Goal: Task Accomplishment & Management: Manage account settings

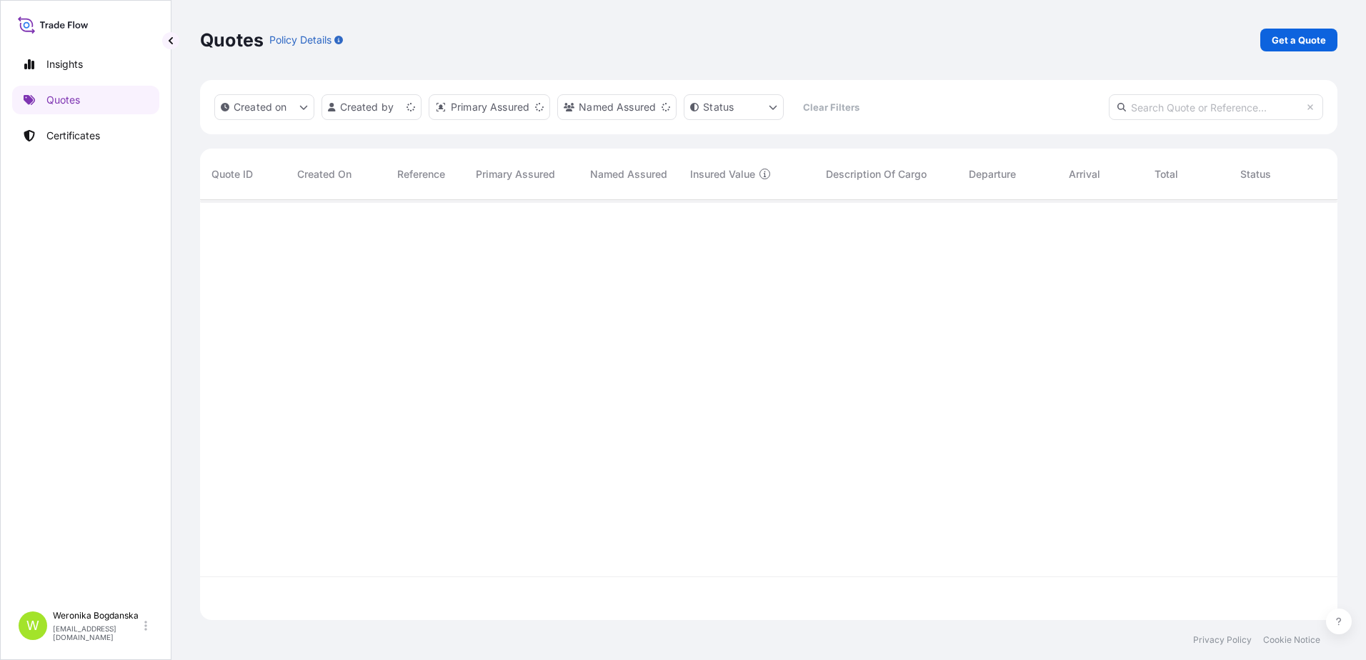
scroll to position [417, 1126]
click at [1265, 42] on link "Get a Quote" at bounding box center [1298, 40] width 77 height 23
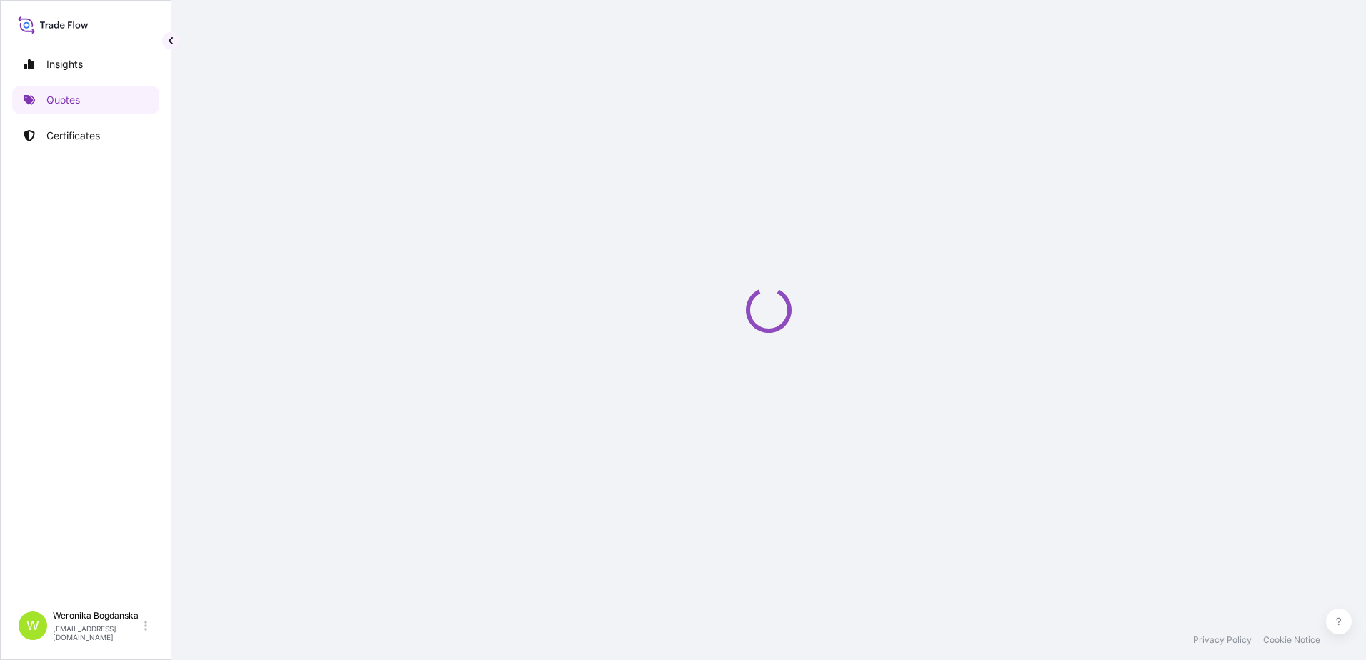
select select "Sea"
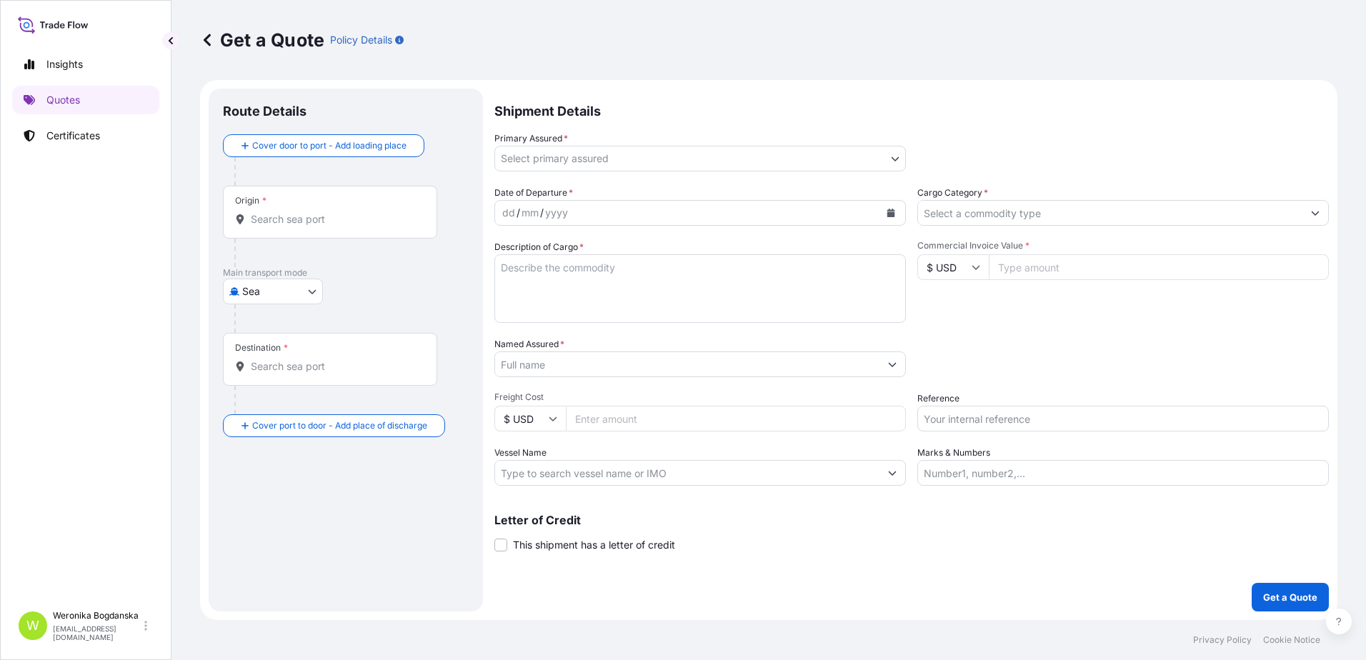
click at [330, 218] on input "Origin *" at bounding box center [335, 219] width 169 height 14
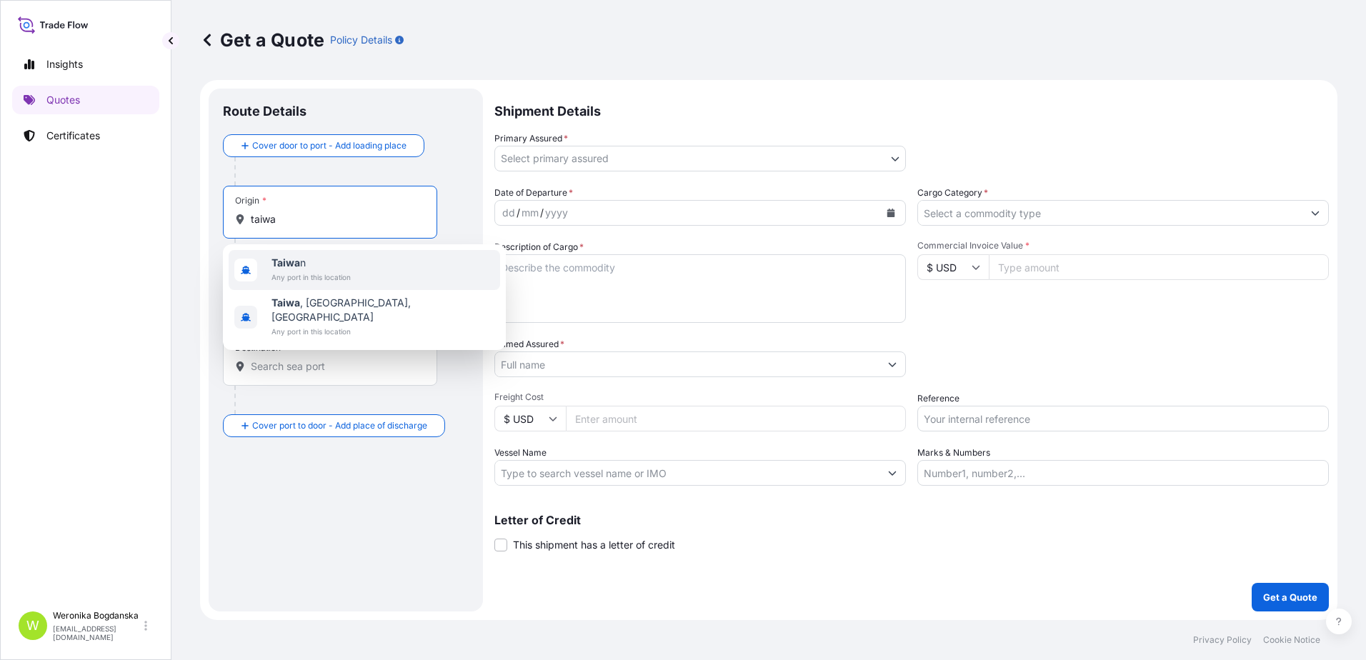
click at [318, 261] on span "Taiwa n" at bounding box center [310, 263] width 79 height 14
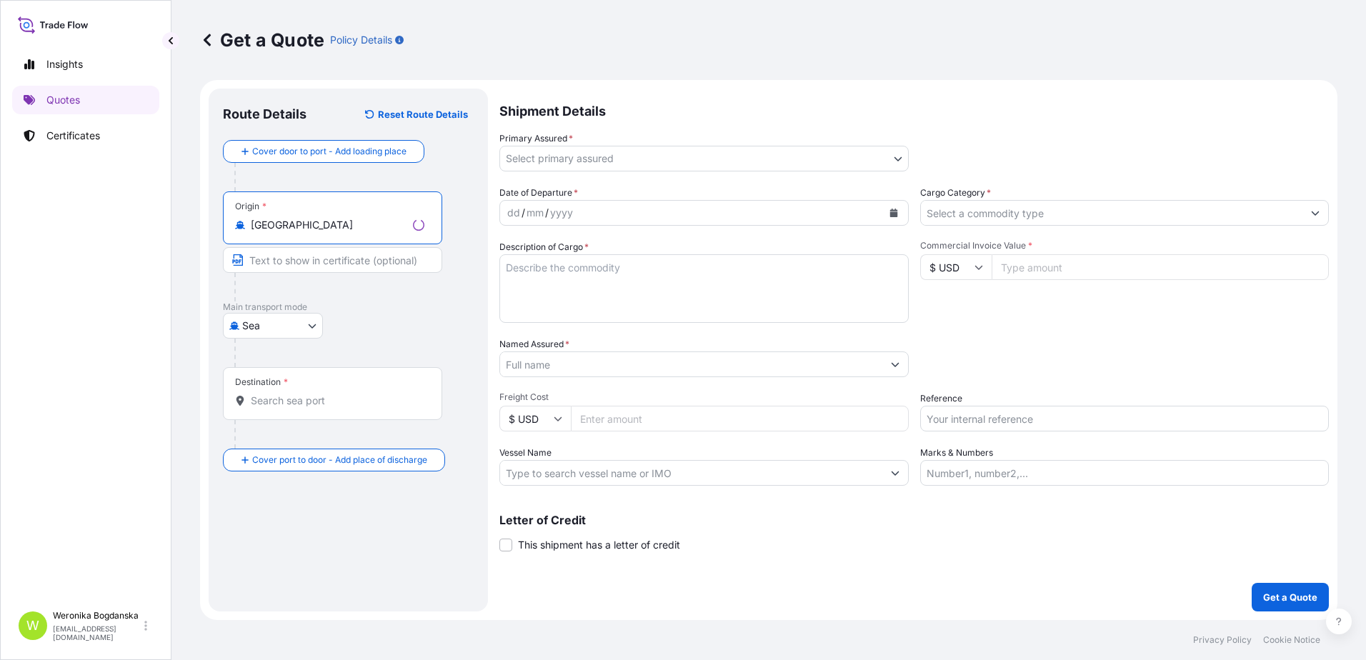
type input "[GEOGRAPHIC_DATA]"
click at [289, 411] on div "Destination *" at bounding box center [332, 393] width 219 height 53
click at [289, 408] on input "Destination *" at bounding box center [338, 401] width 174 height 14
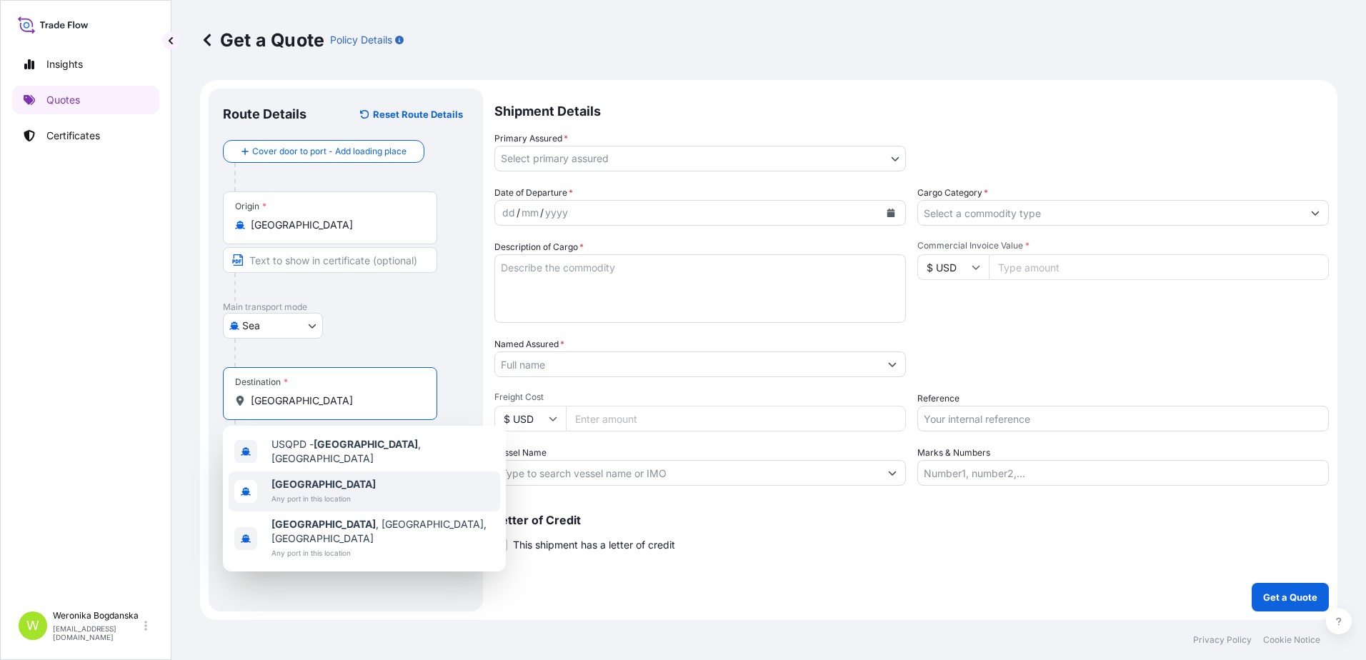
click at [333, 480] on span "[GEOGRAPHIC_DATA]" at bounding box center [323, 484] width 104 height 14
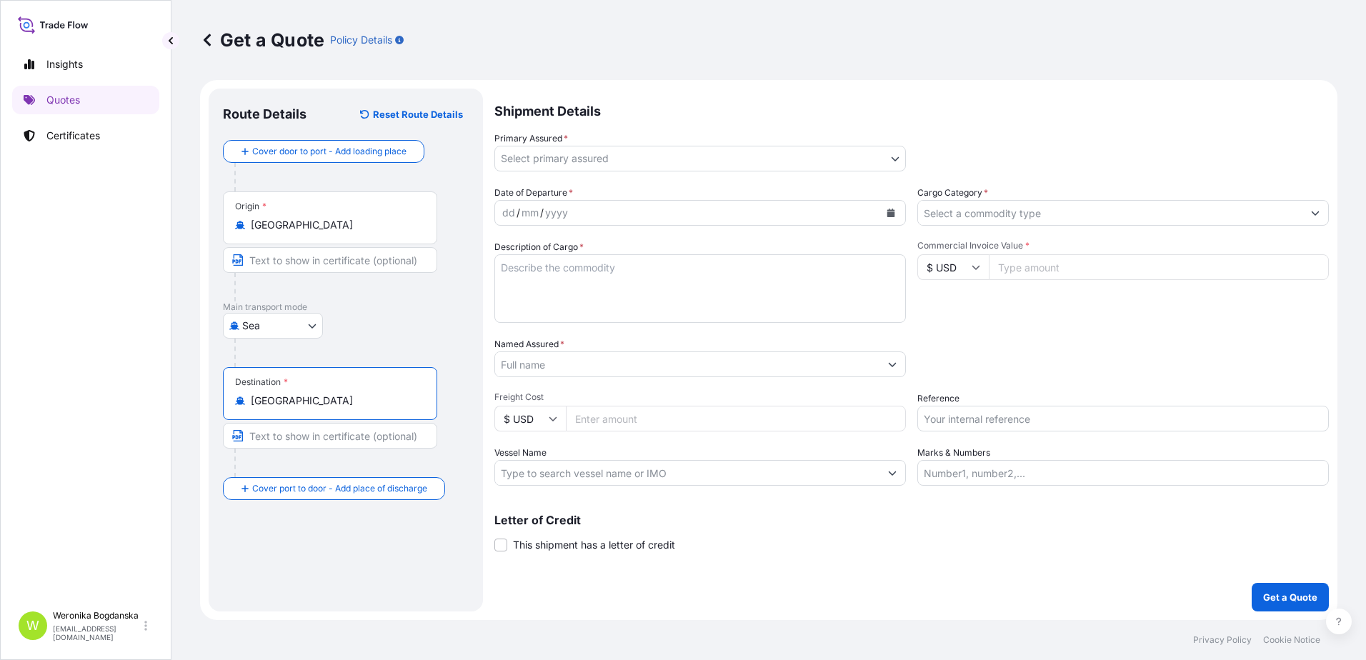
type input "[GEOGRAPHIC_DATA]"
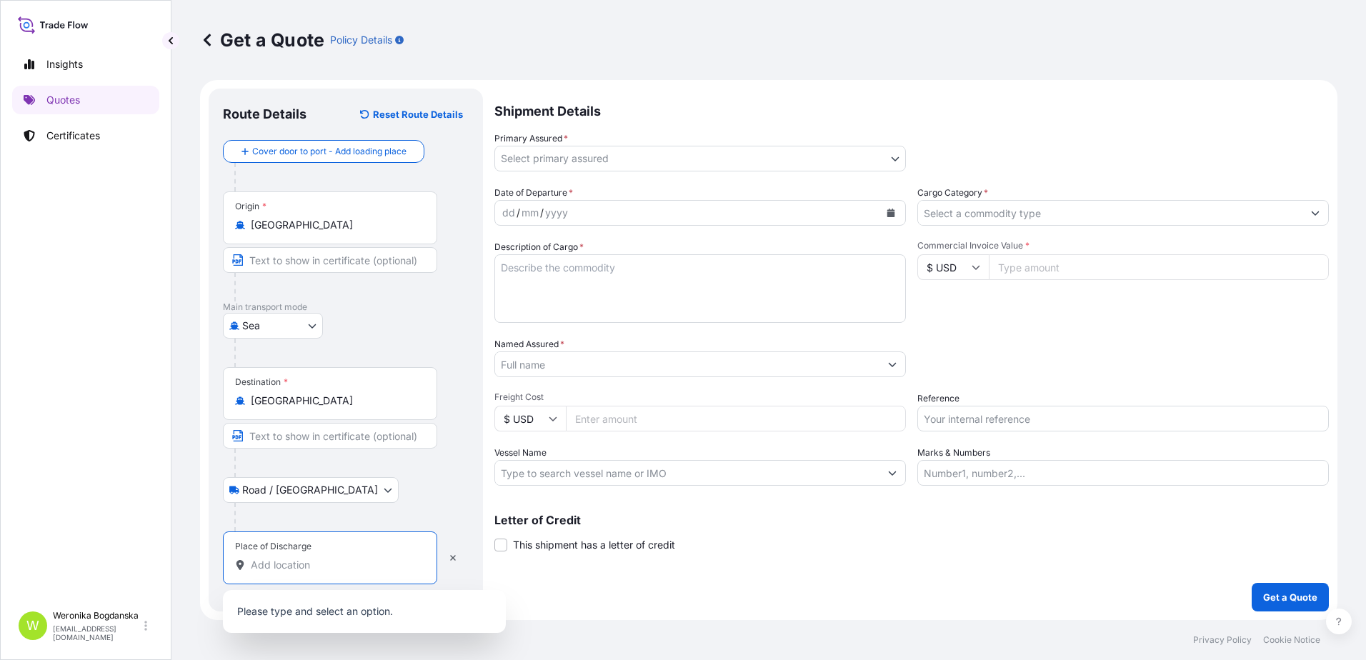
click at [316, 561] on input "Place of Discharge" at bounding box center [335, 565] width 169 height 14
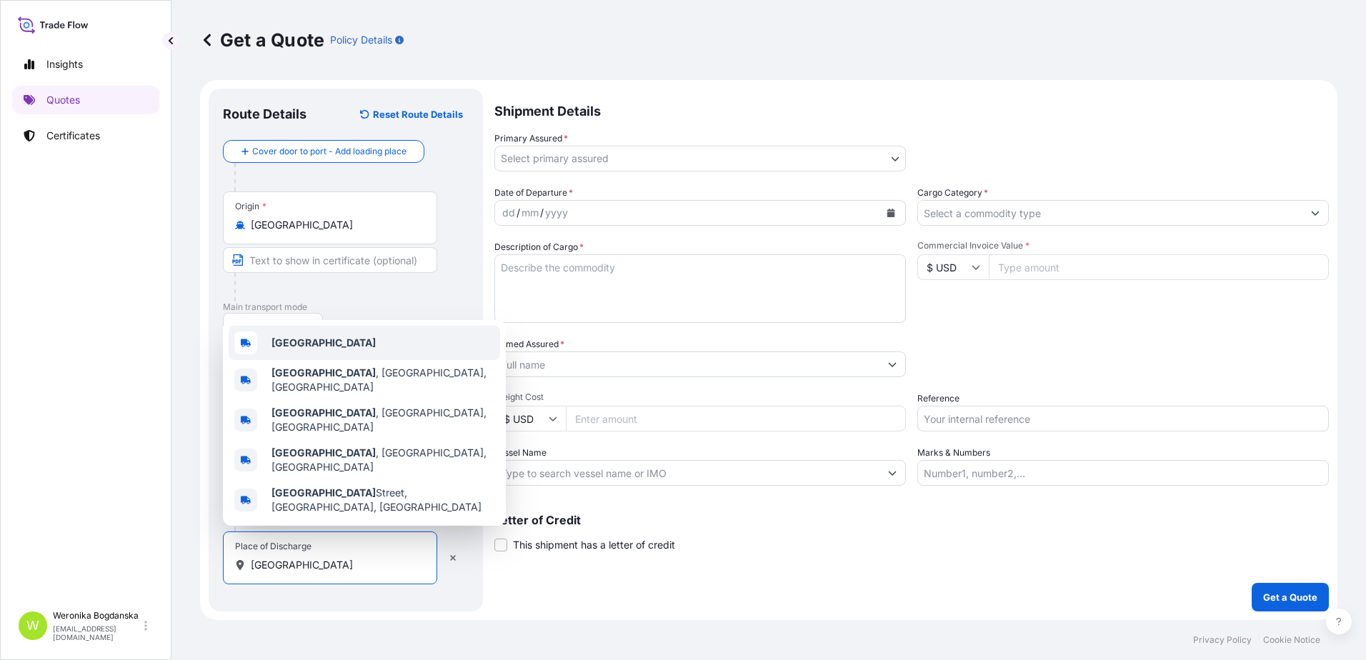
click at [331, 360] on div "[GEOGRAPHIC_DATA]" at bounding box center [364, 343] width 271 height 34
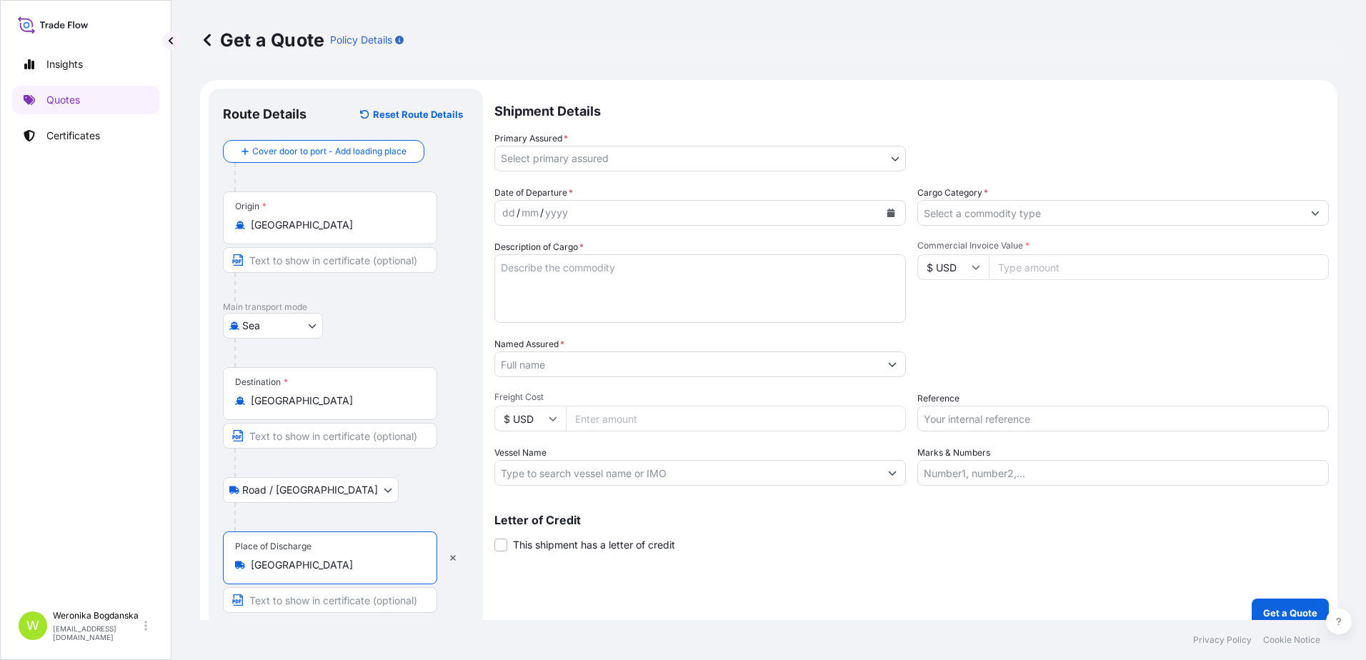
type input "[GEOGRAPHIC_DATA]"
click at [564, 149] on body "3 options available. 0 options available. 5 options available. Insights Quotes …" at bounding box center [683, 330] width 1366 height 660
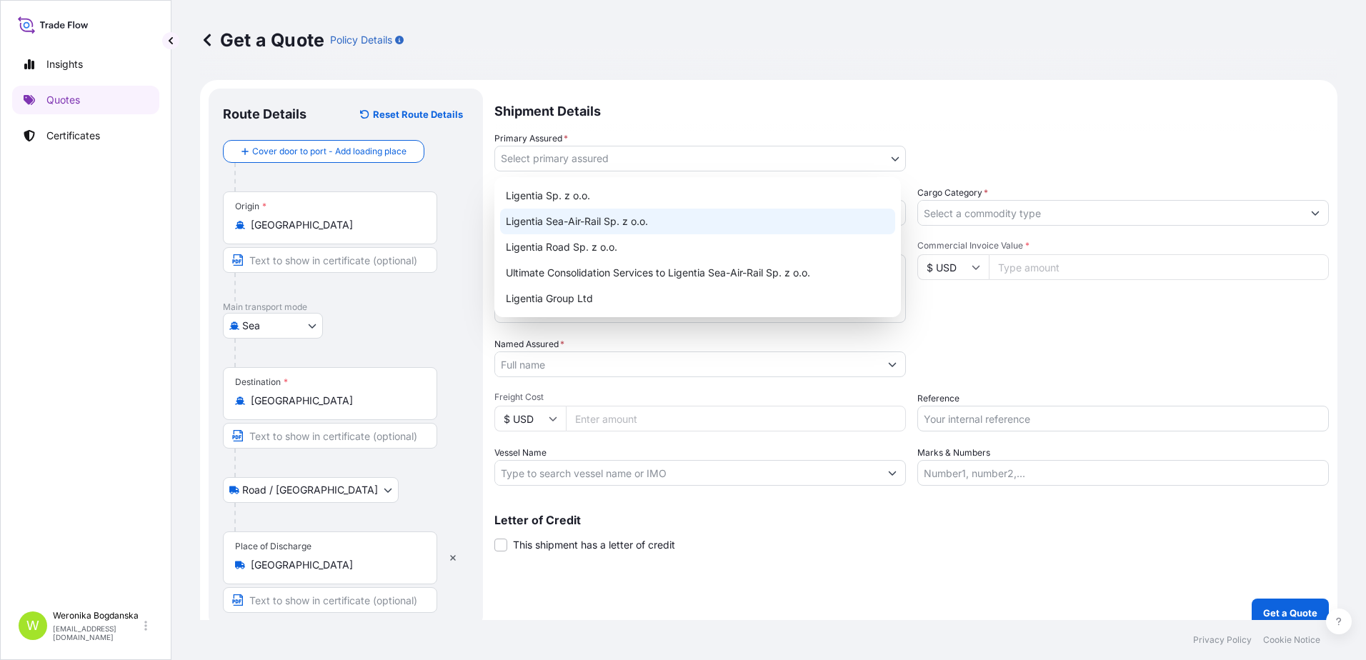
click at [598, 218] on div "Ligentia Sea-Air-Rail Sp. z o.o." at bounding box center [697, 222] width 395 height 26
select select "31440"
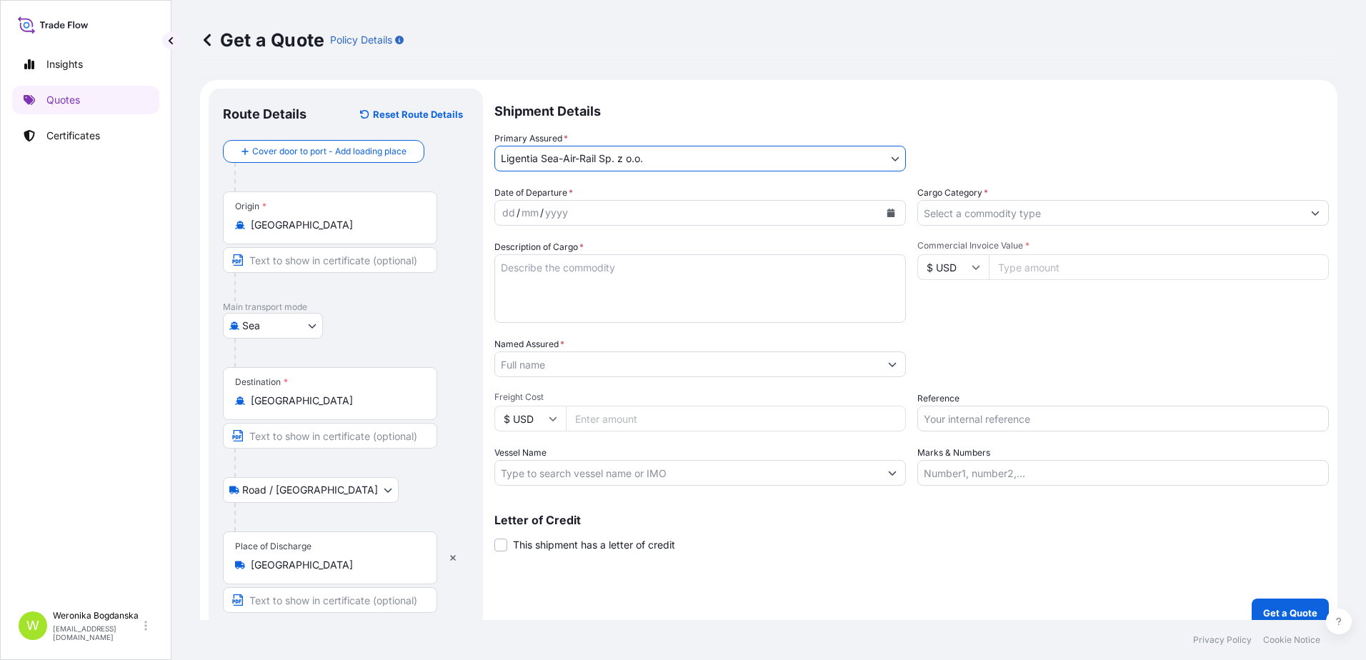
click at [887, 216] on icon "Calendar" at bounding box center [891, 213] width 8 height 9
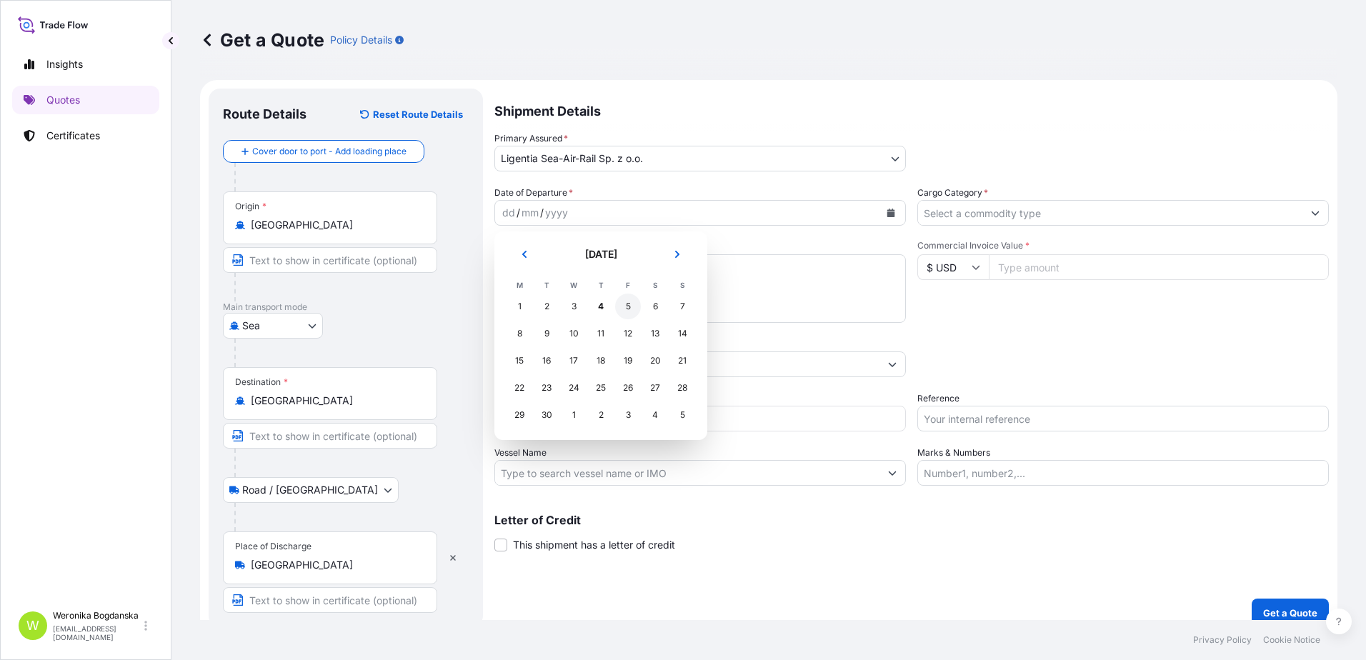
click at [622, 308] on div "5" at bounding box center [628, 307] width 26 height 26
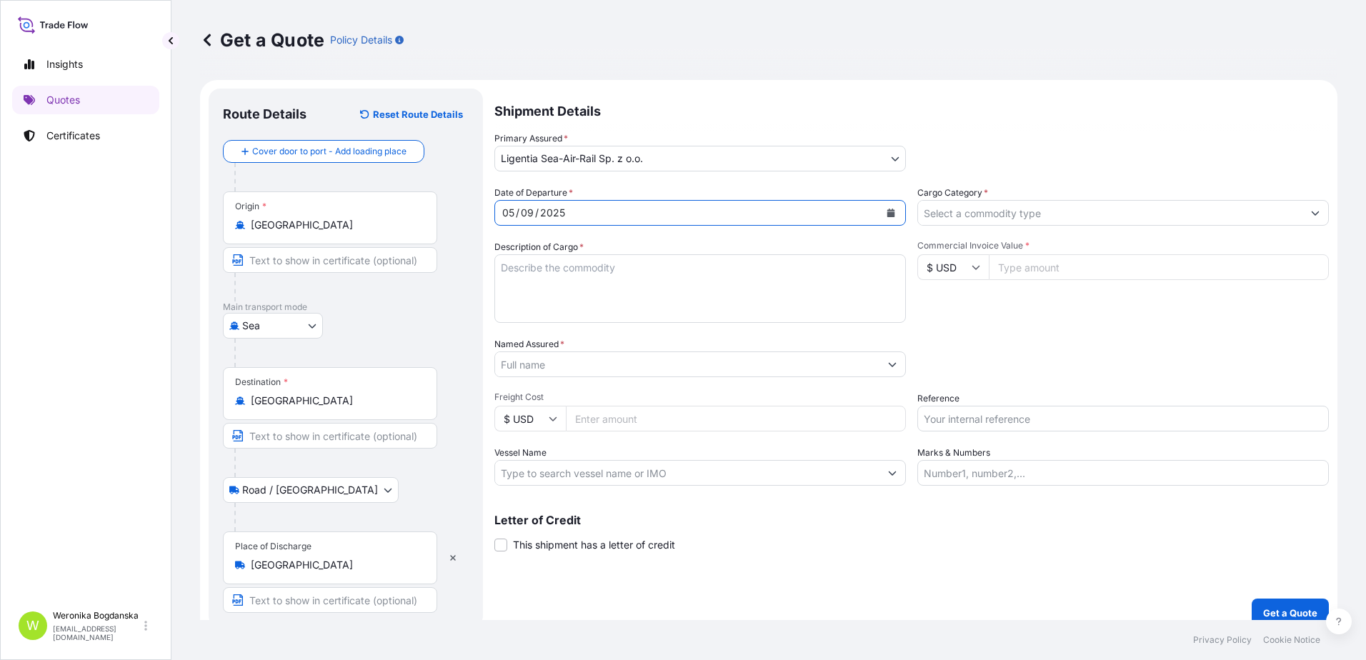
click at [1010, 211] on input "Cargo Category *" at bounding box center [1110, 213] width 384 height 26
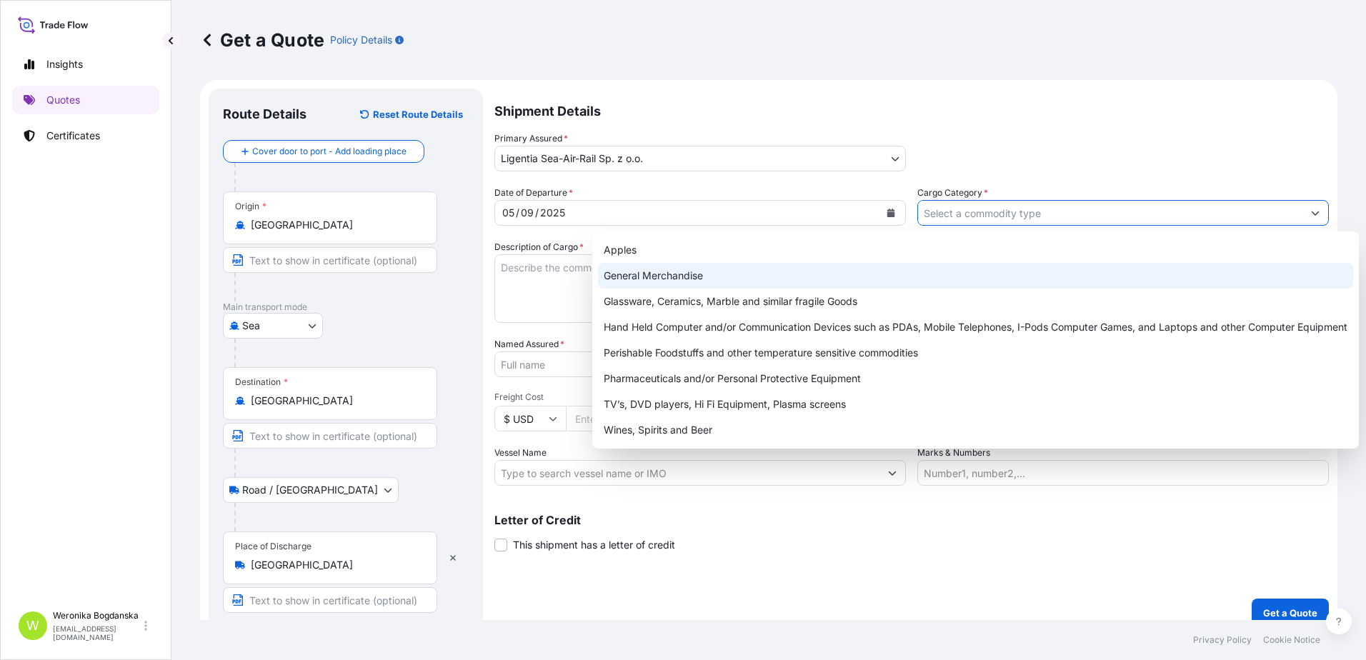
click at [778, 279] on div "General Merchandise" at bounding box center [975, 276] width 755 height 26
type input "General Merchandise"
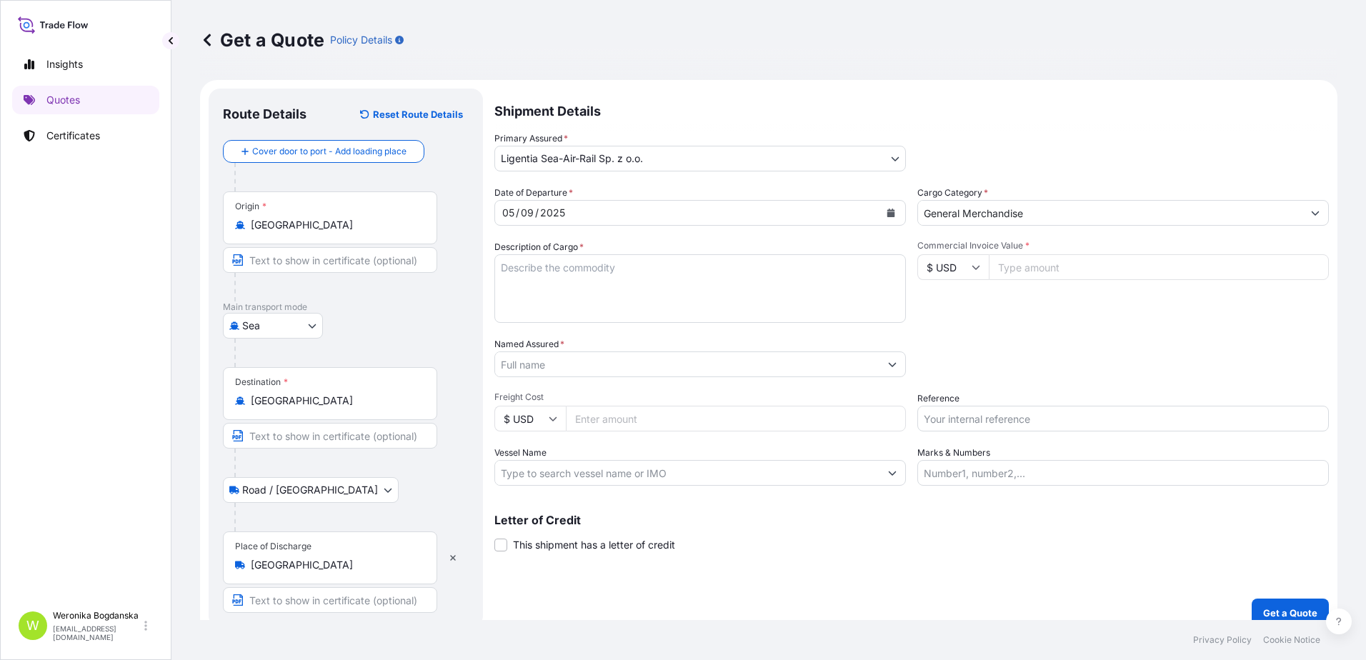
click at [538, 272] on textarea "Description of Cargo *" at bounding box center [699, 288] width 411 height 69
paste textarea "BRAND SEWING MACHINES AND OVERLOCK MACHINES"
click at [529, 310] on textarea "BRAND SEWING MACHINES AND OVERLOCK MACHINES" at bounding box center [699, 288] width 411 height 69
paste textarea "JANOME BRAND EMBROIDERY SOFTWARES"
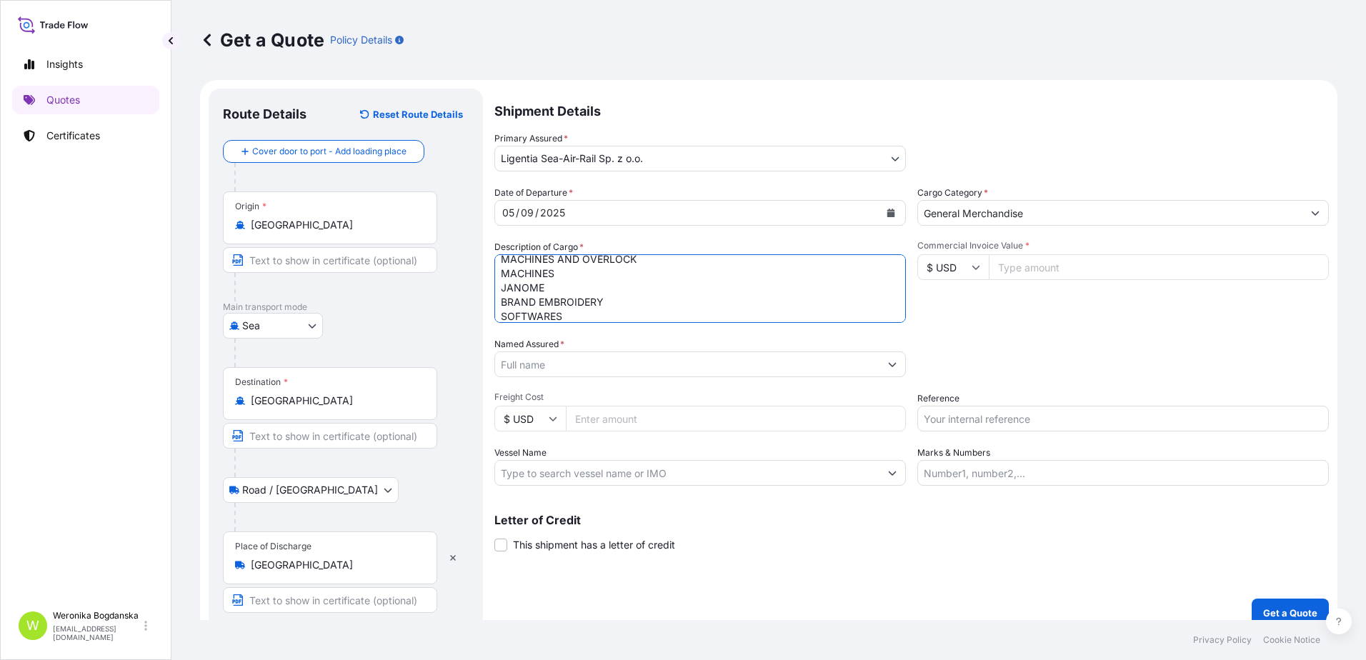
click at [498, 296] on textarea "BRAND SEWING MACHINES AND OVERLOCK MACHINES JANOME BRAND EMBROIDERY SOFTWARES" at bounding box center [699, 288] width 411 height 69
click at [498, 312] on textarea "BRAND SEWING MACHINES AND OVERLOCK MACHINES JANOME BRAND EMBROIDERY SOFTWARES" at bounding box center [699, 288] width 411 height 69
click at [499, 291] on textarea "BRAND SEWING MACHINES AND OVERLOCK MACHINES JANOME BRAND EMBROIDERY SOFTWARES" at bounding box center [699, 288] width 411 height 69
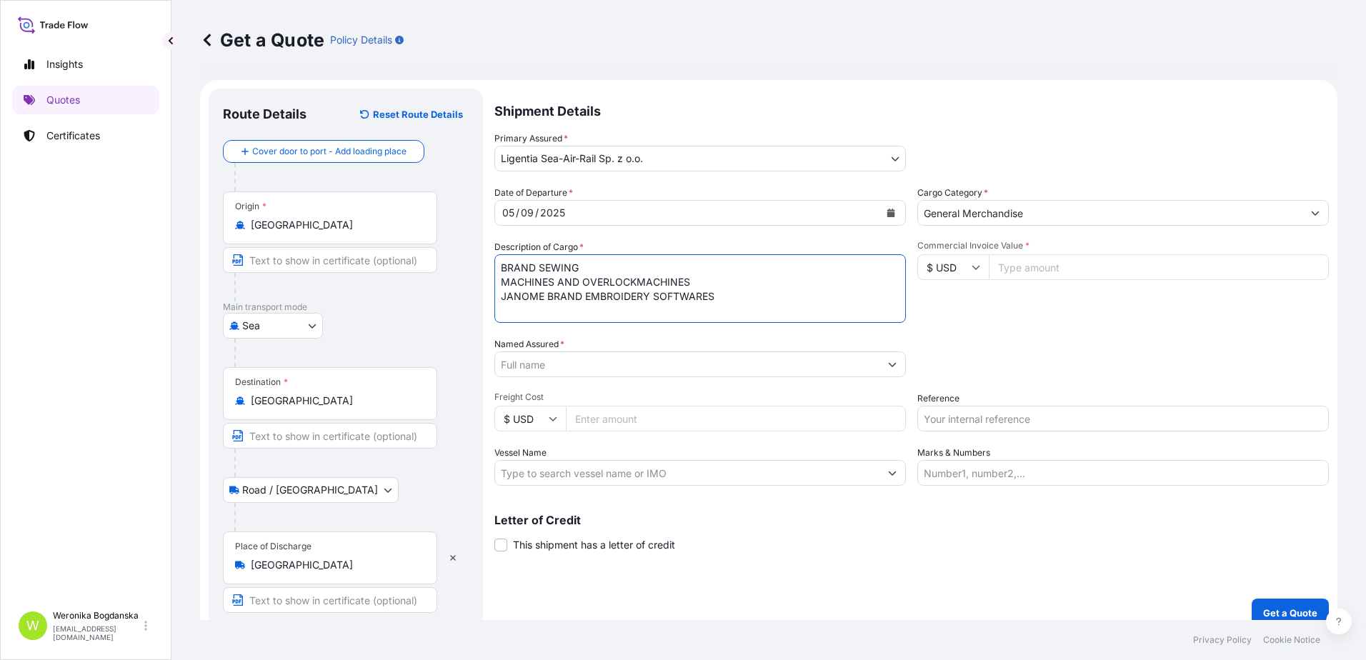
scroll to position [0, 0]
click at [499, 286] on textarea "BRAND SEWING MACHINES AND OVERLOCK MACHINES JANOME BRAND EMBROIDERY SOFTWARES" at bounding box center [699, 288] width 411 height 69
drag, startPoint x: 540, startPoint y: 281, endPoint x: 500, endPoint y: 281, distance: 40.0
click at [500, 281] on textarea "BRAND SEWING MACHINES AND OVERLOCK MACHINES JANOME BRAND EMBROIDERY SOFTWARES" at bounding box center [699, 288] width 411 height 69
drag, startPoint x: 544, startPoint y: 282, endPoint x: 497, endPoint y: 281, distance: 47.2
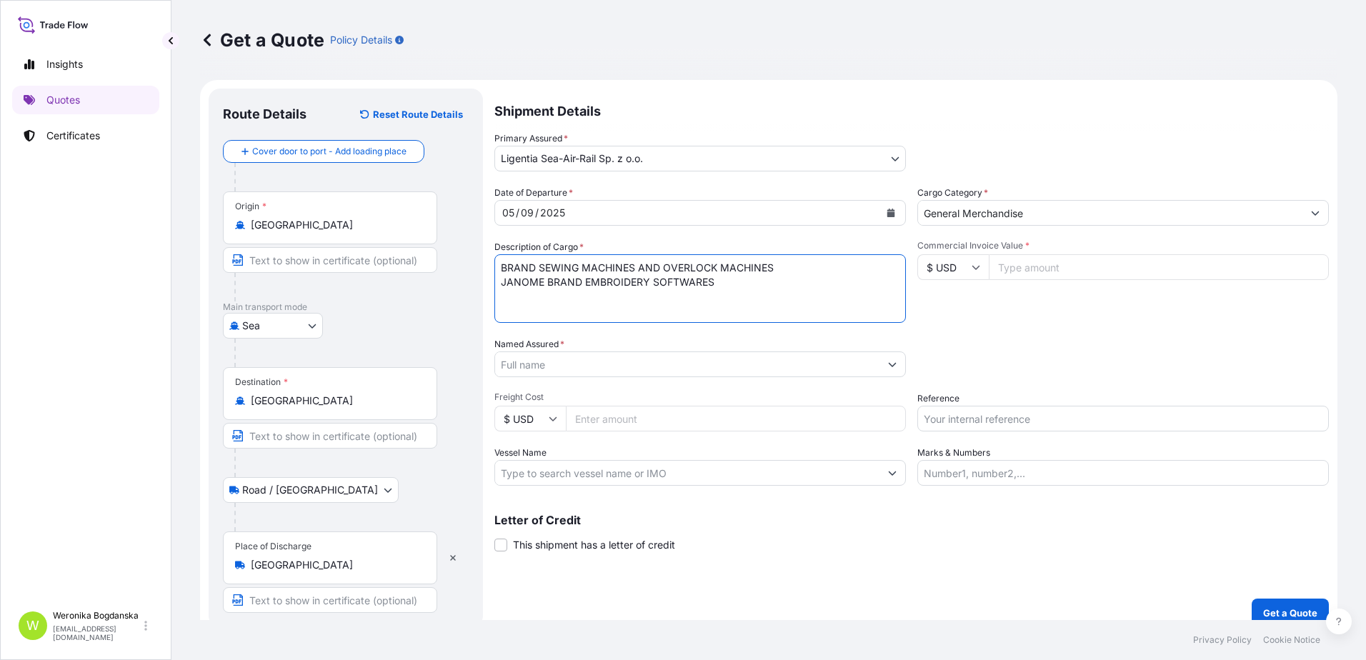
click at [497, 281] on textarea "BRAND SEWING MACHINES AND OVERLOCK MACHINES JANOME BRAND EMBROIDERY SOFTWARES" at bounding box center [699, 288] width 411 height 69
click at [500, 270] on textarea "BRAND SEWING MACHINES AND OVERLOCK MACHINES JANOME BRAND EMBROIDERY SOFTWARES" at bounding box center [699, 288] width 411 height 69
paste textarea "JANOME"
click at [772, 294] on textarea "JANOME BRAND SEWING MACHINES AND OVERLOCK MACHINES JANOME BRAND EMBROIDERY SOFT…" at bounding box center [699, 288] width 411 height 69
paste textarea "SEWING MACHINE PARTS"
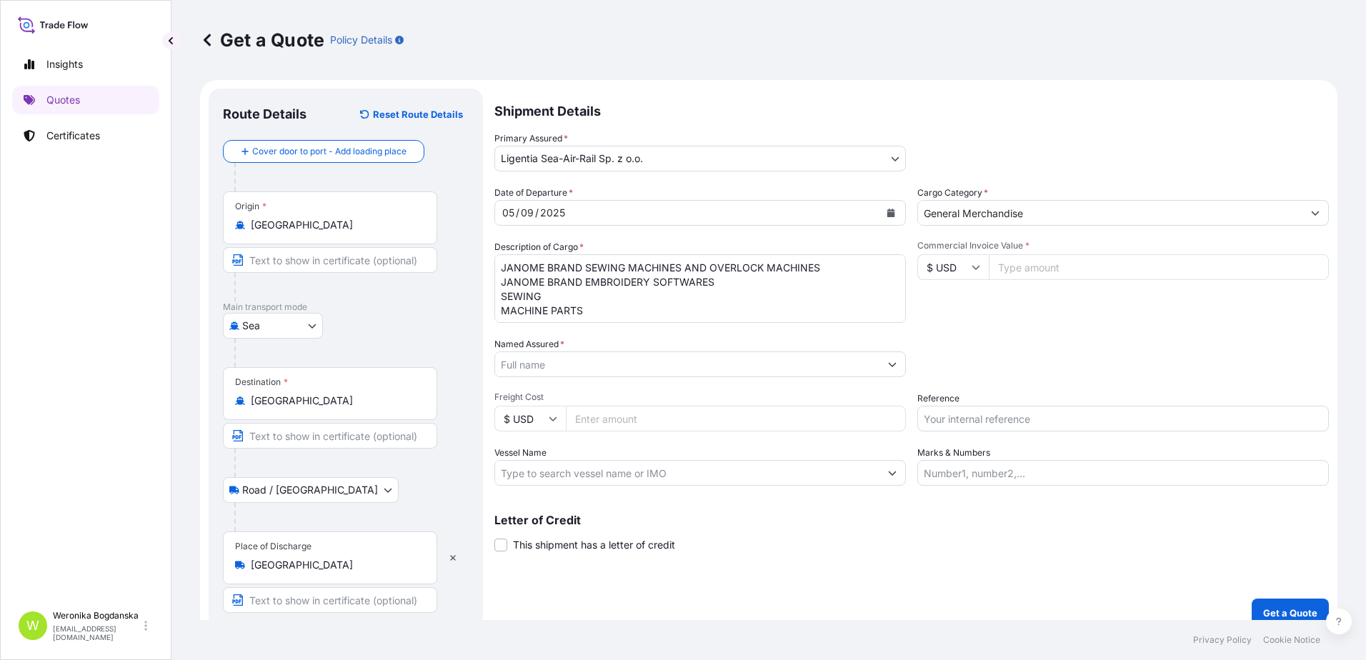
click at [621, 310] on textarea "JANOME BRAND SEWING MACHINES AND OVERLOCK MACHINES JANOME BRAND EMBROIDERY SOFT…" at bounding box center [699, 288] width 411 height 69
paste textarea "MEDU6869524"
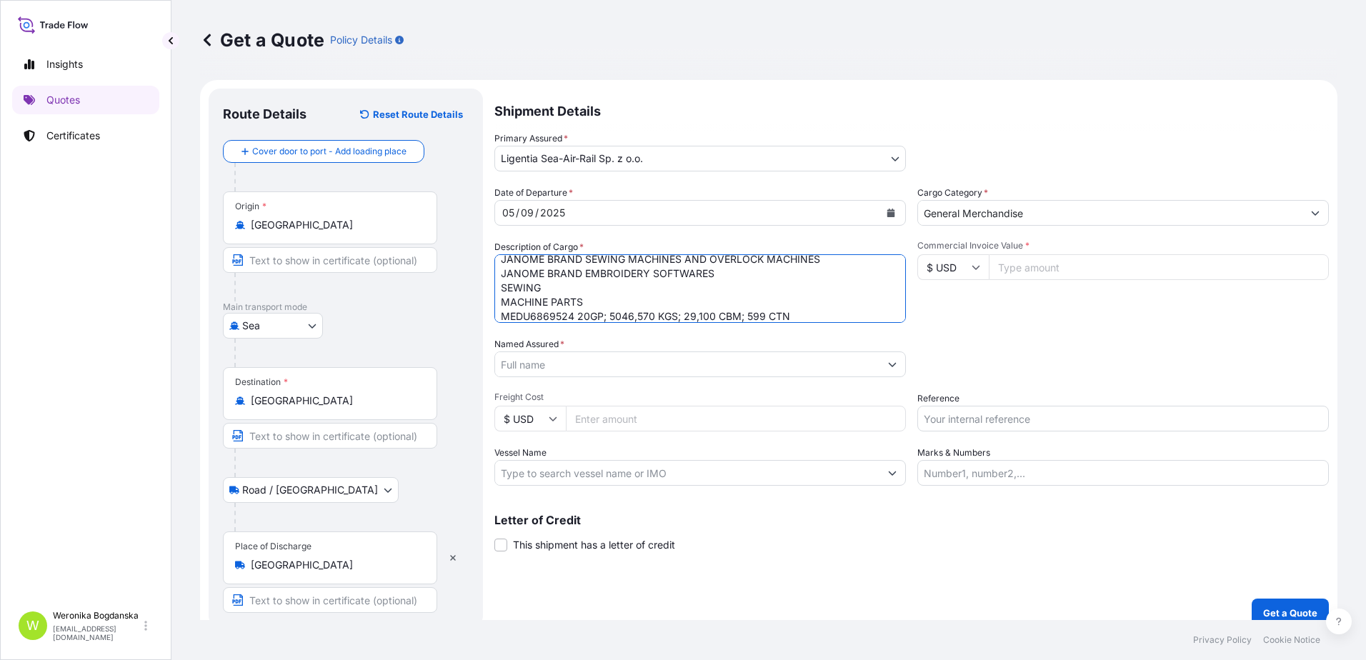
type textarea "JANOME BRAND SEWING MACHINES AND OVERLOCK MACHINES JANOME BRAND EMBROIDERY SOFT…"
click at [1121, 266] on input "Commercial Invoice Value *" at bounding box center [1158, 267] width 340 height 26
type input "93956.60"
click at [579, 363] on input "Named Assured *" at bounding box center [687, 364] width 384 height 26
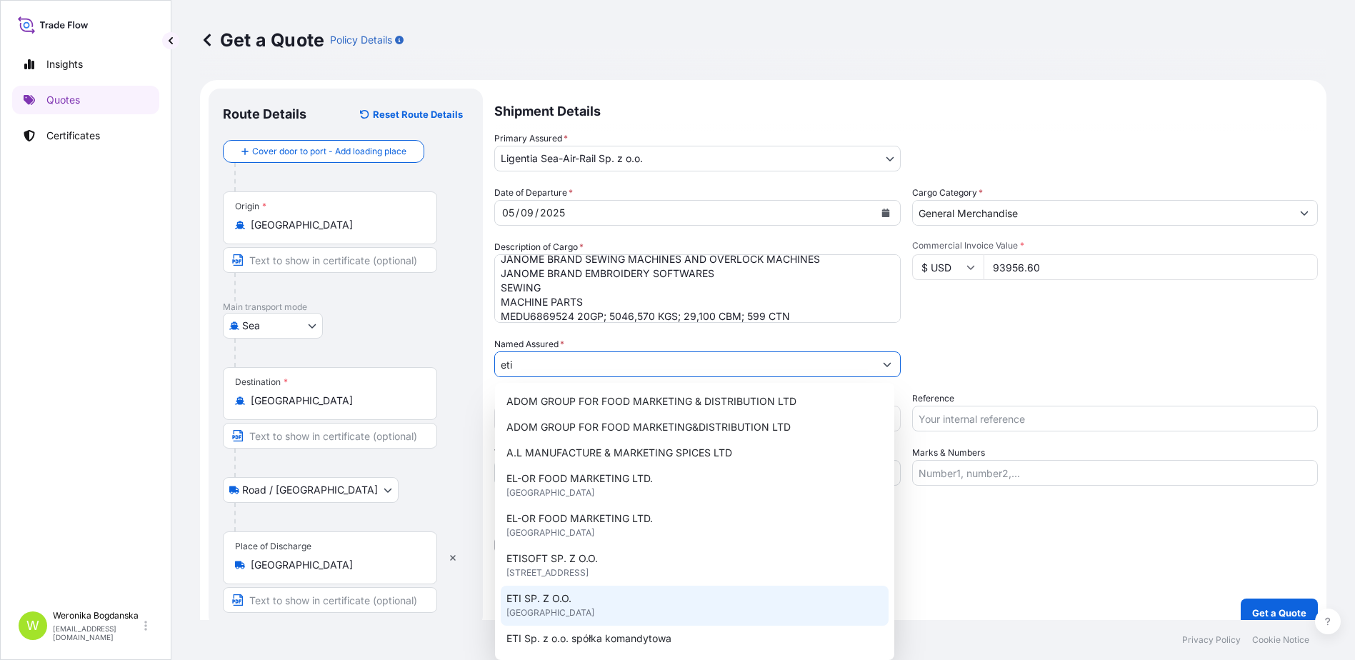
click at [599, 606] on div "ETI SP. Z O.O. [GEOGRAPHIC_DATA]" at bounding box center [695, 606] width 388 height 40
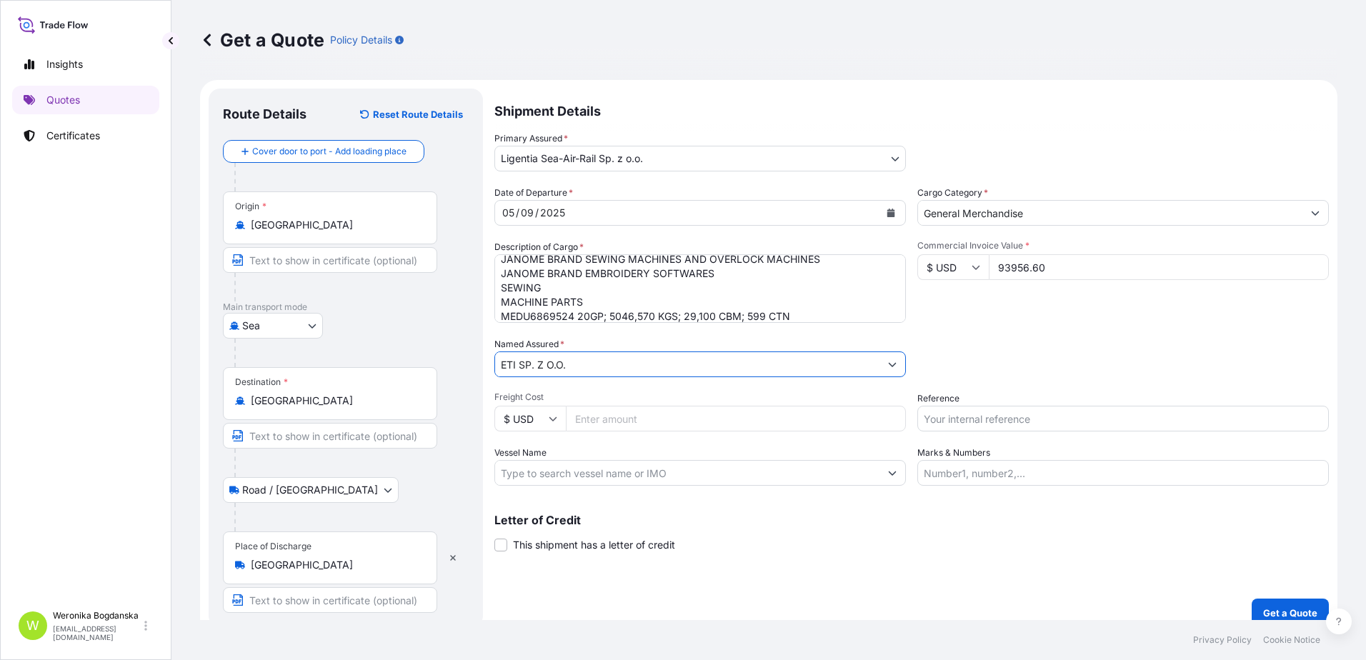
type input "ETI SP. Z O.O."
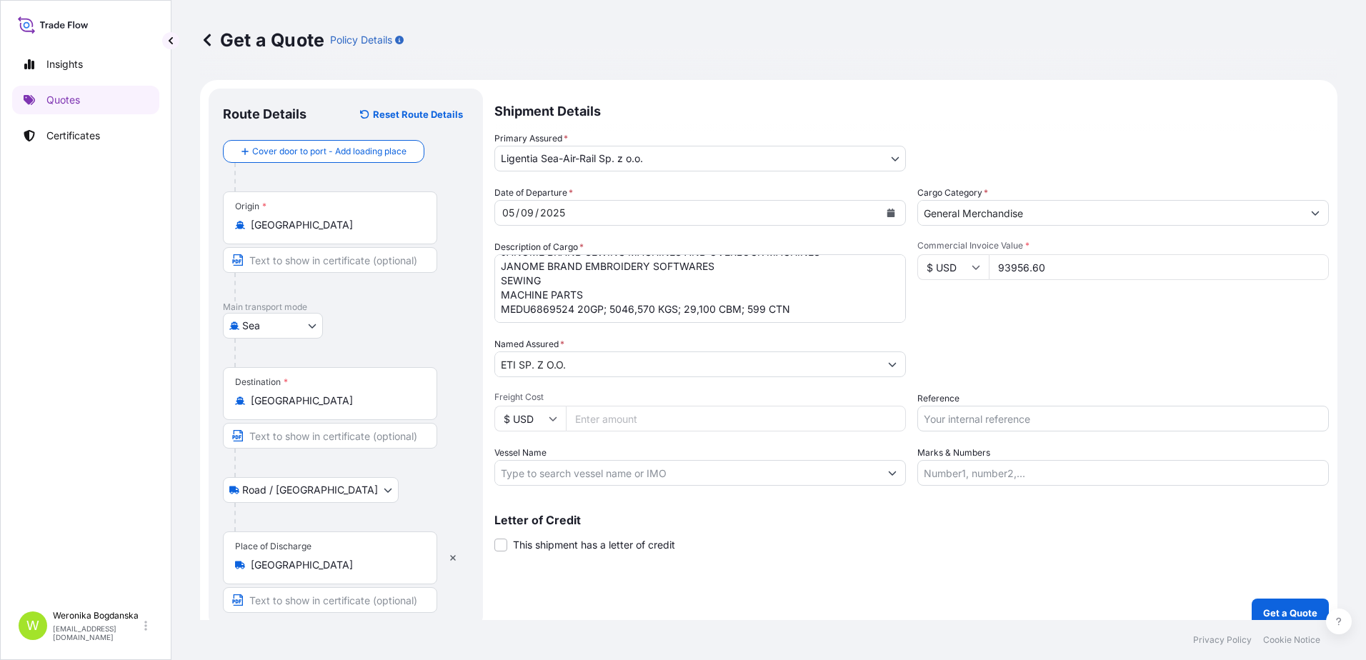
click at [982, 427] on input "Reference" at bounding box center [1122, 419] width 411 height 26
paste input "MEDU6869524"
type input "MEDU6869524"
click at [1001, 356] on div "Packing Category Type to search a container mode Please select a primary mode o…" at bounding box center [1122, 357] width 411 height 40
click at [1266, 610] on p "Get a Quote" at bounding box center [1290, 613] width 54 height 14
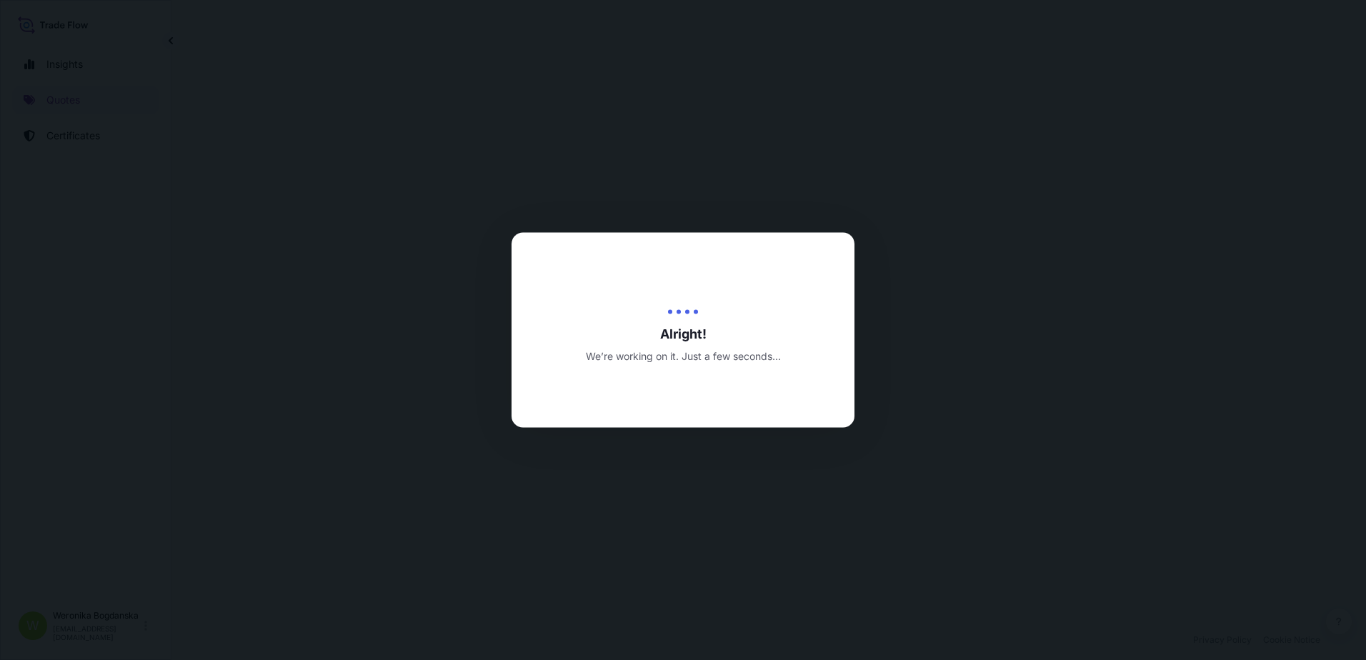
select select "Sea"
select select "Road / [GEOGRAPHIC_DATA]"
select select "31440"
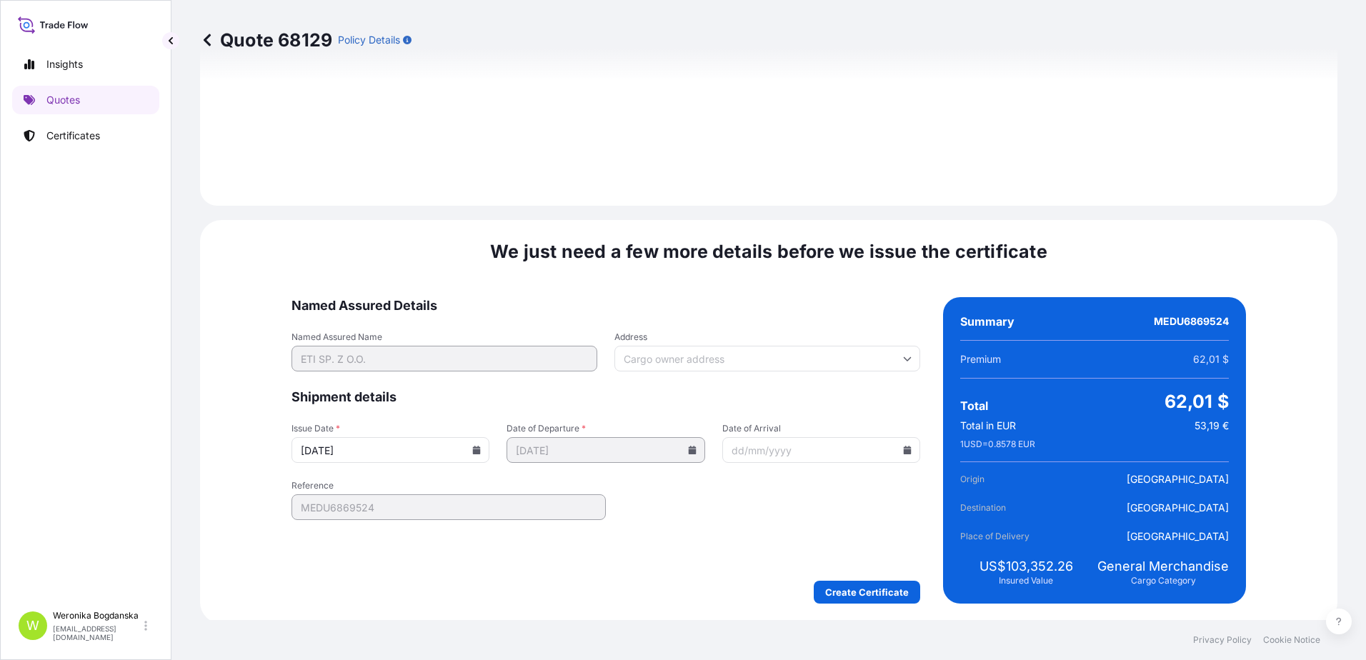
scroll to position [1744, 0]
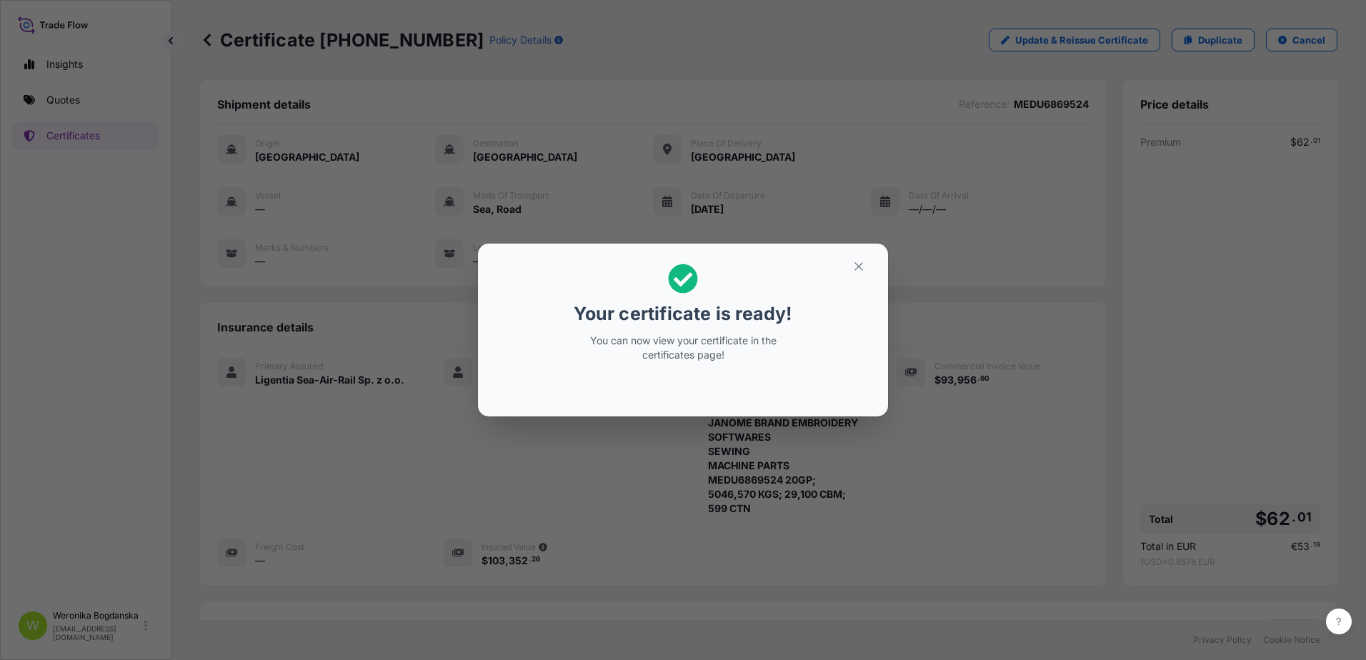
click at [335, 58] on div "Your certificate is ready! You can now view your certificate in the certificate…" at bounding box center [683, 330] width 1366 height 660
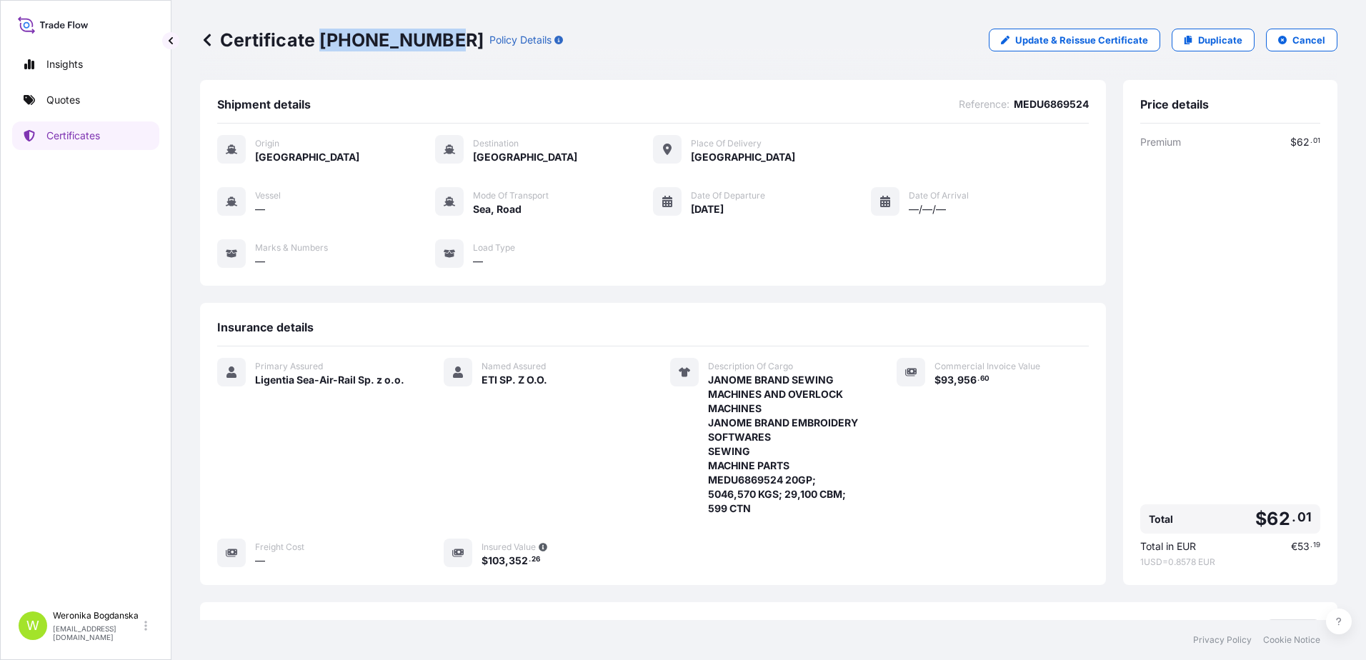
drag, startPoint x: 321, startPoint y: 43, endPoint x: 441, endPoint y: 49, distance: 119.4
click at [441, 49] on p "Certificate [PHONE_NUMBER]" at bounding box center [342, 40] width 284 height 23
copy p "[PHONE_NUMBER]"
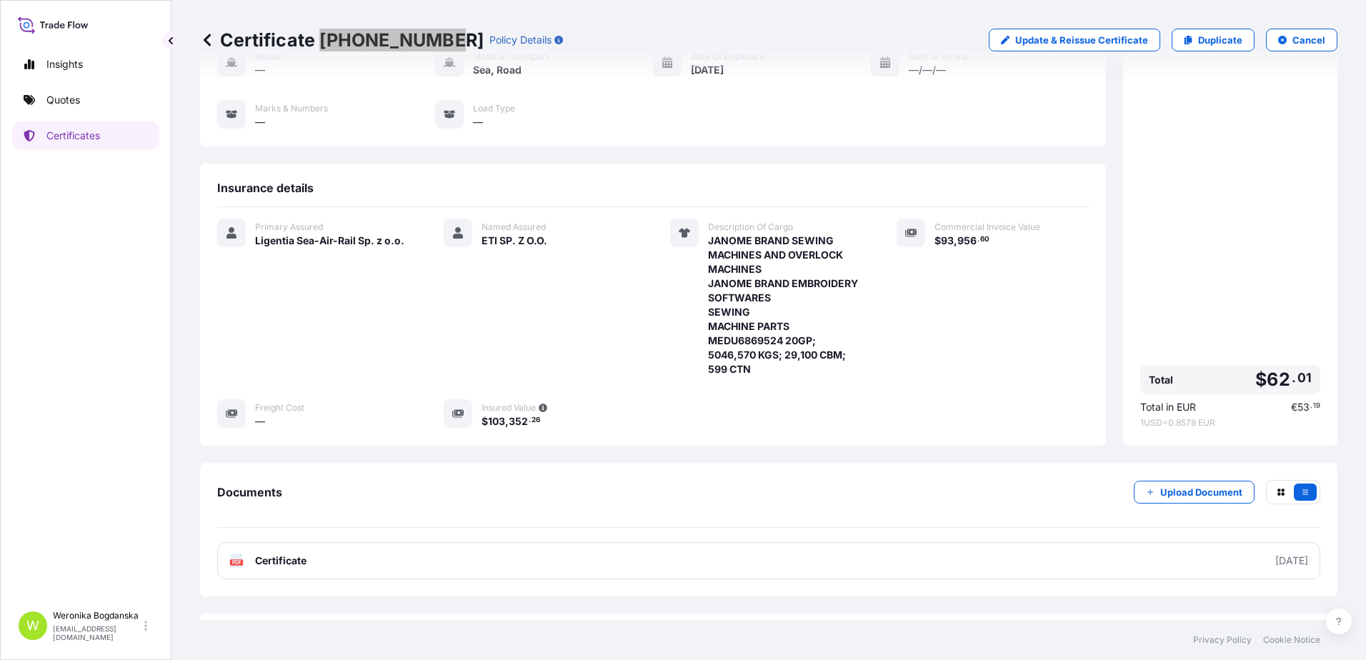
scroll to position [179, 0]
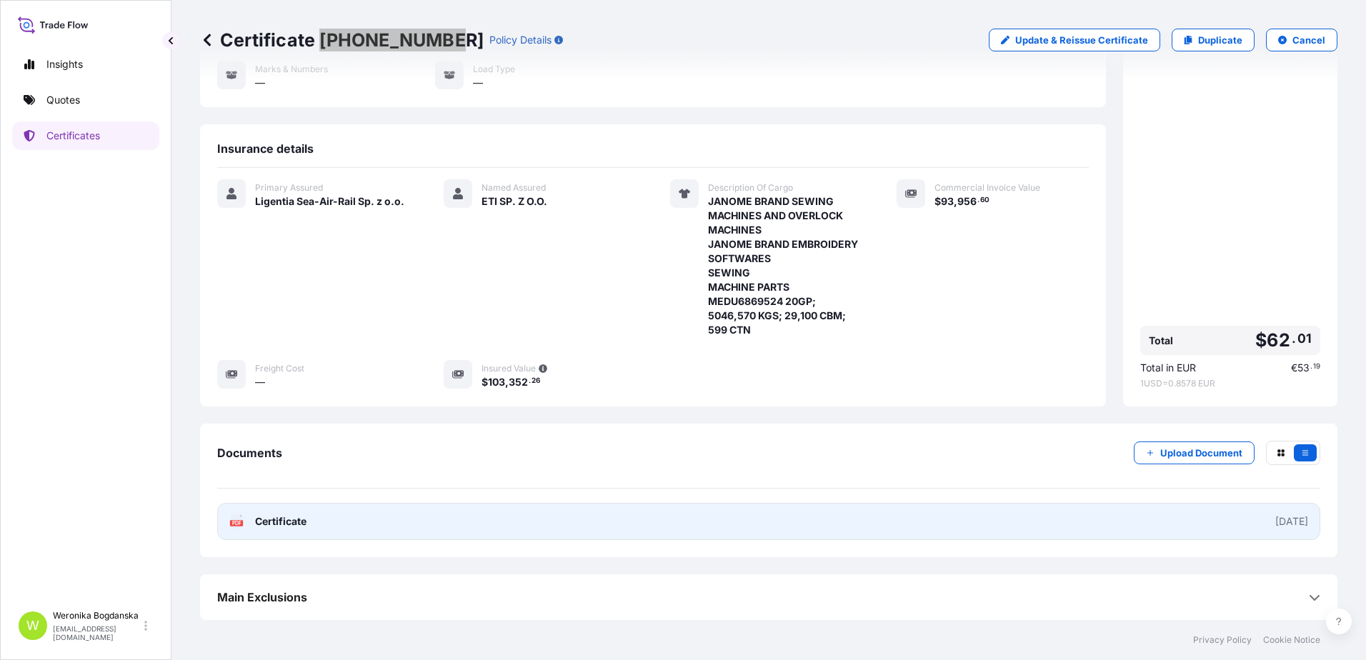
click at [748, 514] on link "PDF Certificate [DATE]" at bounding box center [768, 521] width 1103 height 37
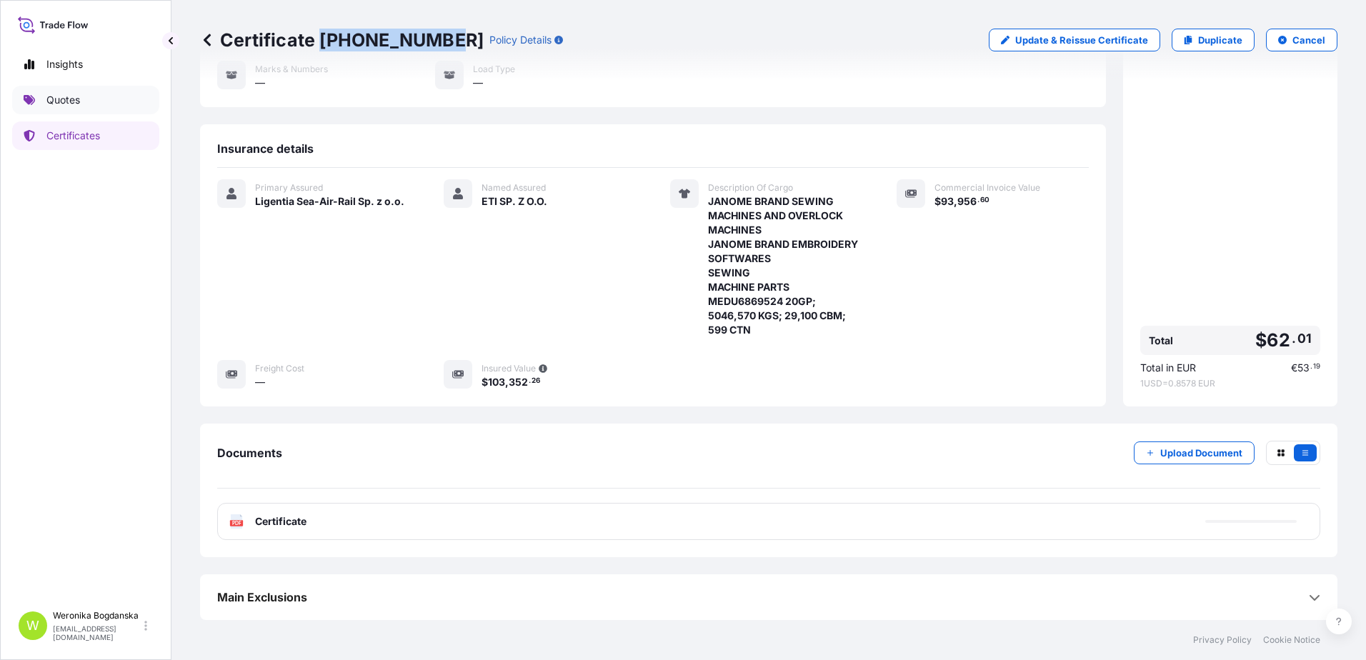
click at [66, 102] on p "Quotes" at bounding box center [63, 100] width 34 height 14
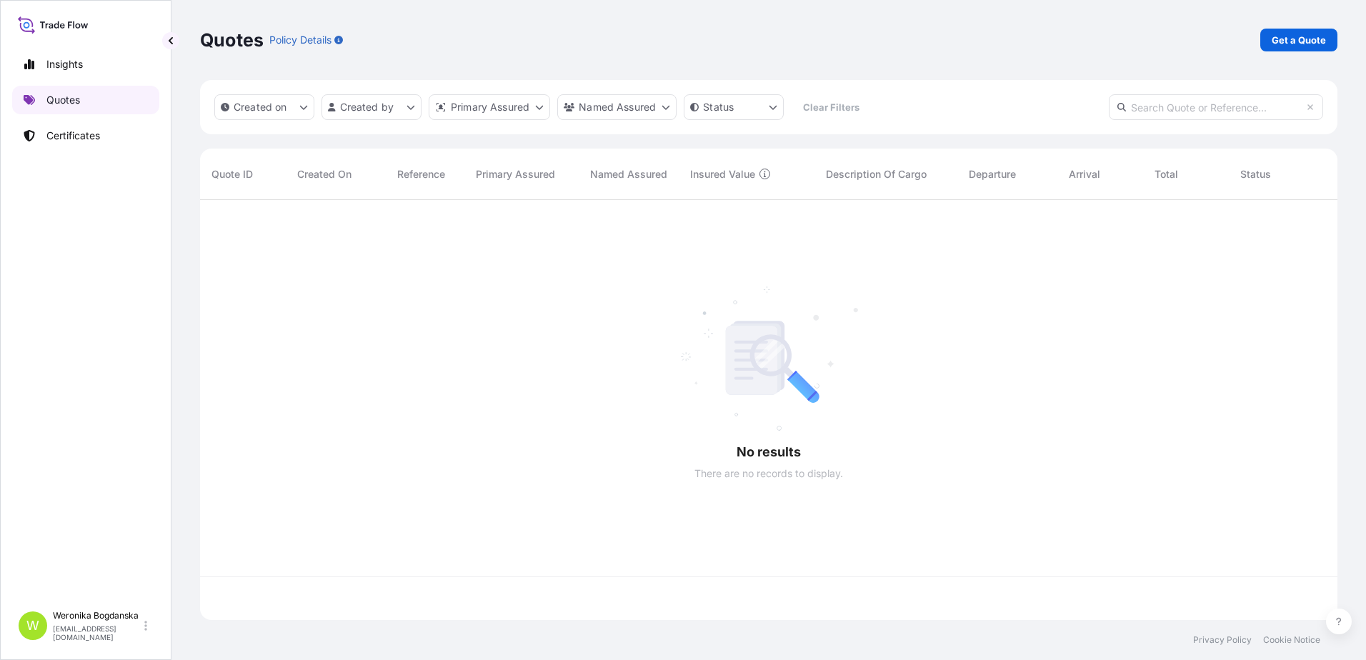
scroll to position [417, 1126]
click at [1300, 41] on p "Get a Quote" at bounding box center [1298, 40] width 54 height 14
select select "Sea"
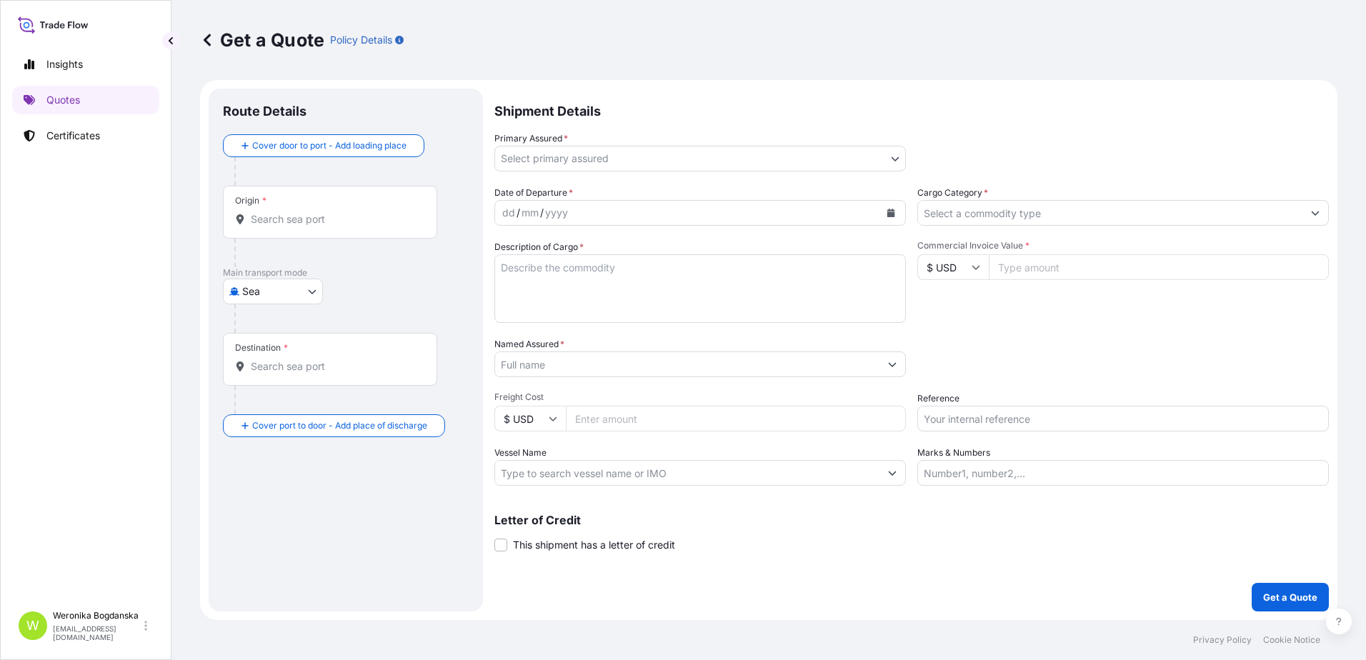
click at [301, 214] on input "Origin *" at bounding box center [335, 219] width 169 height 14
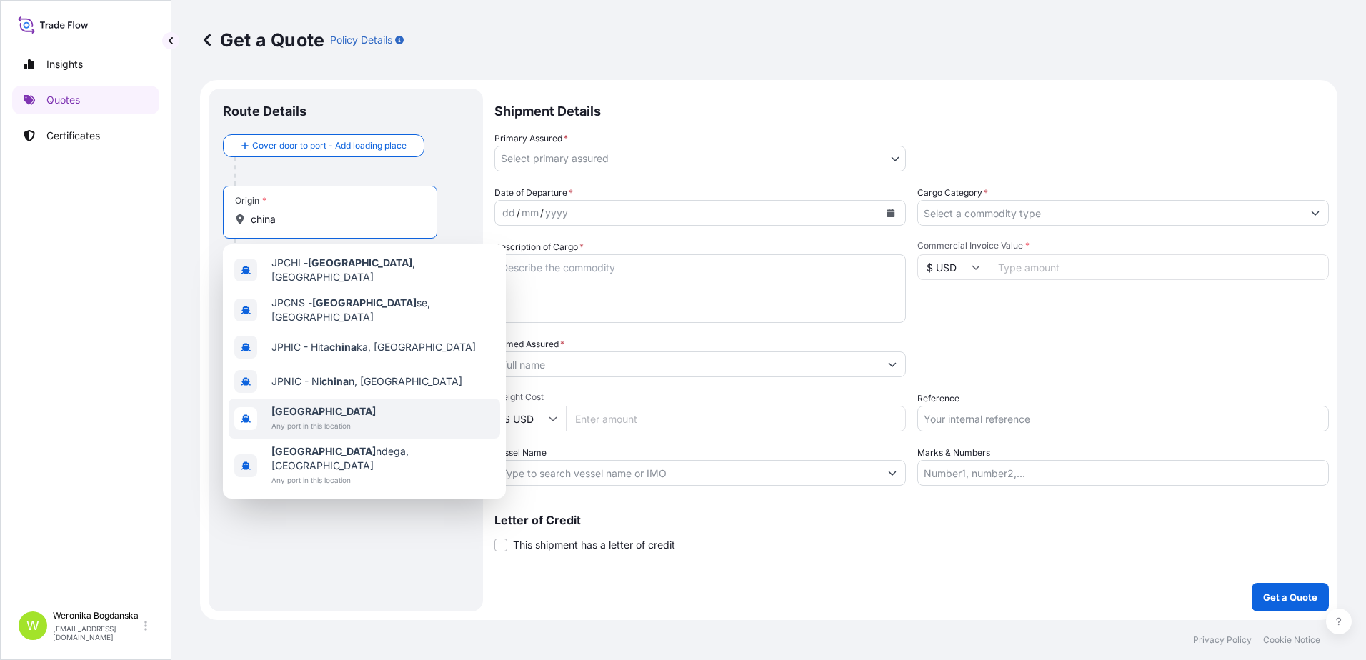
click at [314, 404] on span "[GEOGRAPHIC_DATA]" at bounding box center [323, 411] width 104 height 14
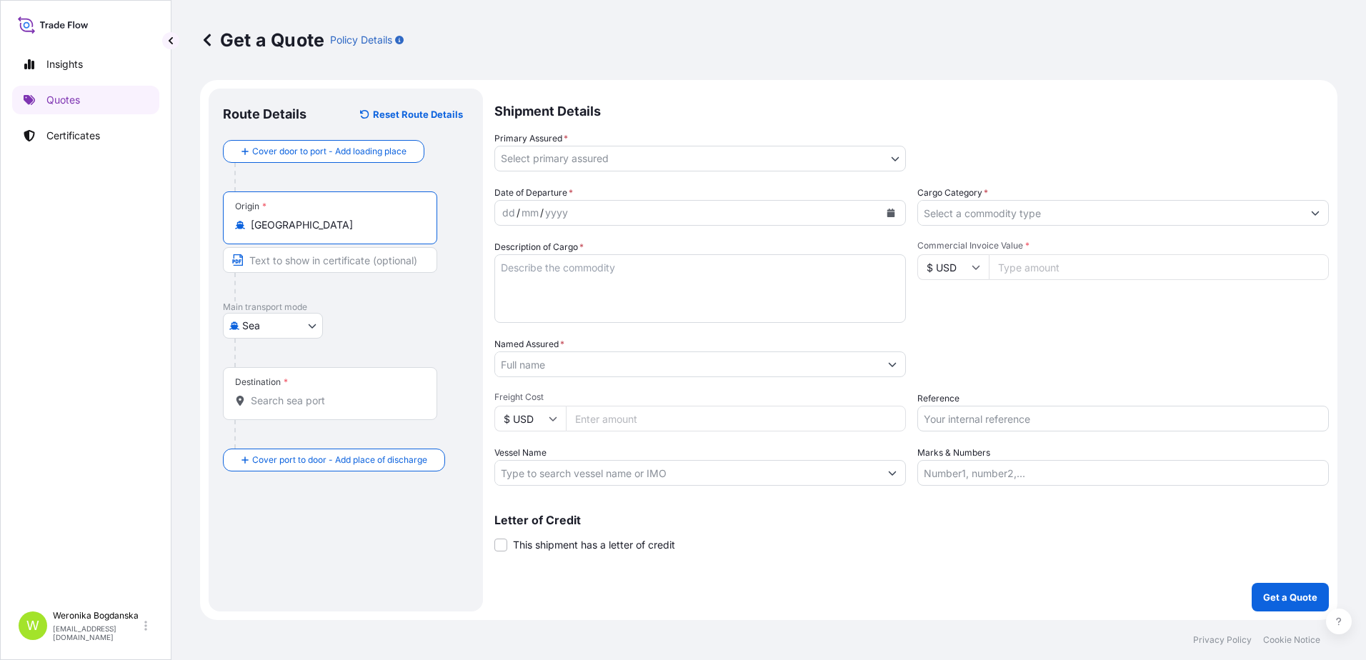
type input "[GEOGRAPHIC_DATA]"
click at [314, 396] on input "Destination *" at bounding box center [335, 401] width 169 height 14
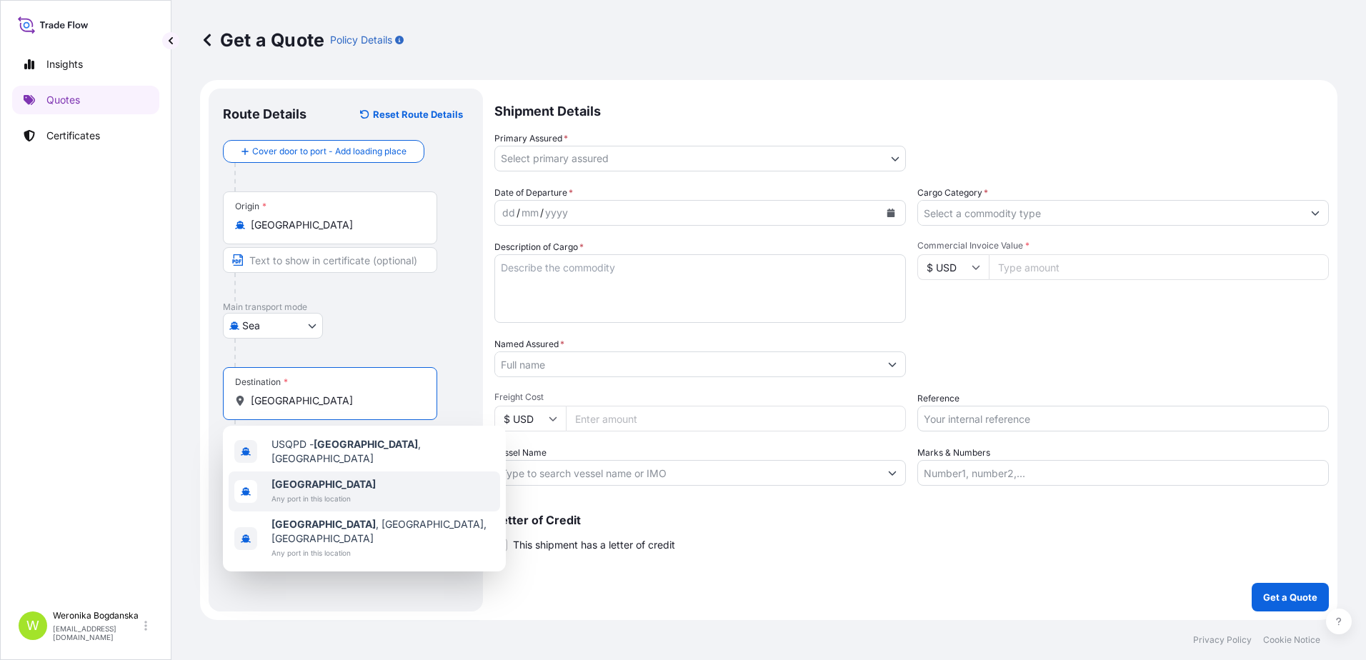
click at [306, 482] on span "[GEOGRAPHIC_DATA]" at bounding box center [323, 484] width 104 height 14
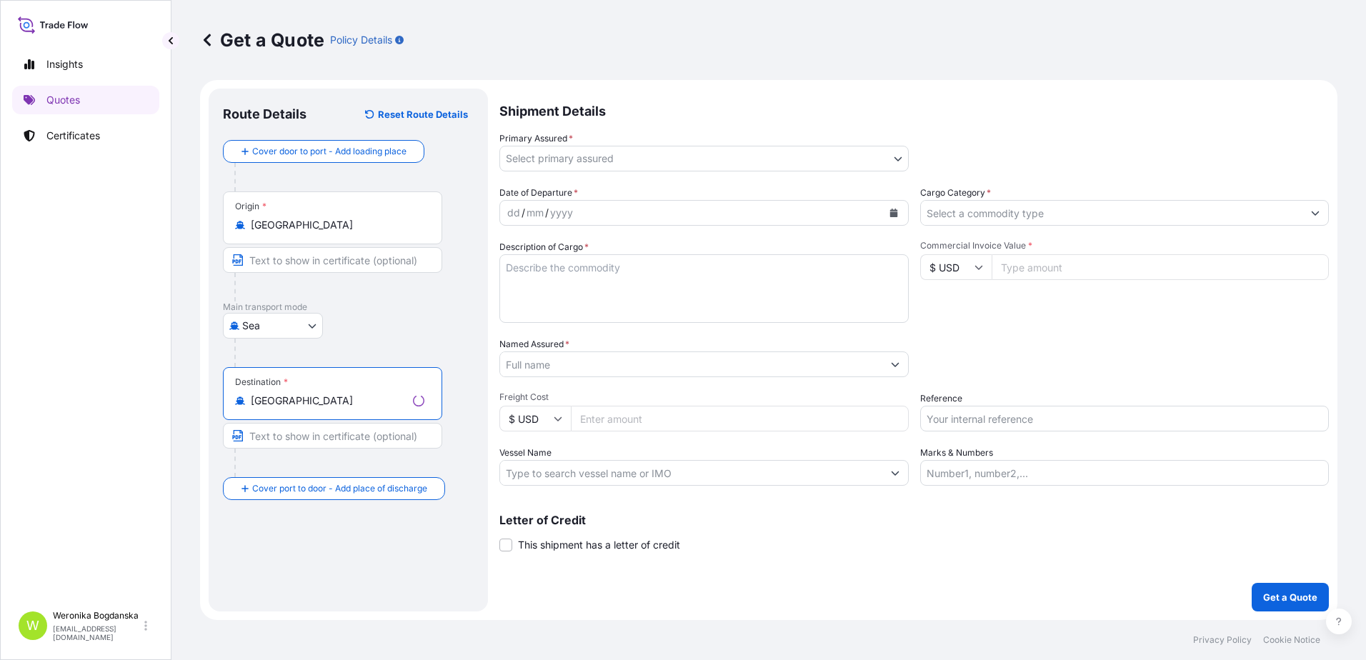
type input "[GEOGRAPHIC_DATA]"
click at [875, 160] on body "0 options available. 2 options available. 0 options available. 10 options avail…" at bounding box center [683, 330] width 1366 height 660
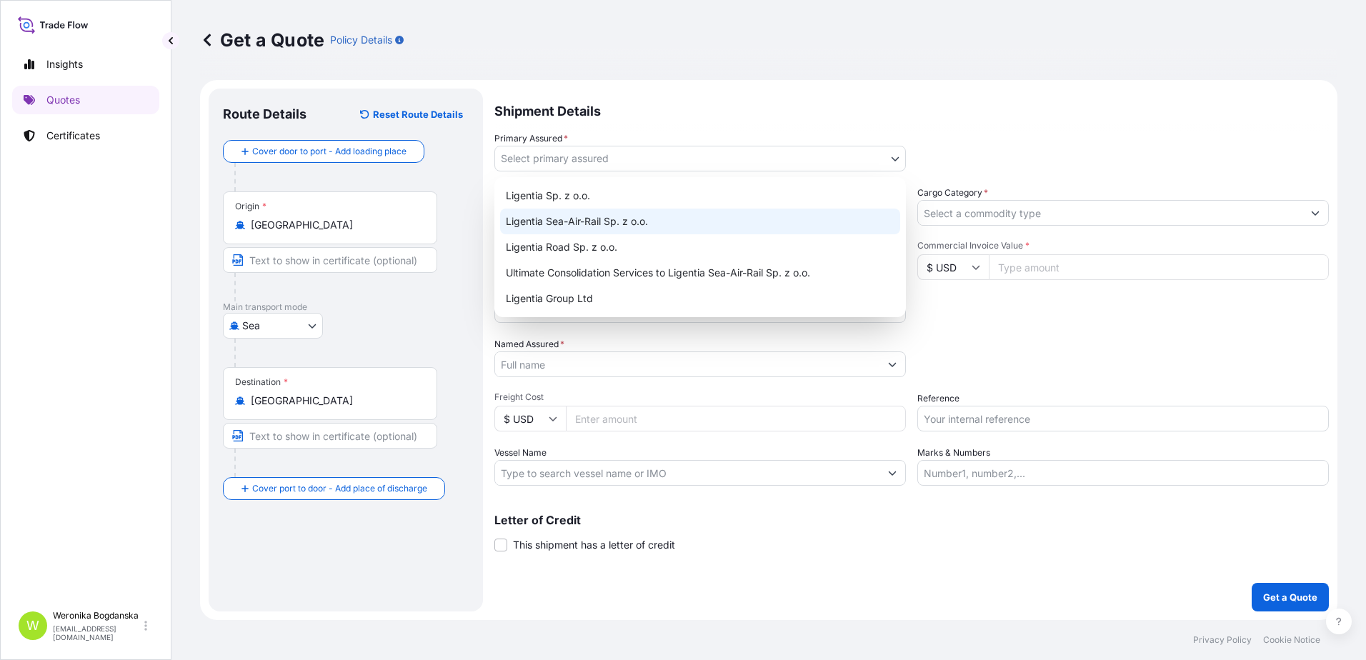
click at [596, 222] on div "Ligentia Sea-Air-Rail Sp. z o.o." at bounding box center [700, 222] width 400 height 26
select select "31440"
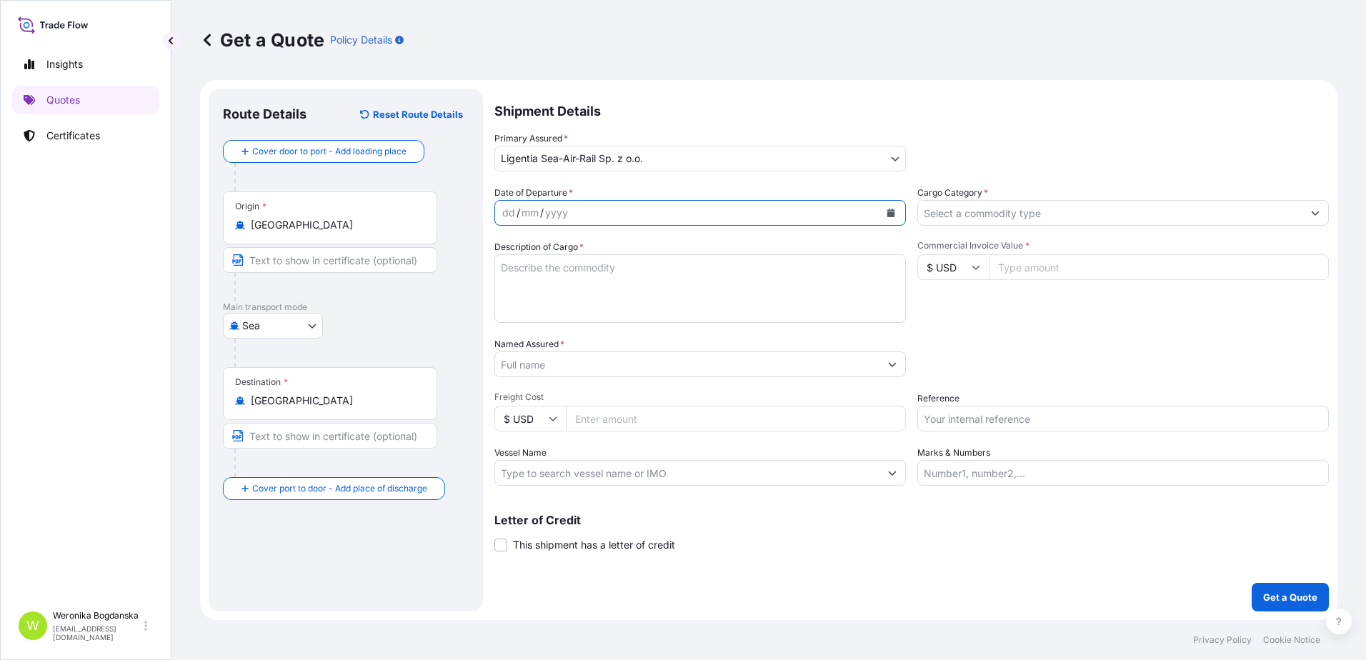
click at [895, 216] on button "Calendar" at bounding box center [890, 212] width 23 height 23
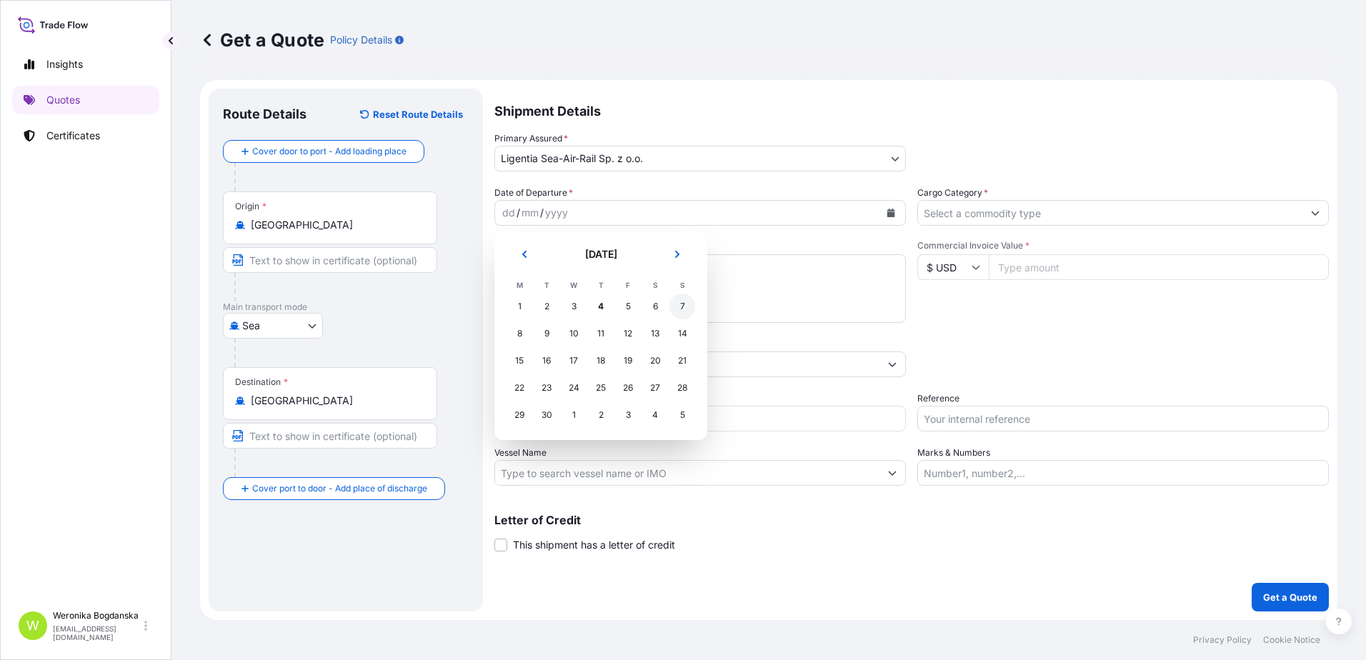
click at [676, 304] on div "7" at bounding box center [682, 307] width 26 height 26
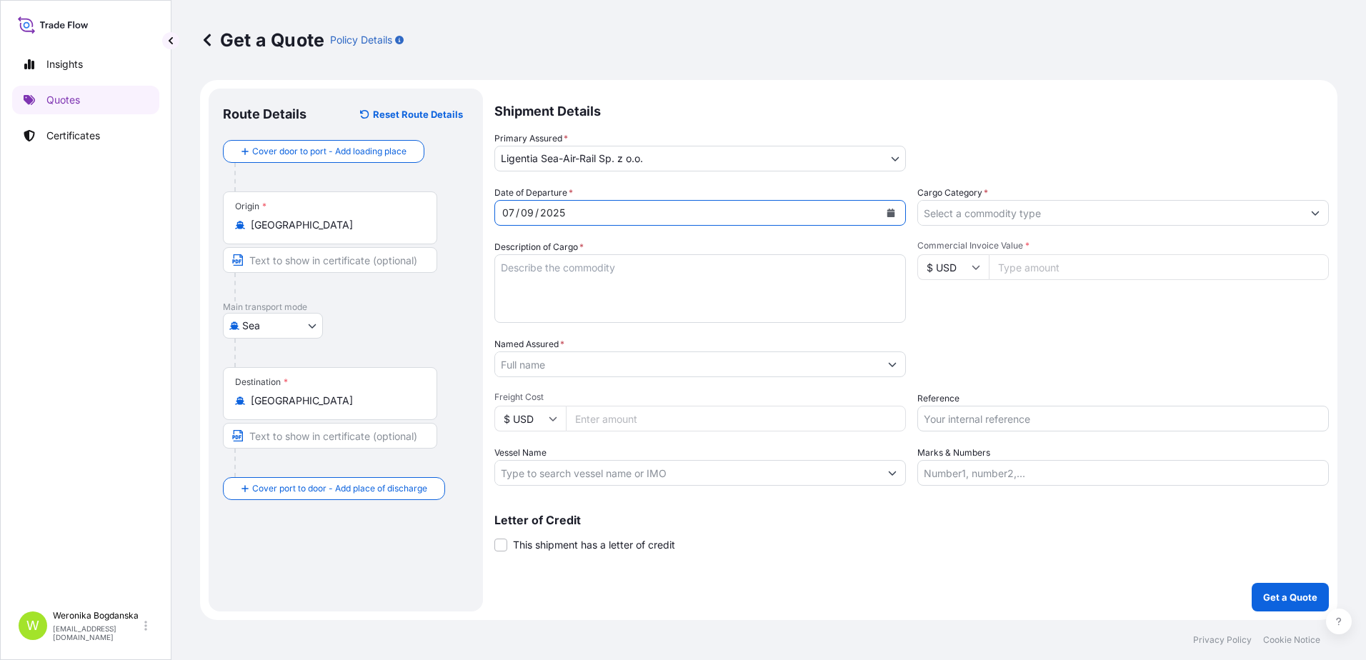
click at [1034, 214] on input "Cargo Category *" at bounding box center [1110, 213] width 384 height 26
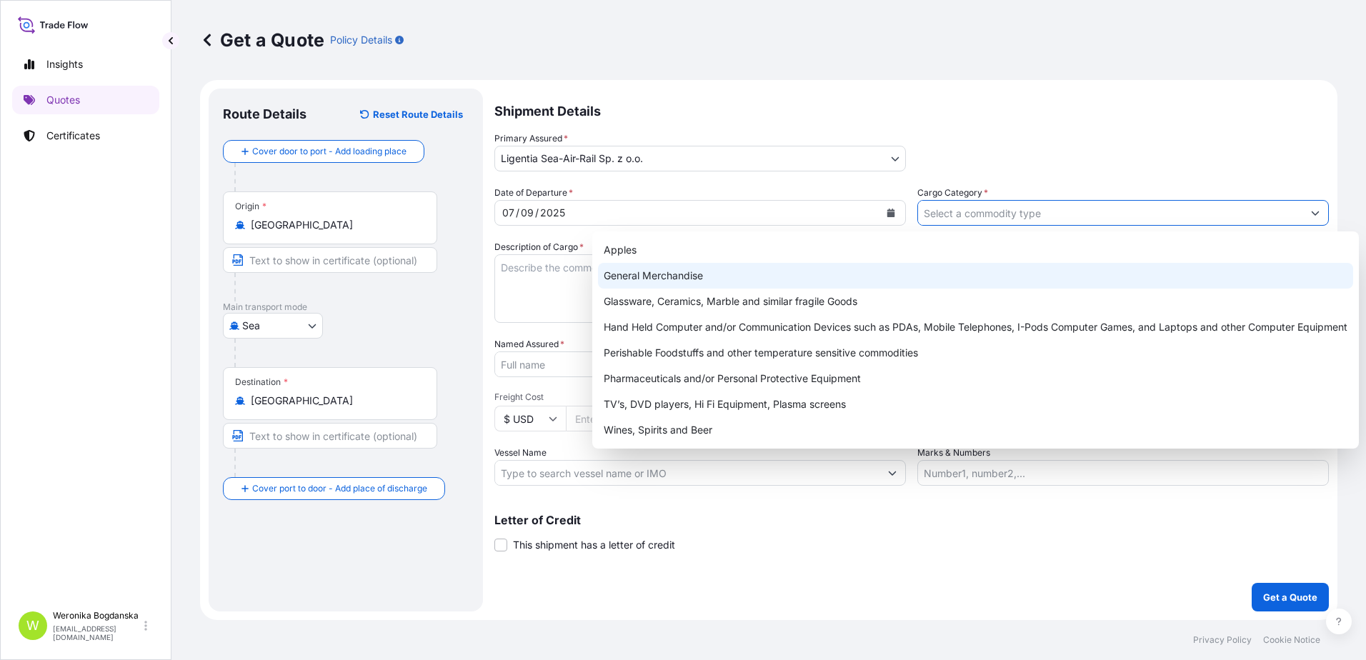
click at [836, 285] on div "General Merchandise" at bounding box center [975, 276] width 755 height 26
type input "General Merchandise"
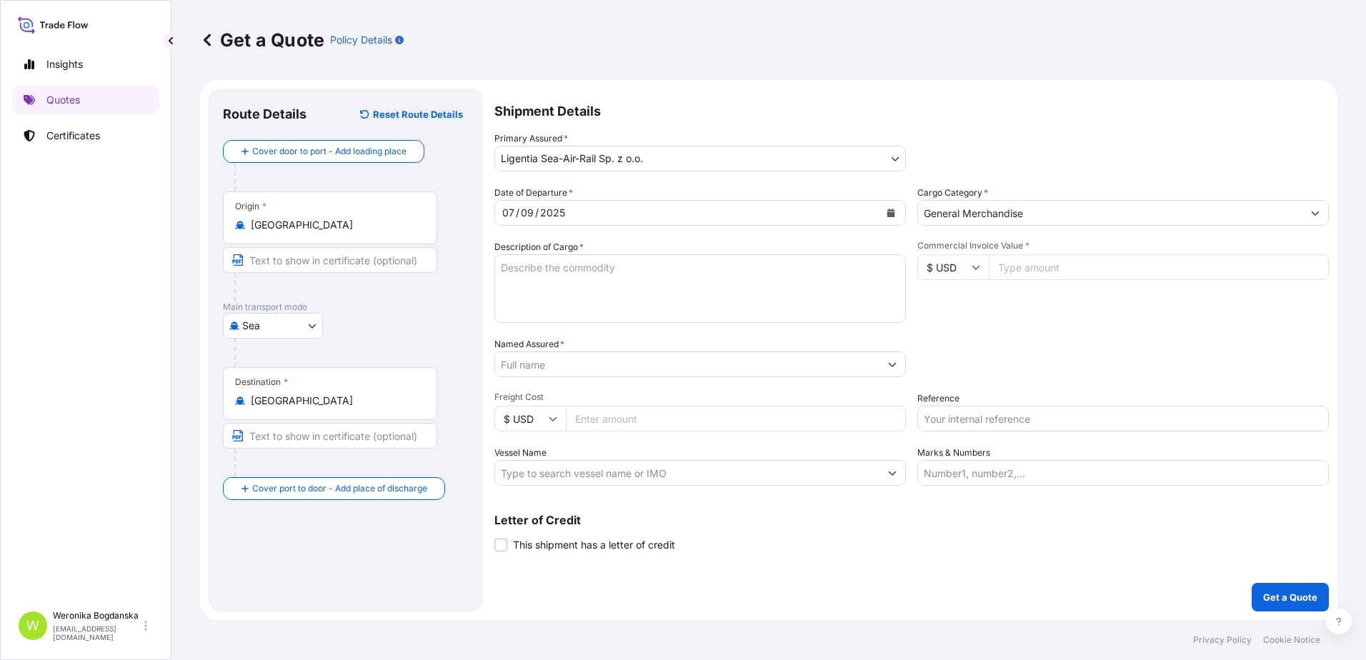
click at [575, 266] on textarea "Description of Cargo *" at bounding box center [699, 288] width 411 height 69
paste textarea "STAINLESS STEEL COOKWARE SET"
click at [733, 281] on textarea "STAINLESS STEEL COOKWARE SET" at bounding box center [699, 288] width 411 height 69
paste textarea "WHISK PIZZA CUTTER PEELING KNIFE"
click at [553, 285] on textarea "STAINLESS STEEL COOKWARE SET WHISK PIZZA CUTTER PEELING KNIFE" at bounding box center [699, 288] width 411 height 69
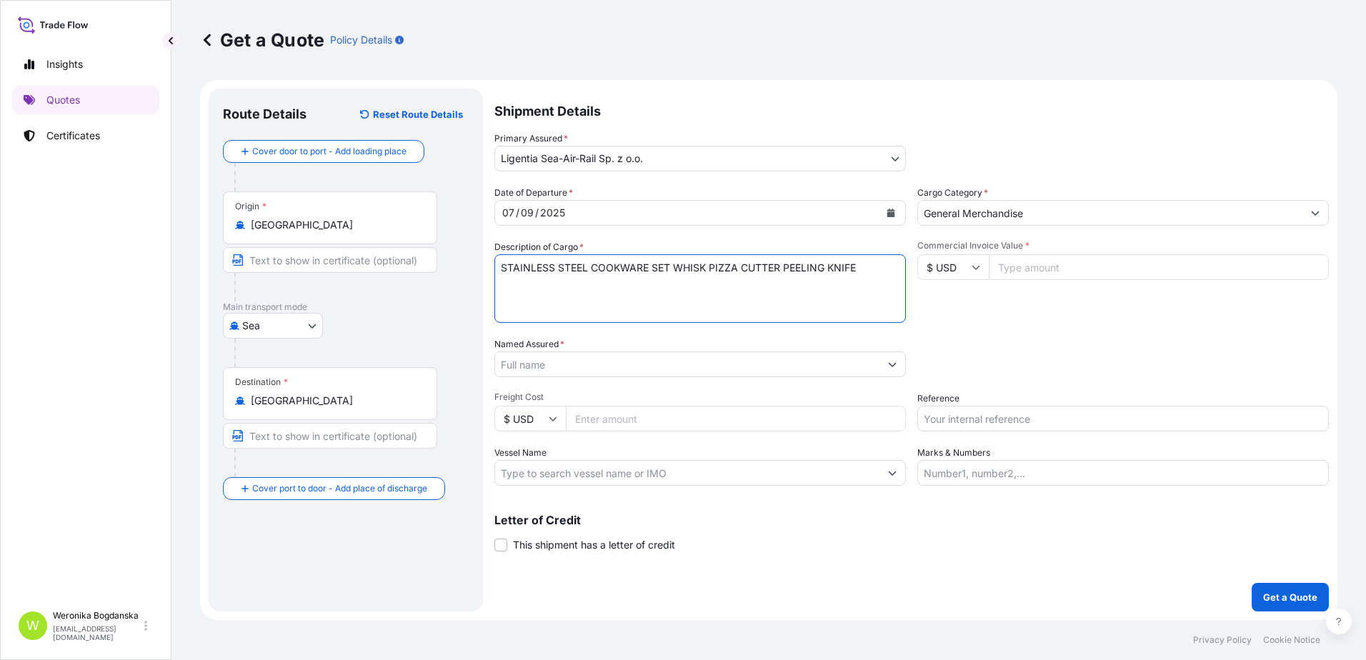
click at [879, 266] on textarea "STAINLESS STEEL COOKWARE SET WHISK PIZZA CUTTER PEELING KNIFE" at bounding box center [699, 288] width 411 height 69
paste textarea "CAJU5248356 M4493649 40HC 6708.20 KG 35.641 M3 2072 CTN"
click at [635, 277] on textarea "STAINLESS STEEL COOKWARE SET WHISK PIZZA CUTTER PEELING KNIFE CAJU5248356 M4493…" at bounding box center [699, 288] width 411 height 69
click at [566, 291] on textarea "STAINLESS STEEL COOKWARE SET WHISK PIZZA CUTTER PEELING KNIFE CAJU5248356 M4493…" at bounding box center [699, 288] width 411 height 69
click at [900, 280] on textarea "STAINLESS STEEL COOKWARE SET WHISK PIZZA CUTTER PEELING KNIFE CAJU5248356 M4493…" at bounding box center [699, 288] width 411 height 69
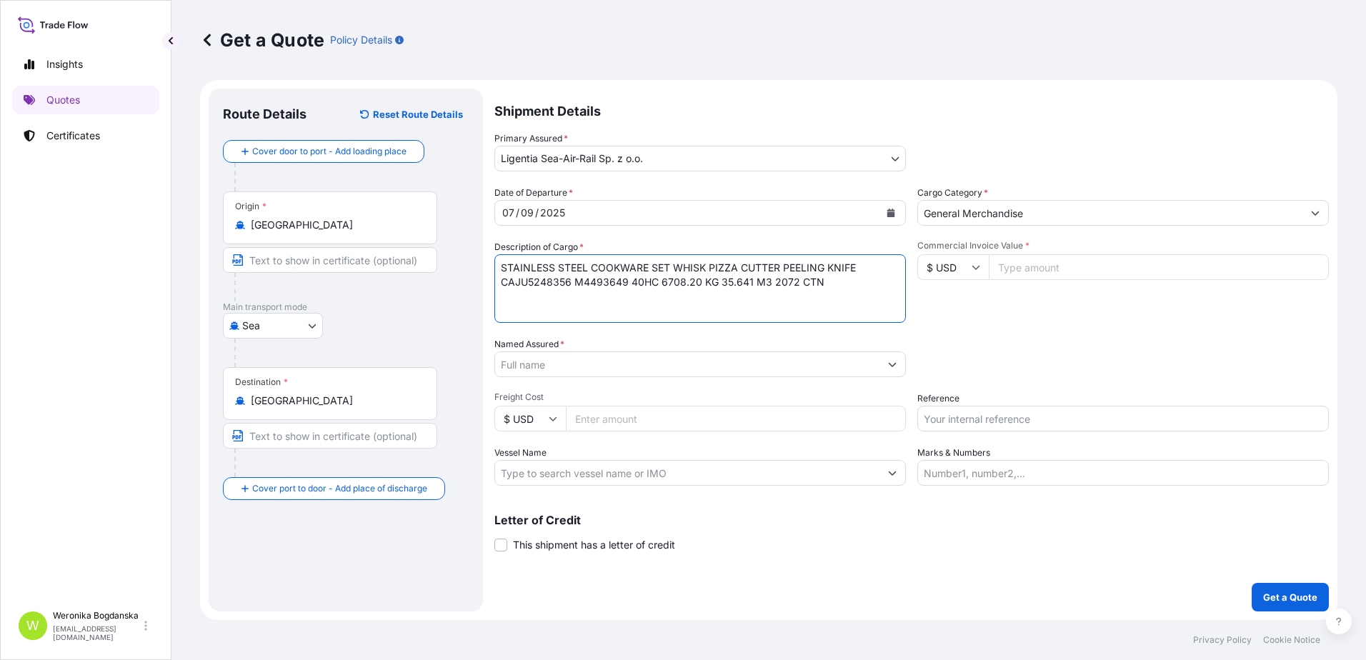
paste textarea "CAJU5248356 M4493649 40HC 4986.00 KG 28.48 M3 1662 CTN"
click at [830, 304] on textarea "STAINLESS STEEL COOKWARE SET WHISK PIZZA CUTTER PEELING KNIFE CAJU5248356 M4493…" at bounding box center [699, 288] width 411 height 69
paste textarea "KGCAJU5266160 M4493680 40HC 11514.00 KG 65.77 M3 3838 CTN"
click at [520, 314] on textarea "STAINLESS STEEL COOKWARE SET WHISK PIZZA CUTTER PEELING KNIFE CAJU5248356 M4493…" at bounding box center [699, 288] width 411 height 69
click at [514, 311] on textarea "STAINLESS STEEL COOKWARE SET WHISK PIZZA CUTTER PEELING KNIFE CAJU5248356 M4493…" at bounding box center [699, 288] width 411 height 69
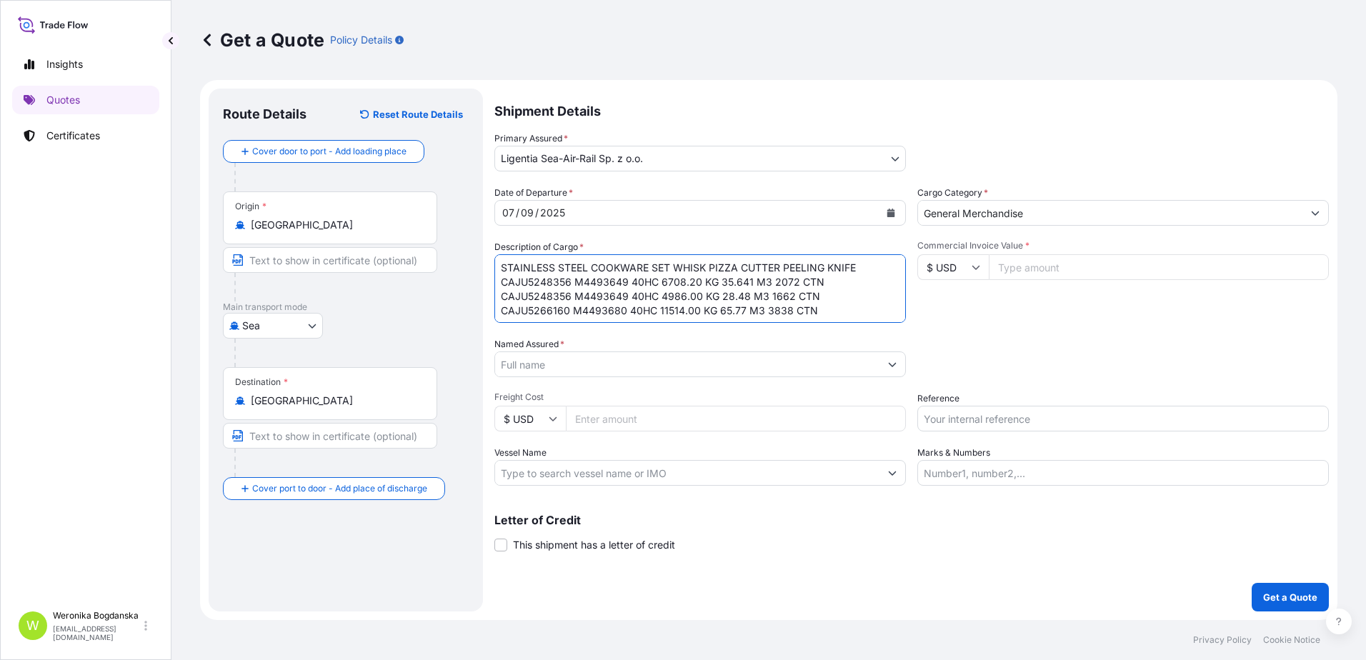
type textarea "STAINLESS STEEL COOKWARE SET WHISK PIZZA CUTTER PEELING KNIFE CAJU5248356 M4493…"
click at [1098, 266] on input "Commercial Invoice Value *" at bounding box center [1158, 267] width 340 height 26
type input "87384"
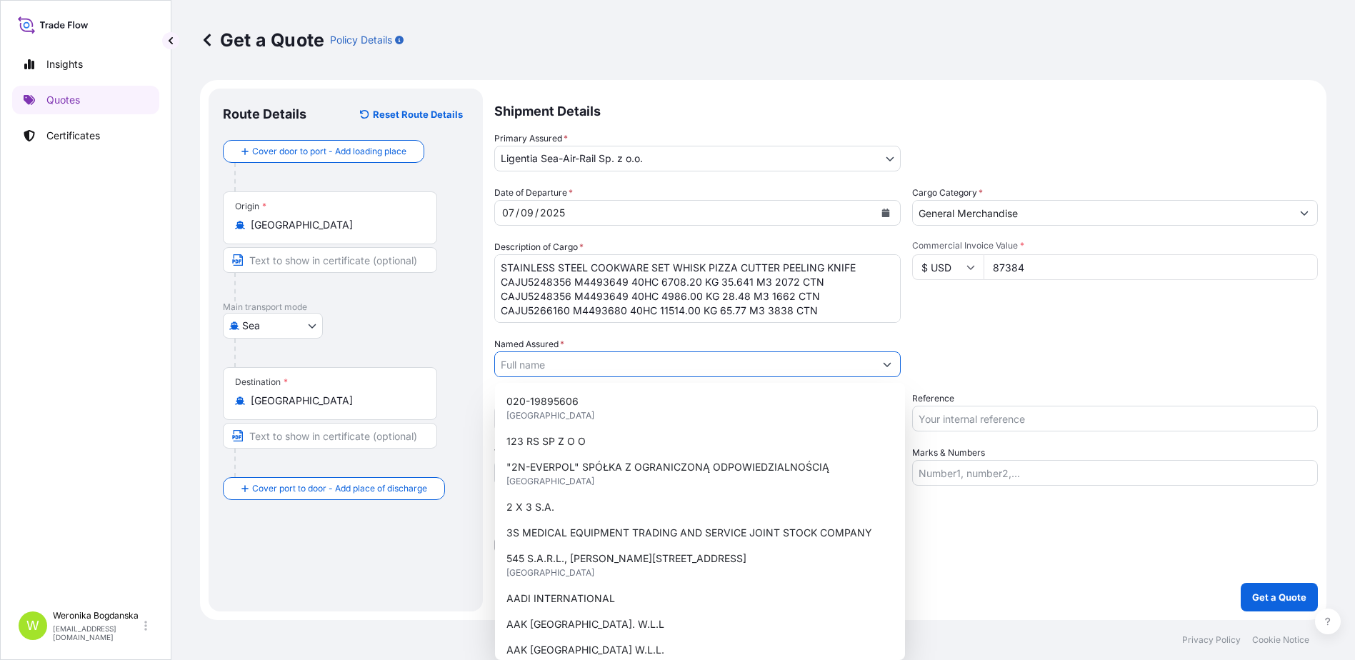
click at [564, 365] on input "Named Assured *" at bounding box center [684, 364] width 379 height 26
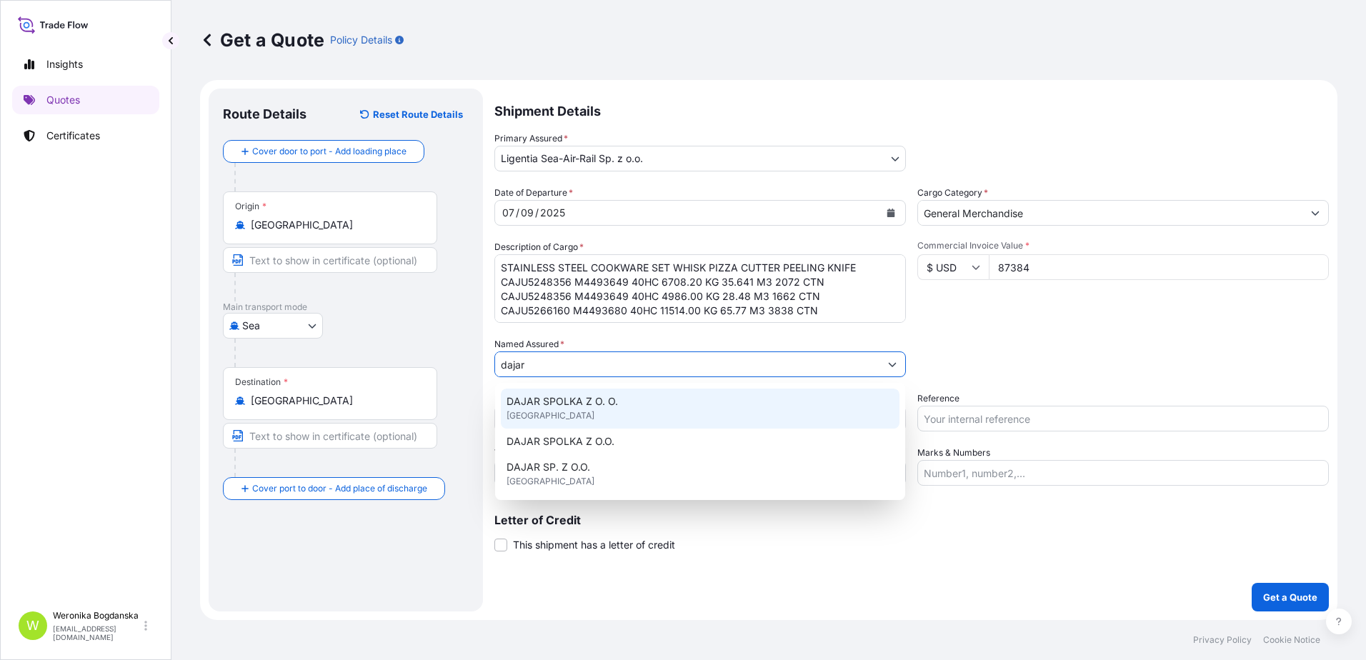
click at [580, 402] on span "DAJAR SPOLKA Z O. O." at bounding box center [561, 401] width 111 height 14
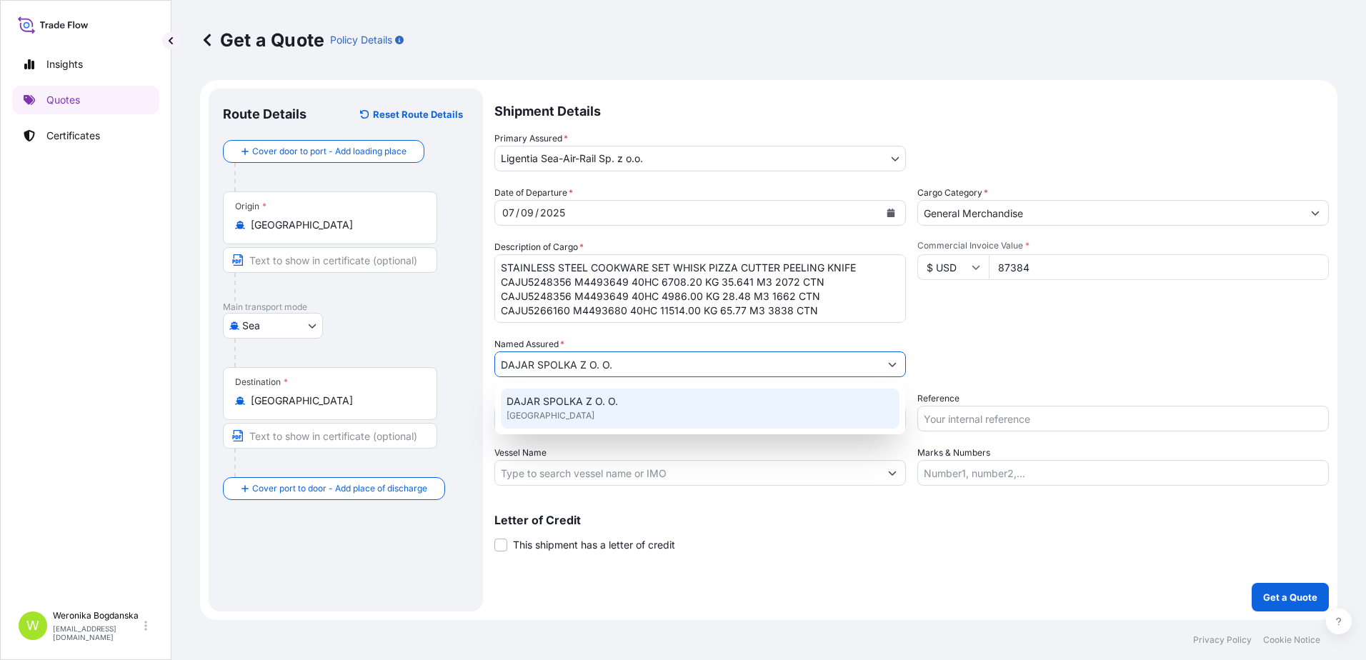
click at [711, 420] on div "DAJAR SPOLKA Z O. O. [GEOGRAPHIC_DATA]" at bounding box center [700, 409] width 399 height 40
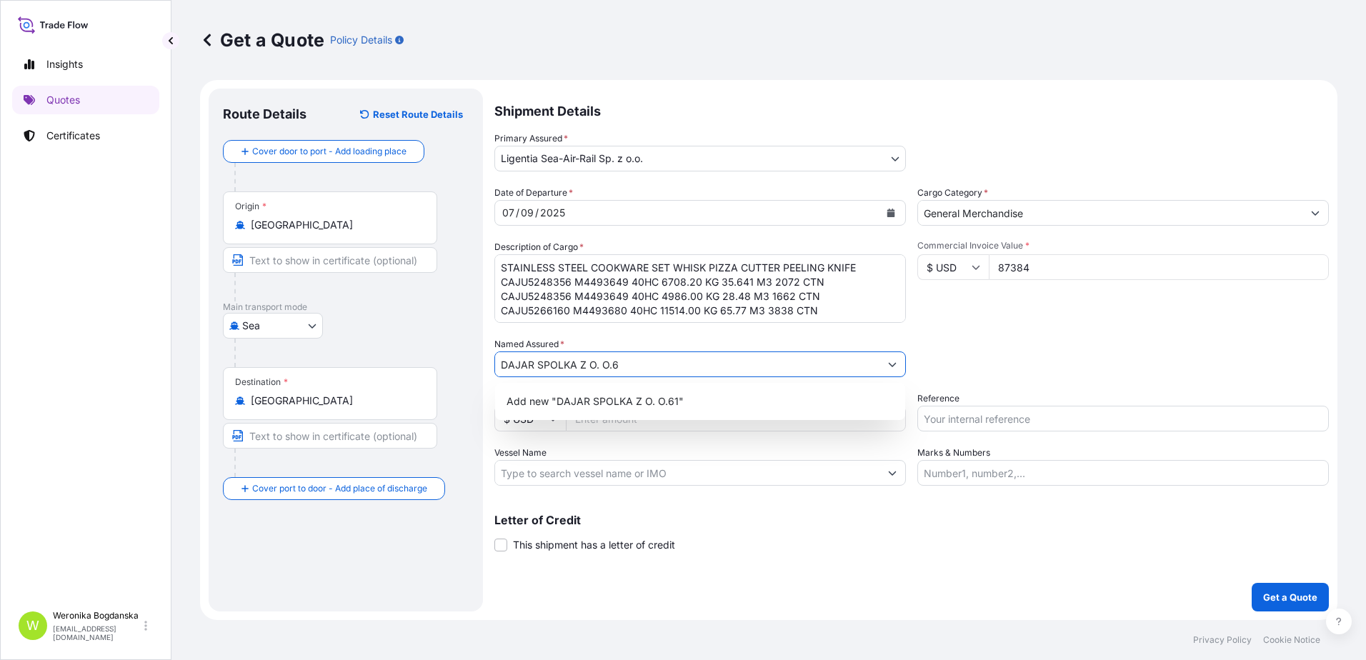
type input "DAJAR SPOLKA Z O. O."
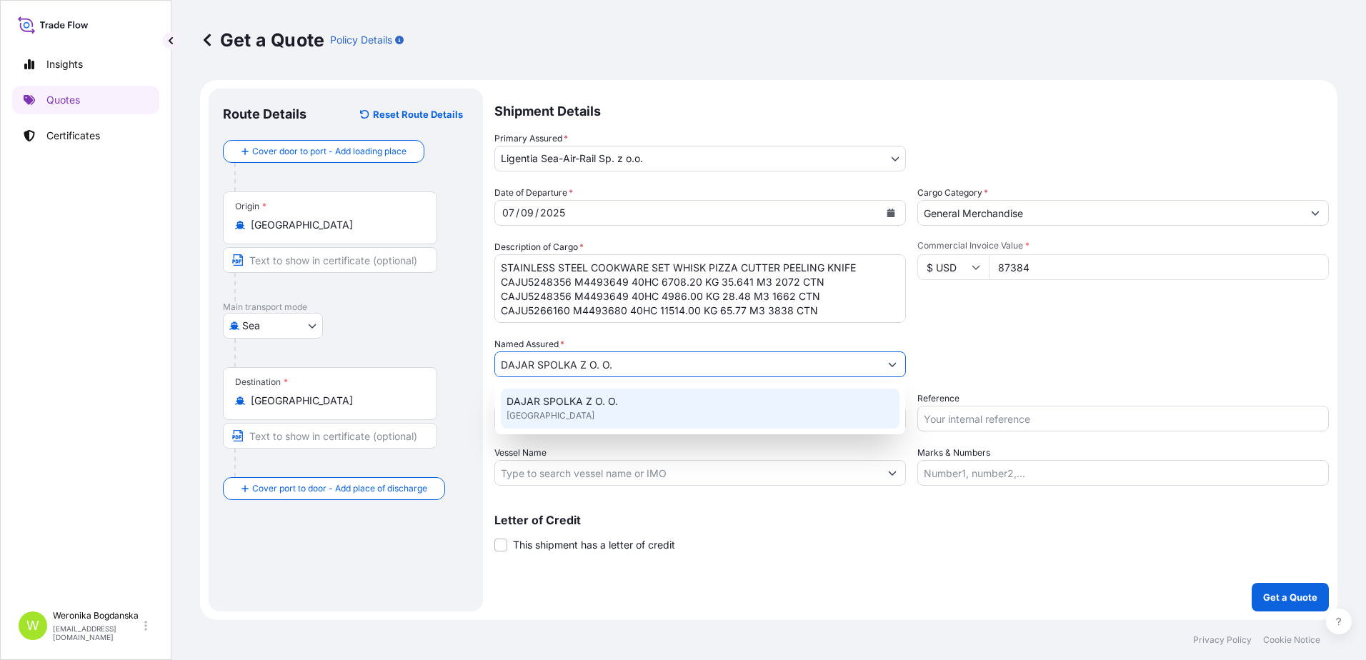
click at [569, 408] on span "DAJAR SPOLKA Z O. O." at bounding box center [561, 401] width 111 height 14
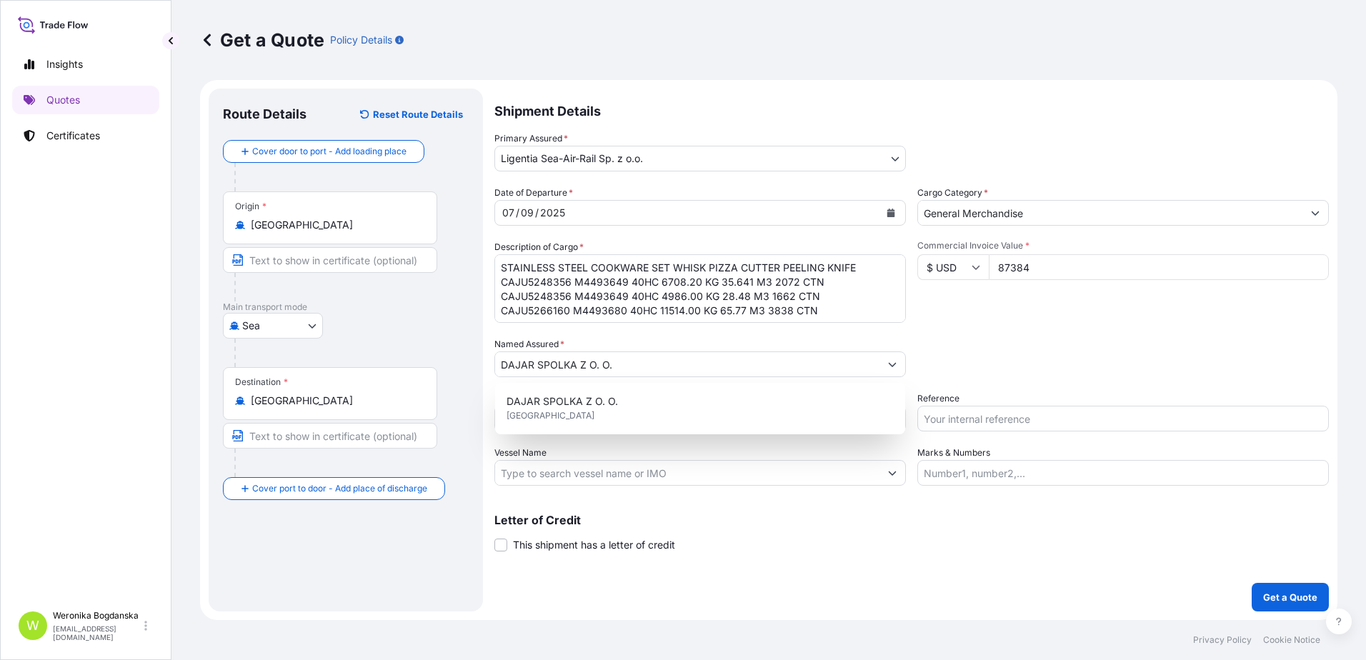
click at [1095, 343] on div "Packing Category Type to search a container mode Please select a primary mode o…" at bounding box center [1122, 357] width 411 height 40
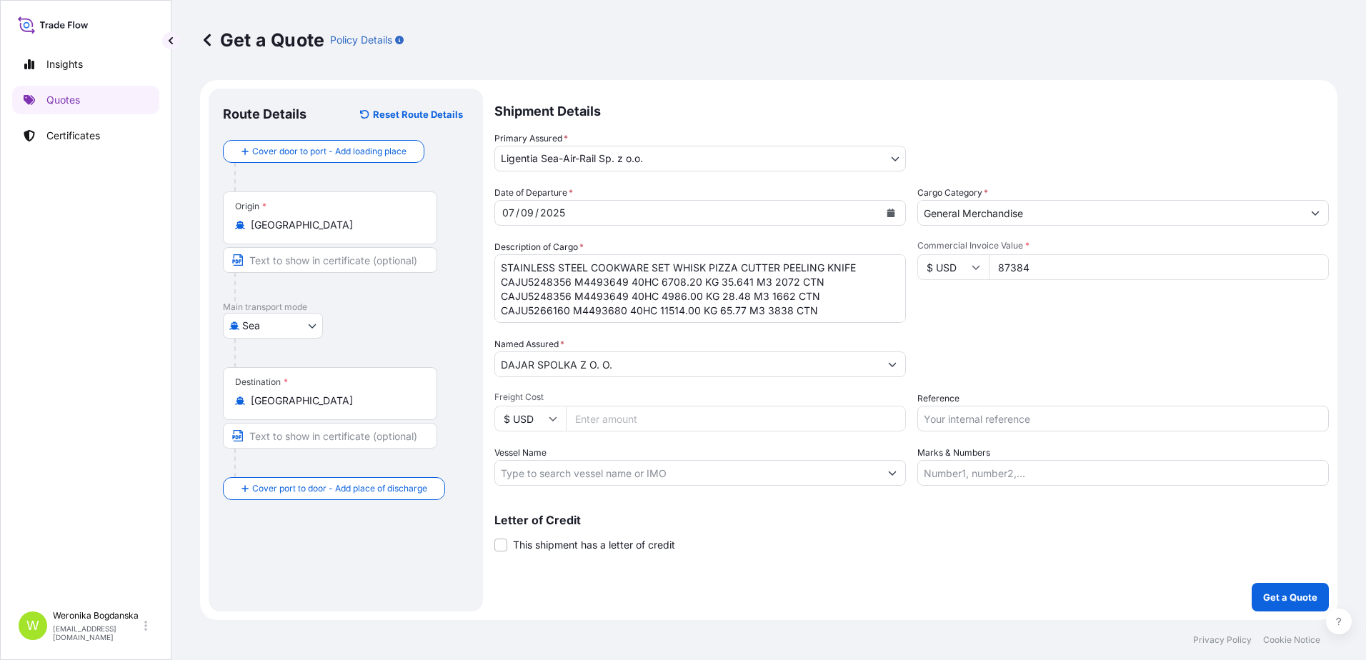
click at [711, 419] on input "Freight Cost" at bounding box center [736, 419] width 340 height 26
type input "6150"
click at [988, 421] on input "Reference" at bounding box center [1122, 419] width 411 height 26
paste input "S02034231"
type input "S02034231"
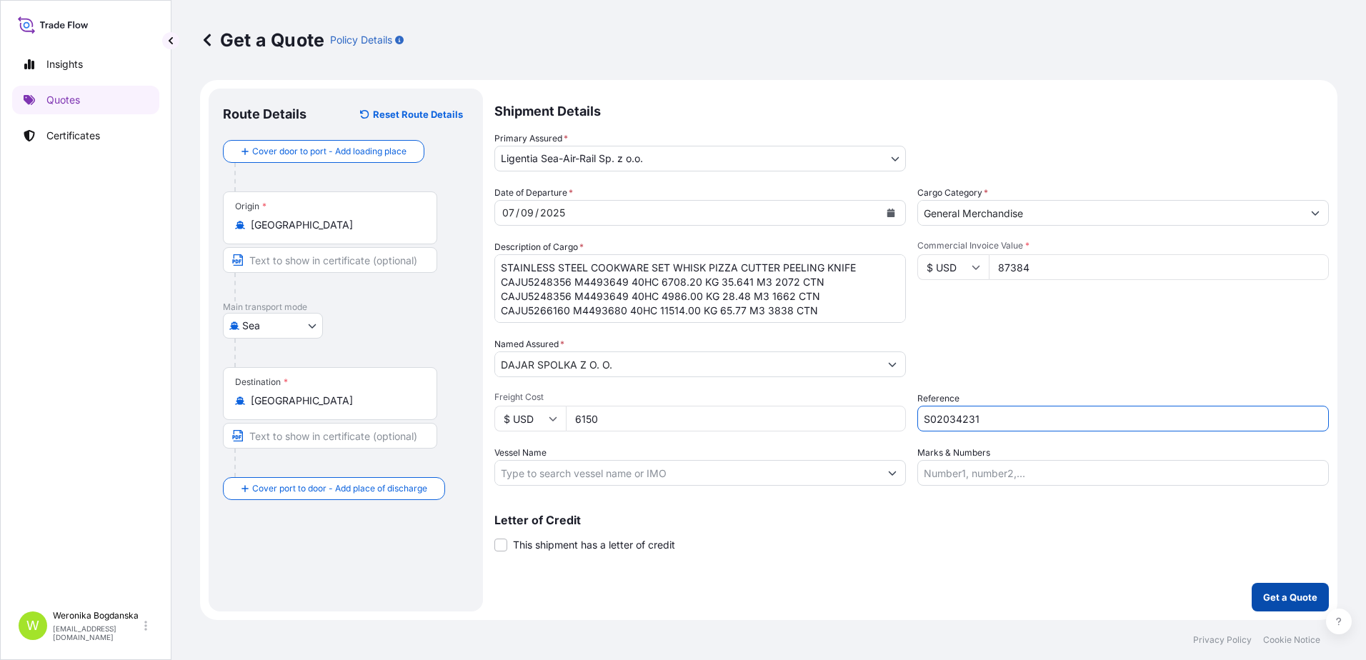
click at [1296, 601] on p "Get a Quote" at bounding box center [1290, 597] width 54 height 14
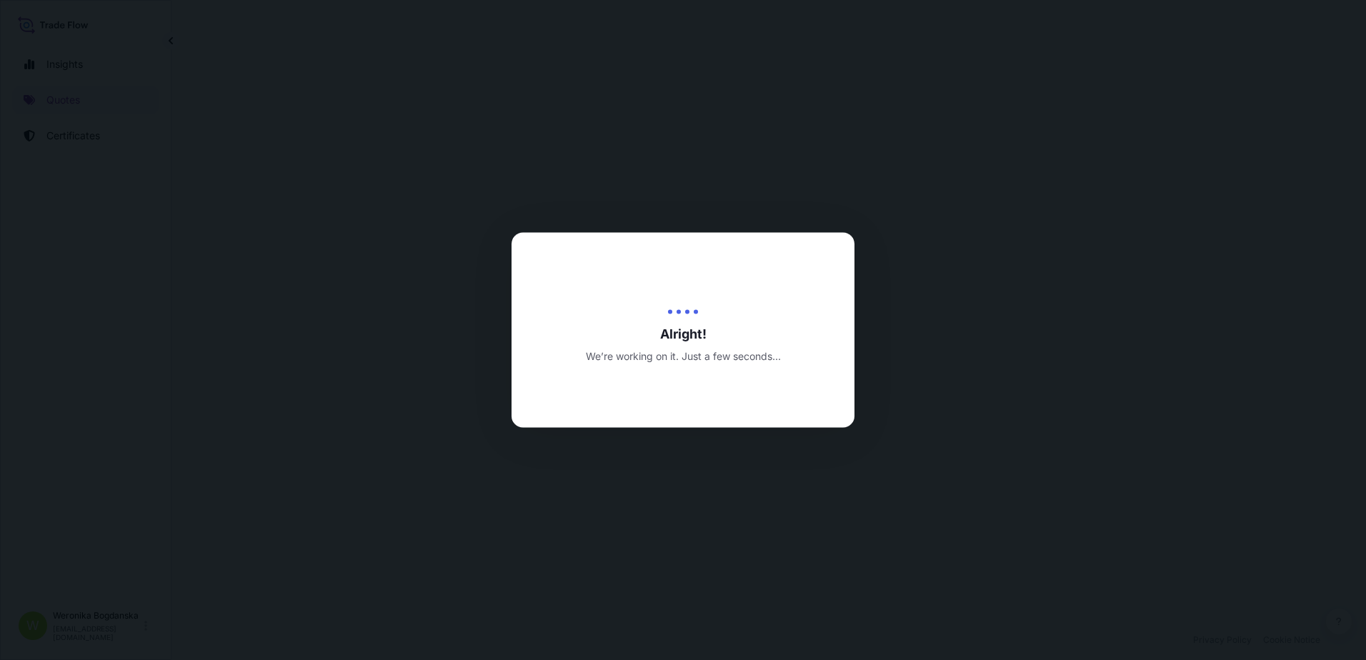
select select "Sea"
select select "31440"
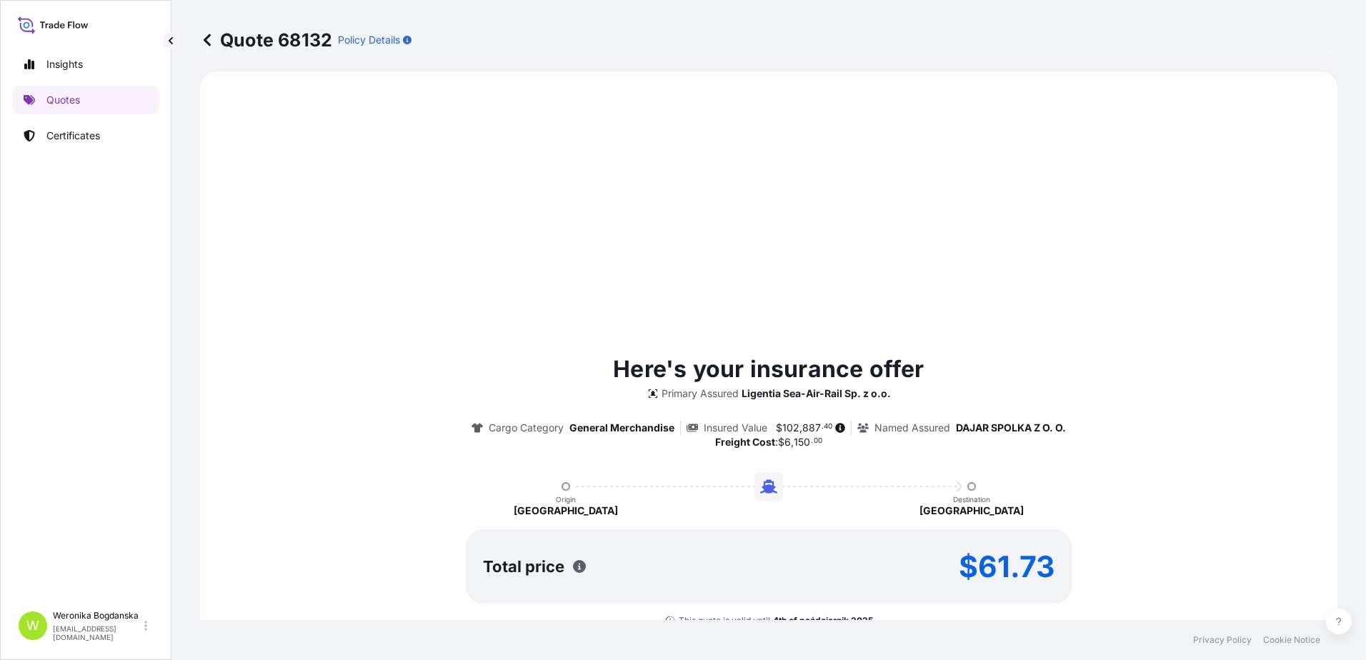
drag, startPoint x: 1023, startPoint y: 336, endPoint x: 1021, endPoint y: 327, distance: 9.7
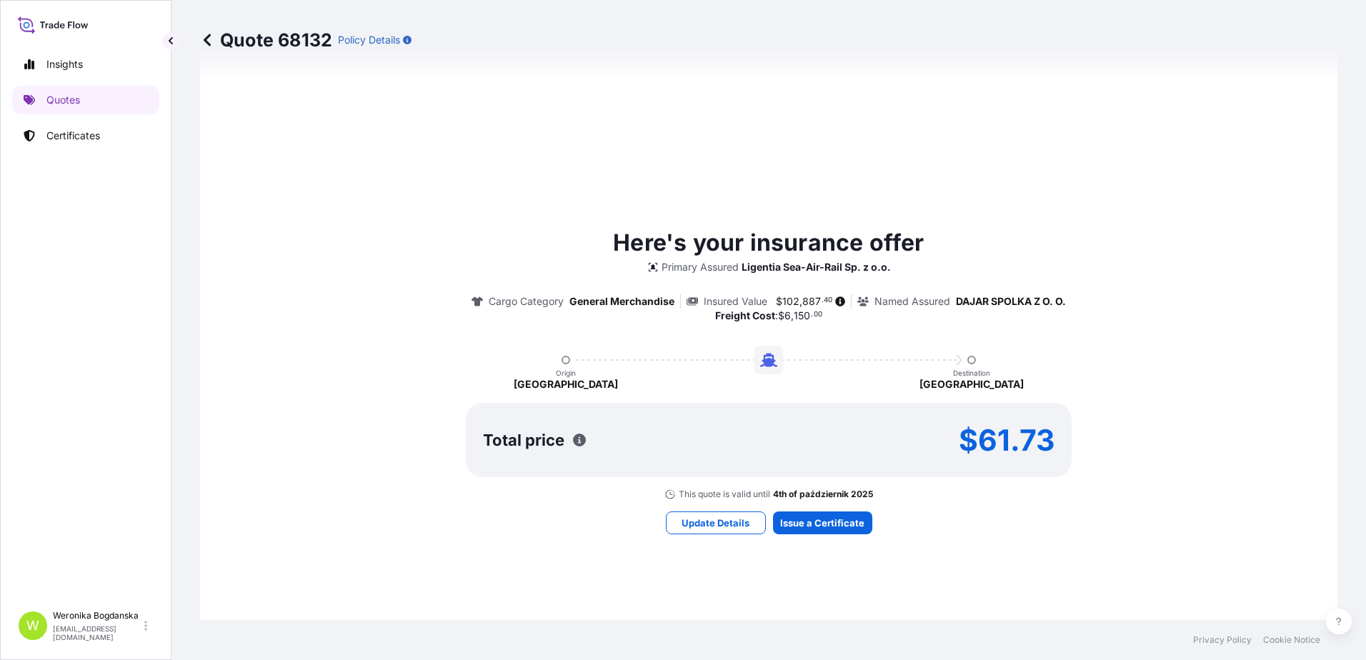
scroll to position [864, 0]
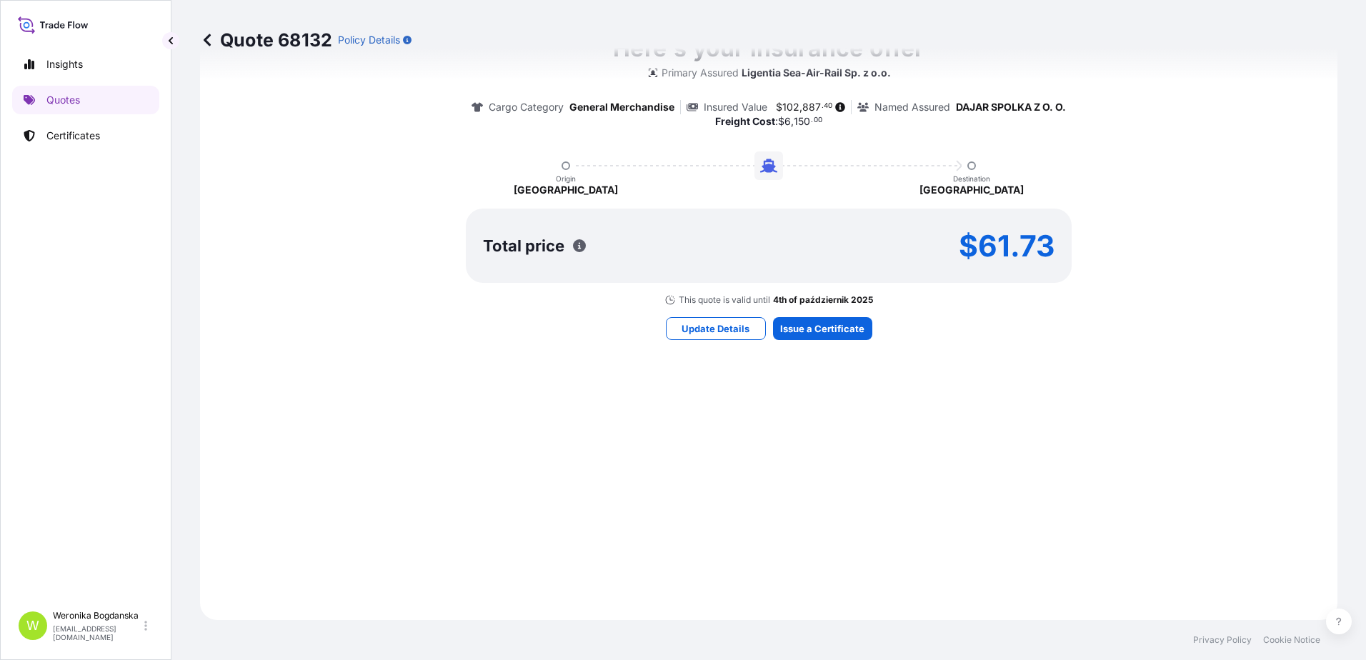
click at [804, 316] on div "Here's your insurance offer Primary Assured Ligentia Sea-Air-Rail Sp. z o.o. Ca…" at bounding box center [768, 185] width 1097 height 829
click at [821, 349] on div "Here's your insurance offer Primary Assured Ligentia Sea-Air-Rail Sp. z o.o. Ca…" at bounding box center [768, 185] width 1097 height 829
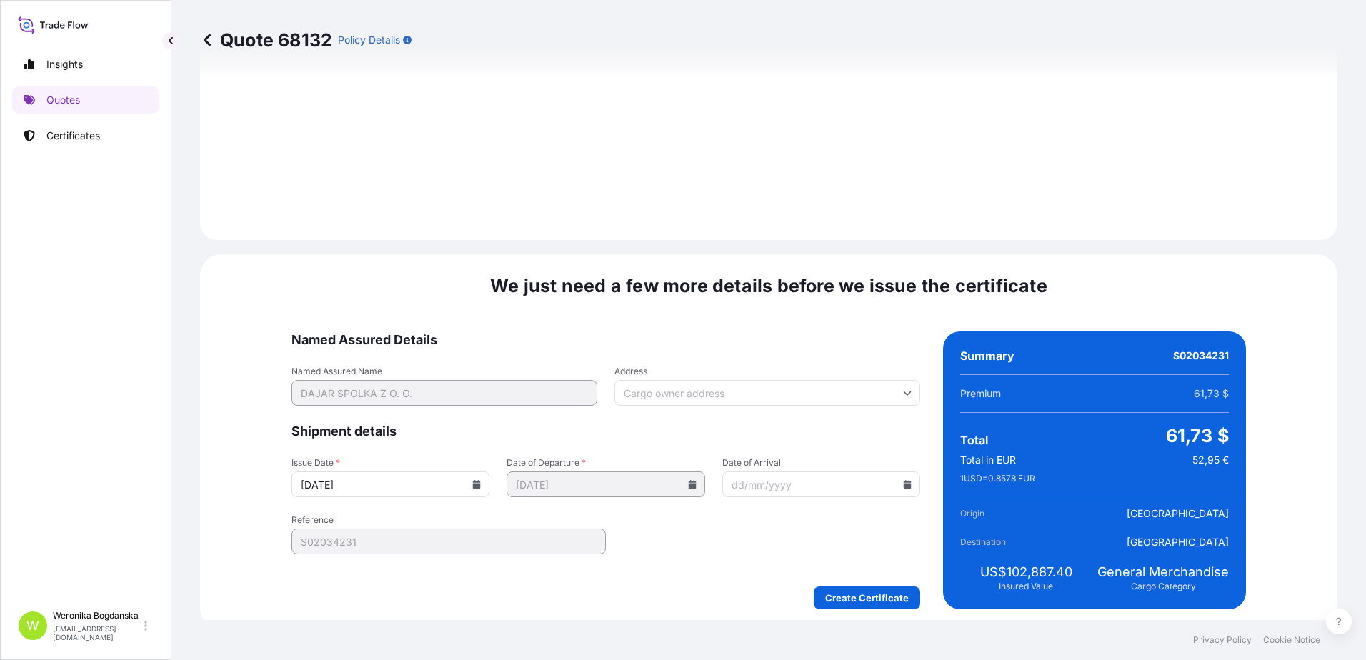
scroll to position [1643, 0]
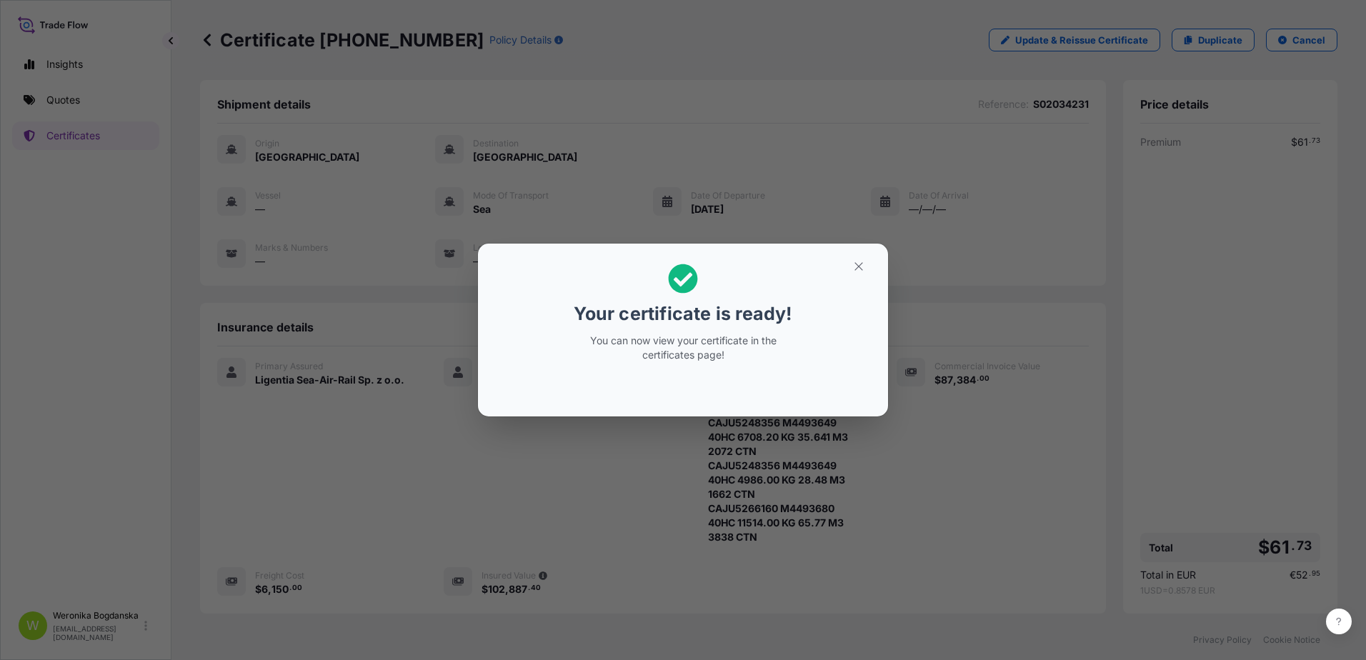
click at [855, 274] on button "button" at bounding box center [859, 266] width 36 height 23
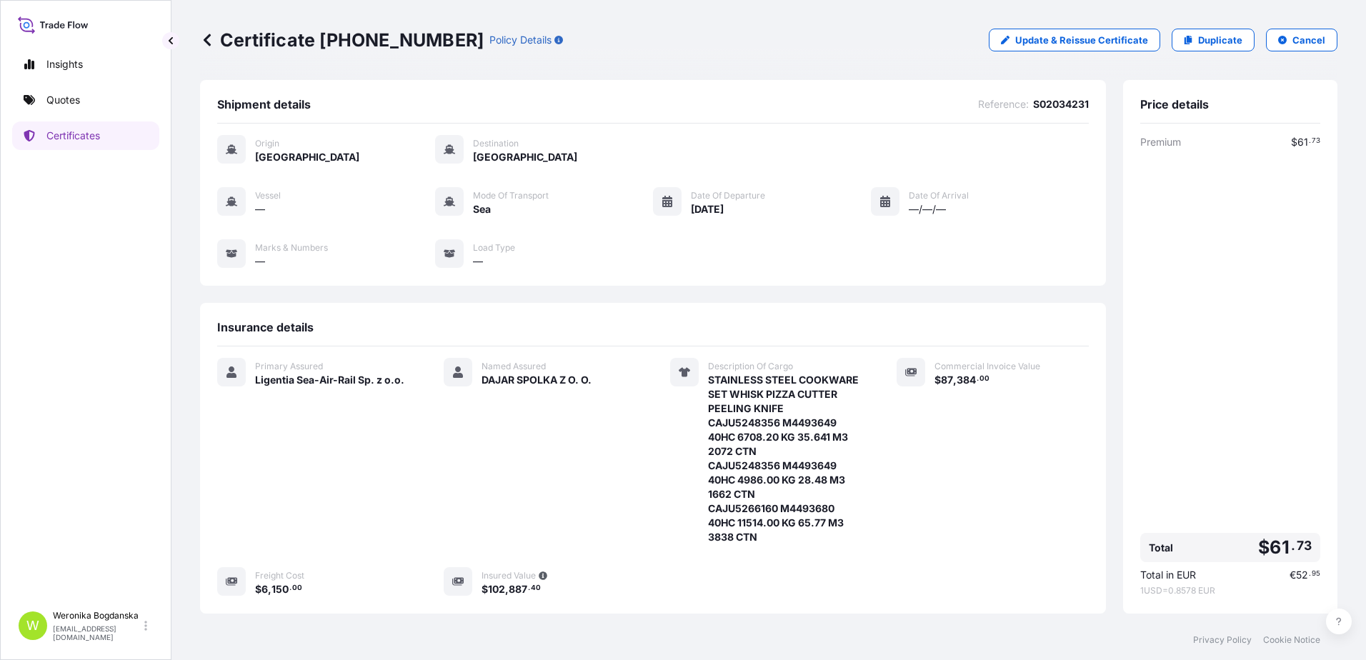
scroll to position [207, 0]
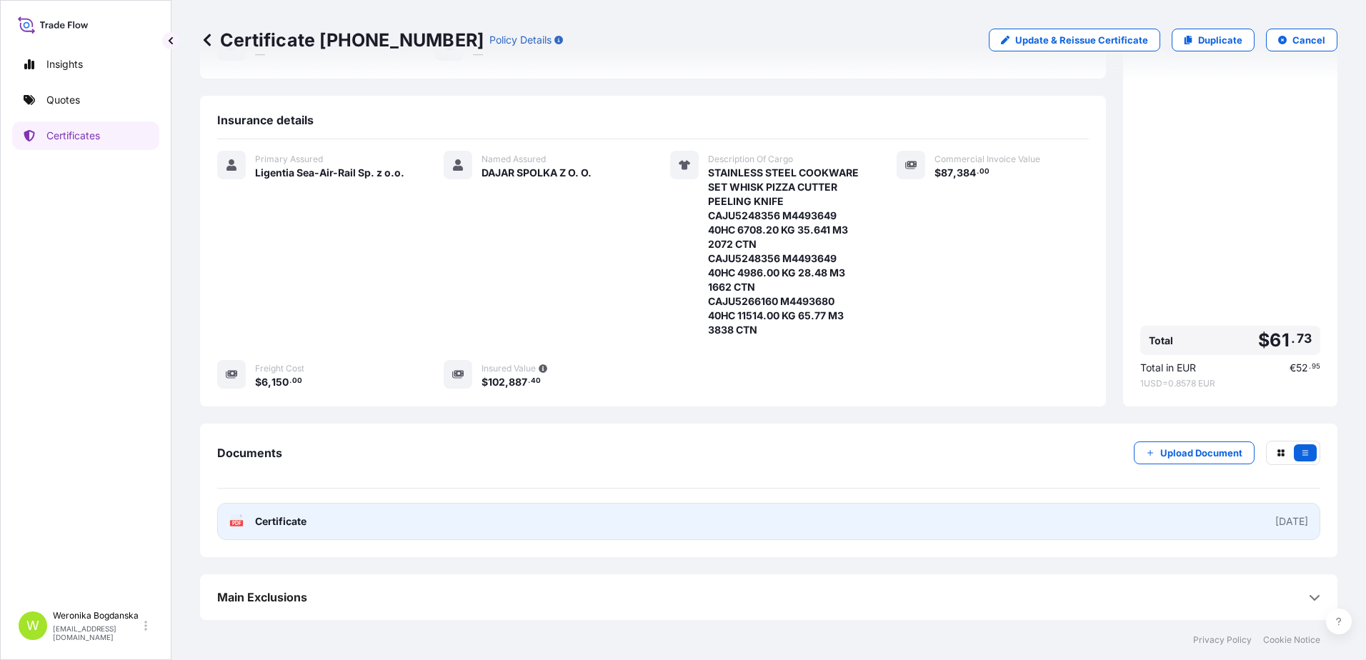
click at [745, 525] on link "PDF Certificate [DATE]" at bounding box center [768, 521] width 1103 height 37
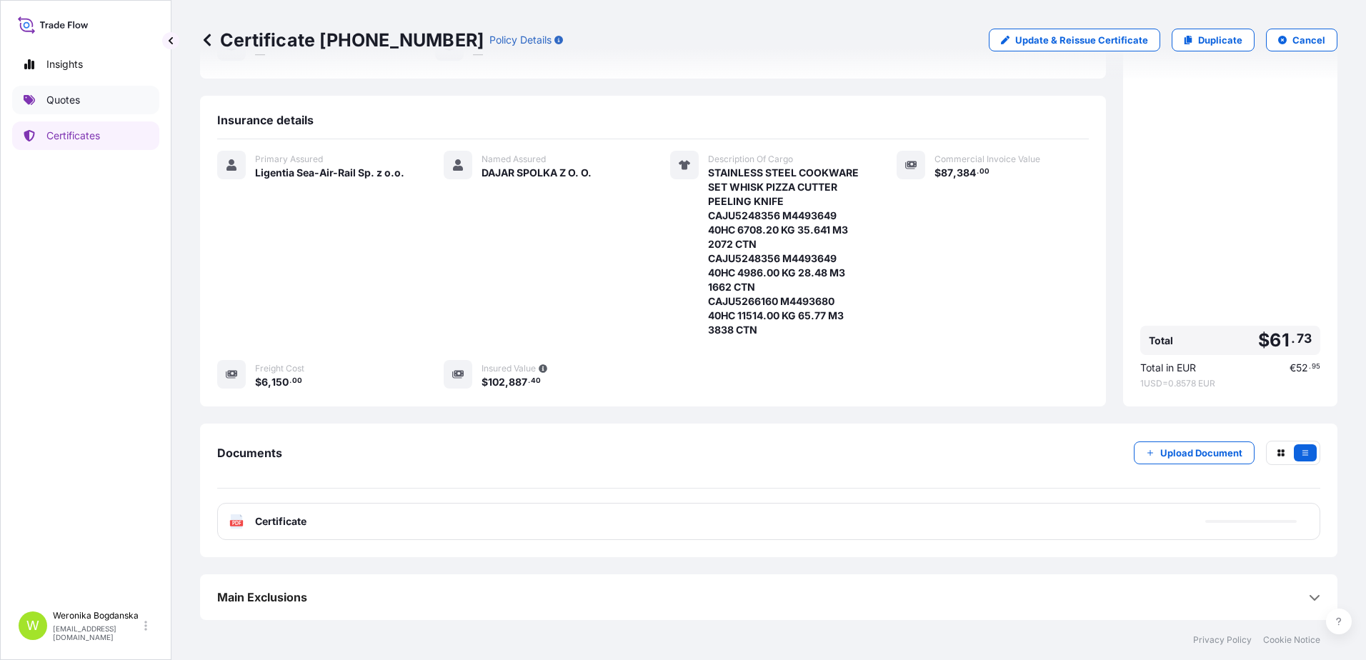
click at [45, 101] on link "Quotes" at bounding box center [85, 100] width 147 height 29
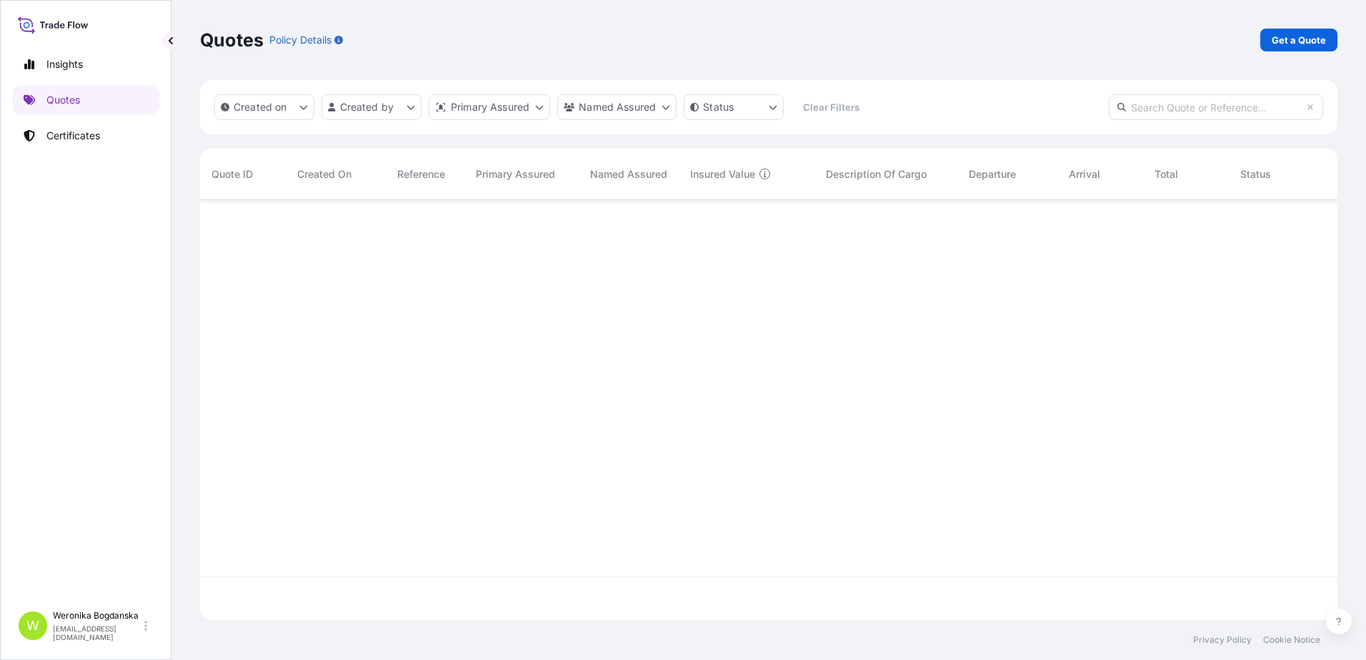
scroll to position [417, 1126]
click at [1278, 44] on p "Get a Quote" at bounding box center [1298, 40] width 54 height 14
select select "Sea"
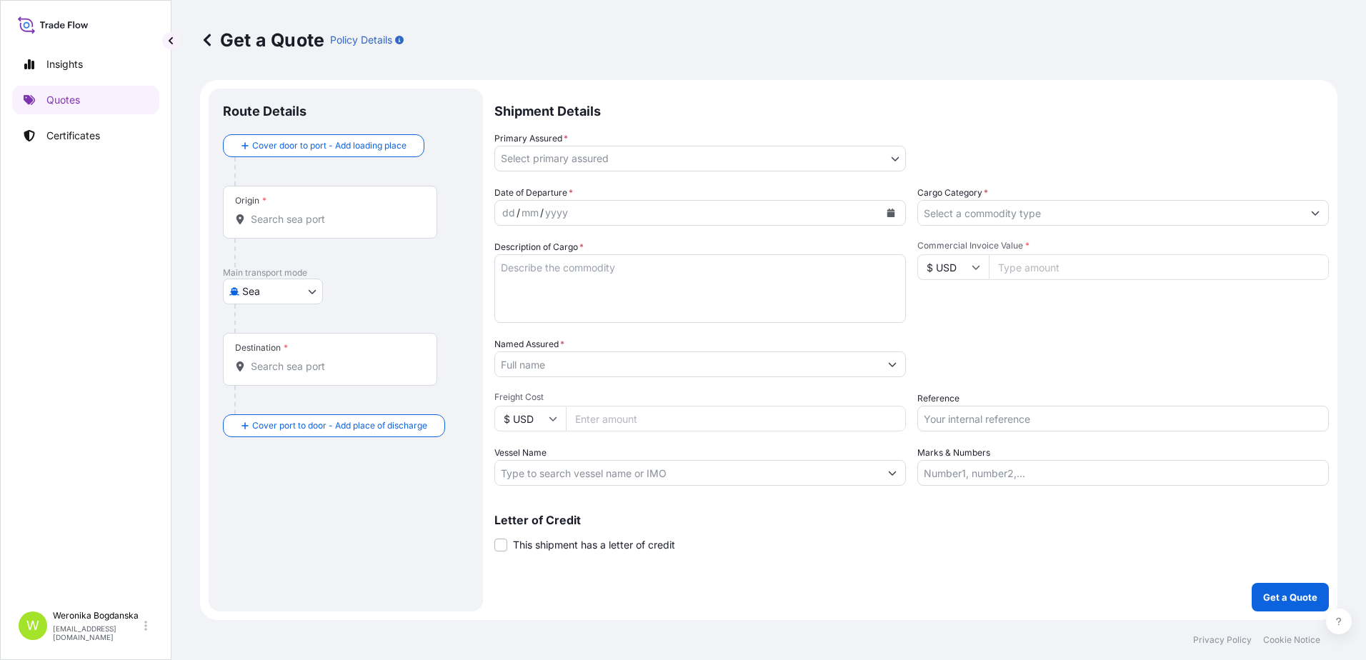
click at [290, 222] on input "Origin *" at bounding box center [335, 219] width 169 height 14
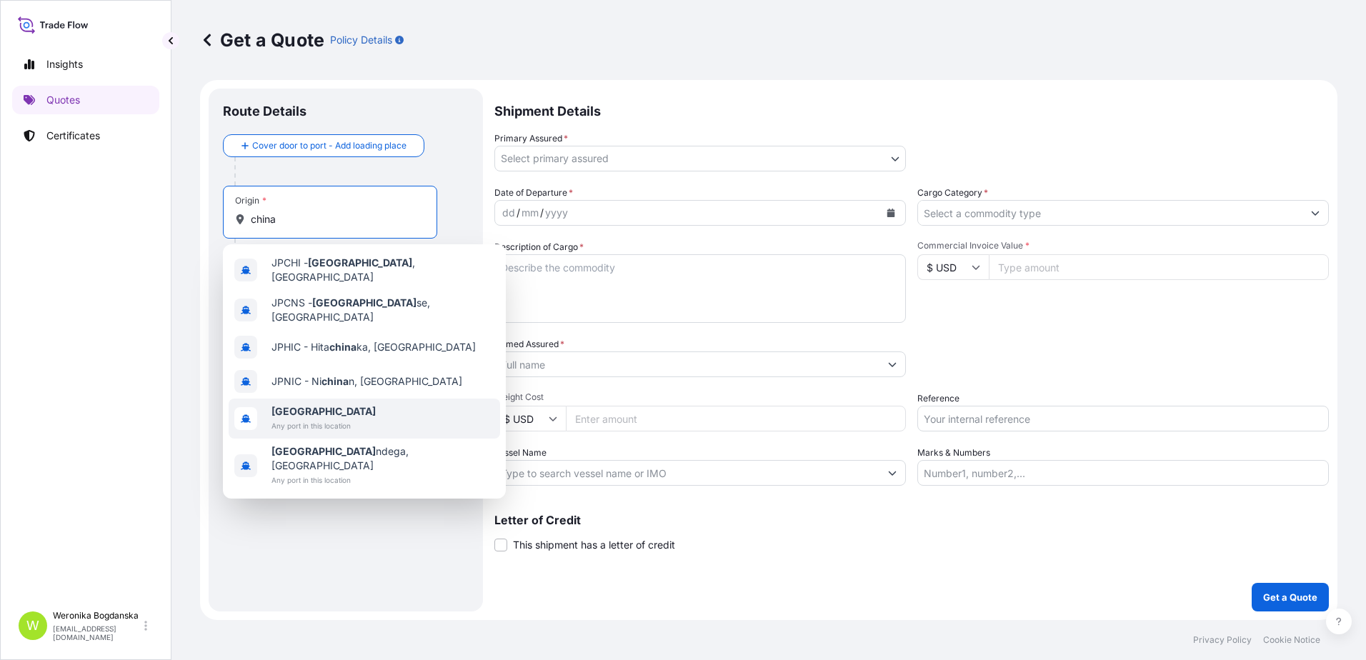
click at [321, 404] on span "[GEOGRAPHIC_DATA]" at bounding box center [323, 411] width 104 height 14
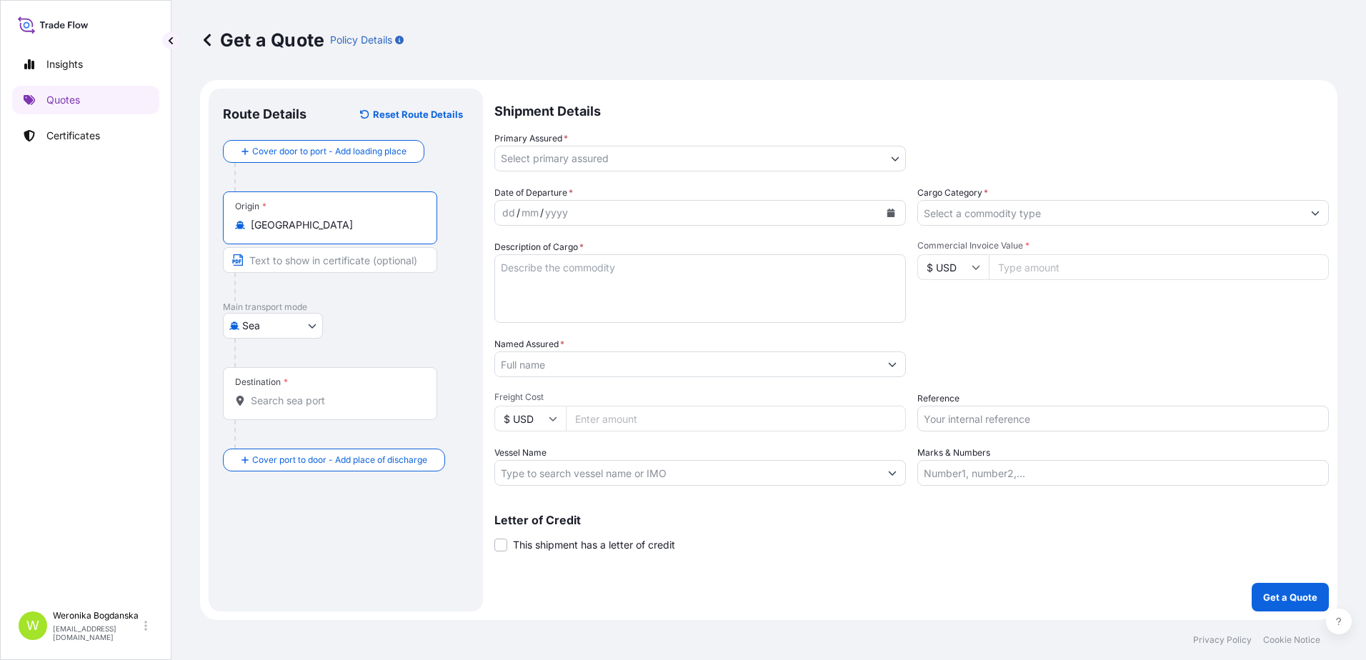
type input "[GEOGRAPHIC_DATA]"
click at [317, 389] on div "Destination *" at bounding box center [330, 393] width 214 height 53
click at [317, 394] on input "Destination *" at bounding box center [335, 401] width 169 height 14
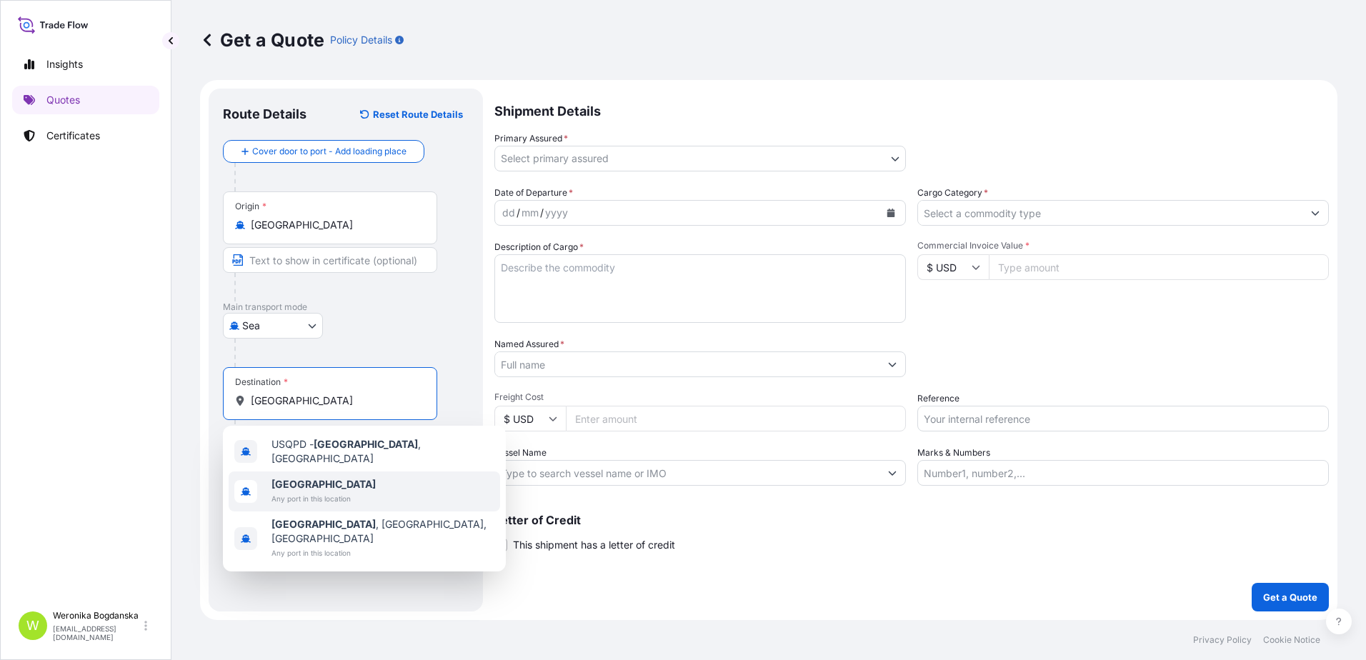
click at [317, 484] on span "[GEOGRAPHIC_DATA]" at bounding box center [323, 484] width 104 height 14
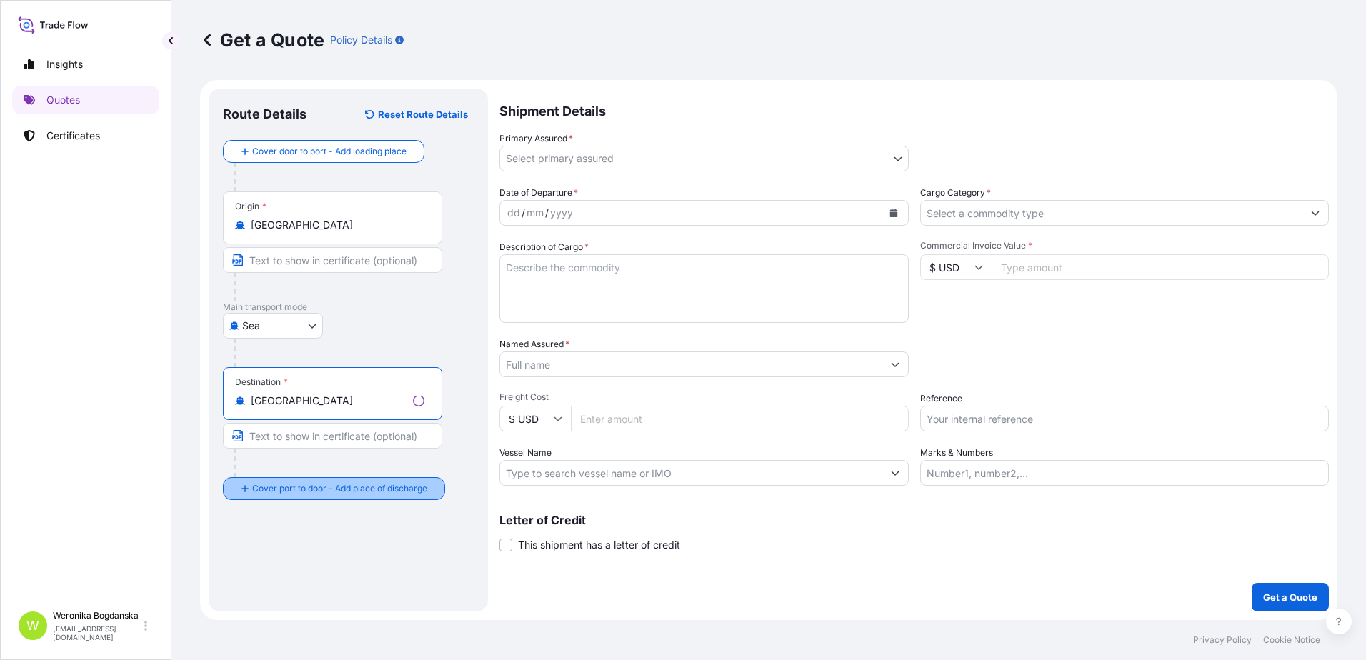
type input "[GEOGRAPHIC_DATA]"
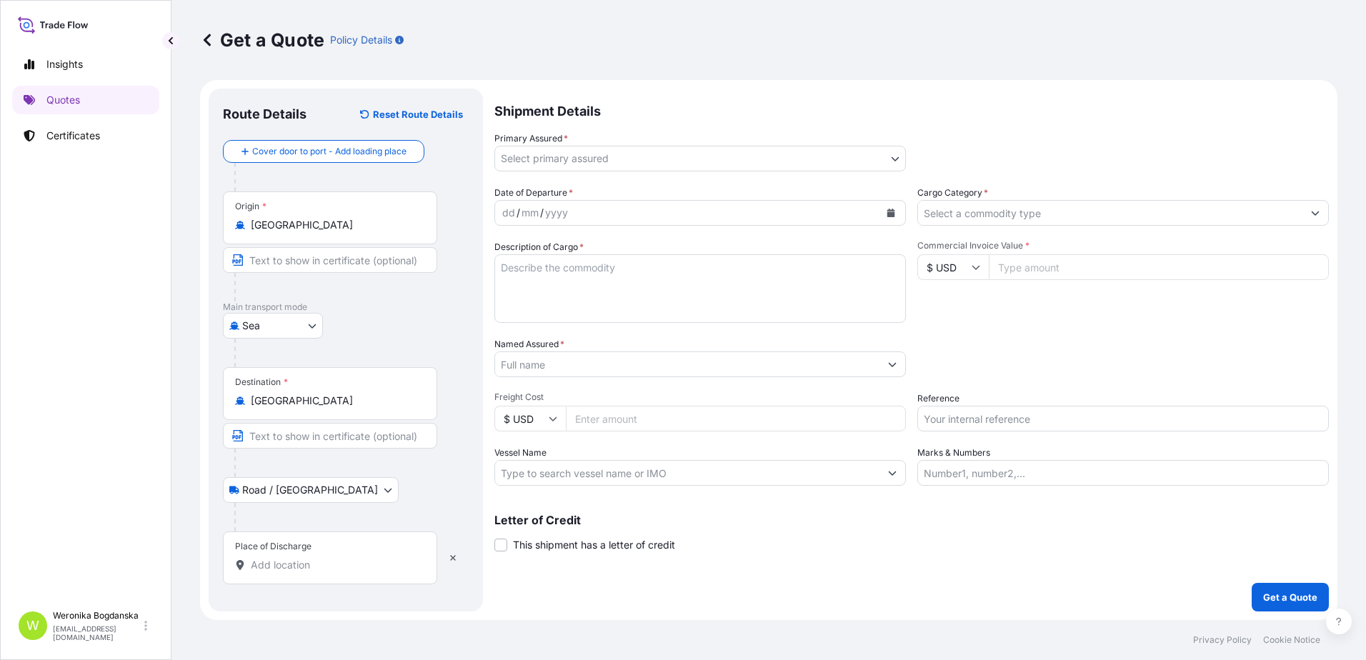
click at [322, 563] on input "Place of Discharge" at bounding box center [335, 565] width 169 height 14
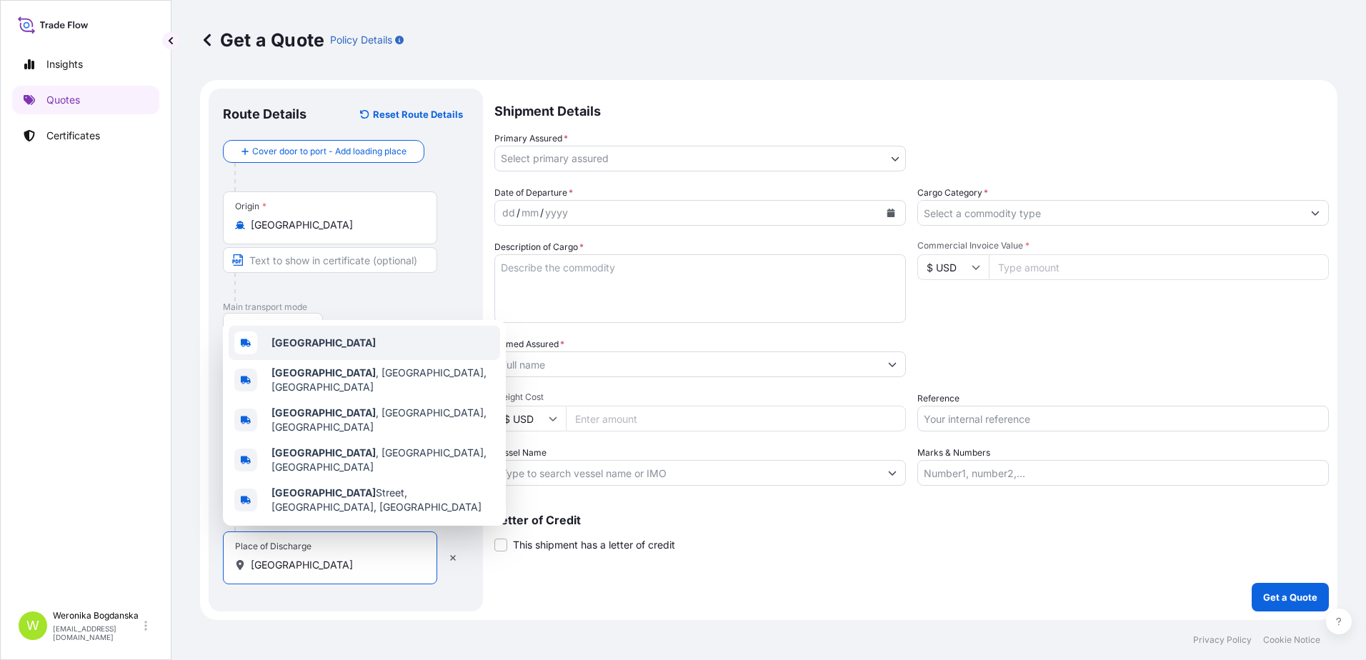
click at [316, 360] on div "[GEOGRAPHIC_DATA]" at bounding box center [364, 343] width 271 height 34
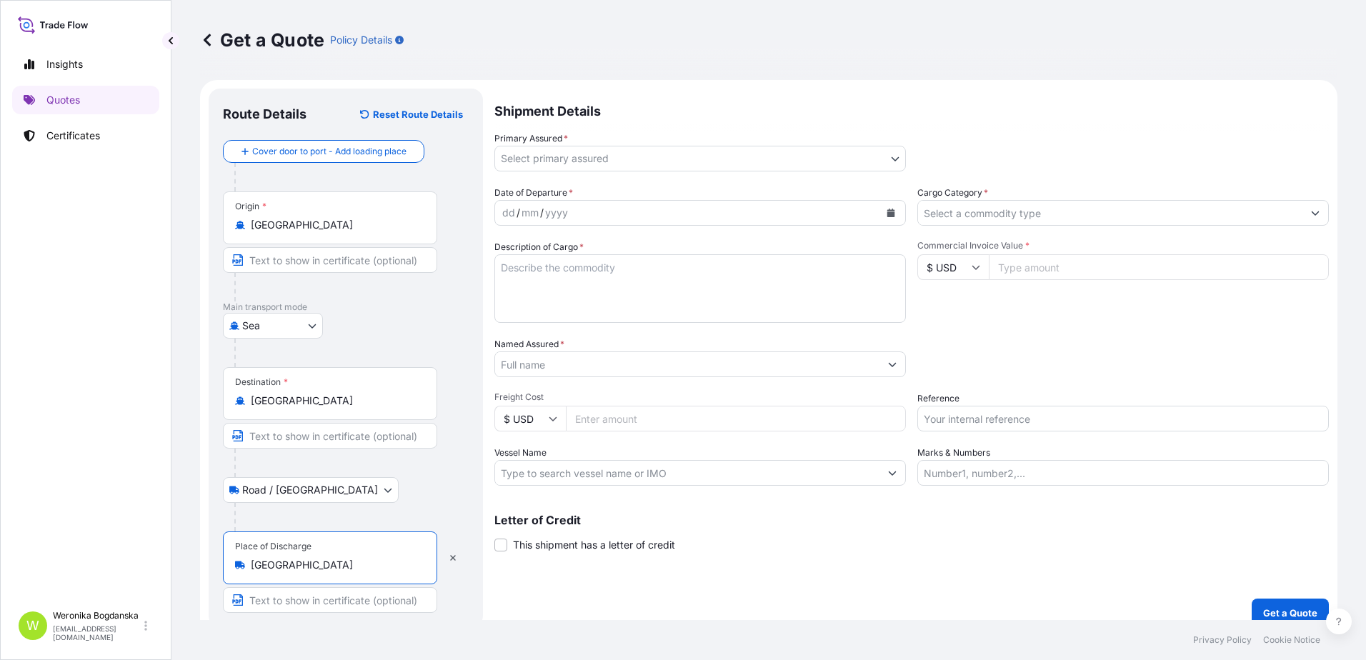
type input "[GEOGRAPHIC_DATA]"
click at [881, 159] on body "0 options available. 5 options available. Insights Quotes Certificates W [PERSO…" at bounding box center [683, 330] width 1366 height 660
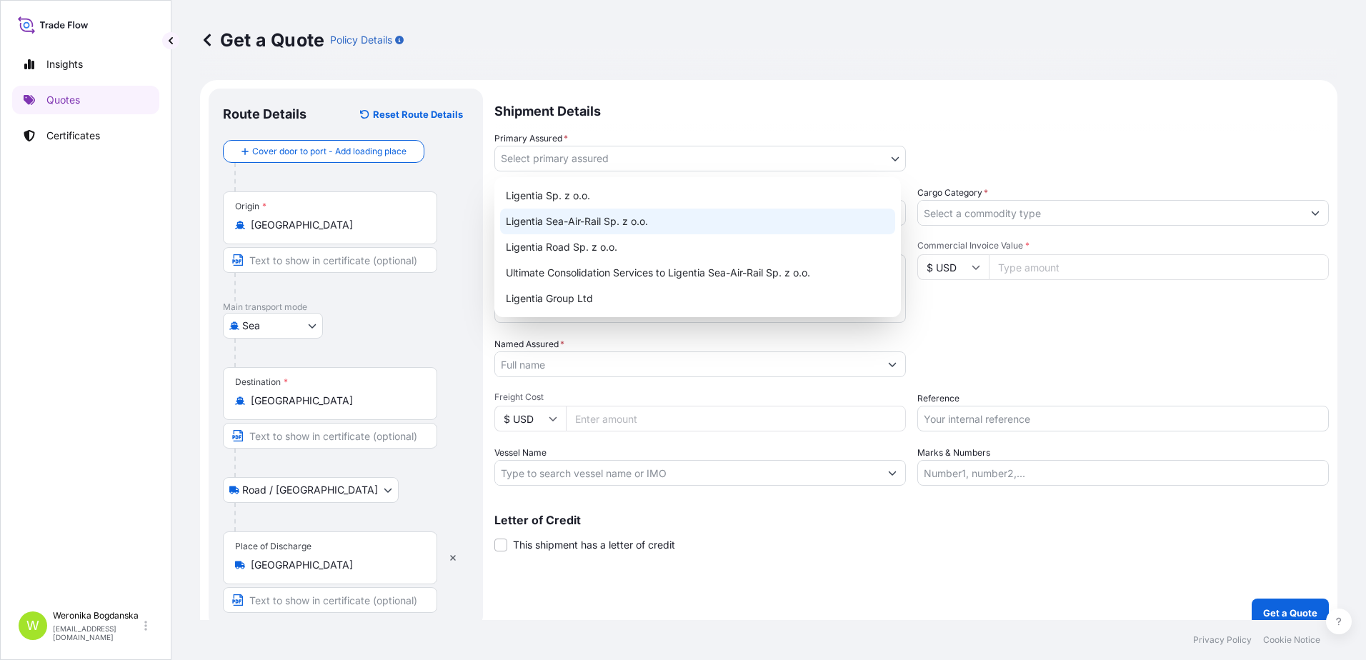
click at [611, 220] on div "Ligentia Sea-Air-Rail Sp. z o.o." at bounding box center [697, 222] width 395 height 26
select select "31440"
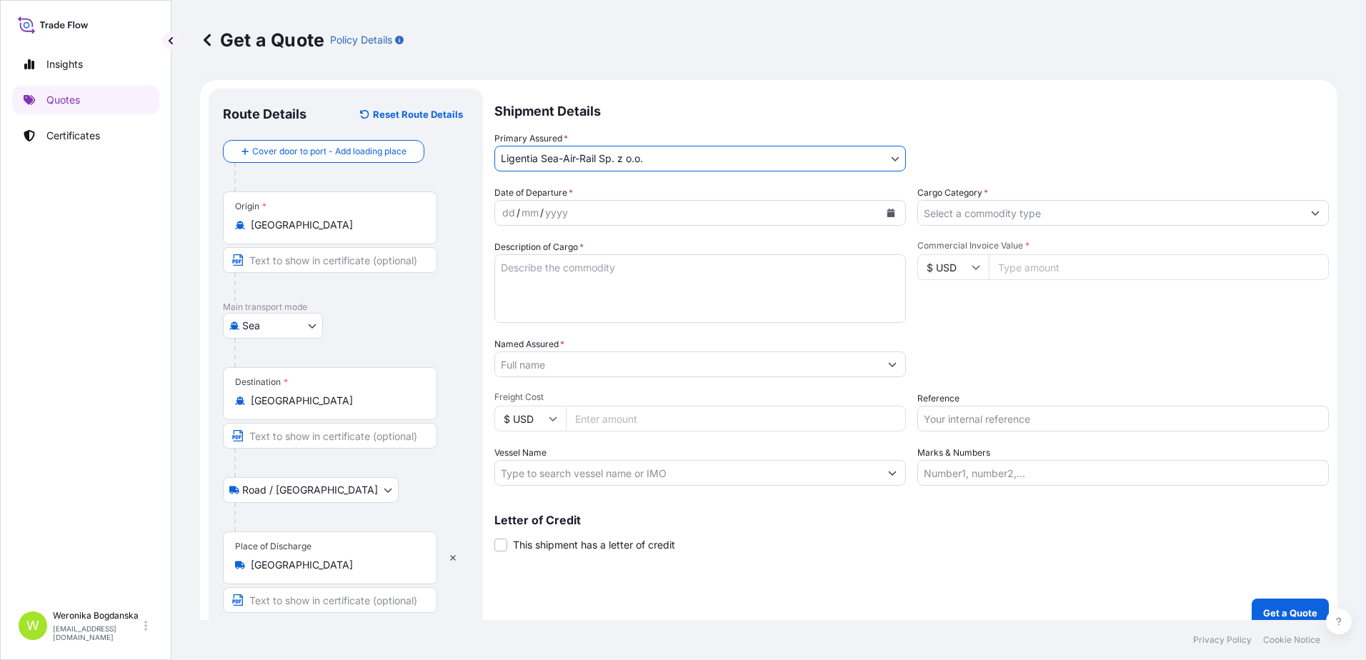
click at [887, 213] on icon "Calendar" at bounding box center [891, 213] width 8 height 9
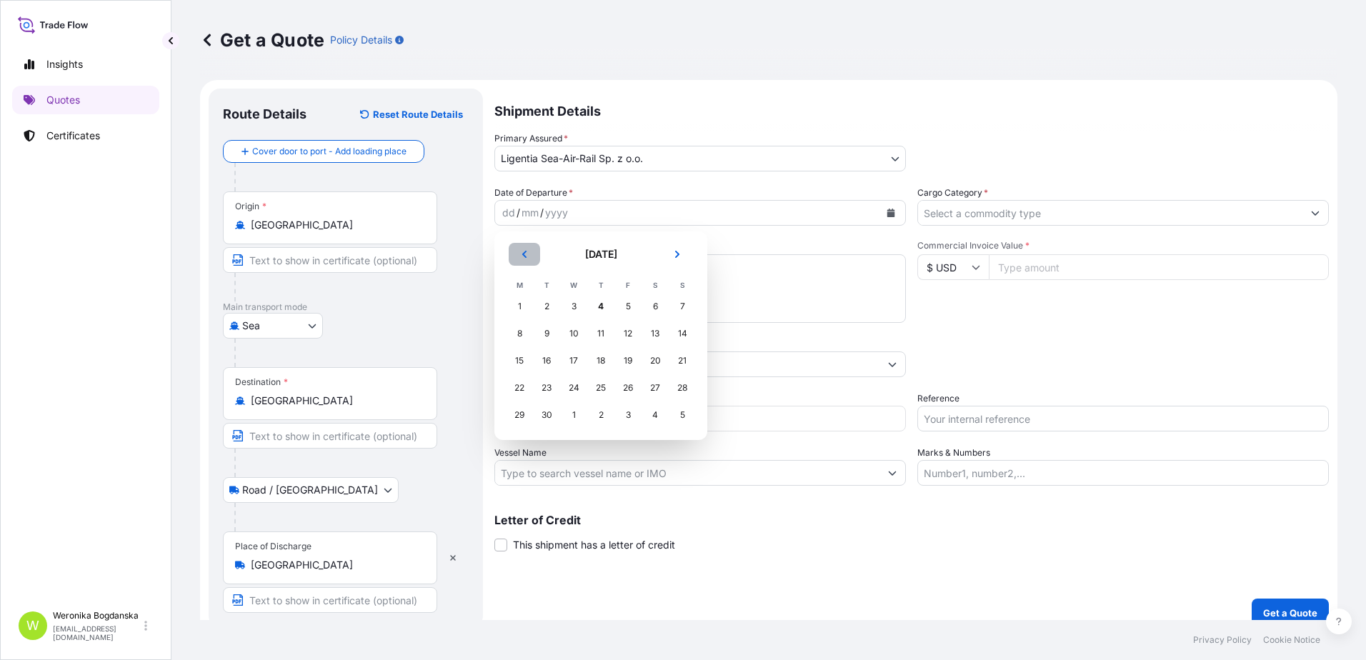
click at [525, 251] on icon "Previous" at bounding box center [524, 254] width 4 height 7
click at [600, 389] on div "21" at bounding box center [601, 388] width 26 height 26
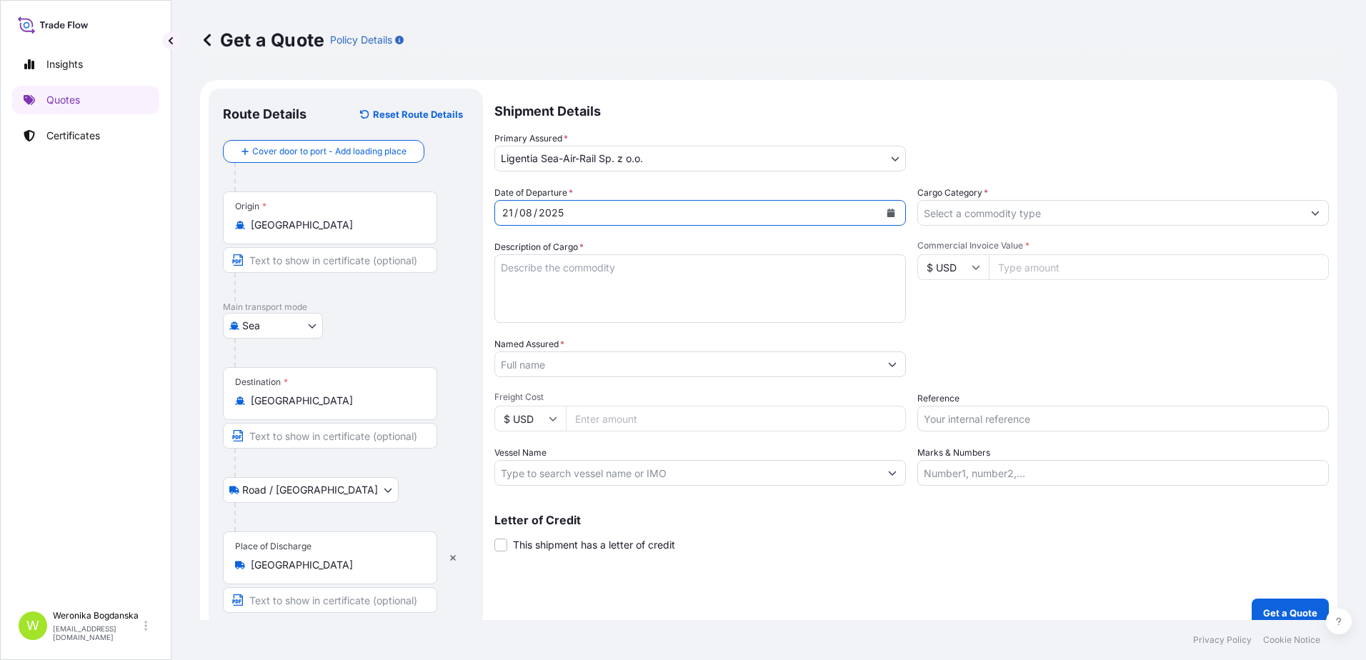
click at [1051, 214] on input "Cargo Category *" at bounding box center [1110, 213] width 384 height 26
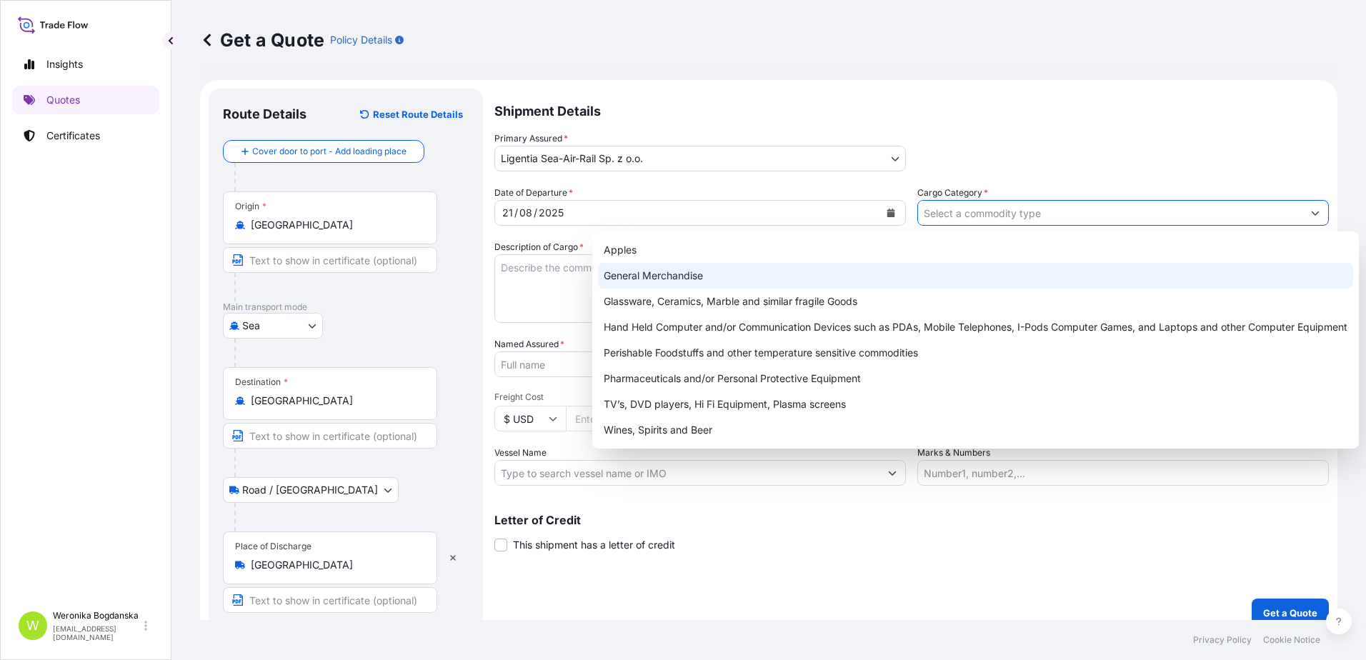
click at [704, 270] on div "General Merchandise" at bounding box center [975, 276] width 755 height 26
type input "General Merchandise"
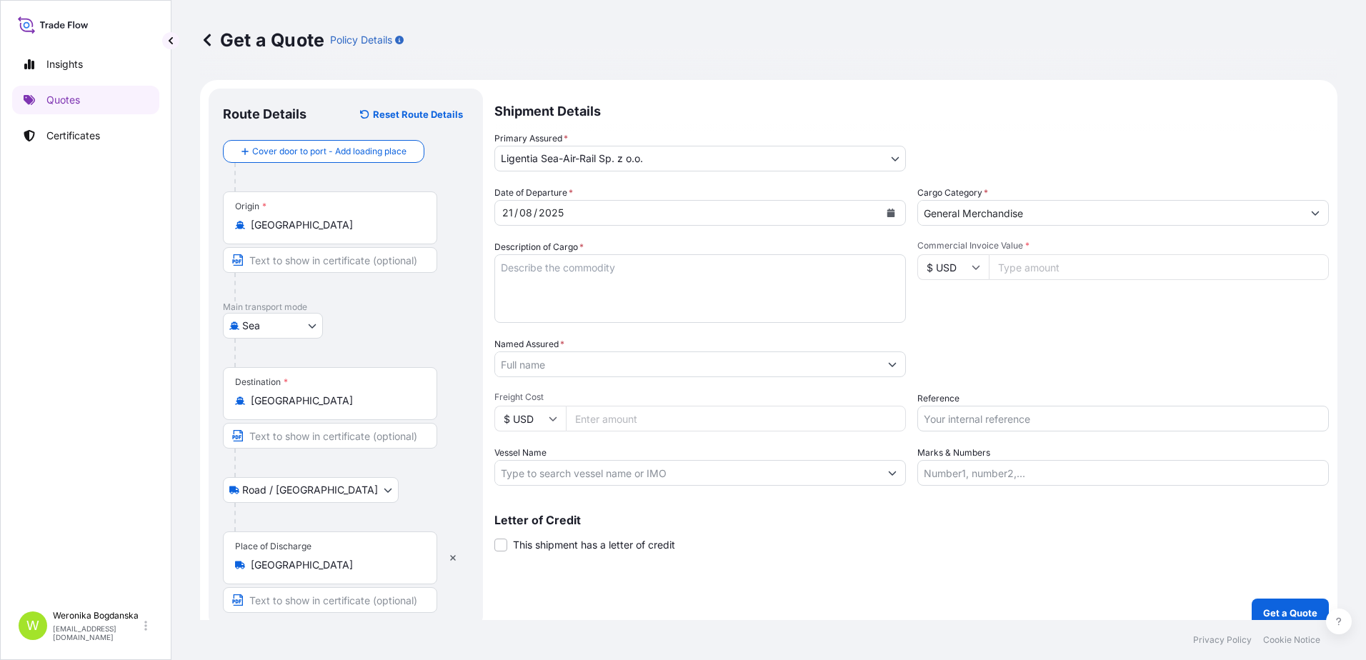
click at [543, 291] on textarea "Description of Cargo *" at bounding box center [699, 288] width 411 height 69
paste textarea "DECORATION LIGHT"
click at [504, 289] on textarea "DECORATION LIGHT" at bounding box center [699, 288] width 411 height 69
paste textarea "FFAU7139475 OOLJGT9018 40HC 5760.00 KG 61.53 M3 2200 CTN"
click at [526, 299] on textarea "DECORATION LIGHT FFAU7139475 OOLJGT9018 40HC 5760.00 KG 61.53 M3 2200 CTN" at bounding box center [699, 288] width 411 height 69
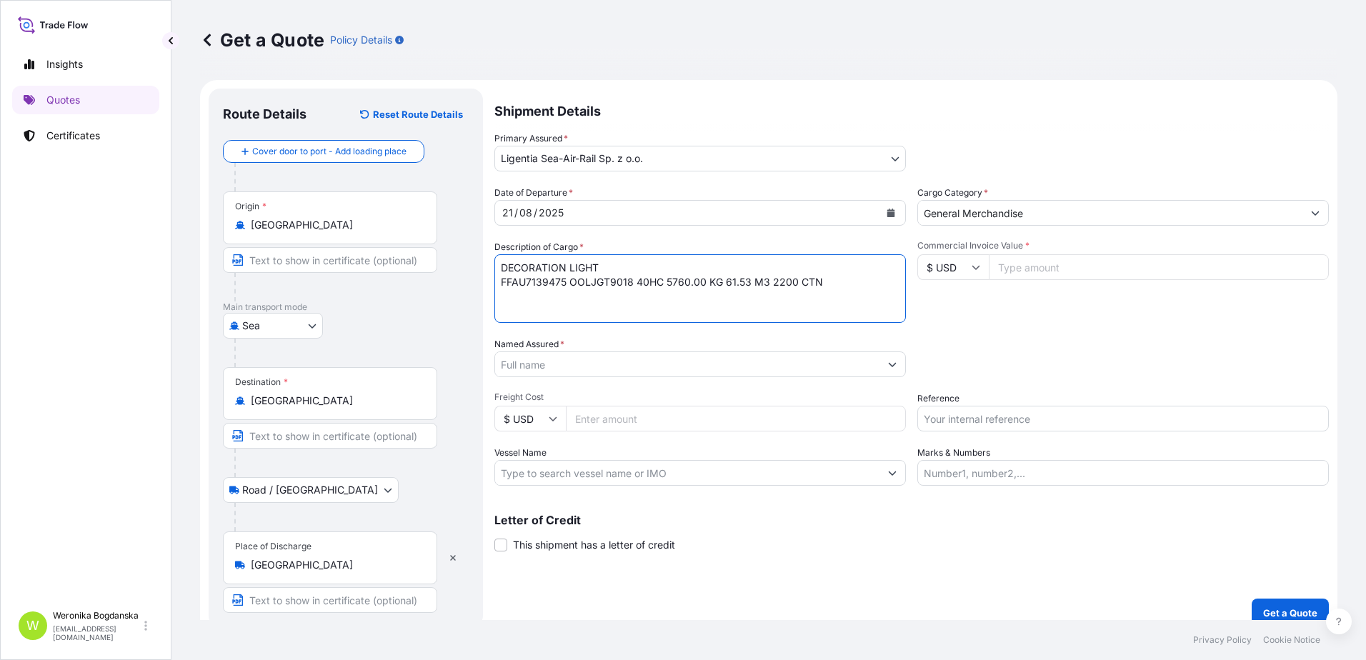
paste textarea "KGOOCU7030097 OOLJGT9815 40HC 7290.00 KG 64.80 M3 2700 CTN"
drag, startPoint x: 514, startPoint y: 297, endPoint x: 535, endPoint y: 301, distance: 21.0
click at [514, 296] on textarea "DECORATION LIGHT FFAU7139475 OOLJGT9018 40HC 5760.00 KG 61.53 M3 2200 CTN KGOOC…" at bounding box center [699, 288] width 411 height 69
click at [841, 297] on textarea "DECORATION LIGHT FFAU7139475 OOLJGT9018 40HC 5760.00 KG 61.53 M3 2200 CTN OOCU7…" at bounding box center [699, 288] width 411 height 69
paste textarea "KGOOCU9691877 OOLJGT9067 40HC 4750.00 KG 64.03 M3 1900 CTN"
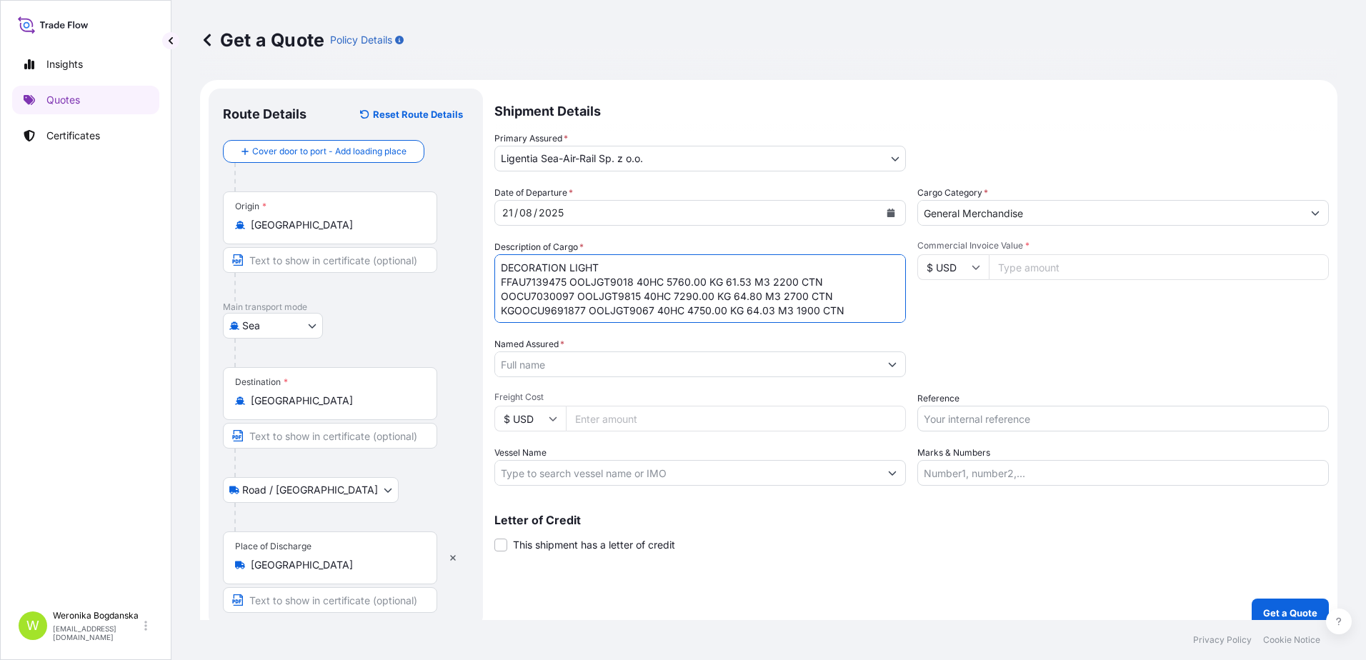
click at [516, 313] on textarea "DECORATION LIGHT FFAU7139475 OOLJGT9018 40HC 5760.00 KG 61.53 M3 2200 CTN OOCU7…" at bounding box center [699, 288] width 411 height 69
type textarea "DECORATION LIGHT FFAU7139475 OOLJGT9018 40HC 5760.00 KG 61.53 M3 2200 CTN OOCU7…"
click at [1087, 266] on input "Commercial Invoice Value *" at bounding box center [1158, 267] width 340 height 26
type input "146620"
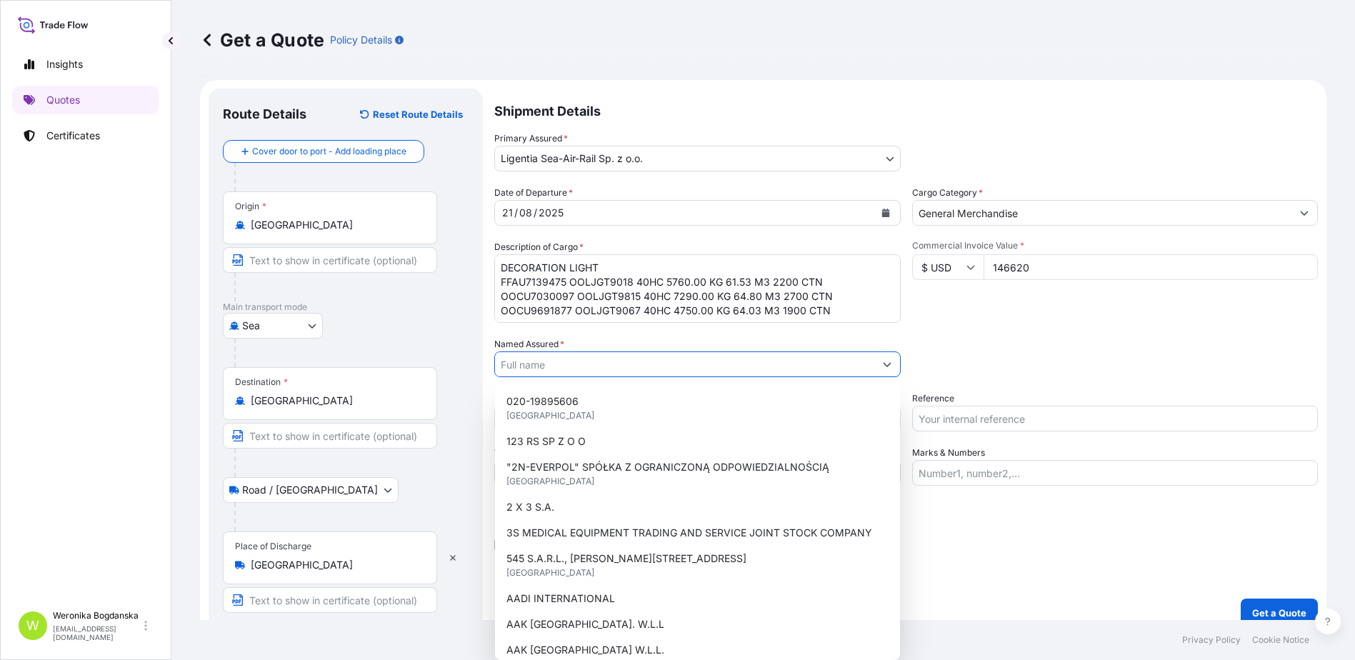
click at [823, 357] on input "Named Assured *" at bounding box center [684, 364] width 379 height 26
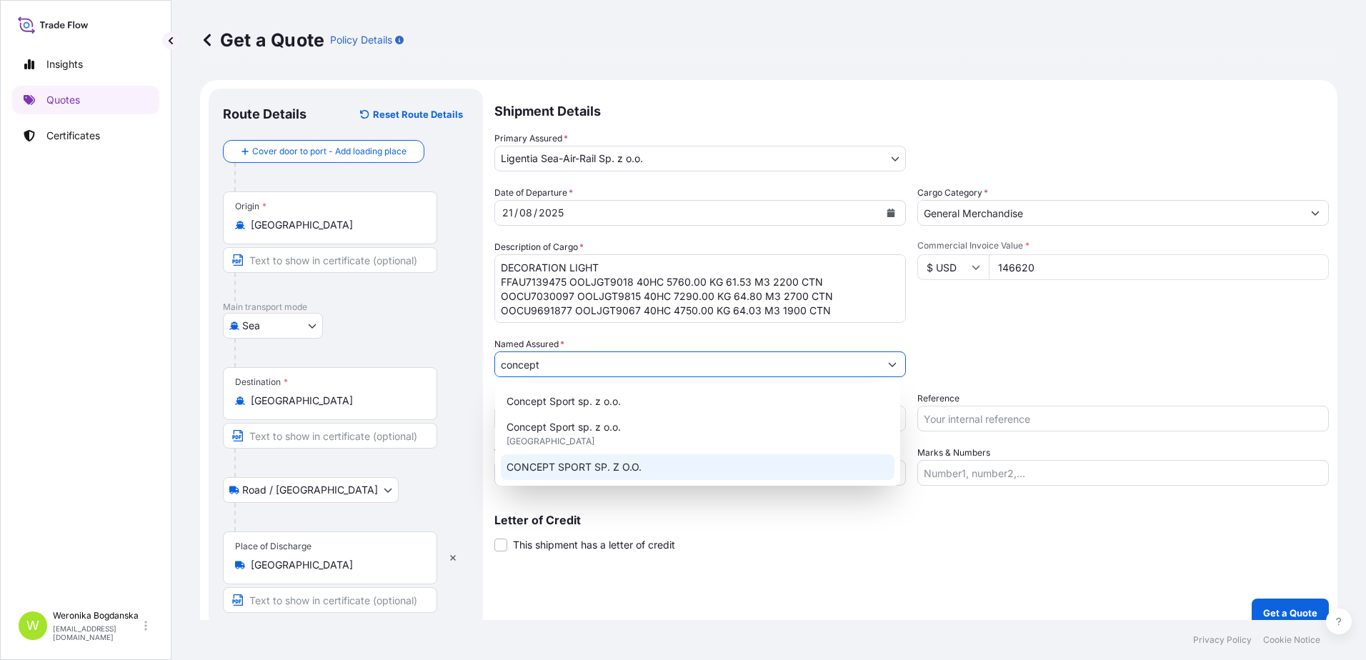
click at [651, 464] on div "CONCEPT SPORT SP. Z O.O." at bounding box center [698, 467] width 394 height 26
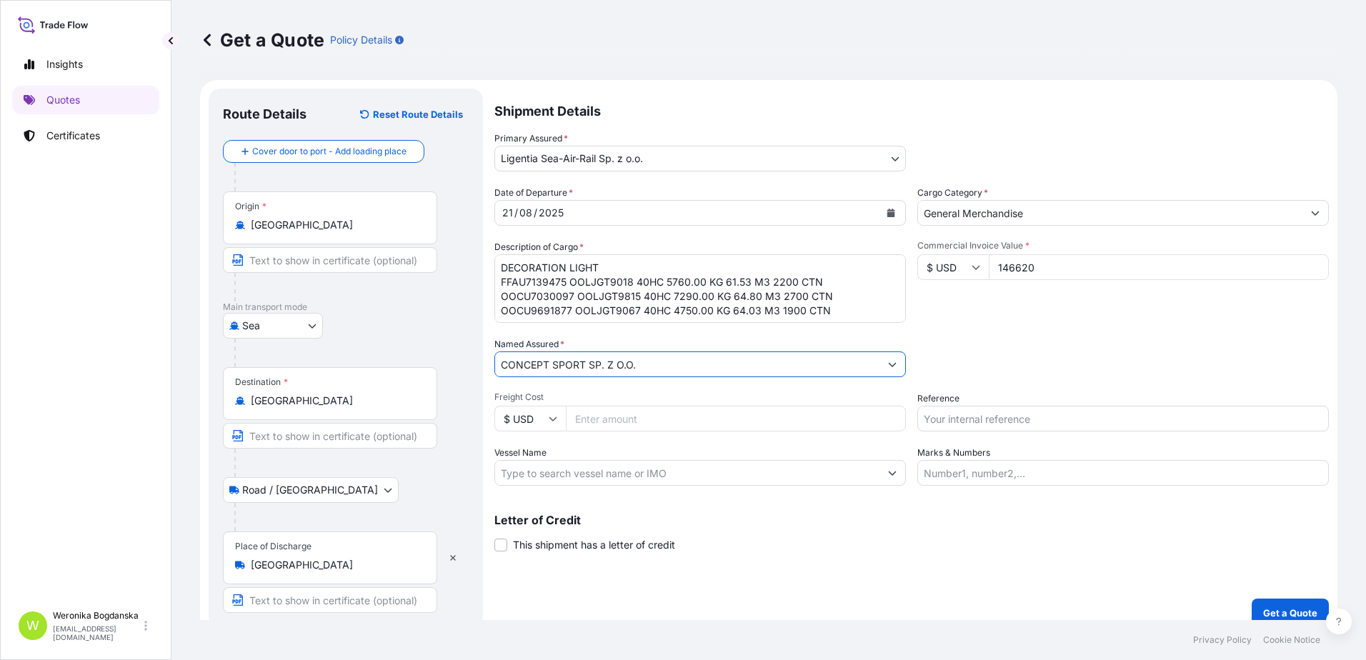
type input "CONCEPT SPORT SP. Z O.O."
click at [994, 426] on input "Reference" at bounding box center [1122, 419] width 411 height 26
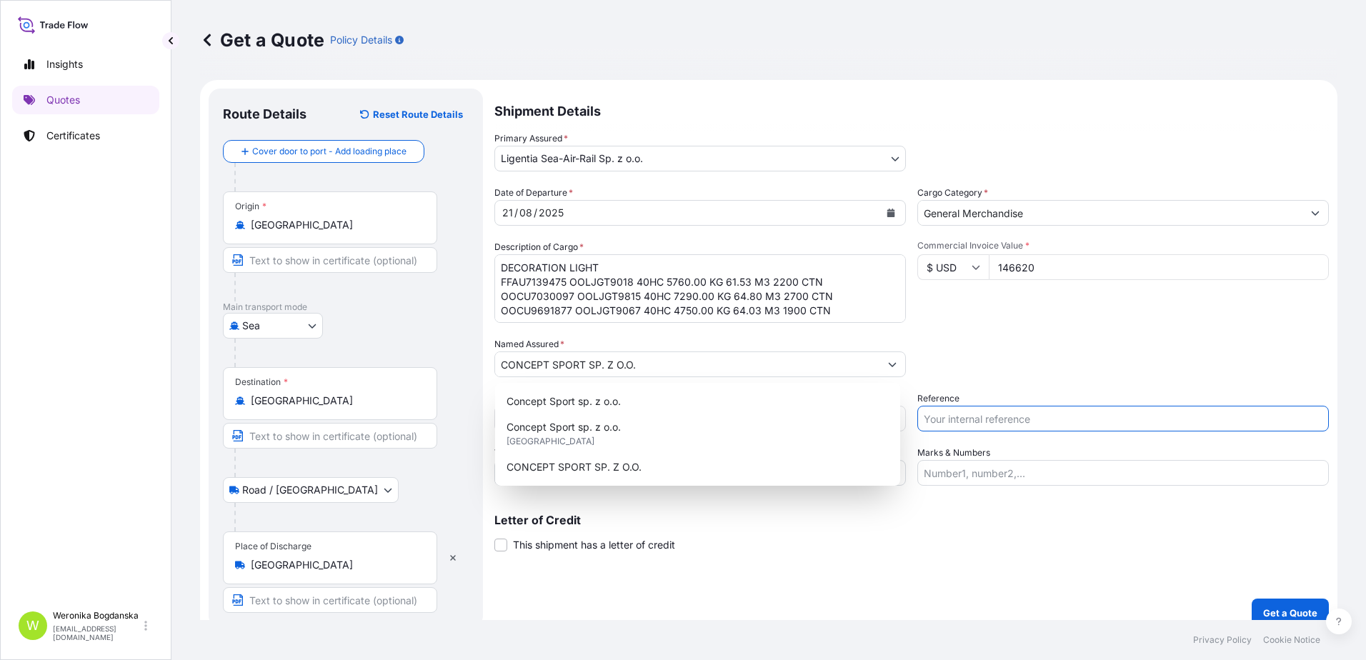
paste input "S02021571"
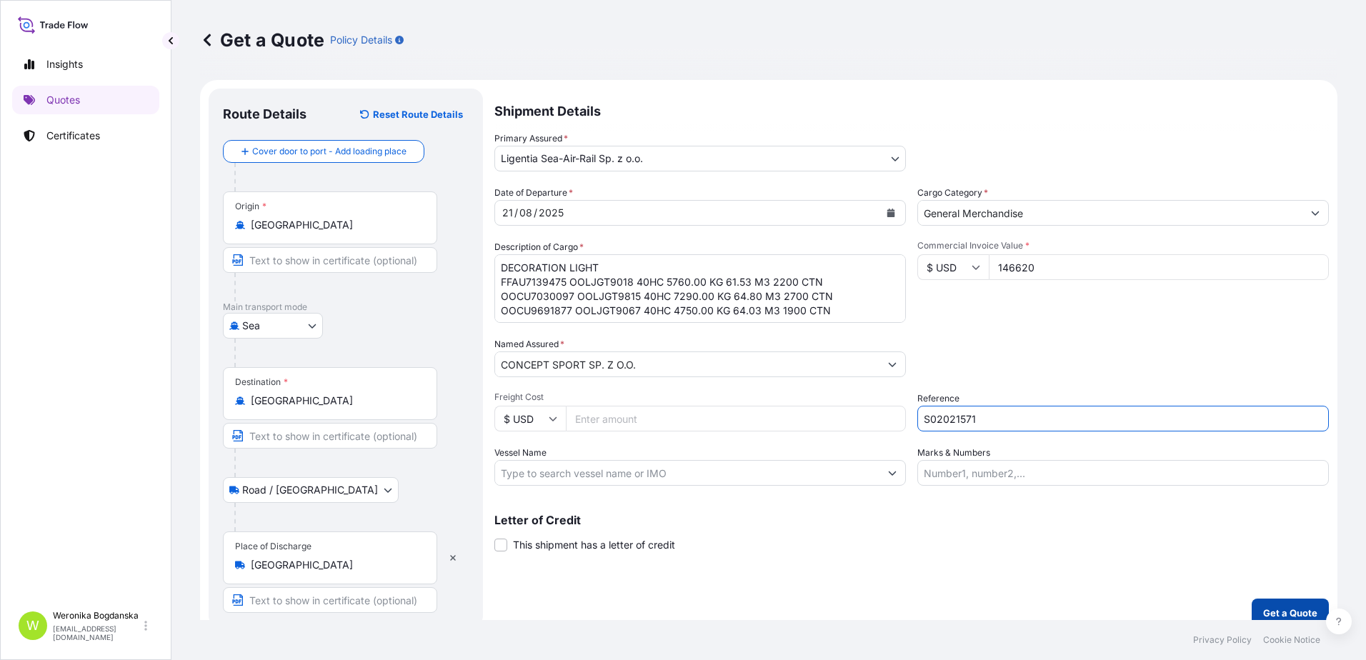
type input "S02021571"
click at [1266, 609] on p "Get a Quote" at bounding box center [1290, 613] width 54 height 14
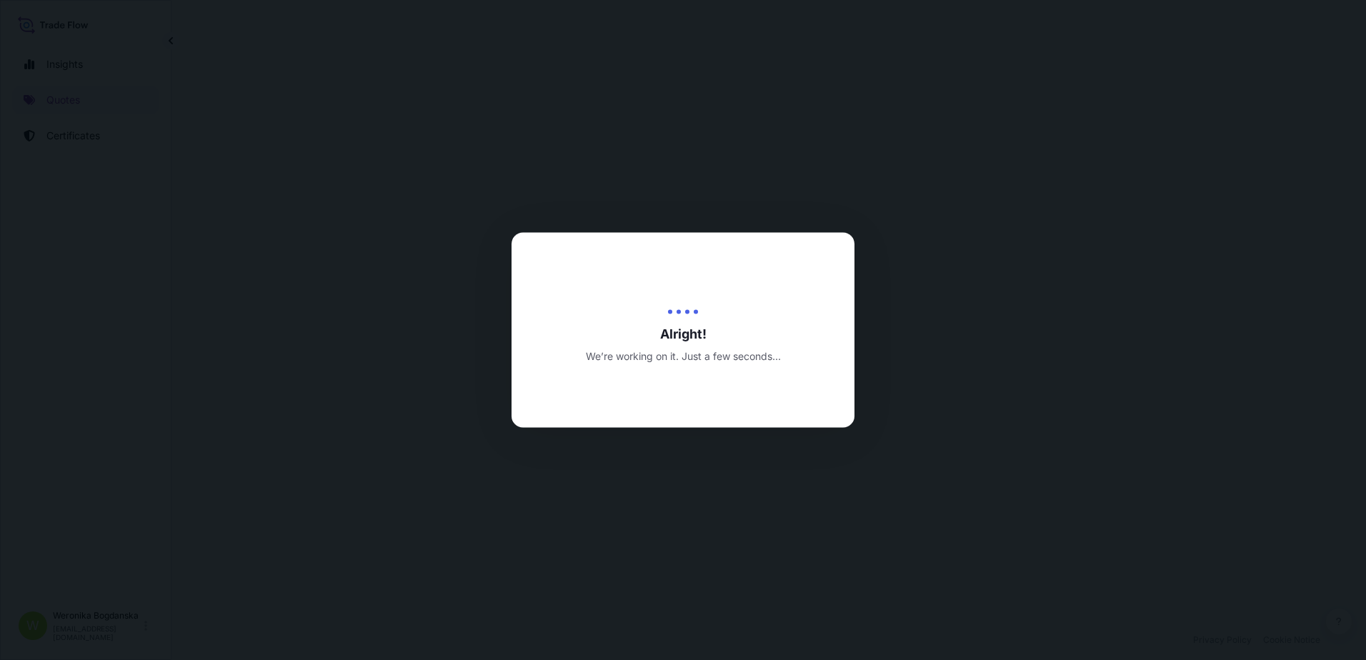
select select "Sea"
select select "Road / [GEOGRAPHIC_DATA]"
select select "31440"
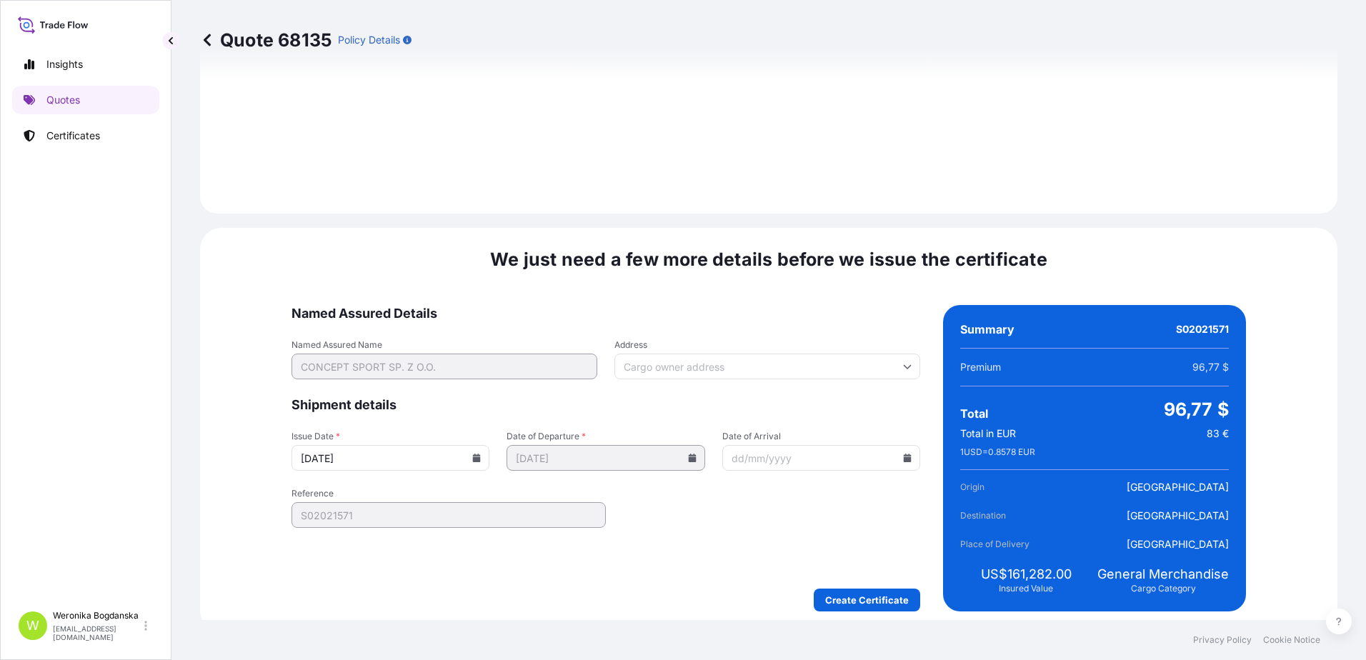
scroll to position [1744, 0]
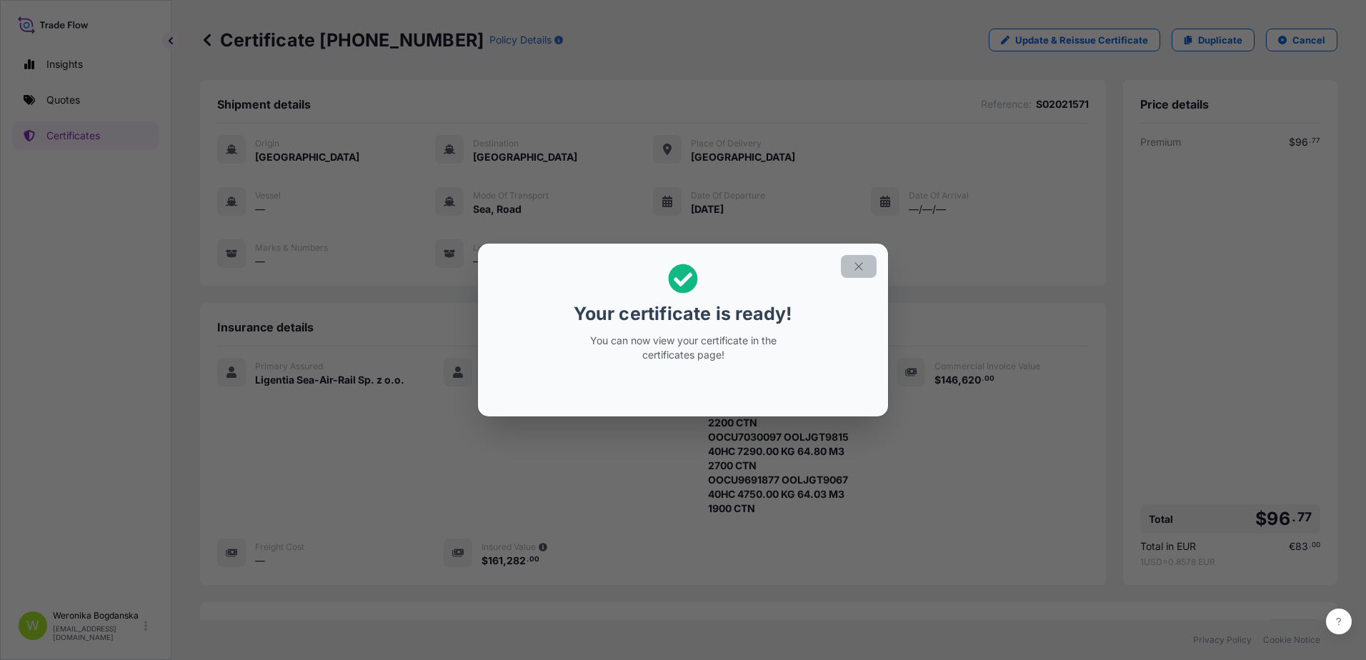
click at [853, 263] on icon "button" at bounding box center [858, 266] width 13 height 13
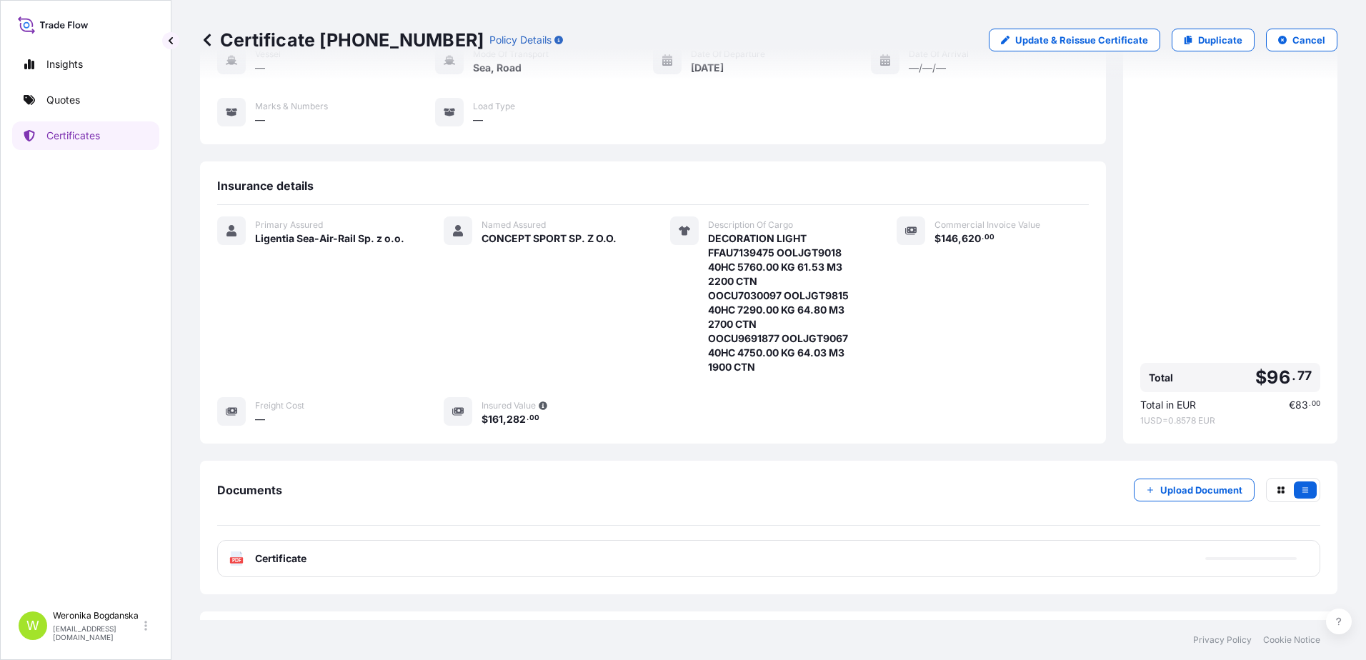
scroll to position [143, 0]
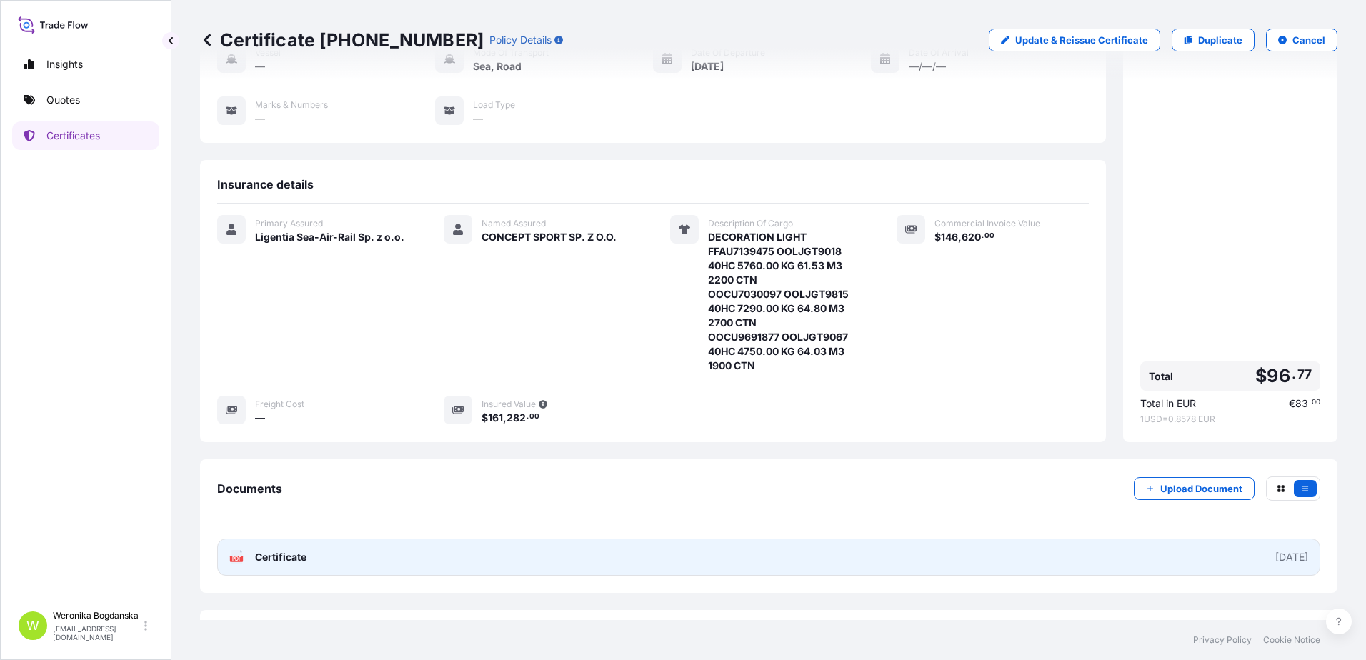
click at [606, 564] on link "PDF Certificate [DATE]" at bounding box center [768, 557] width 1103 height 37
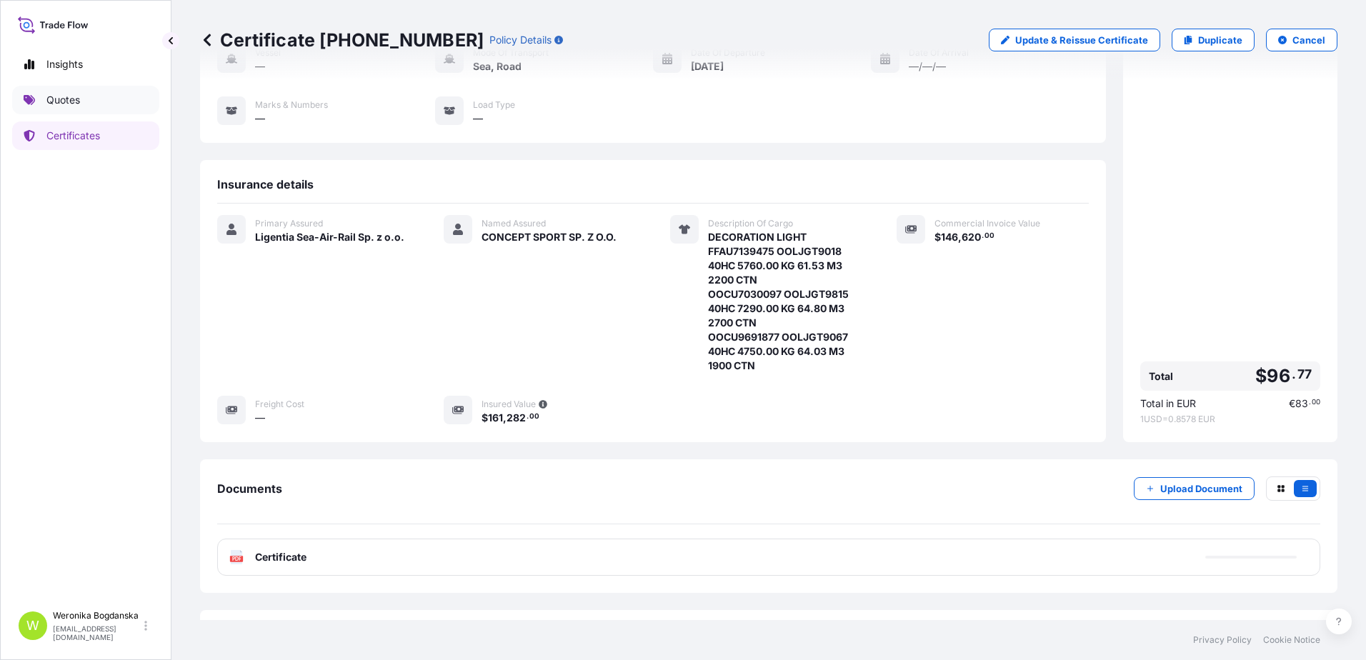
click at [74, 106] on p "Quotes" at bounding box center [63, 100] width 34 height 14
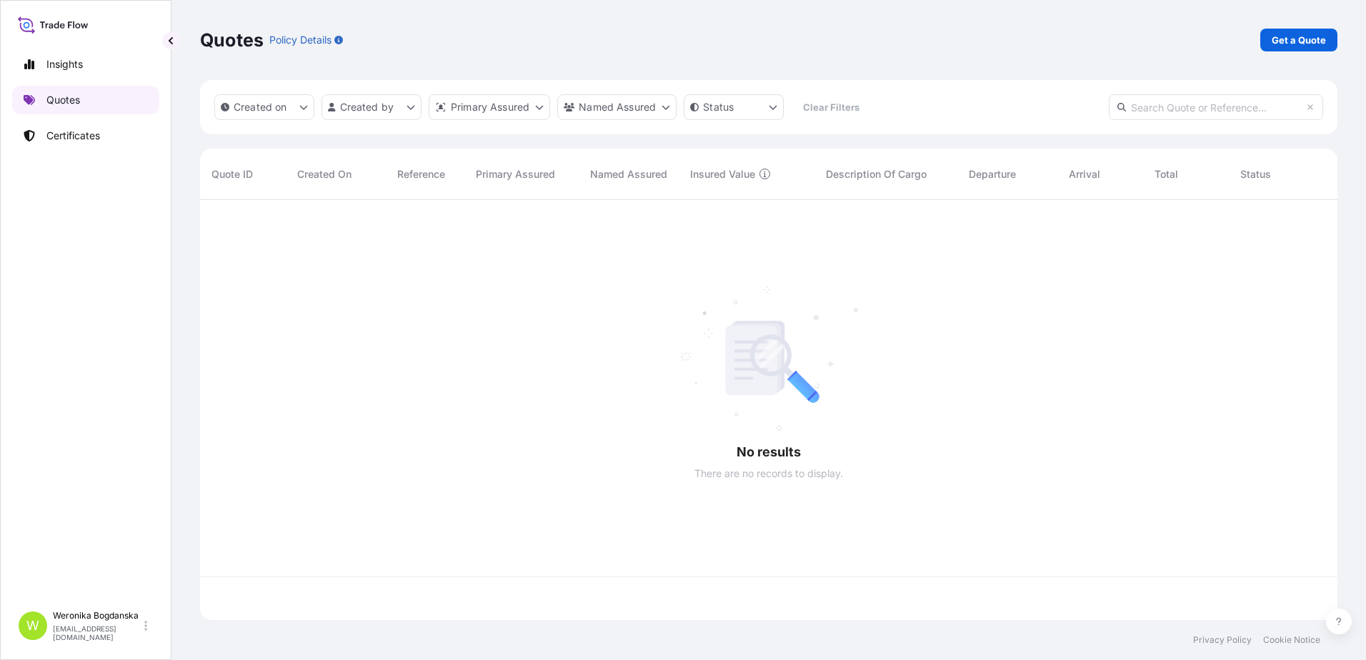
scroll to position [417, 1126]
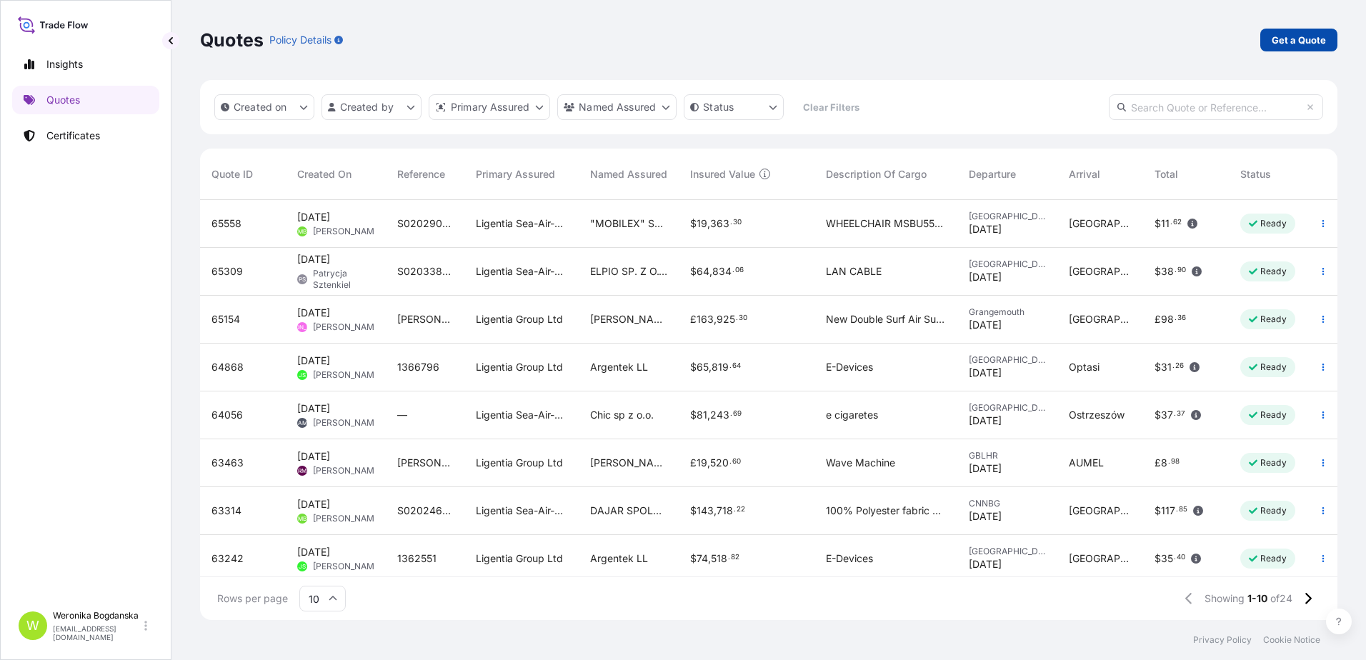
click at [1282, 43] on p "Get a Quote" at bounding box center [1298, 40] width 54 height 14
select select "Sea"
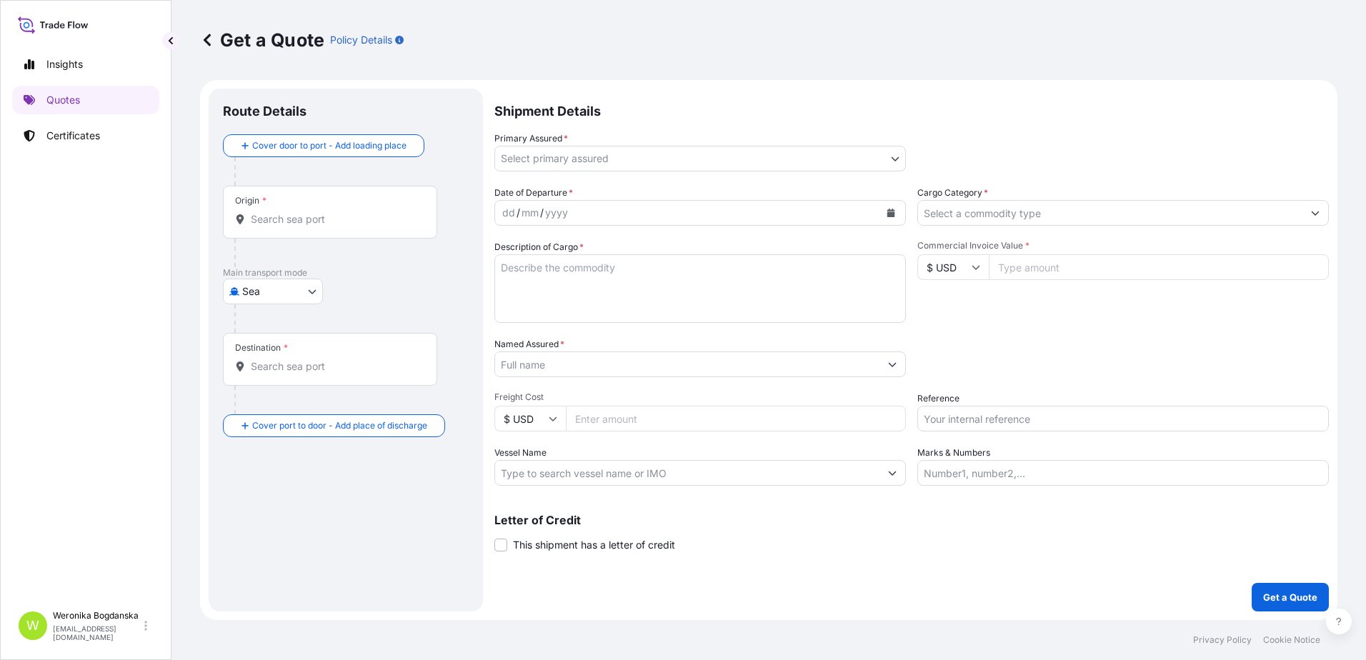
click at [315, 224] on input "Origin *" at bounding box center [335, 219] width 169 height 14
click at [1061, 419] on input "Reference" at bounding box center [1122, 419] width 411 height 26
paste input "S02039123"
type input "S02039123"
click at [299, 220] on input "Origin * Please select an origin" at bounding box center [335, 219] width 169 height 14
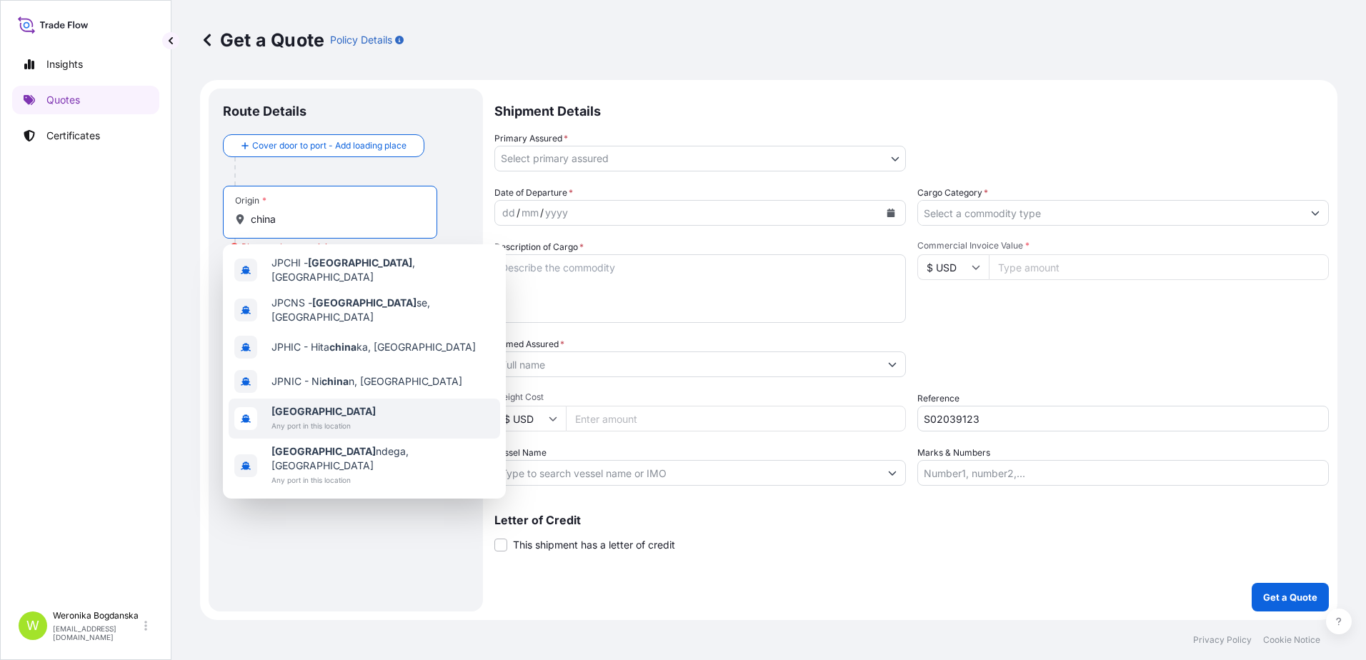
click at [309, 404] on span "[GEOGRAPHIC_DATA]" at bounding box center [323, 411] width 104 height 14
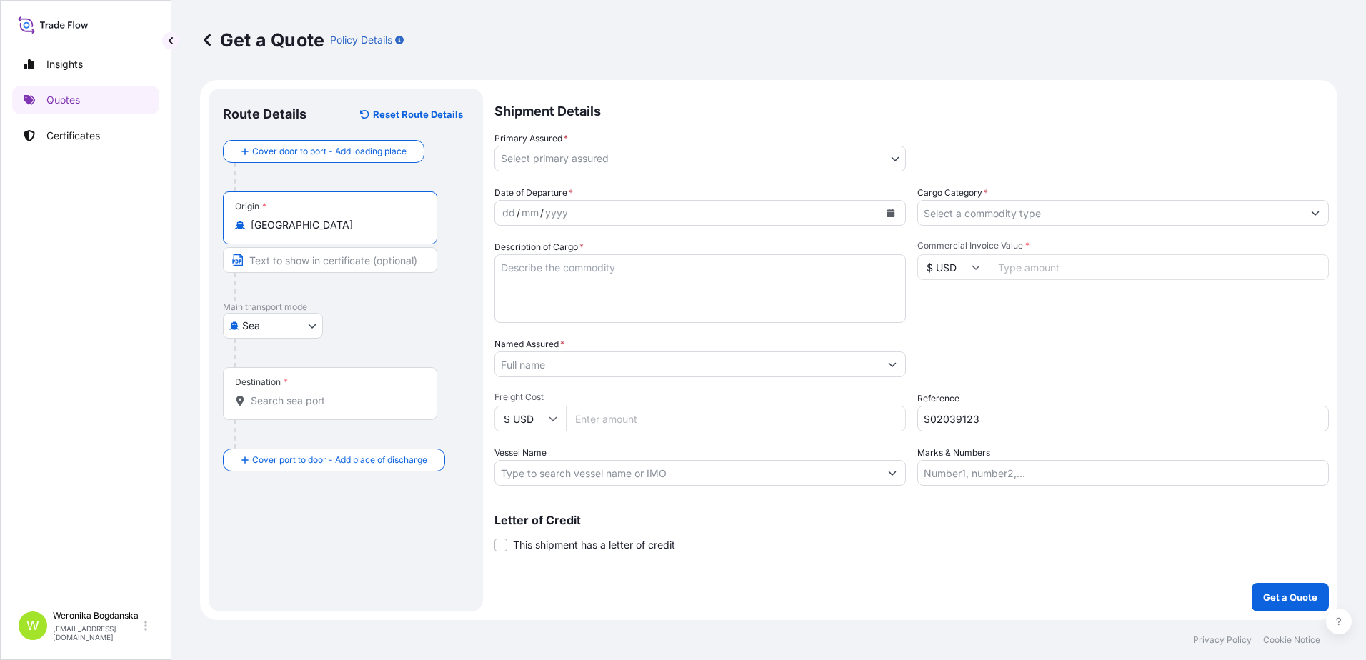
type input "[GEOGRAPHIC_DATA]"
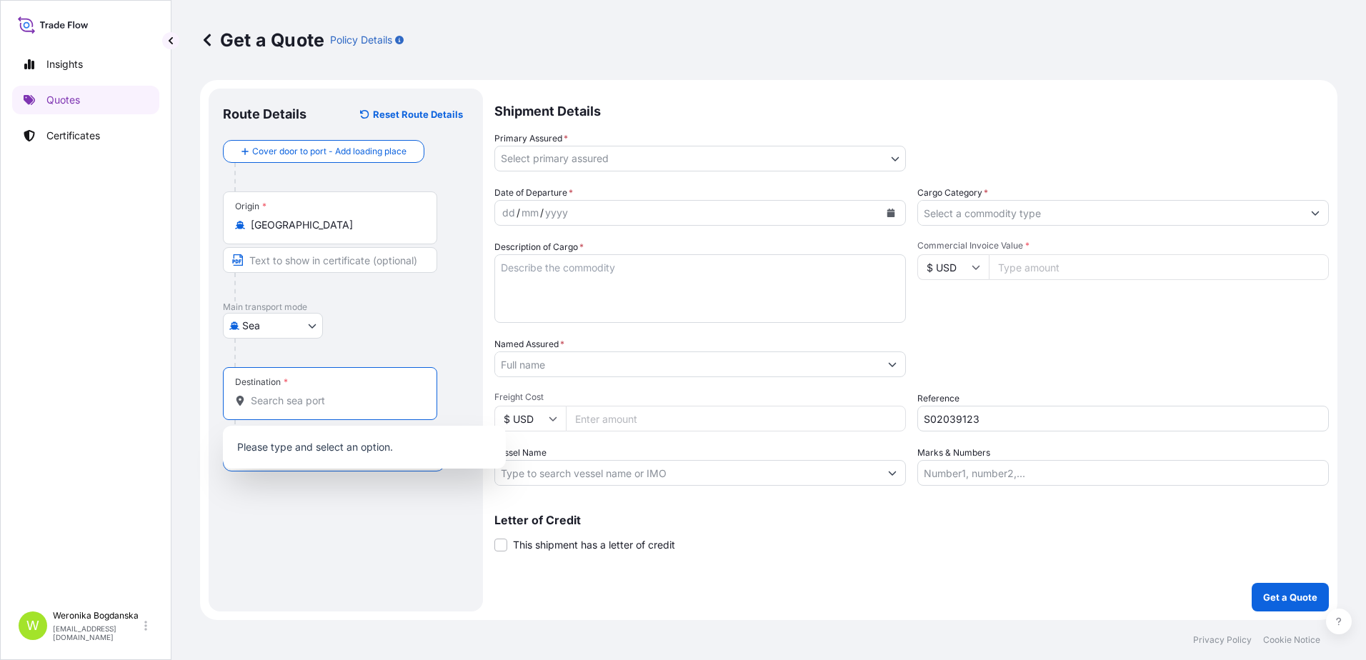
click at [309, 403] on input "Destination *" at bounding box center [335, 401] width 169 height 14
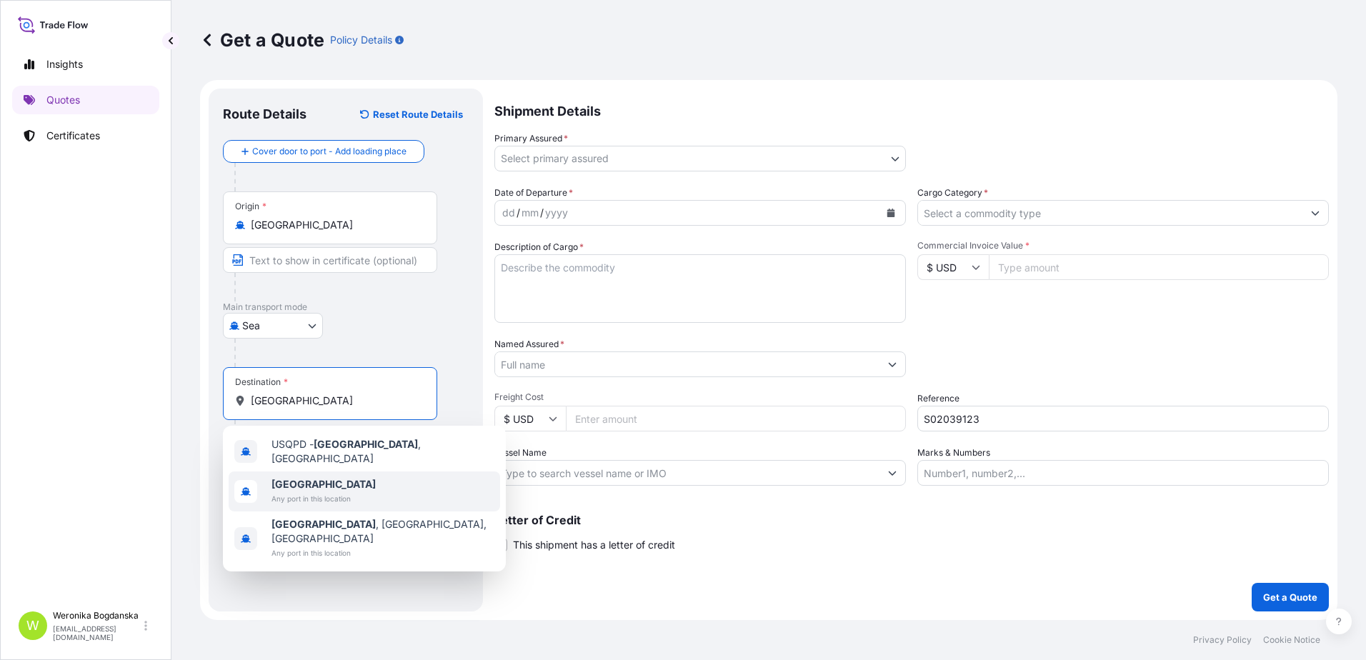
click at [315, 491] on span "Any port in this location" at bounding box center [323, 498] width 104 height 14
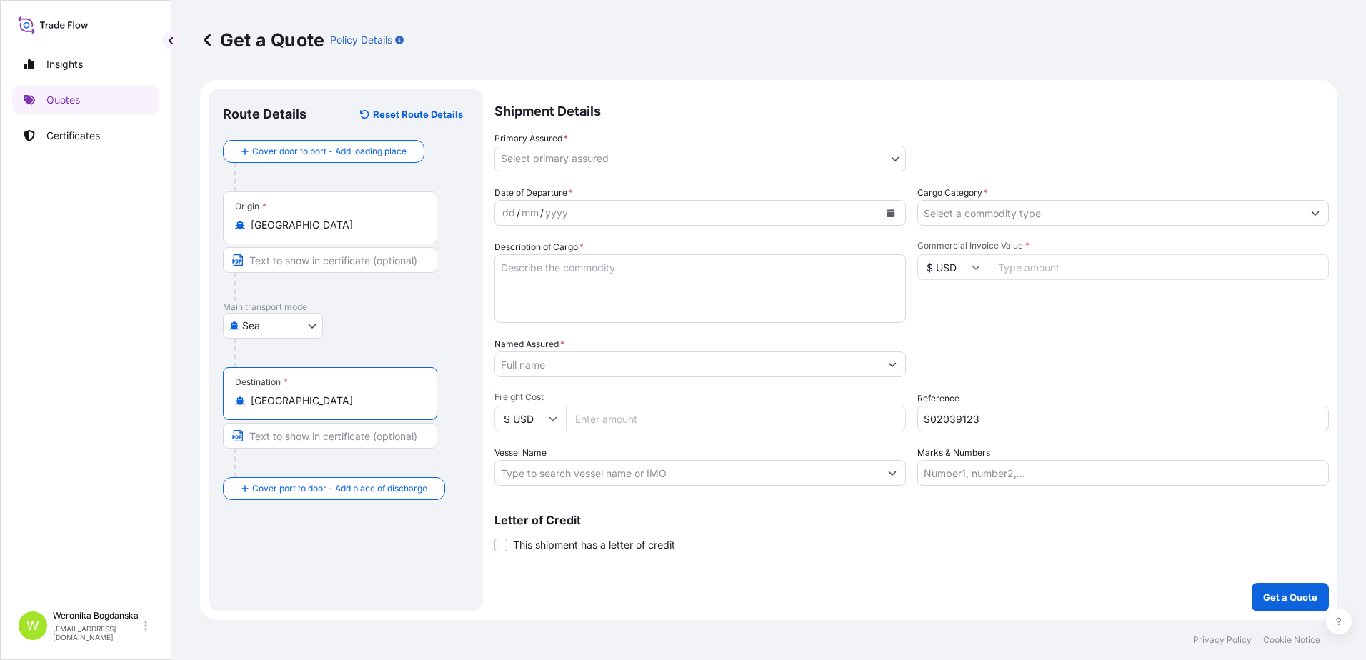
type input "[GEOGRAPHIC_DATA]"
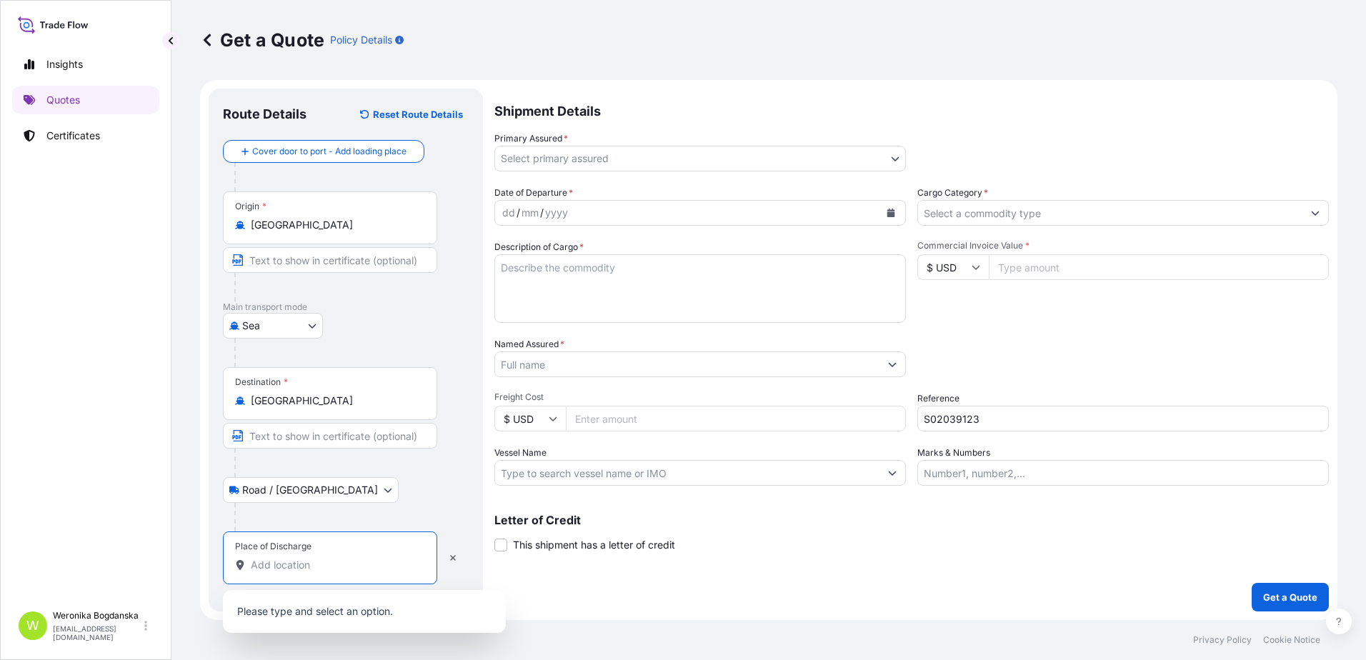
click at [299, 569] on input "Place of Discharge" at bounding box center [335, 565] width 169 height 14
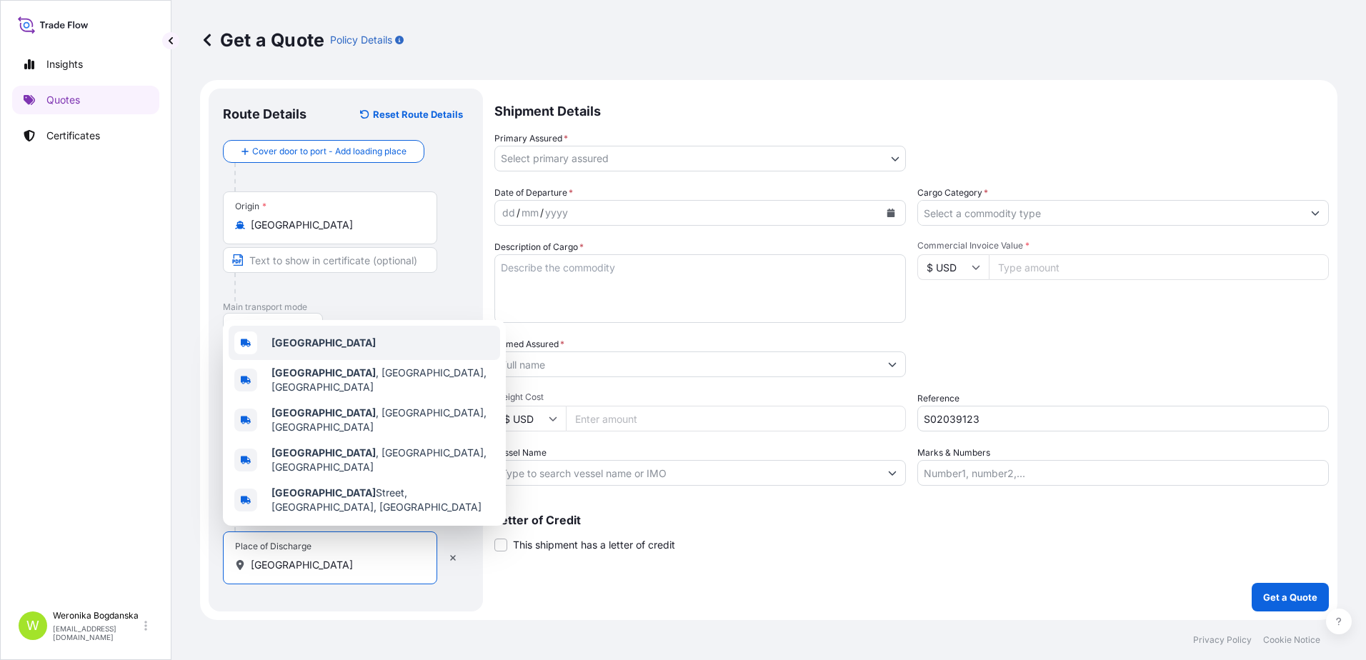
click at [321, 360] on div "[GEOGRAPHIC_DATA]" at bounding box center [364, 343] width 271 height 34
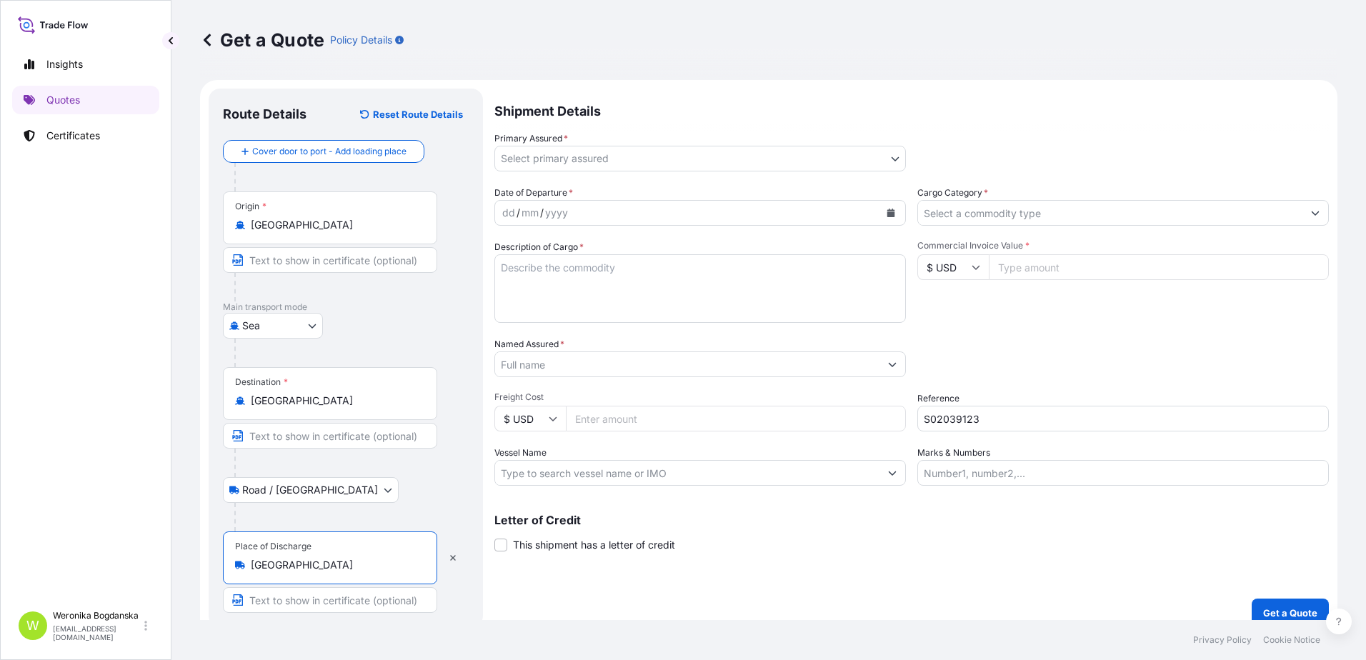
type input "[GEOGRAPHIC_DATA]"
click at [818, 166] on body "3 options available. 0 options available. 5 options available. Insights Quotes …" at bounding box center [683, 330] width 1366 height 660
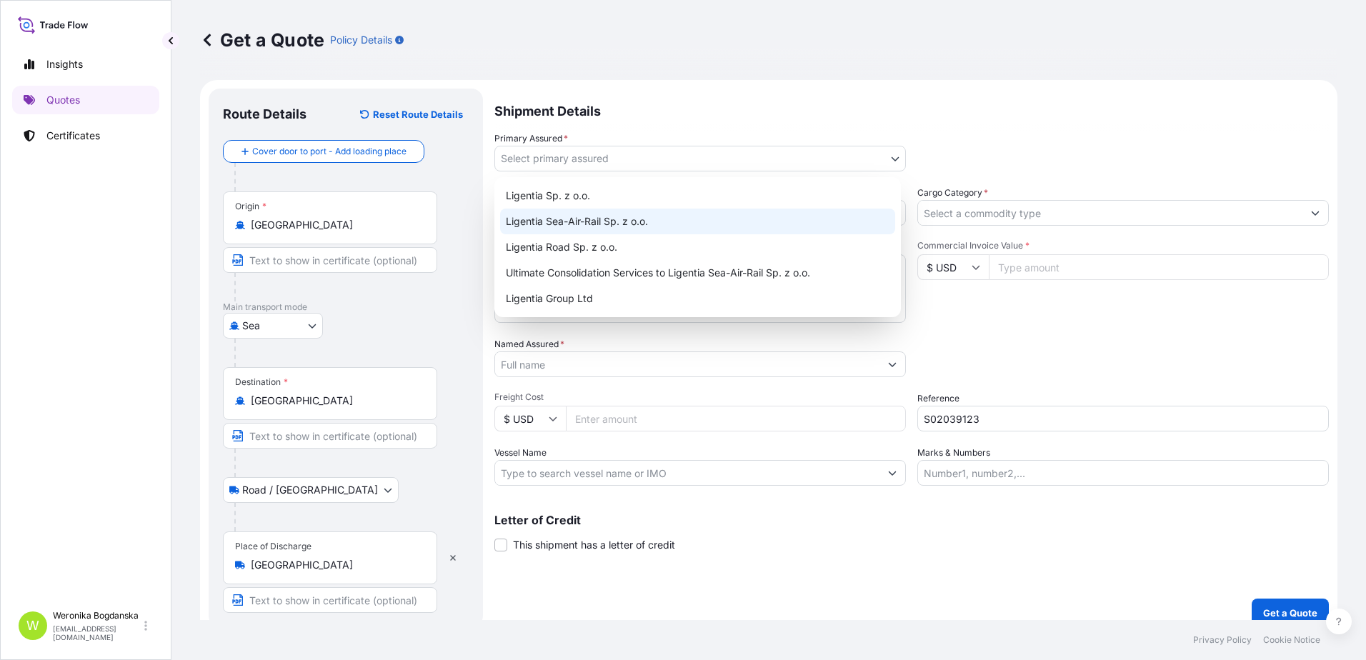
click at [669, 219] on div "Ligentia Sea-Air-Rail Sp. z o.o." at bounding box center [697, 222] width 395 height 26
select select "31440"
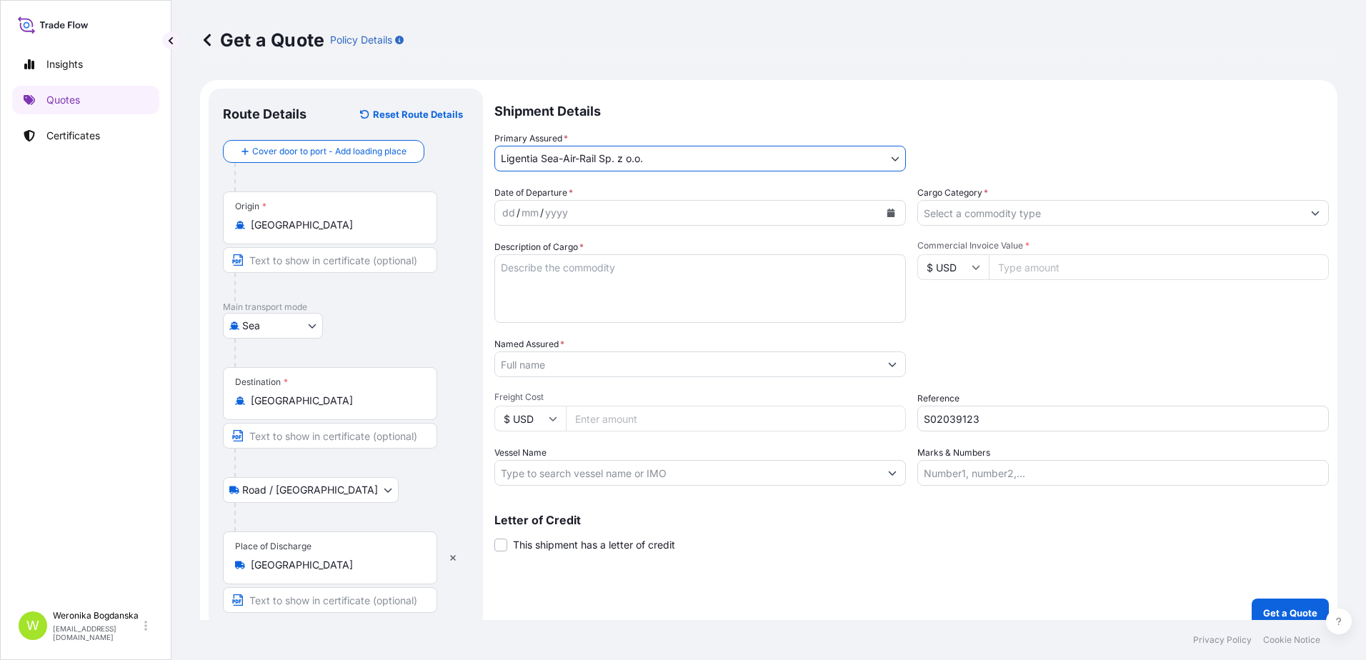
click at [887, 213] on icon "Calendar" at bounding box center [891, 213] width 8 height 9
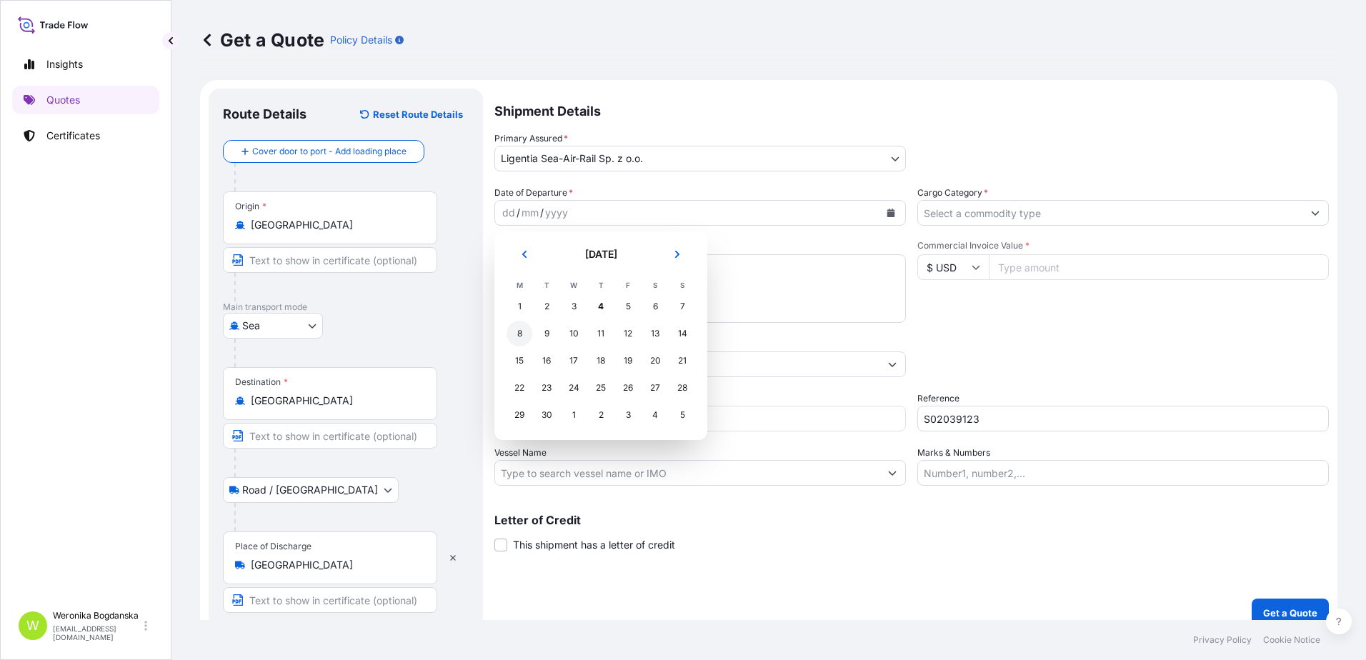
click at [517, 338] on div "8" at bounding box center [519, 334] width 26 height 26
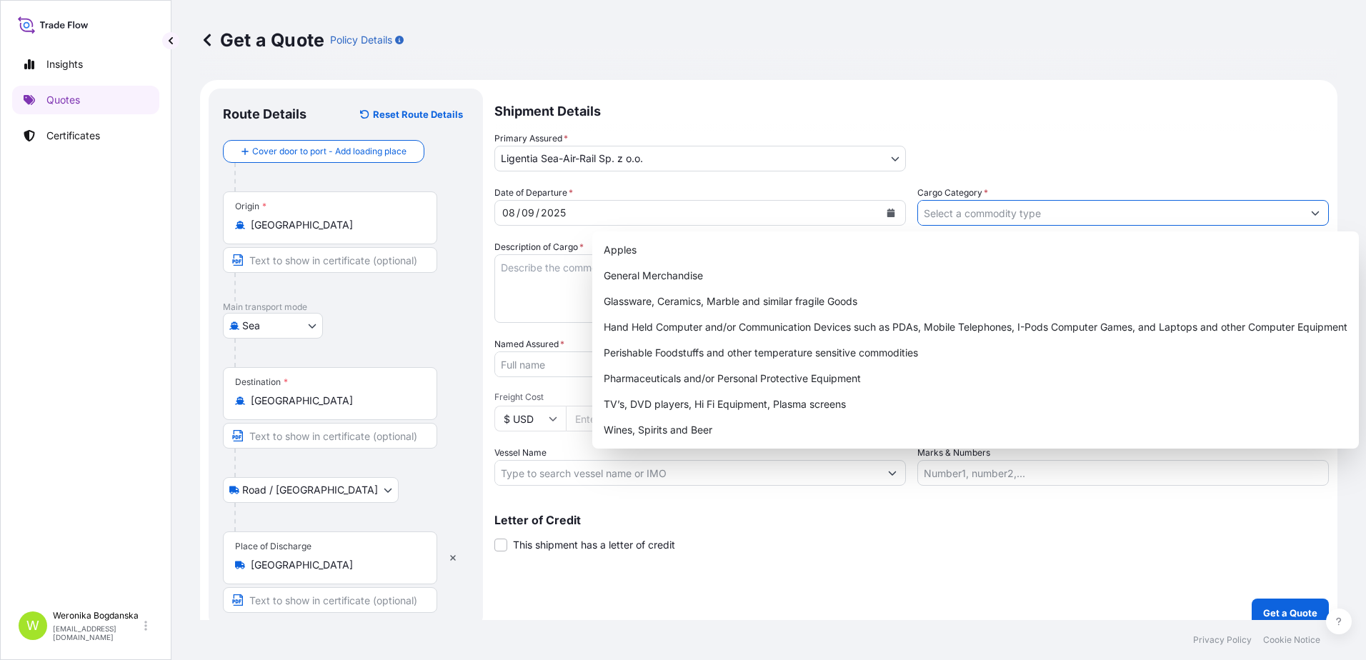
click at [1041, 221] on input "Cargo Category *" at bounding box center [1110, 213] width 384 height 26
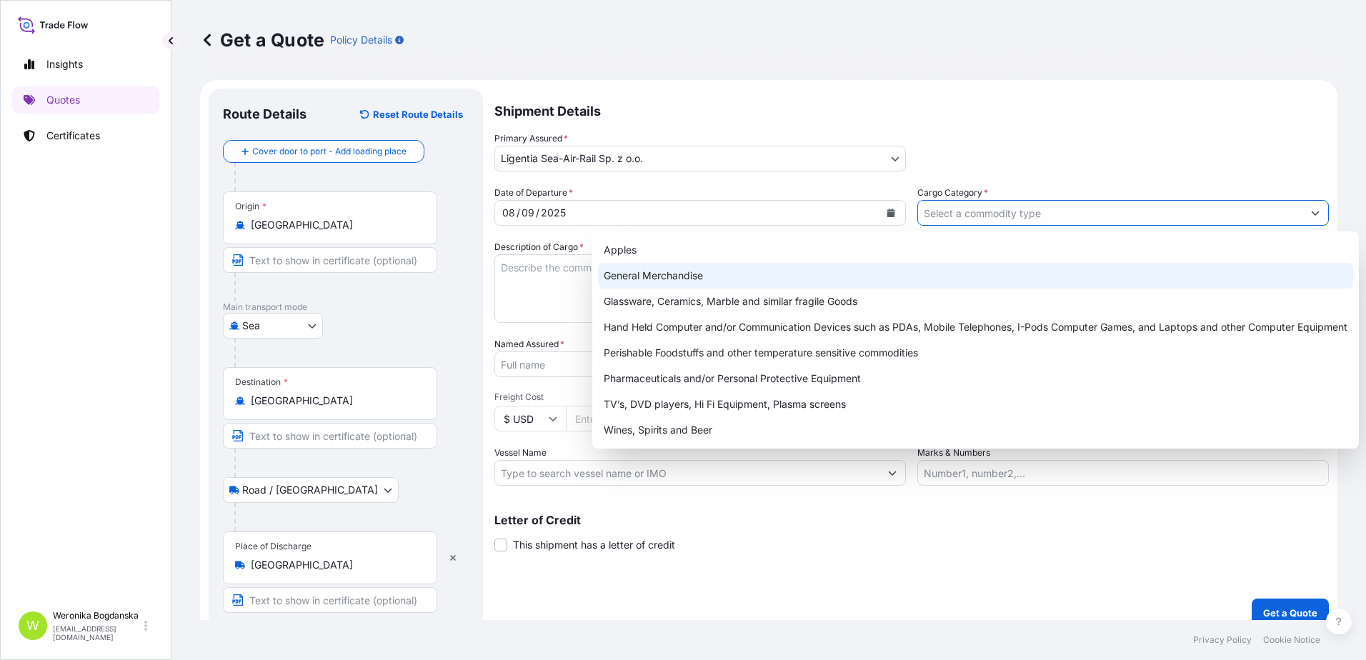
click at [684, 281] on div "General Merchandise" at bounding box center [975, 276] width 755 height 26
type input "General Merchandise"
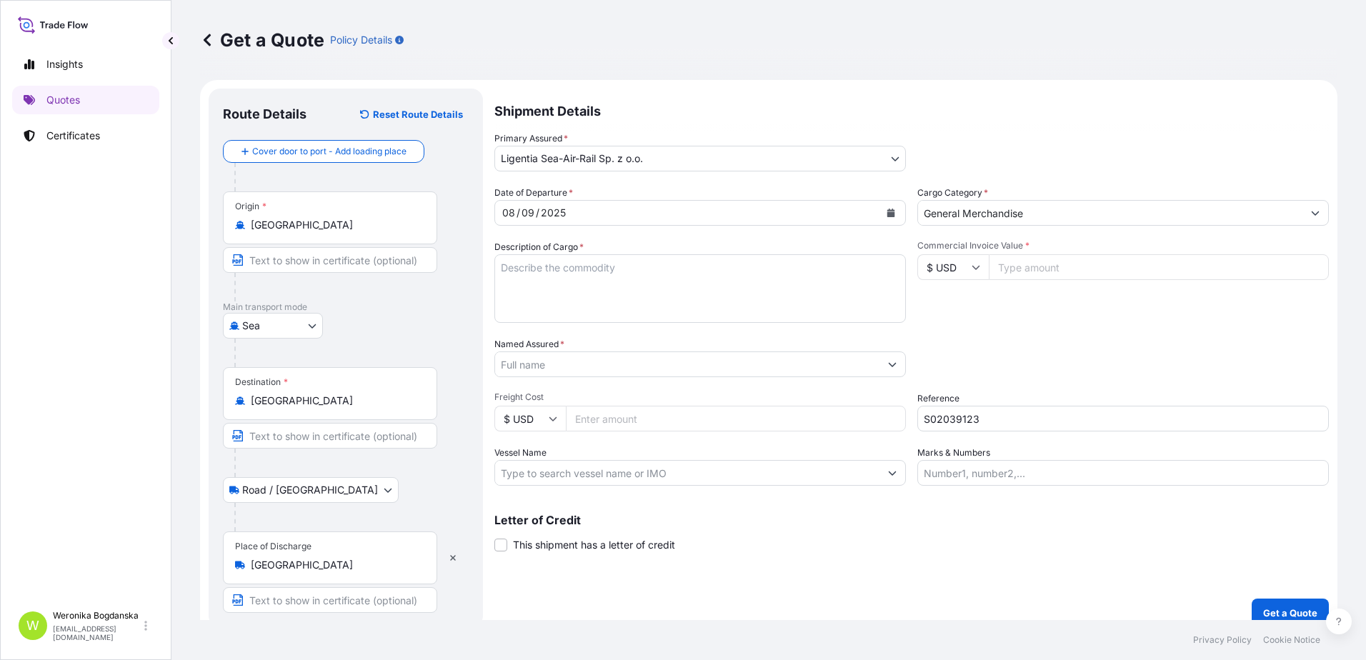
click at [572, 307] on textarea "Description of Cargo *" at bounding box center [699, 288] width 411 height 69
paste textarea "FILTER BAG AUTOMATIC SEWING AND HOT AIR WELDING PRODUCTION LINE"
click at [528, 299] on textarea "FILTER BAG AUTOMATIC SEWING AND HOT AIR WELDING PRODUCTION LINE" at bounding box center [699, 288] width 411 height 69
paste textarea "EGSU9346304 EMCRMU9894 40HC 2688.00 KG 23.09 M3 6 PLC"
type textarea "FILTER BAG AUTOMATIC SEWING AND HOT AIR WELDING PRODUCTION LINE EGSU9346304 EMC…"
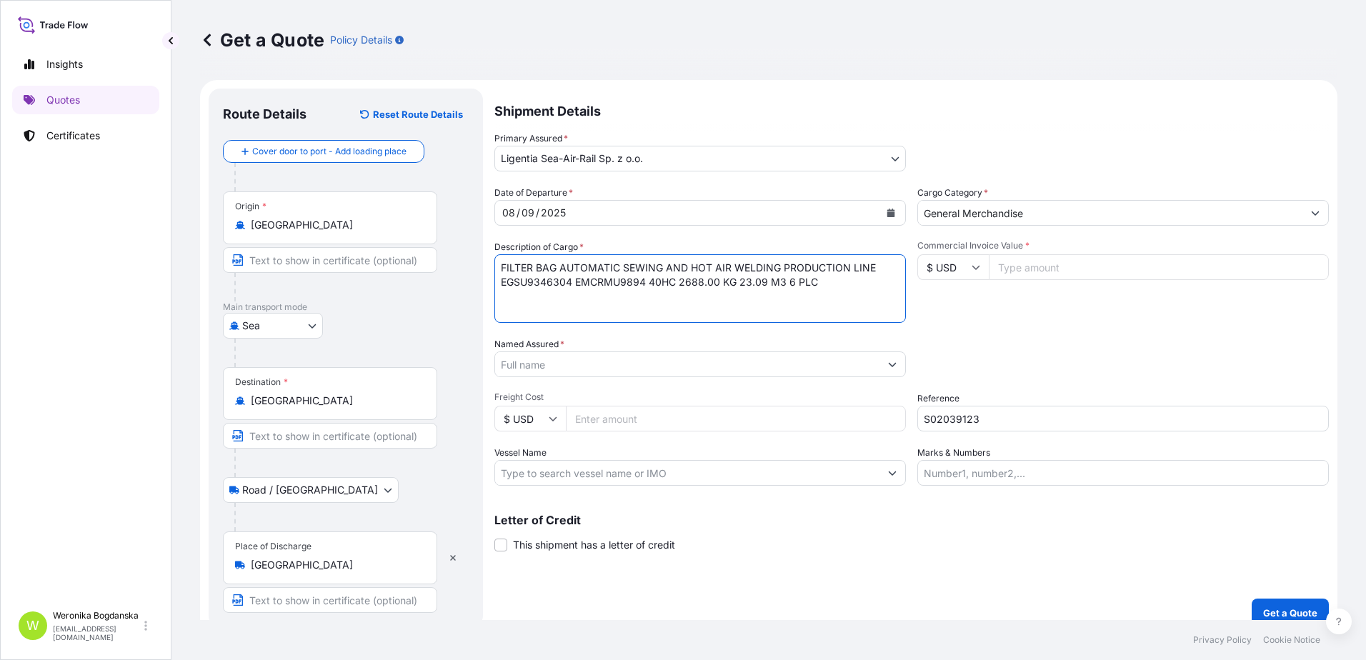
click at [990, 274] on input "Commercial Invoice Value *" at bounding box center [1158, 267] width 340 height 26
click at [965, 275] on input "$ USD" at bounding box center [952, 267] width 71 height 26
click at [939, 311] on div "€ EUR" at bounding box center [948, 306] width 60 height 27
type input "€ EUR"
click at [1046, 271] on input "Commercial Invoice Value *" at bounding box center [1158, 267] width 340 height 26
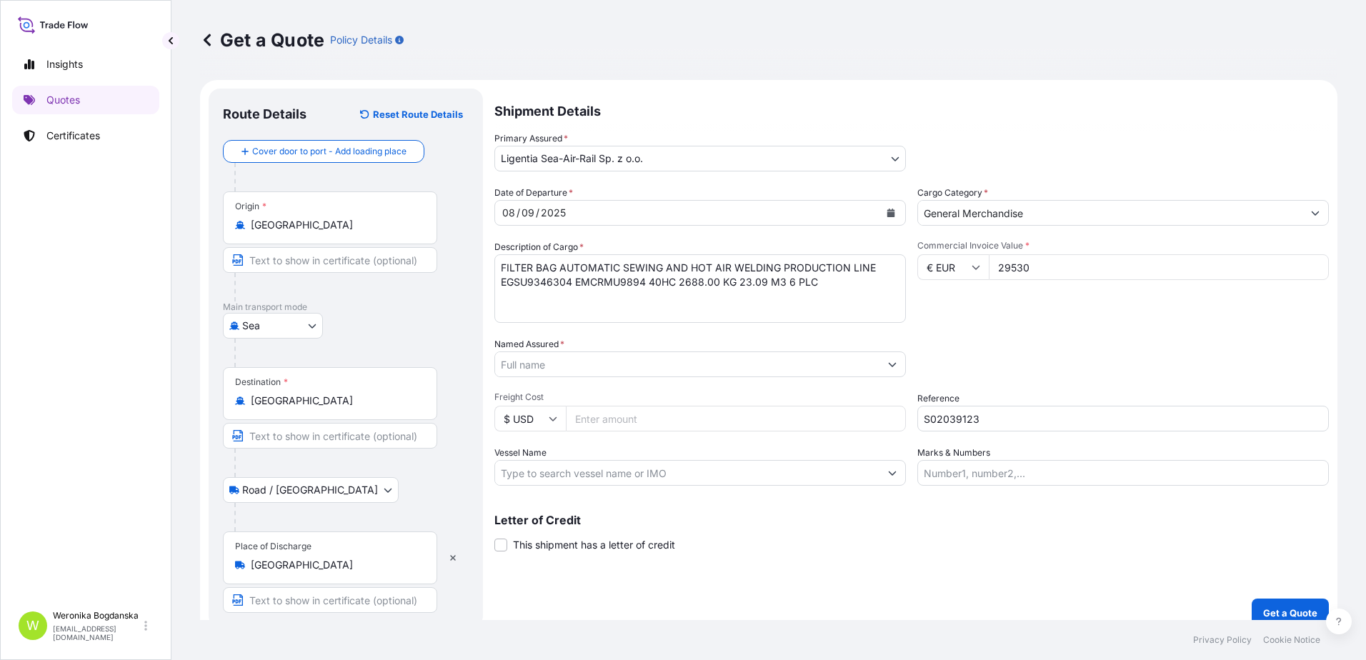
type input "29530"
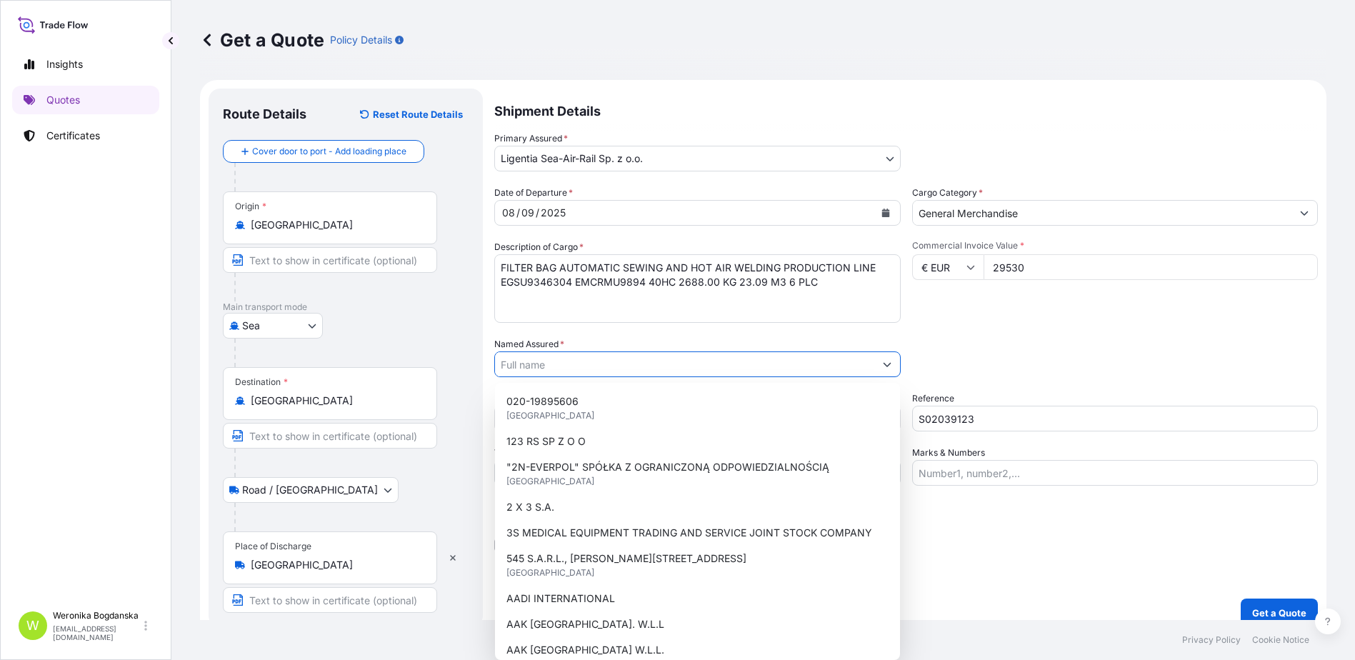
click at [543, 370] on input "Named Assured *" at bounding box center [684, 364] width 379 height 26
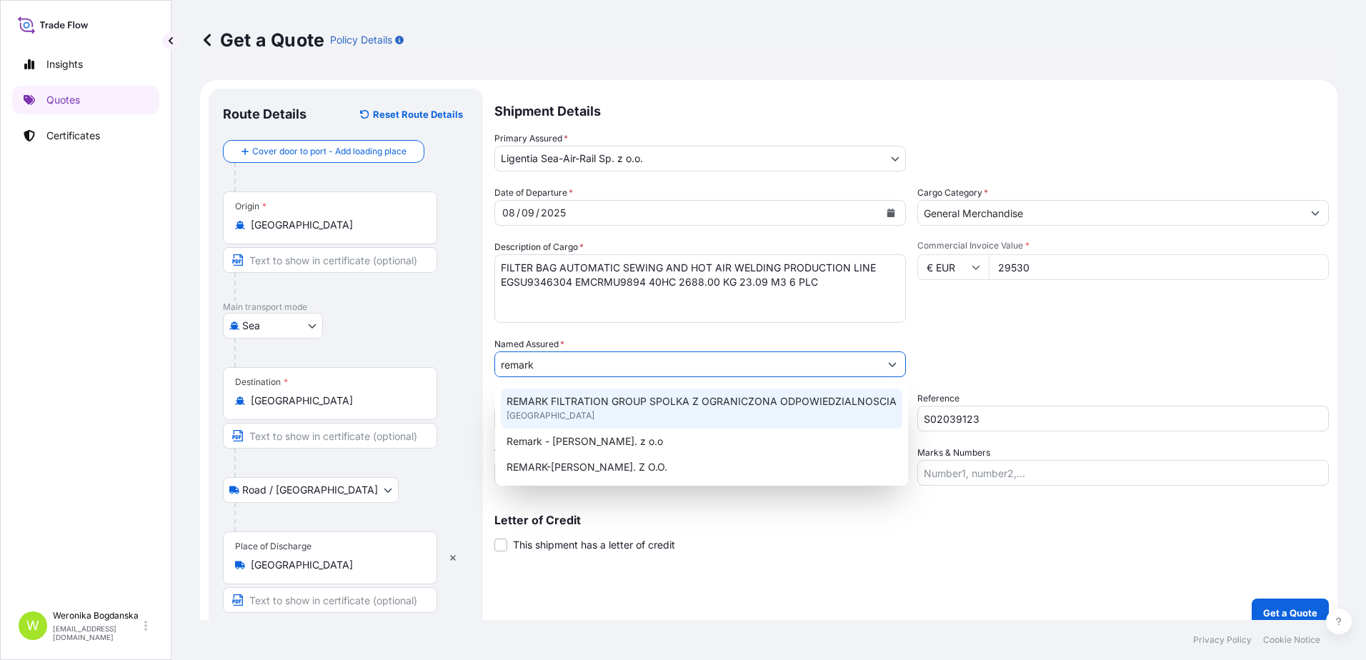
click at [808, 399] on span "REMARK FILTRATION GROUP SPOLKA Z OGRANICZONA ODPOWIEDZIALNOSCIA" at bounding box center [701, 401] width 390 height 14
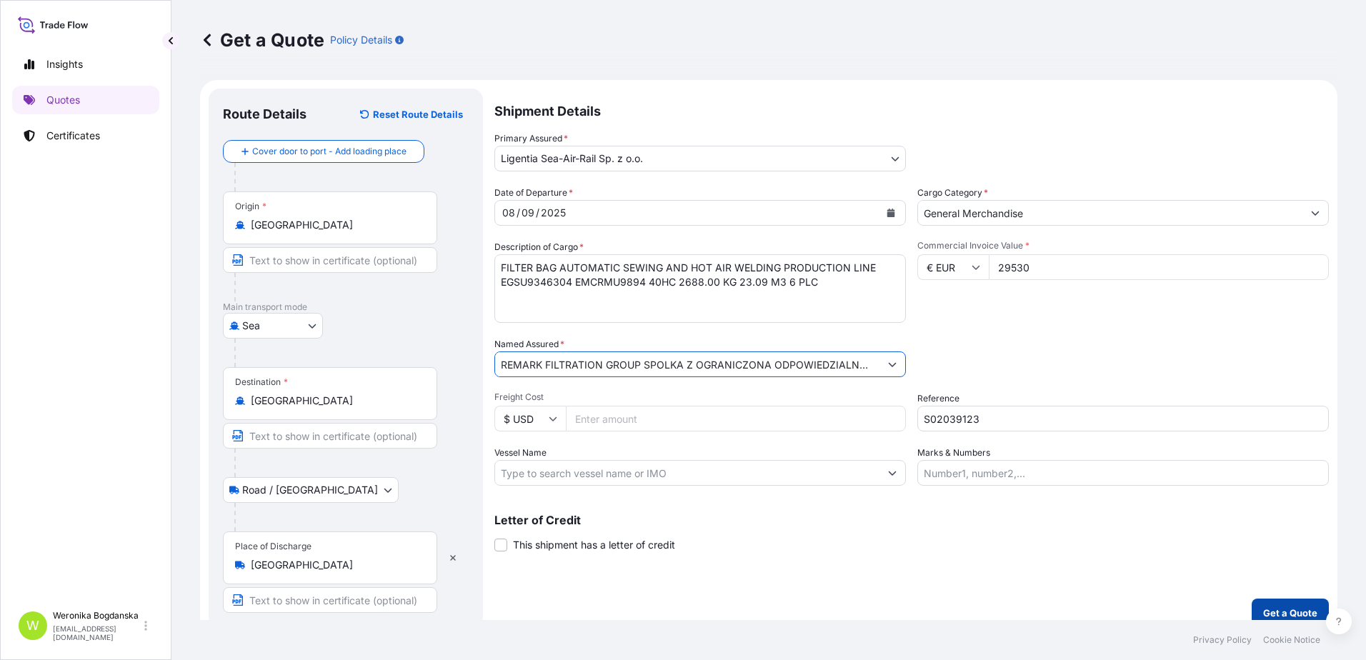
type input "REMARK FILTRATION GROUP SPOLKA Z OGRANICZONA ODPOWIEDZIALNOSCIA"
click at [1267, 606] on p "Get a Quote" at bounding box center [1290, 613] width 54 height 14
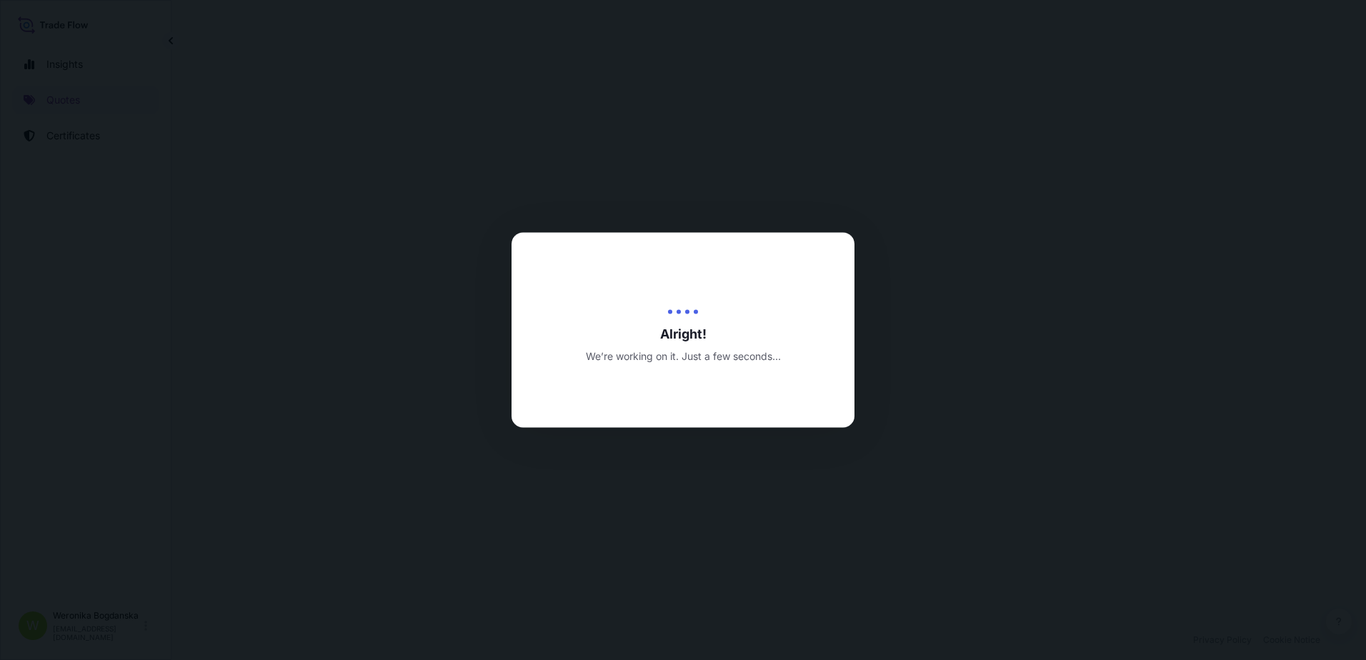
select select "Sea"
select select "Road / [GEOGRAPHIC_DATA]"
select select "31440"
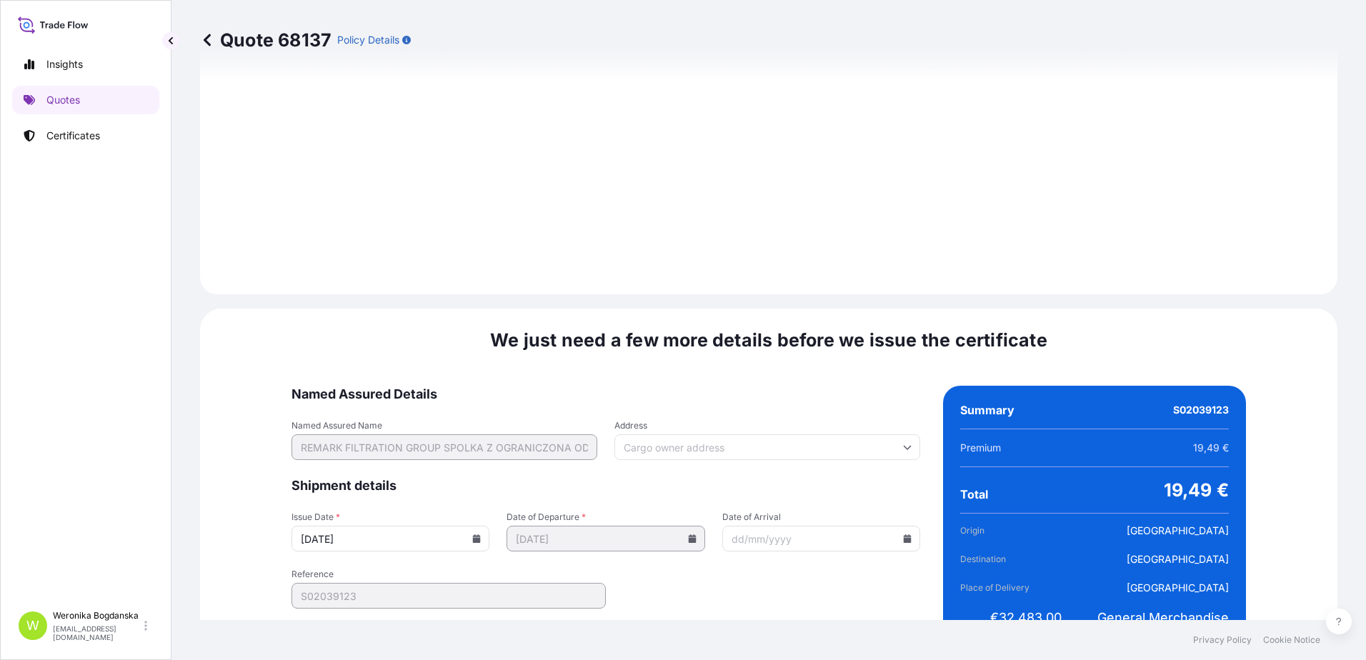
scroll to position [1670, 0]
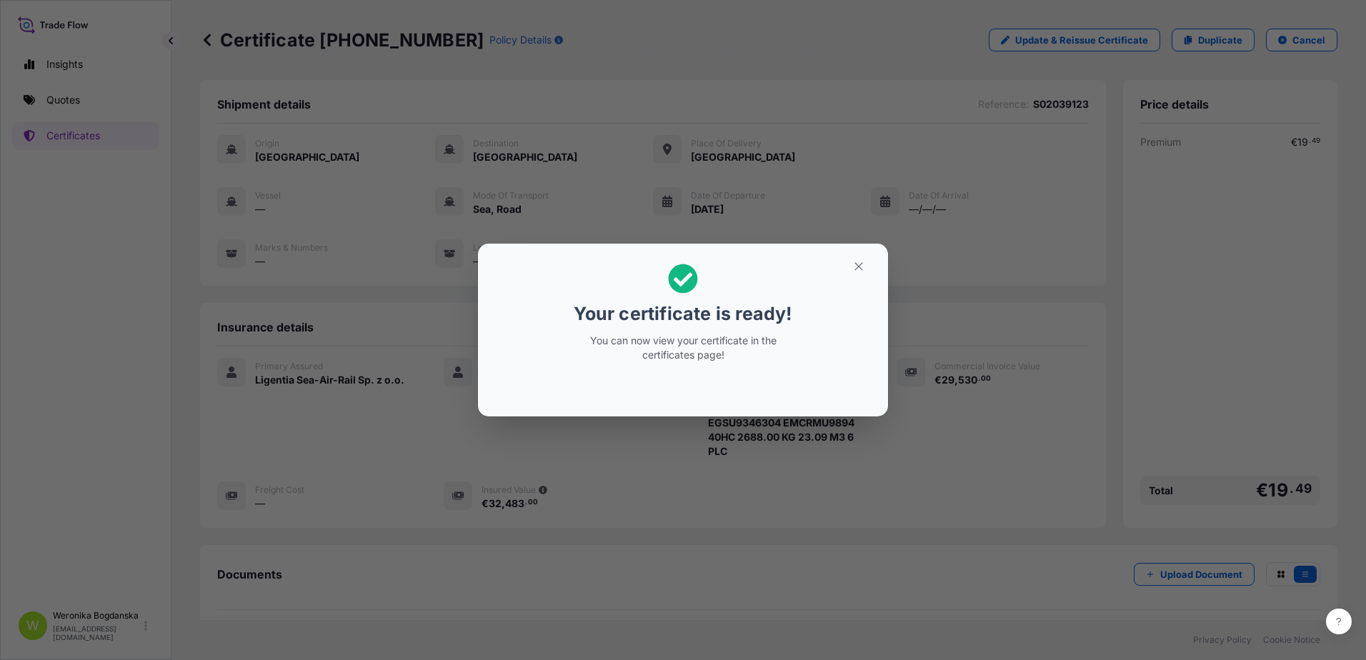
click at [970, 216] on div "Your certificate is ready! You can now view your certificate in the certificate…" at bounding box center [683, 330] width 1366 height 660
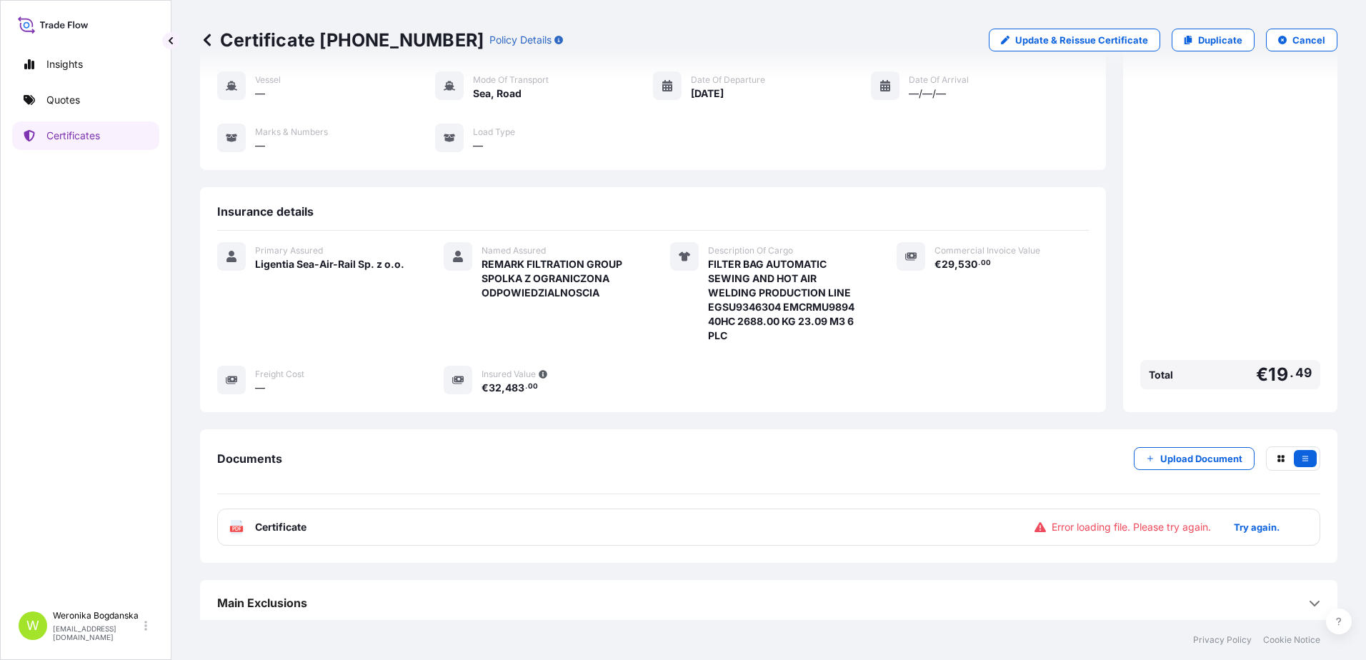
scroll to position [121, 0]
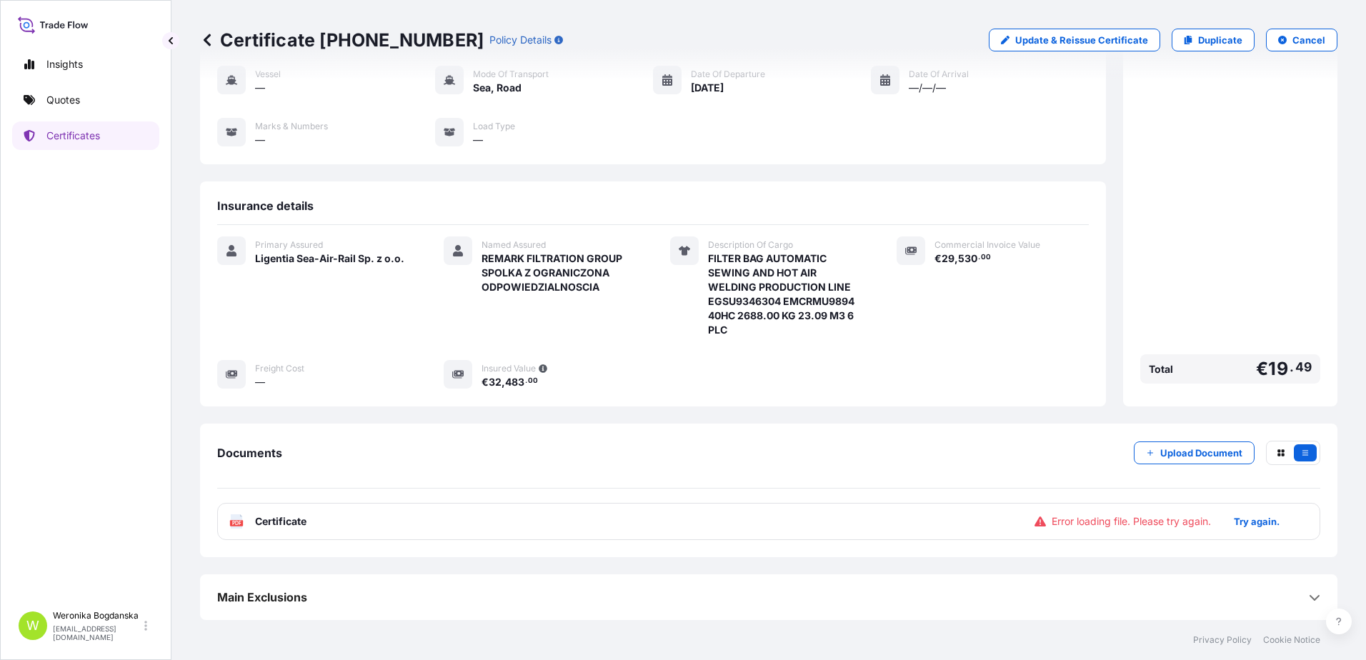
click at [905, 523] on div "PDF Certificate Error loading file. Please try again. Try again." at bounding box center [768, 521] width 1103 height 37
click at [1233, 524] on p "Try again." at bounding box center [1256, 521] width 46 height 14
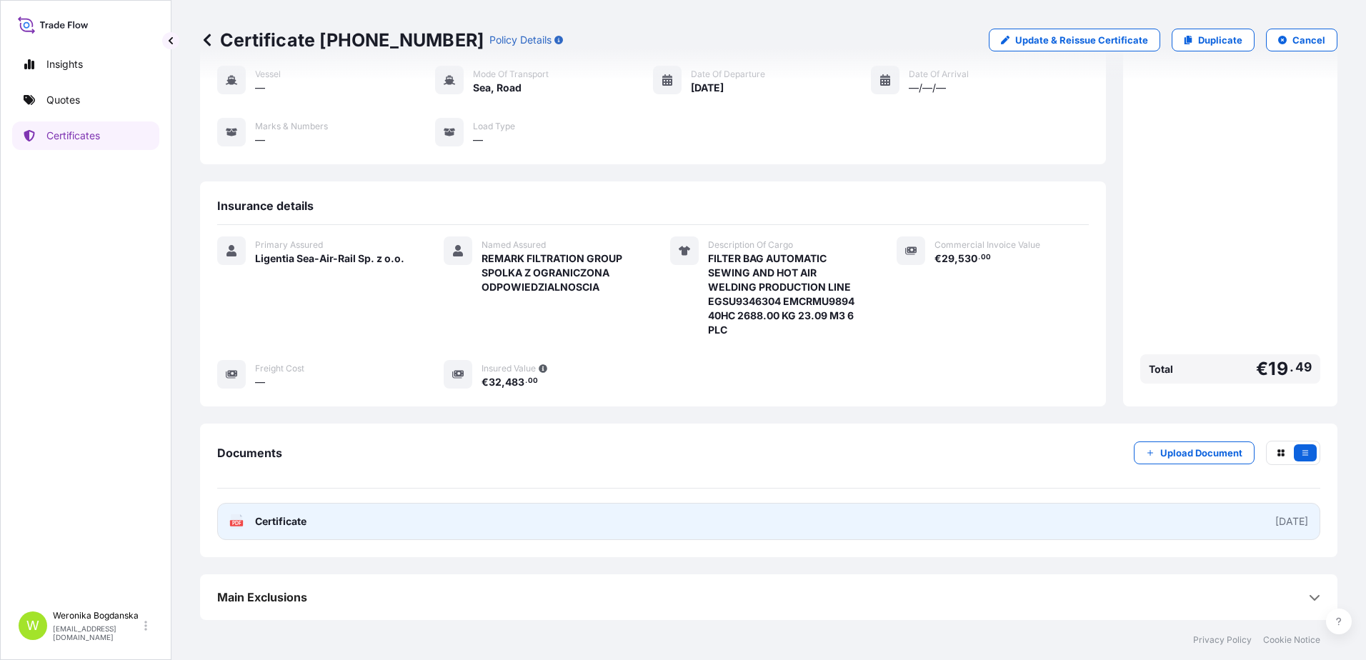
click at [568, 527] on link "PDF Certificate [DATE]" at bounding box center [768, 521] width 1103 height 37
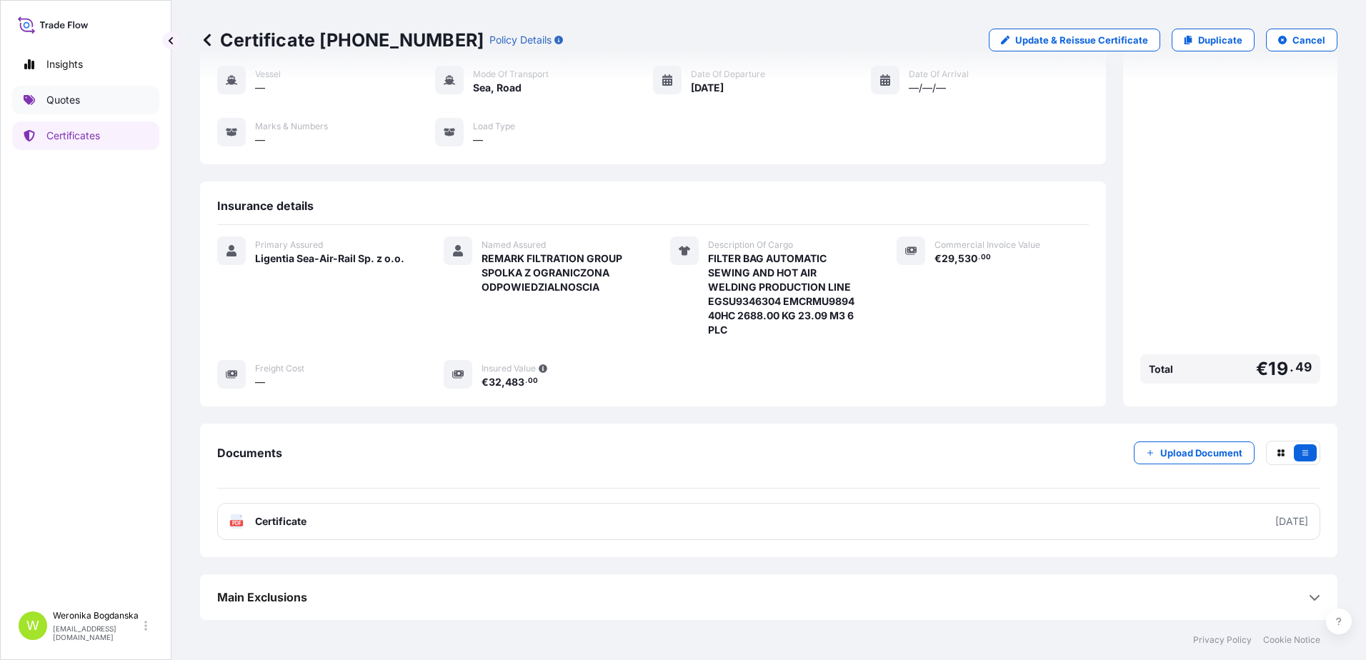
click at [105, 107] on link "Quotes" at bounding box center [85, 100] width 147 height 29
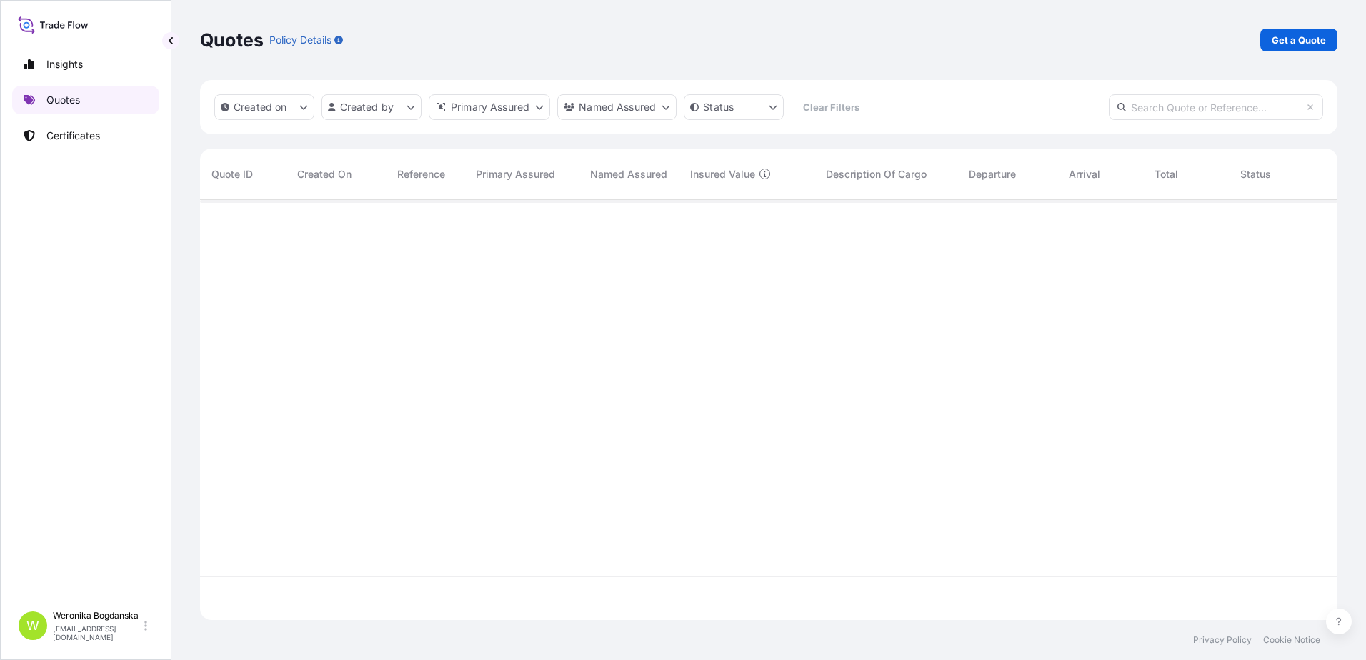
scroll to position [417, 1126]
click at [1286, 39] on p "Get a Quote" at bounding box center [1298, 40] width 54 height 14
select select "Sea"
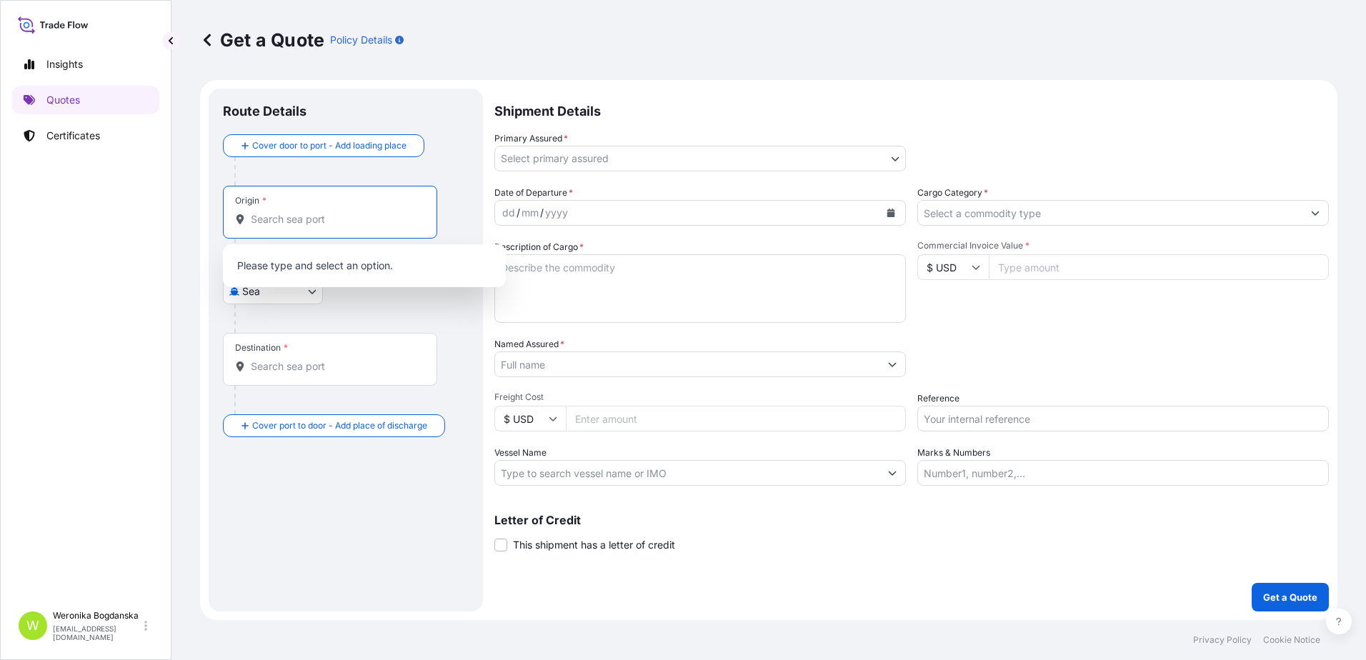
click at [325, 217] on input "Origin *" at bounding box center [335, 219] width 169 height 14
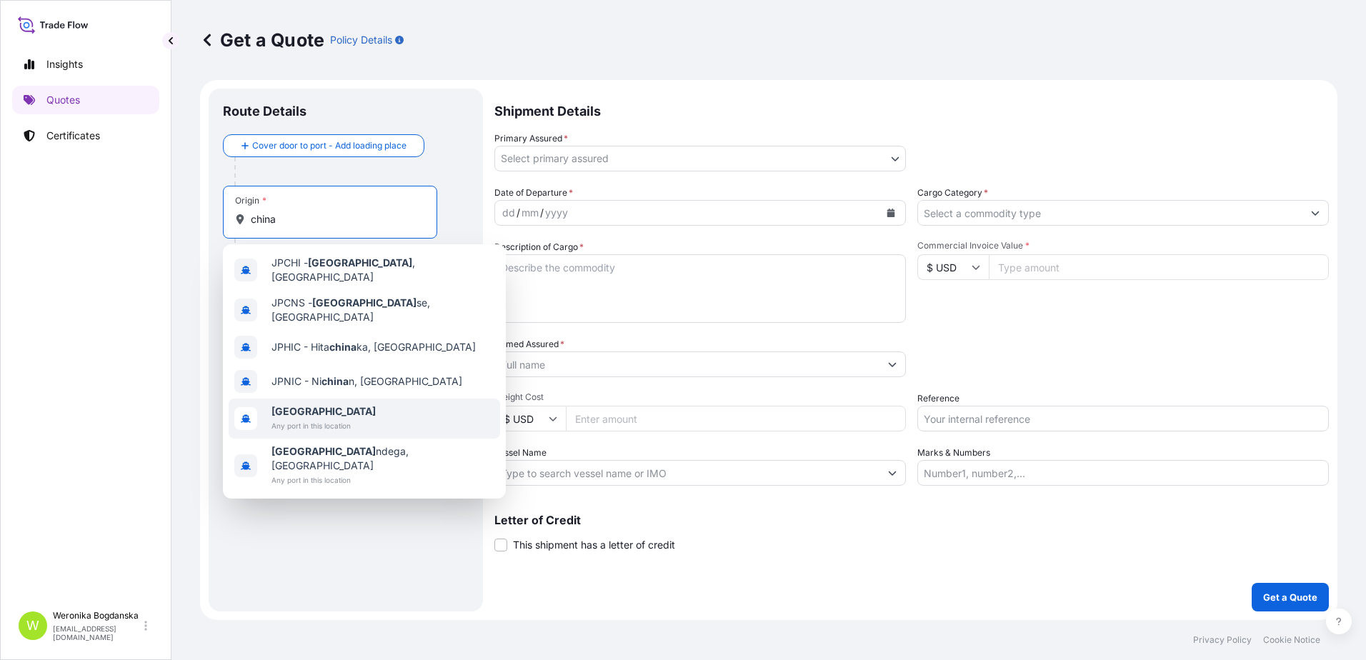
click at [308, 404] on span "[GEOGRAPHIC_DATA]" at bounding box center [323, 411] width 104 height 14
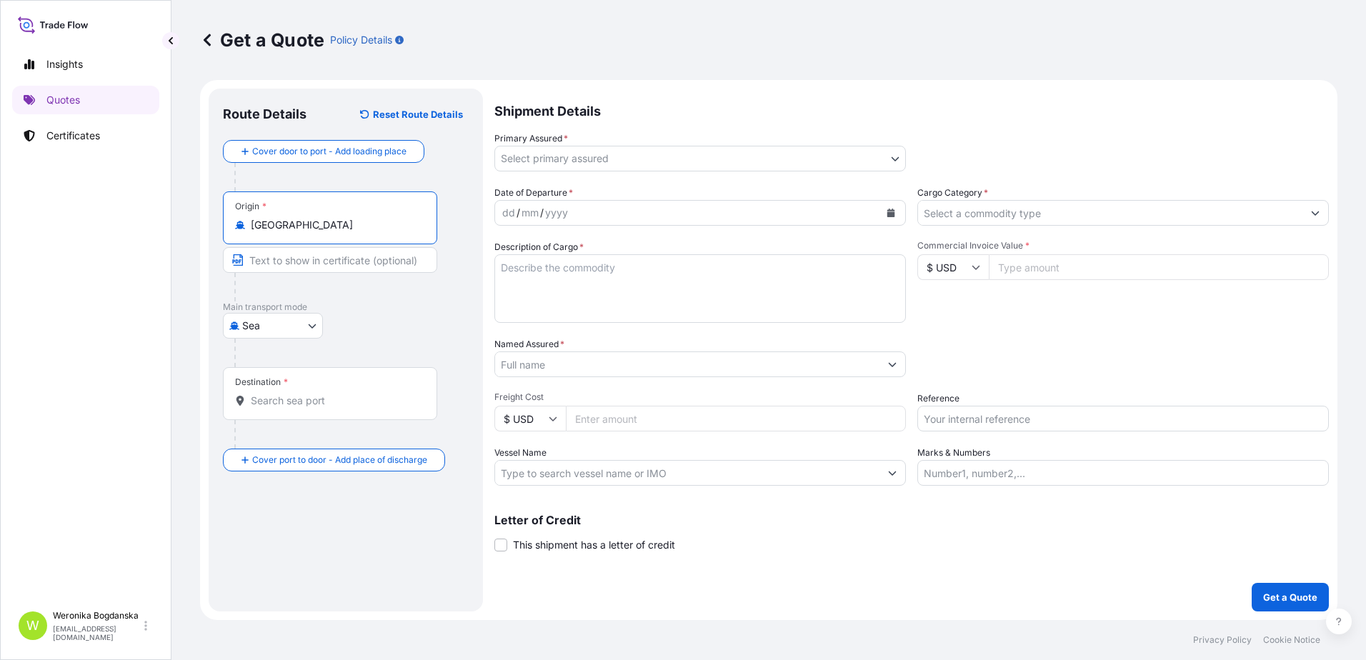
type input "[GEOGRAPHIC_DATA]"
click at [309, 409] on div "Destination *" at bounding box center [330, 393] width 214 height 53
click at [309, 408] on input "Destination *" at bounding box center [335, 401] width 169 height 14
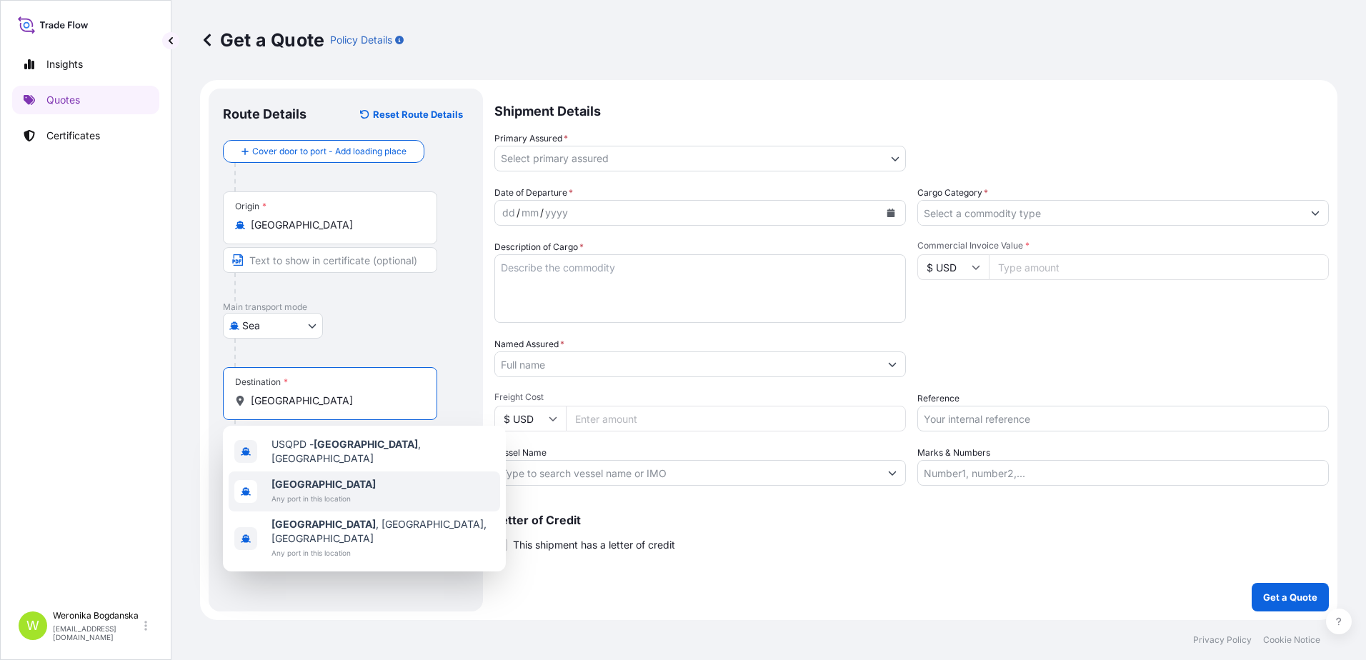
click at [309, 481] on span "[GEOGRAPHIC_DATA]" at bounding box center [323, 484] width 104 height 14
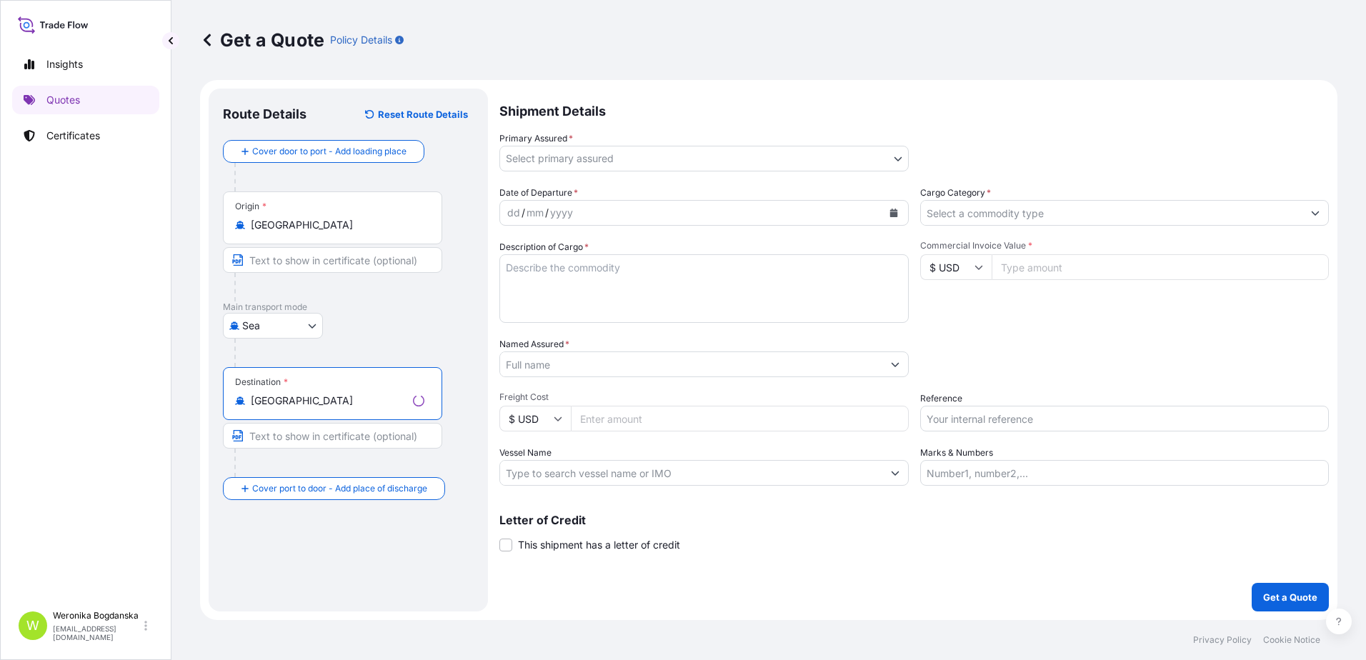
type input "[GEOGRAPHIC_DATA]"
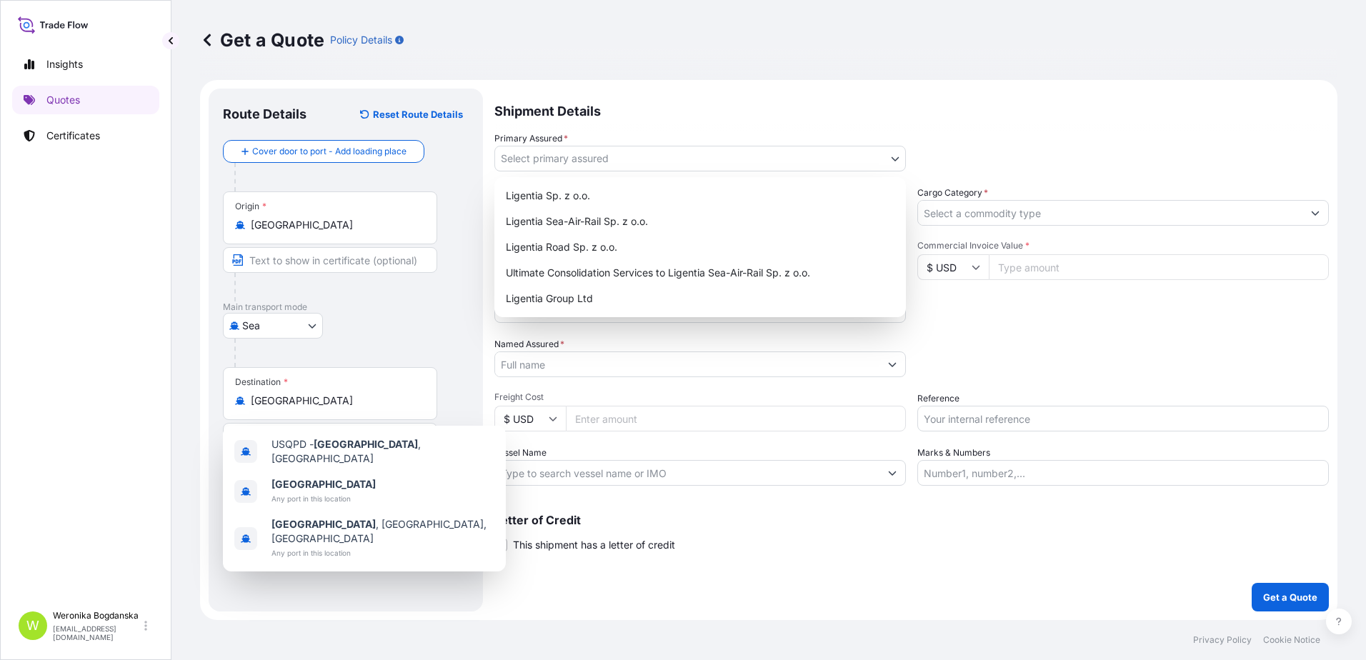
click at [903, 152] on body "0 options available. 3 options available. 0 options available. 3 options availa…" at bounding box center [683, 330] width 1366 height 660
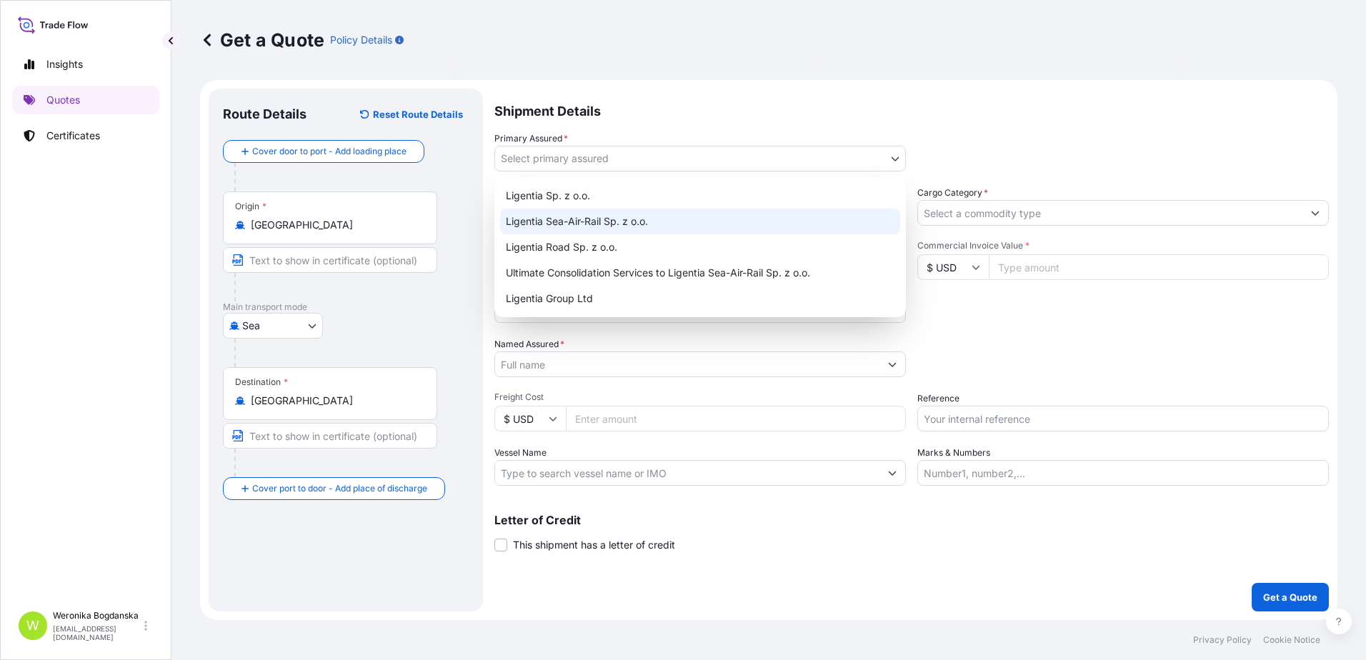
click at [729, 213] on div "Ligentia Sea-Air-Rail Sp. z o.o." at bounding box center [700, 222] width 400 height 26
select select "31440"
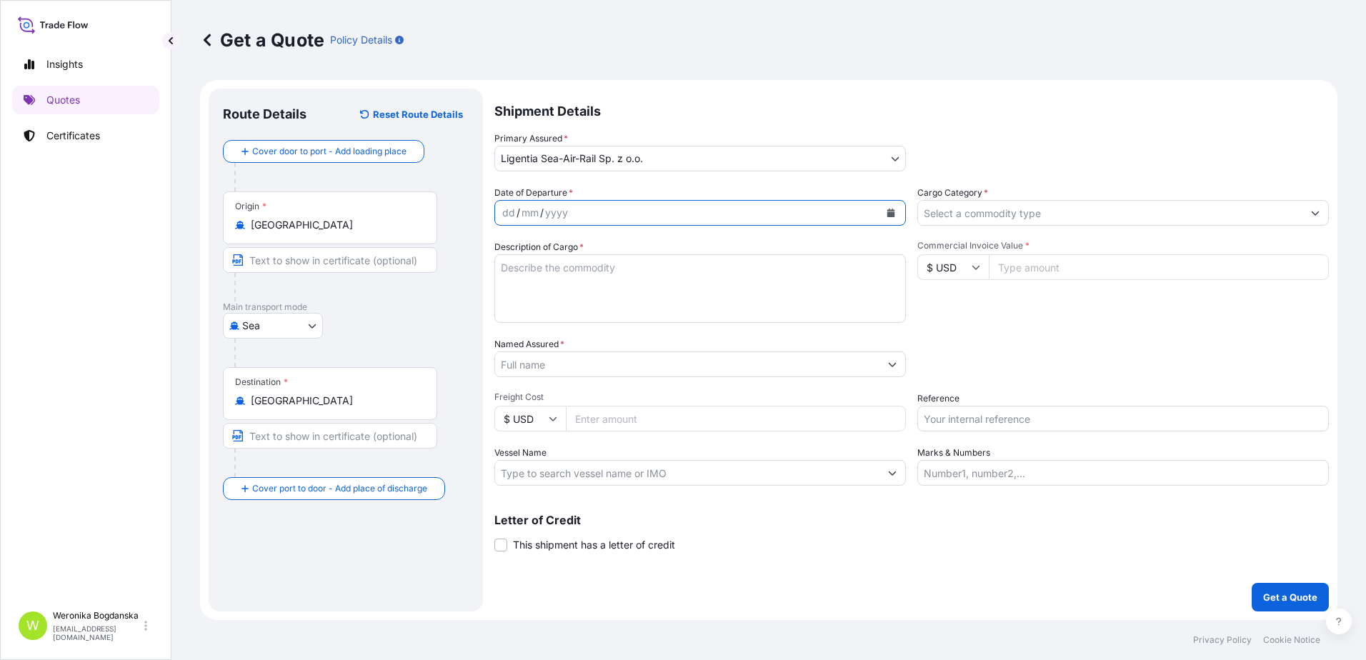
click at [886, 214] on icon "Calendar" at bounding box center [890, 213] width 9 height 9
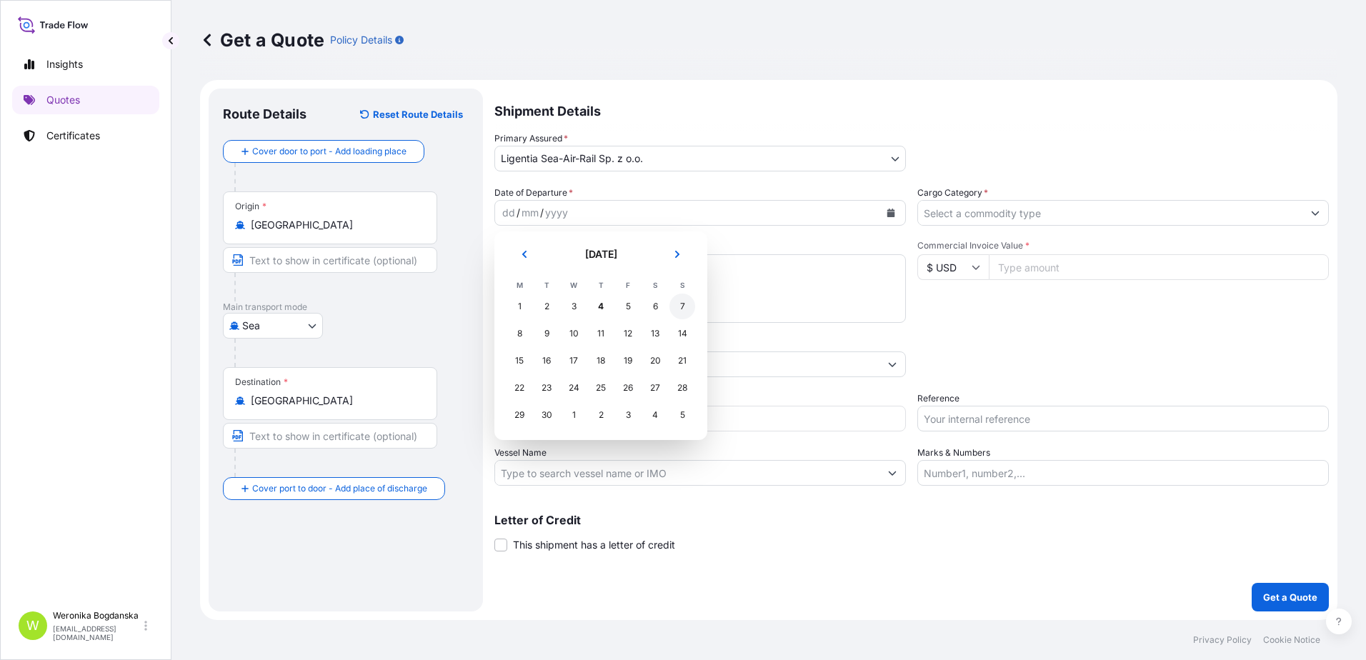
click at [680, 306] on div "7" at bounding box center [682, 307] width 26 height 26
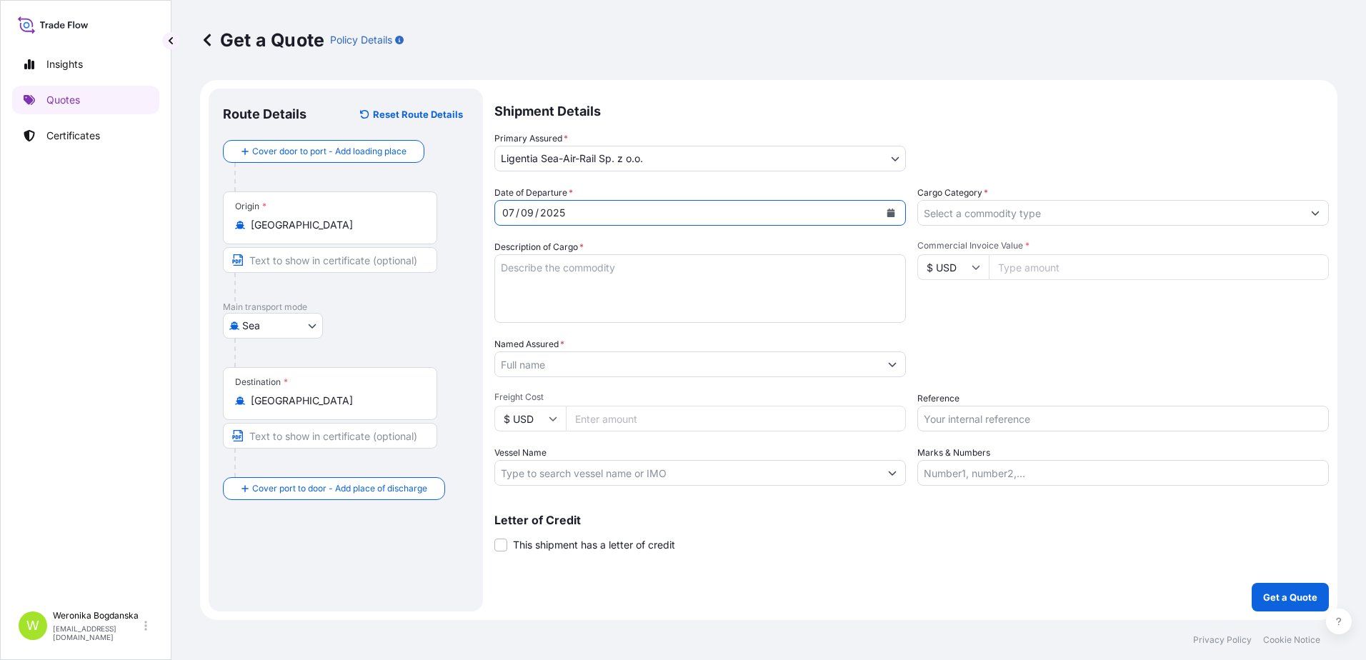
click at [1068, 214] on input "Cargo Category *" at bounding box center [1110, 213] width 384 height 26
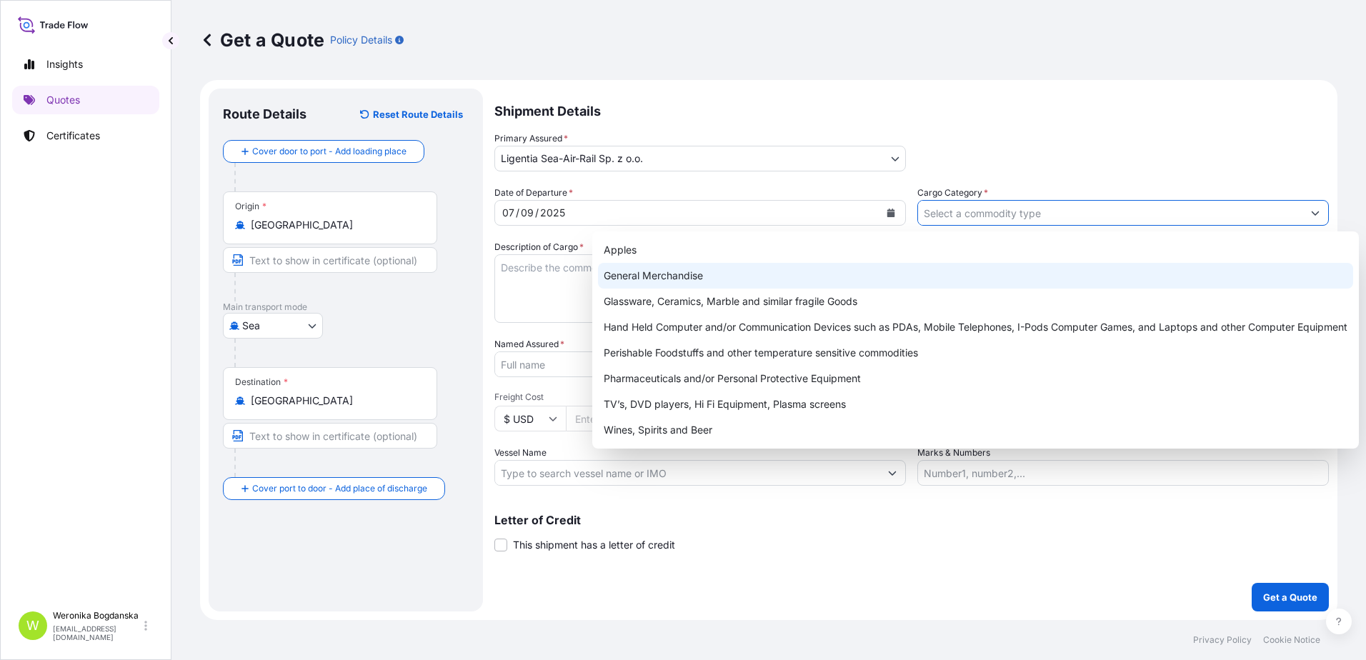
click at [704, 280] on div "General Merchandise" at bounding box center [975, 276] width 755 height 26
type input "General Merchandise"
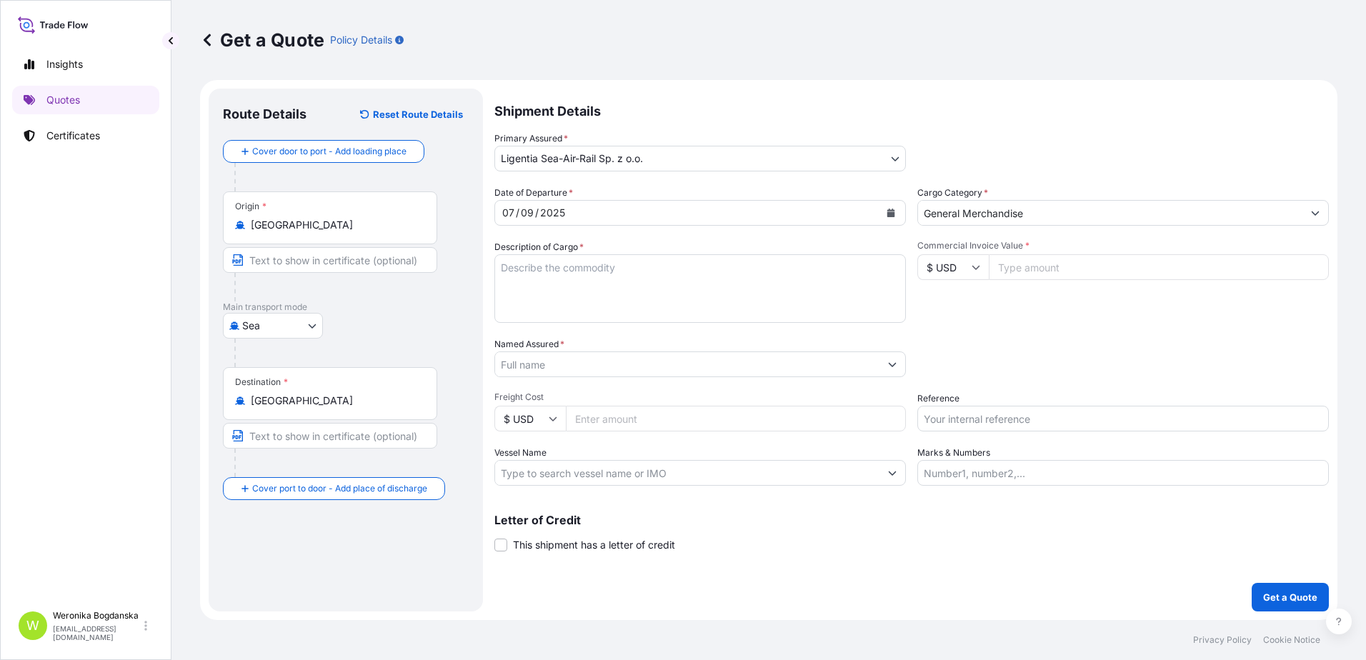
click at [475, 296] on div "Route Details Reset Route Details Cover door to port - Add loading place Place …" at bounding box center [346, 350] width 274 height 523
click at [514, 277] on textarea "Description of Cargo *" at bounding box center [699, 288] width 411 height 69
paste textarea "KITCHEN BOARDS"
click at [510, 309] on textarea "KITCHEN BOARDS" at bounding box center [699, 288] width 411 height 69
paste textarea "CMAU6505801 M1077785 40HC 18792.00 KG 62.502 M3 1392 CTN"
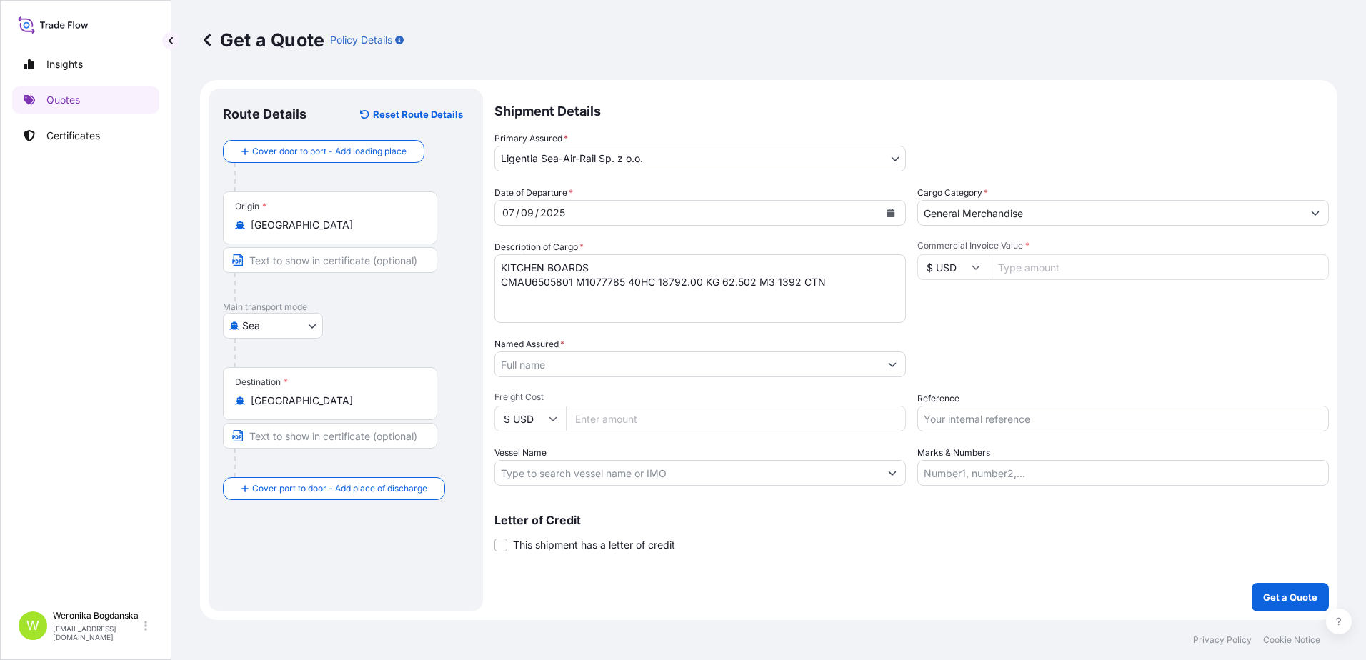
click at [583, 309] on textarea "KITCHEN BOARDS CMAU6505801 M1077785 40HC 18792.00 KG 62.502 M3 1392 CTN" at bounding box center [699, 288] width 411 height 69
paste textarea "KGGESU6699409 M1077793 40HC 18792.00 KG 62.502 M3 1392 CTN"
click at [534, 315] on textarea "KITCHEN BOARDS CMAU6505801 M1077785 40HC 18792.00 KG 62.502 M3 1392 CTN KGGESU6…" at bounding box center [699, 288] width 411 height 69
paste textarea "TCKU7751600 M1077792 40HC 18792.00 KG 62.502 M3 1392 CTN"
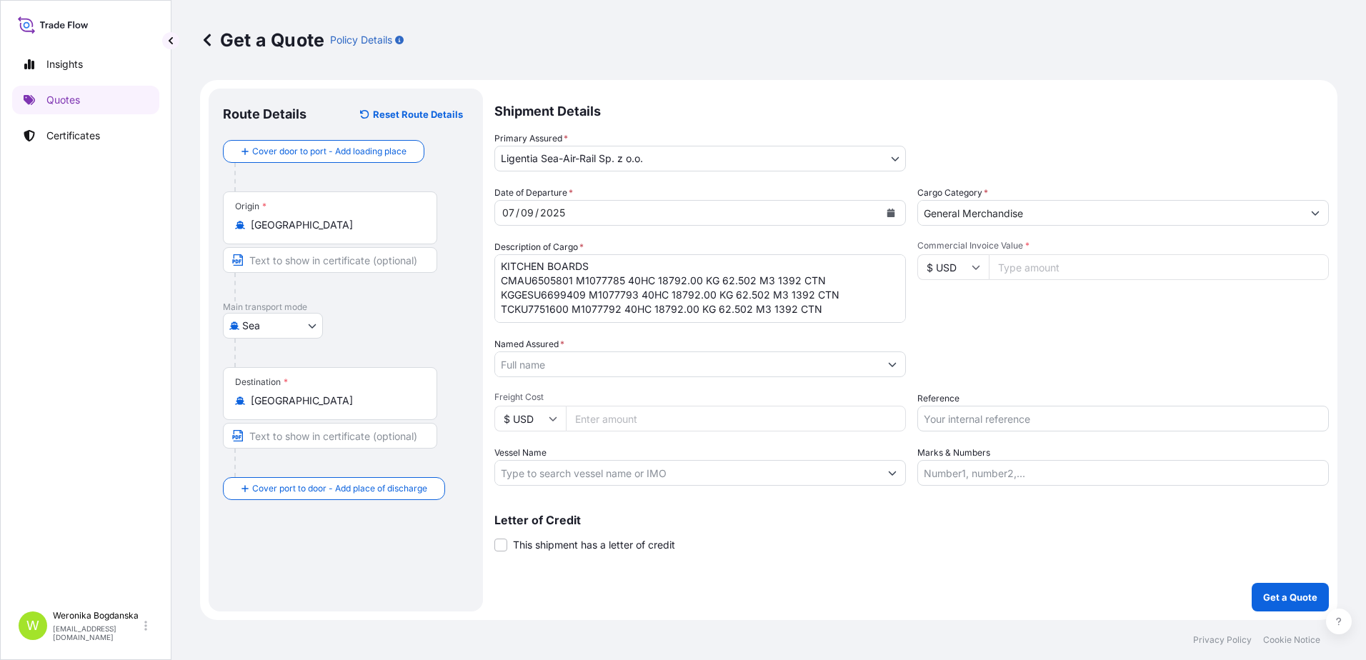
click at [506, 305] on textarea "KITCHEN BOARDS CMAU6505801 M1077785 40HC 18792.00 KG 62.502 M3 1392 CTN KGGESU6…" at bounding box center [699, 288] width 411 height 69
paste textarea "KGTCKU9686150 M1077795 40HC 18792.00 KG 62.502 M3 1392 CTN"
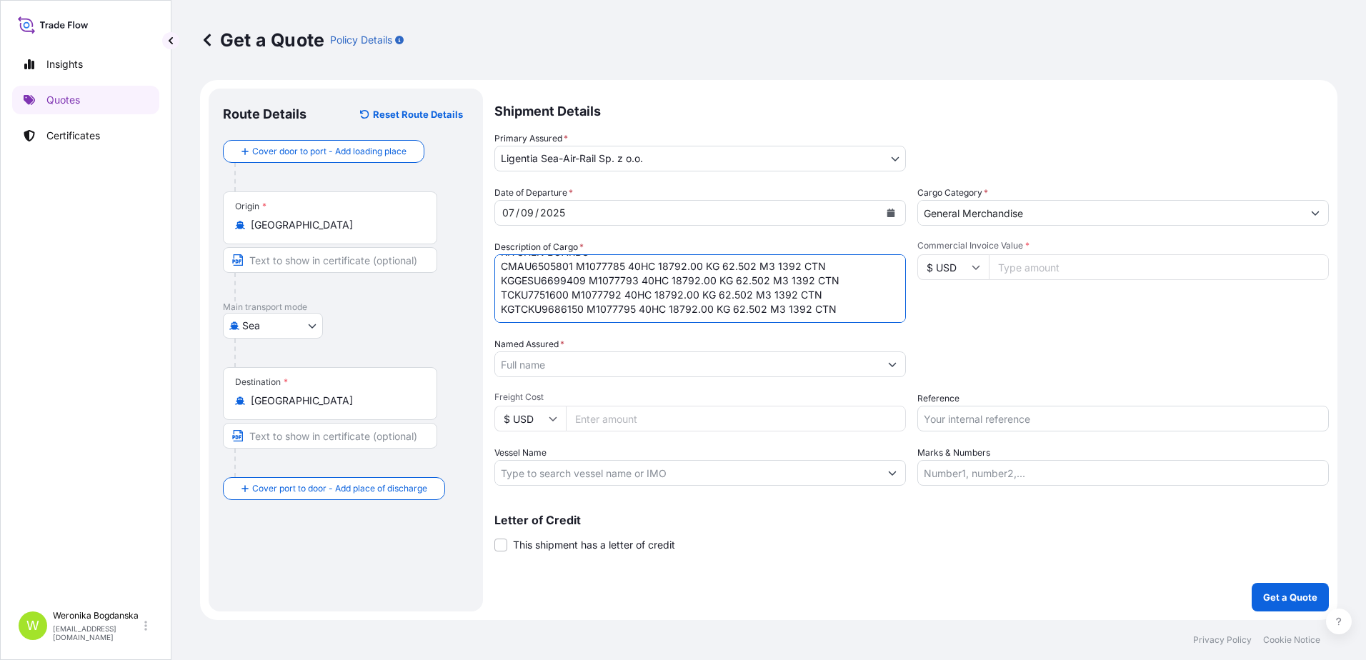
scroll to position [23, 0]
click at [518, 317] on textarea "KITCHEN BOARDS CMAU6505801 M1077785 40HC 18792.00 KG 62.502 M3 1392 CTN KGGESU6…" at bounding box center [699, 288] width 411 height 69
paste textarea "KGTGHU6335884 M1077787 40HC 18792.00 KG 62.502 M3 1392 CTN"
click at [524, 316] on textarea "KITCHEN BOARDS CMAU6505801 M1077785 40HC 18792.00 KG 62.502 M3 1392 CTN KGGESU6…" at bounding box center [699, 288] width 411 height 69
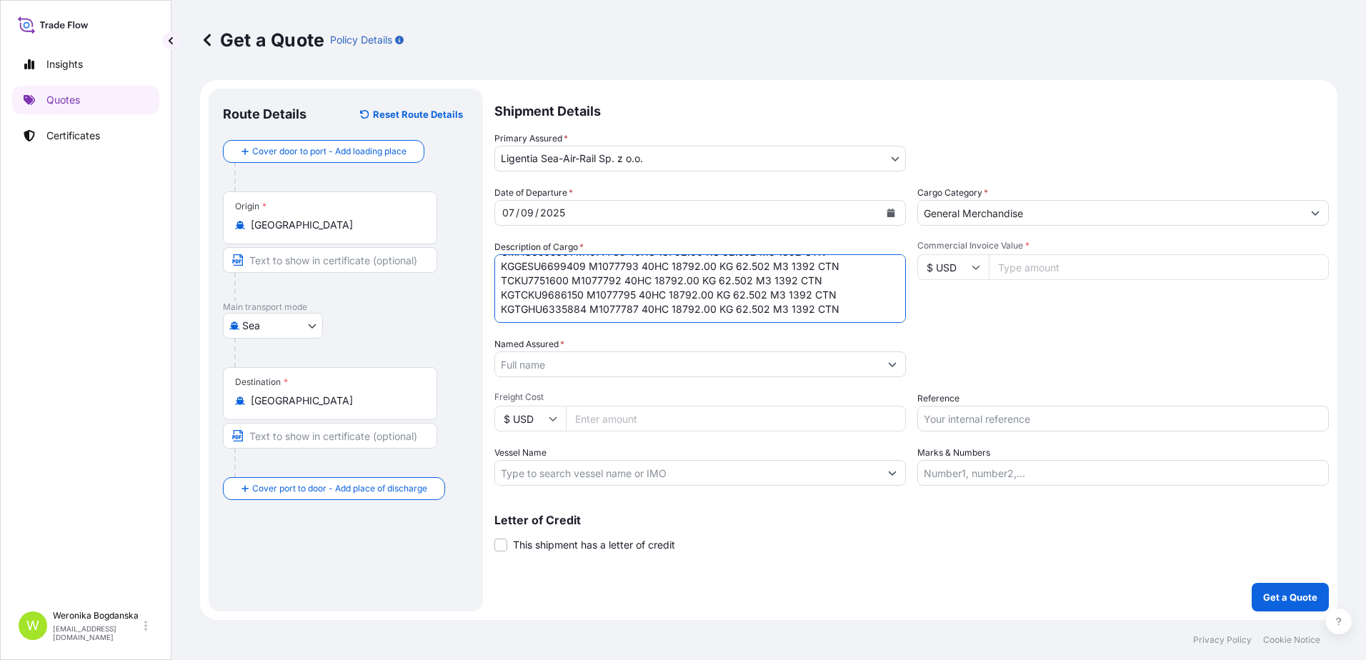
paste textarea "KGTIIU6548676 M1077798 40HC 18792.00 KG 62.502 M3 1392 CTN"
click at [514, 311] on textarea "KITCHEN BOARDS CMAU6505801 M1077785 40HC 18792.00 KG 62.502 M3 1392 CTN KGGESU6…" at bounding box center [699, 288] width 411 height 69
type textarea "KITCHEN BOARDS CMAU6505801 M1077785 40HC 18792.00 KG 62.502 M3 1392 CTN GESU669…"
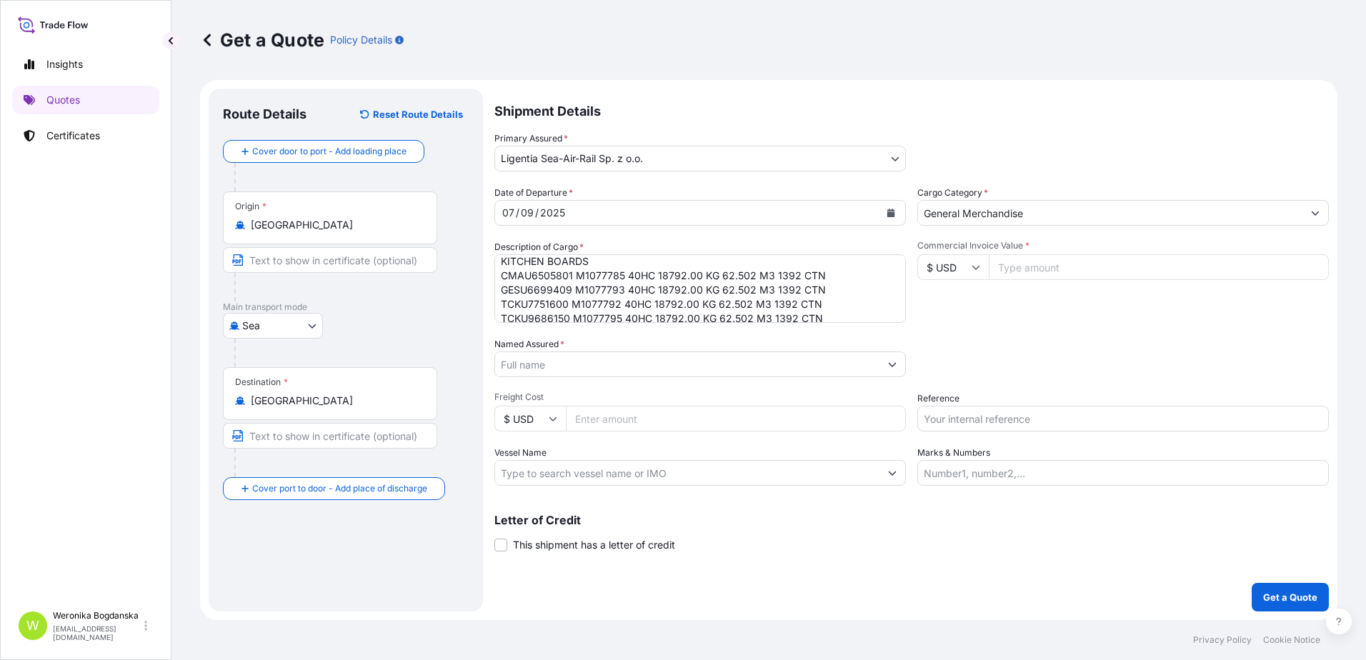
click at [1151, 269] on input "Commercial Invoice Value *" at bounding box center [1158, 267] width 340 height 26
type input "125614.08"
click at [622, 366] on input "Named Assured *" at bounding box center [687, 364] width 384 height 26
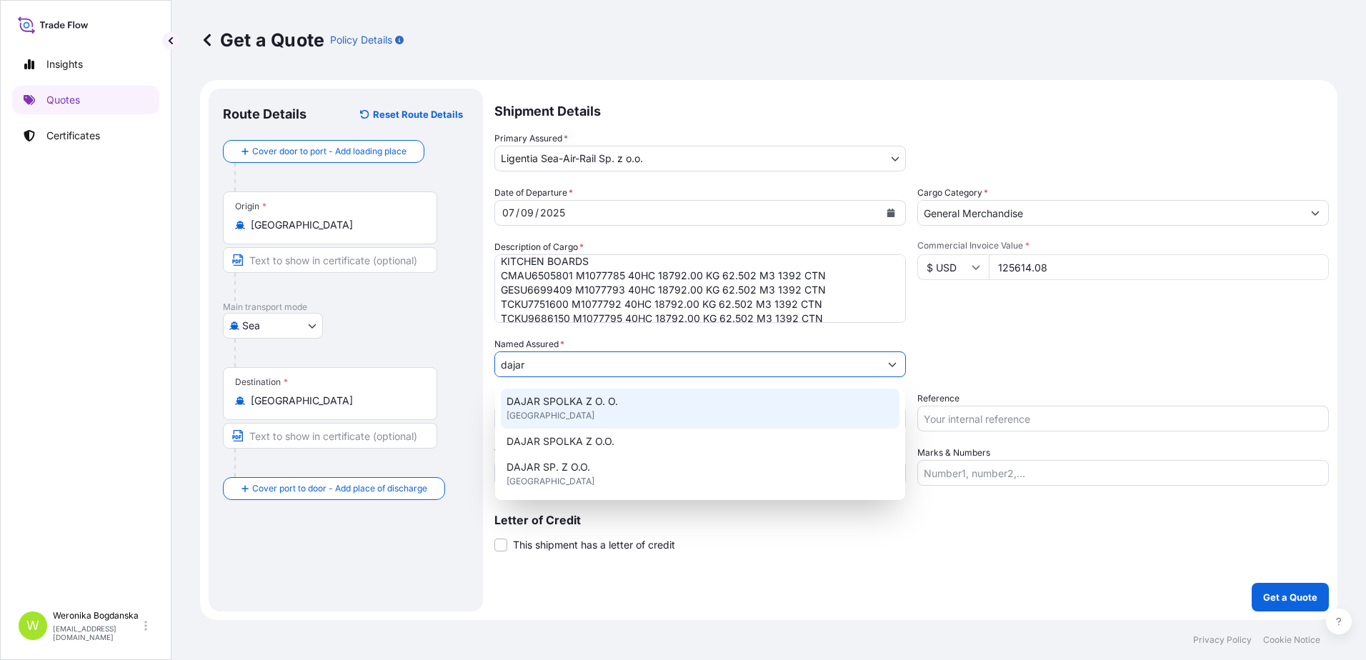
click at [616, 406] on span "DAJAR SPOLKA Z O. O." at bounding box center [561, 401] width 111 height 14
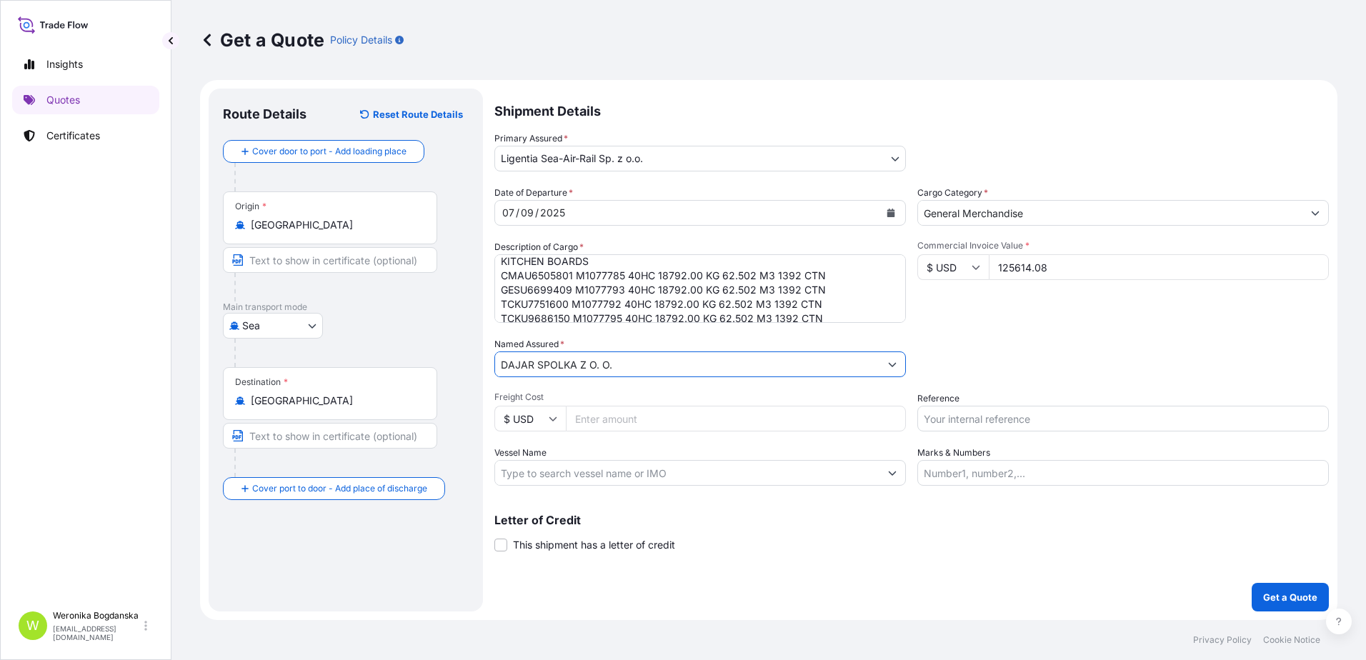
type input "DAJAR SPOLKA Z O. O."
drag, startPoint x: 514, startPoint y: 301, endPoint x: 520, endPoint y: 311, distance: 12.1
click at [514, 301] on textarea "KITCHEN BOARDS CMAU6505801 M1077785 40HC 18792.00 KG 62.502 M3 1392 CTN GESU669…" at bounding box center [699, 288] width 411 height 69
click at [524, 317] on textarea "KITCHEN BOARDS CMAU6505801 M1077785 40HC 18792.00 KG 62.502 M3 1392 CTN GESU669…" at bounding box center [699, 288] width 411 height 69
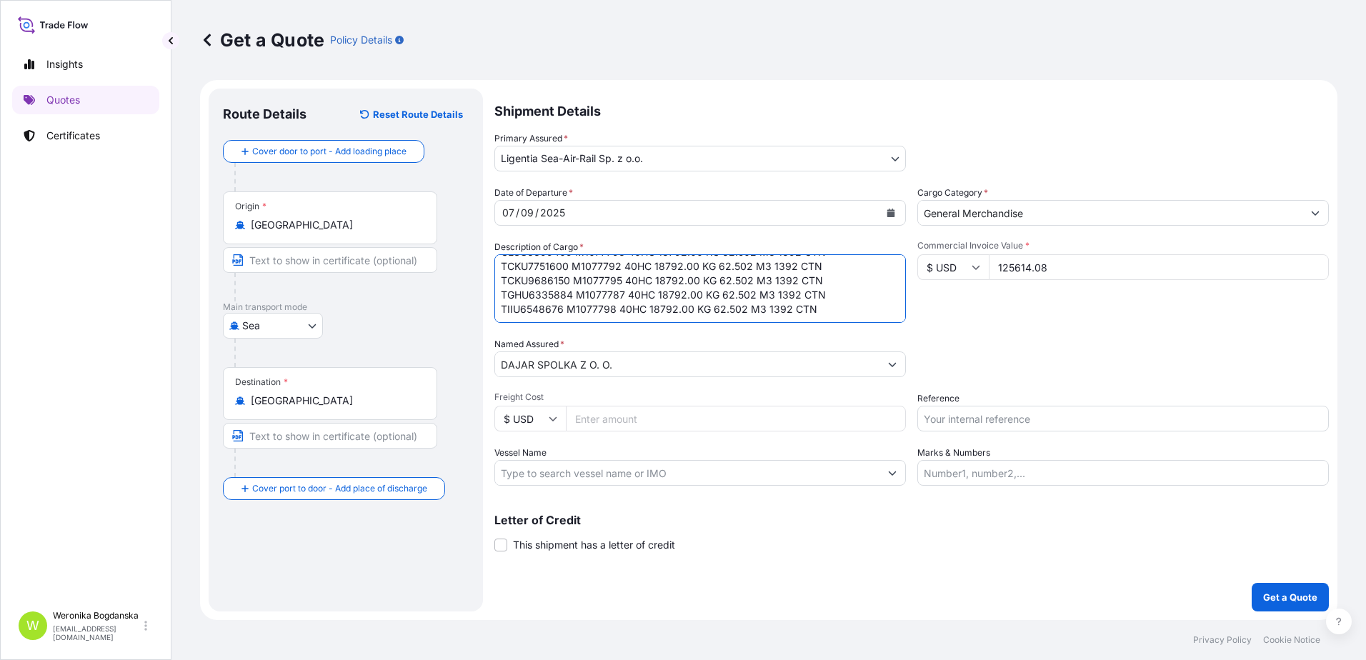
click at [539, 296] on textarea "KITCHEN BOARDS CMAU6505801 M1077785 40HC 18792.00 KG 62.502 M3 1392 CTN GESU669…" at bounding box center [699, 288] width 411 height 69
click at [544, 308] on textarea "KITCHEN BOARDS CMAU6505801 M1077785 40HC 18792.00 KG 62.502 M3 1392 CTN GESU669…" at bounding box center [699, 288] width 411 height 69
click at [717, 417] on input "Freight Cost" at bounding box center [736, 419] width 340 height 26
type input "18450"
click at [995, 421] on input "Reference" at bounding box center [1122, 419] width 411 height 26
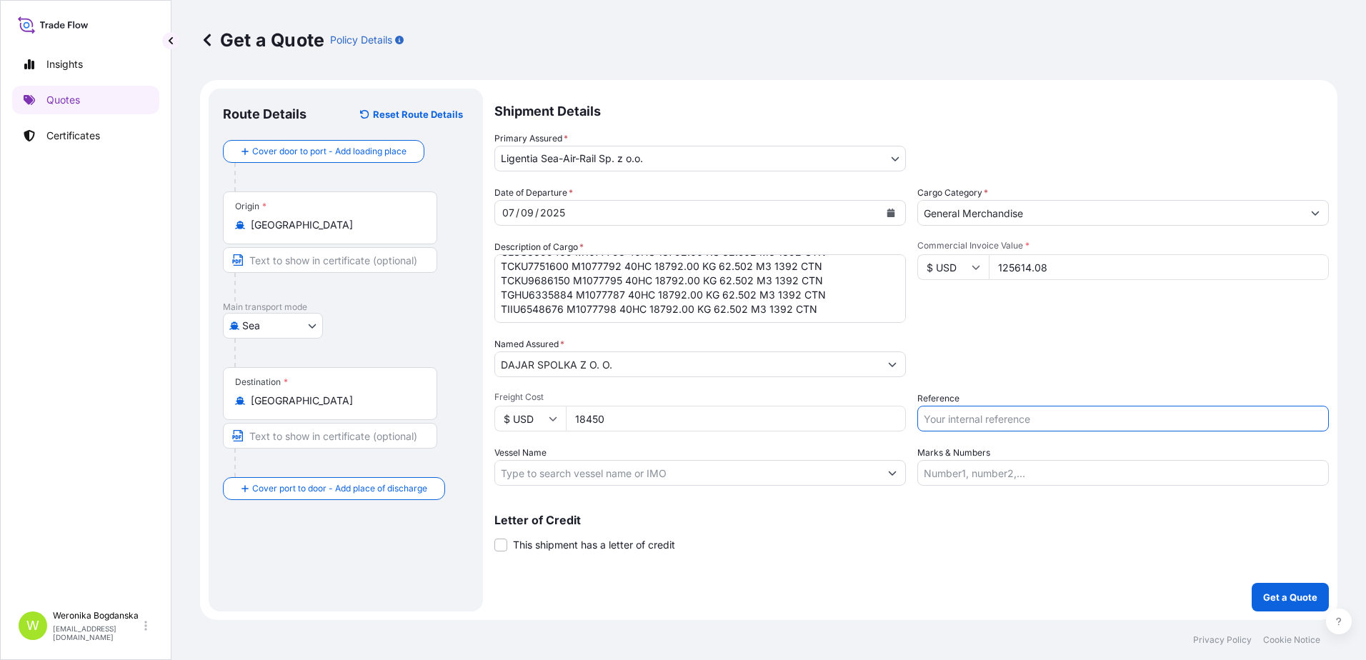
paste input "S02033111"
type input "S02033111"
click at [1303, 605] on button "Get a Quote" at bounding box center [1289, 597] width 77 height 29
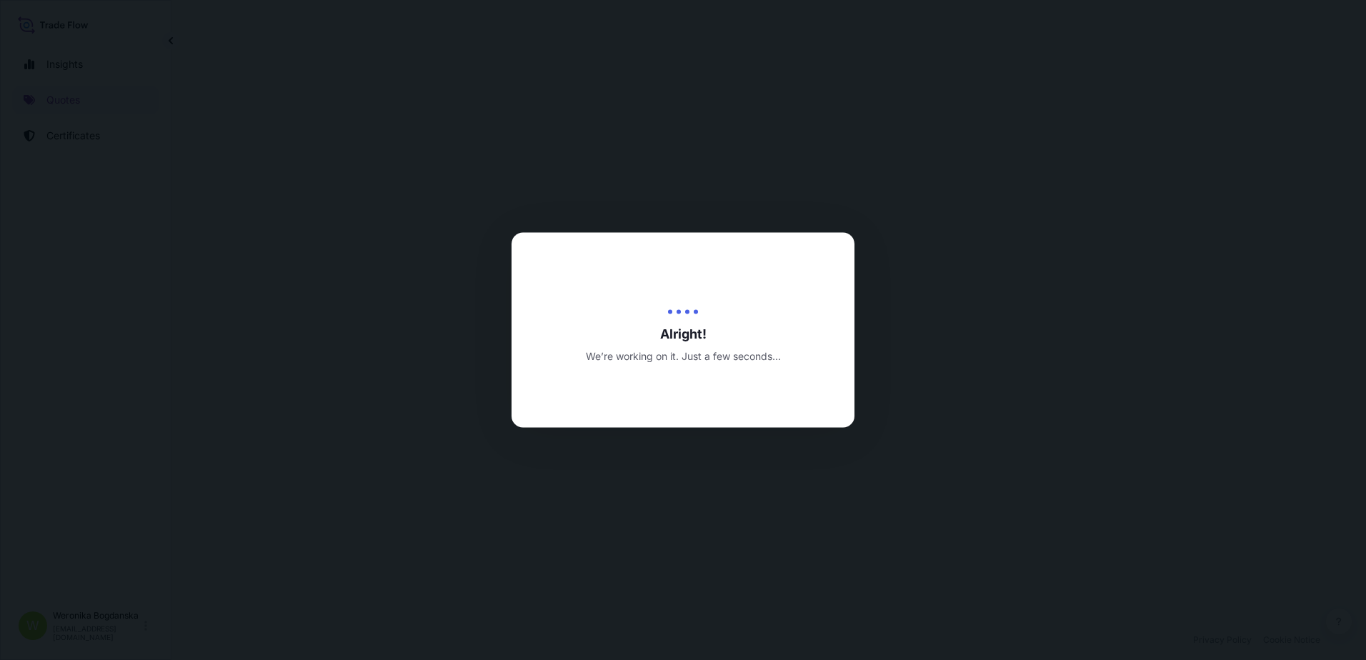
select select "Sea"
select select "31440"
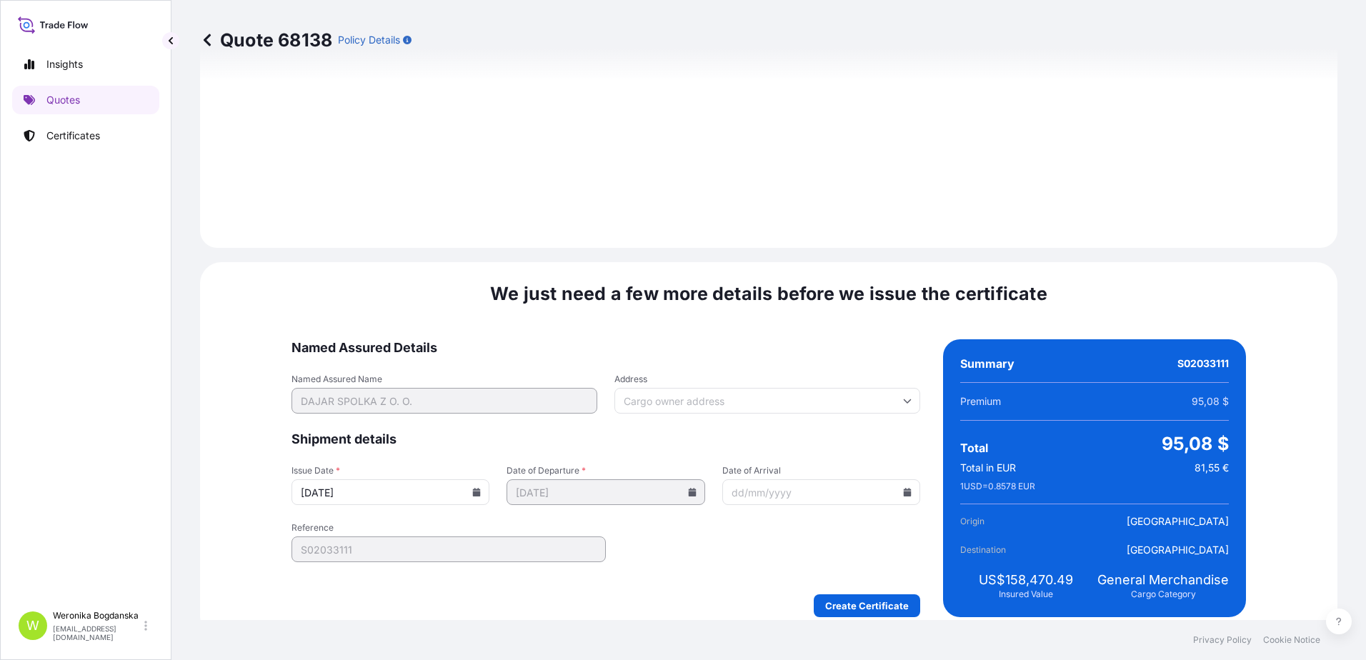
scroll to position [1643, 0]
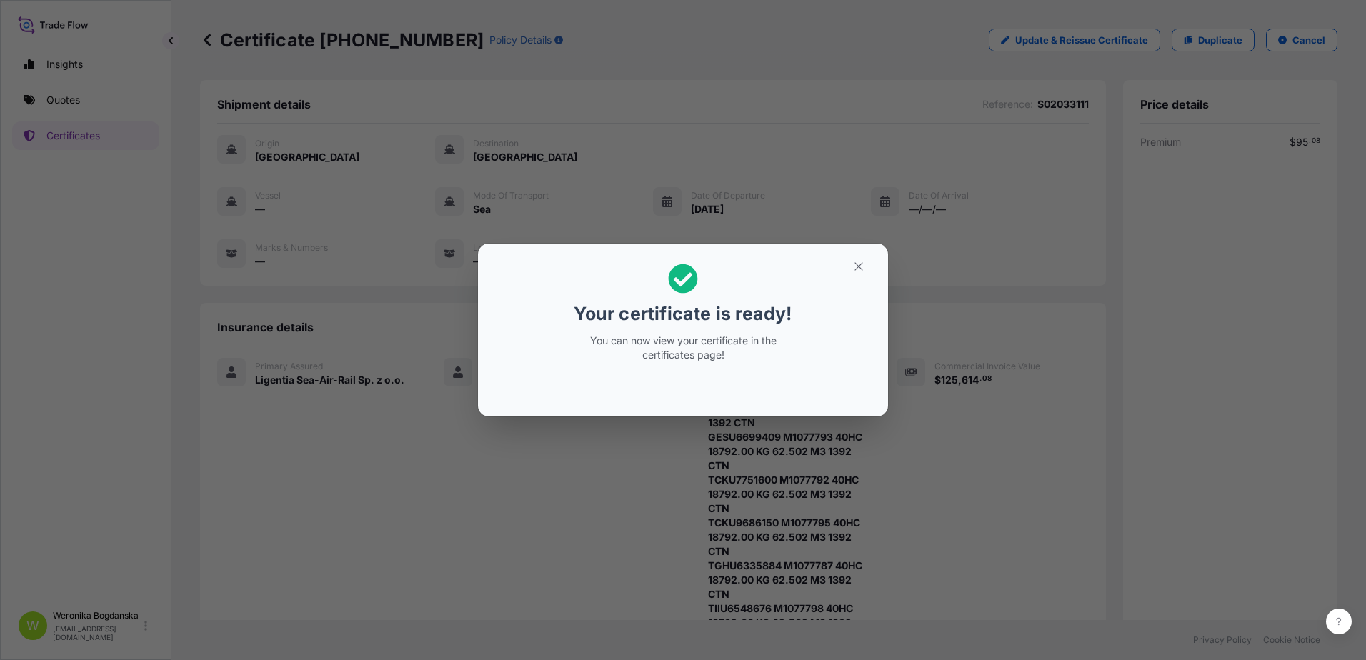
click at [1005, 417] on div "Your certificate is ready! You can now view your certificate in the certificate…" at bounding box center [683, 330] width 1366 height 660
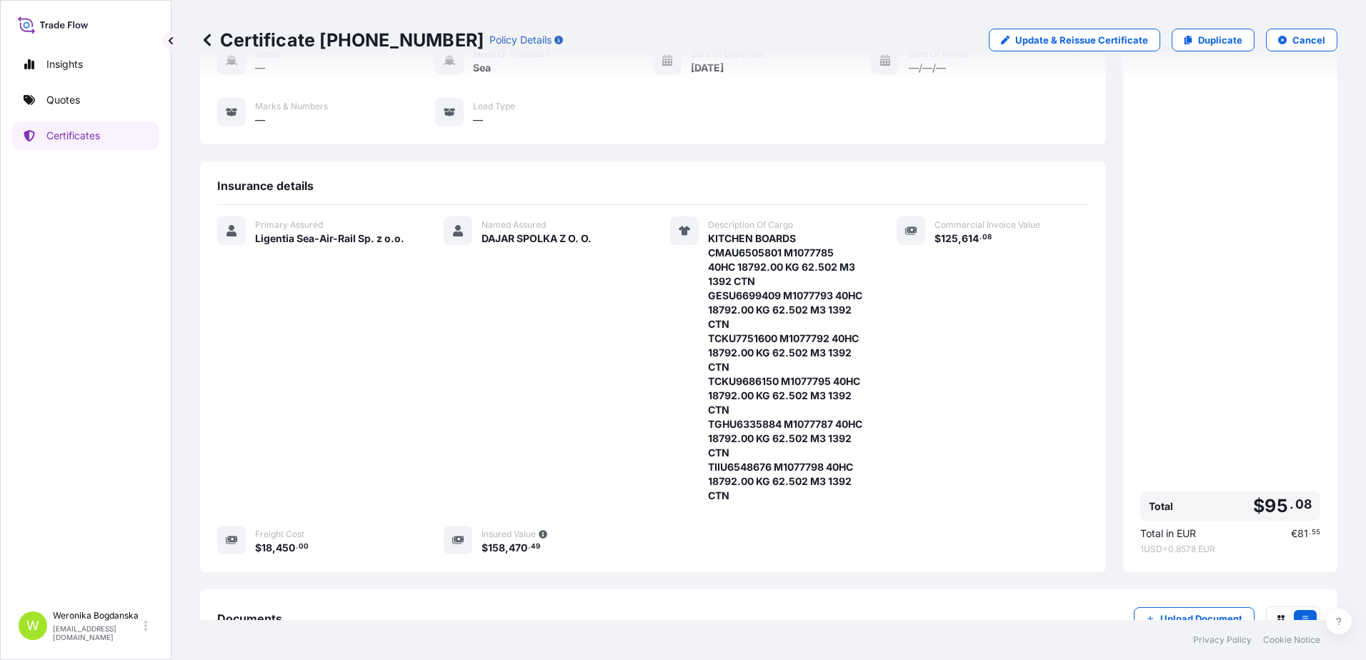
scroll to position [286, 0]
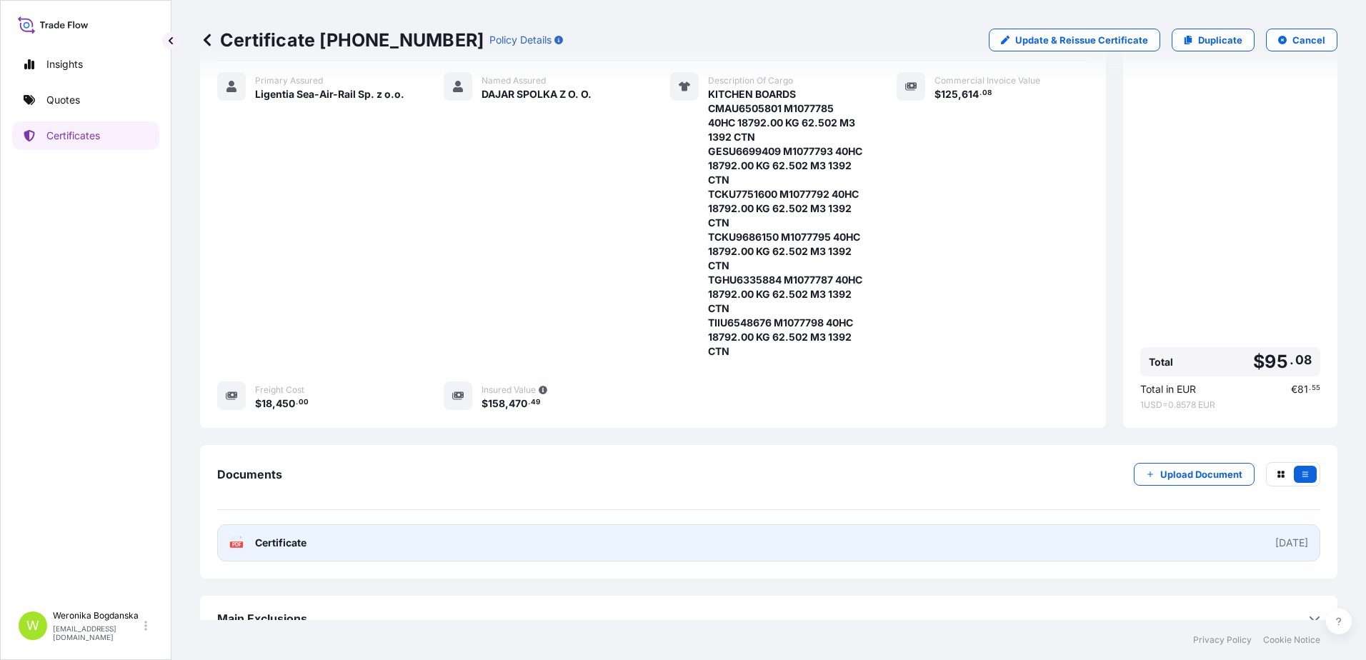
click at [638, 549] on link "PDF Certificate [DATE]" at bounding box center [768, 542] width 1103 height 37
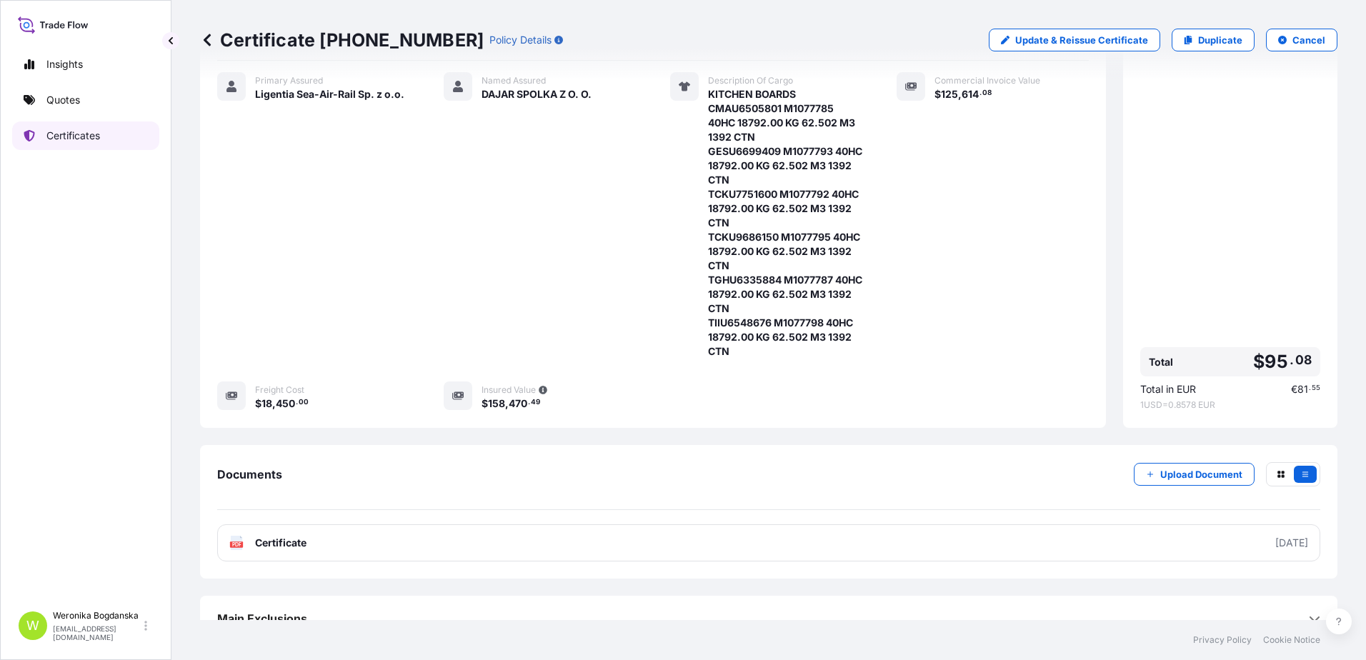
click at [93, 135] on p "Certificates" at bounding box center [73, 136] width 54 height 14
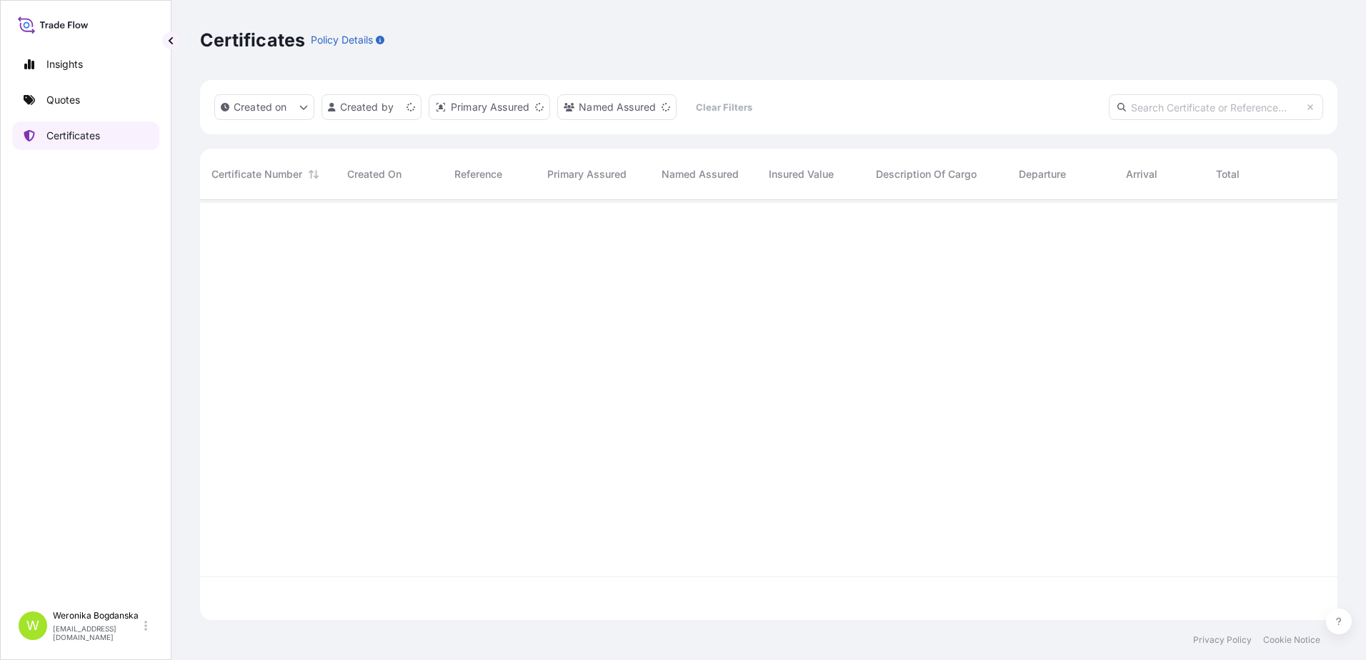
scroll to position [417, 1126]
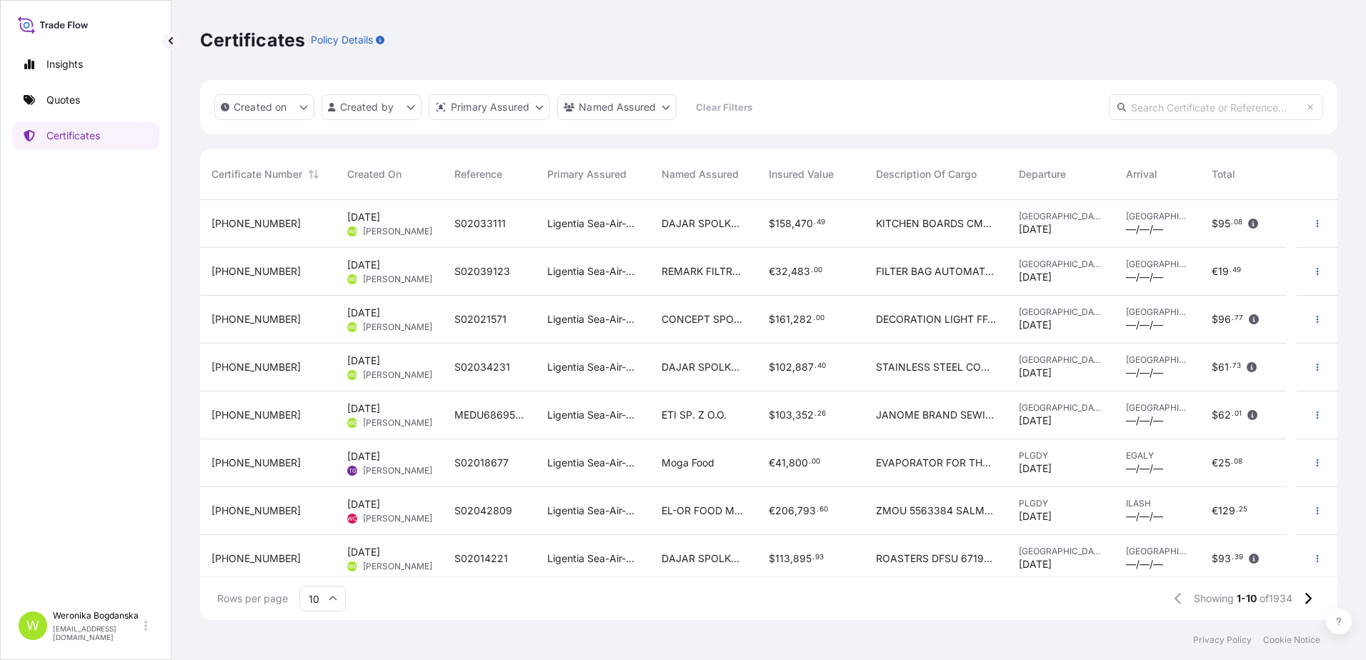
paste input "[PHONE_NUMBER]"
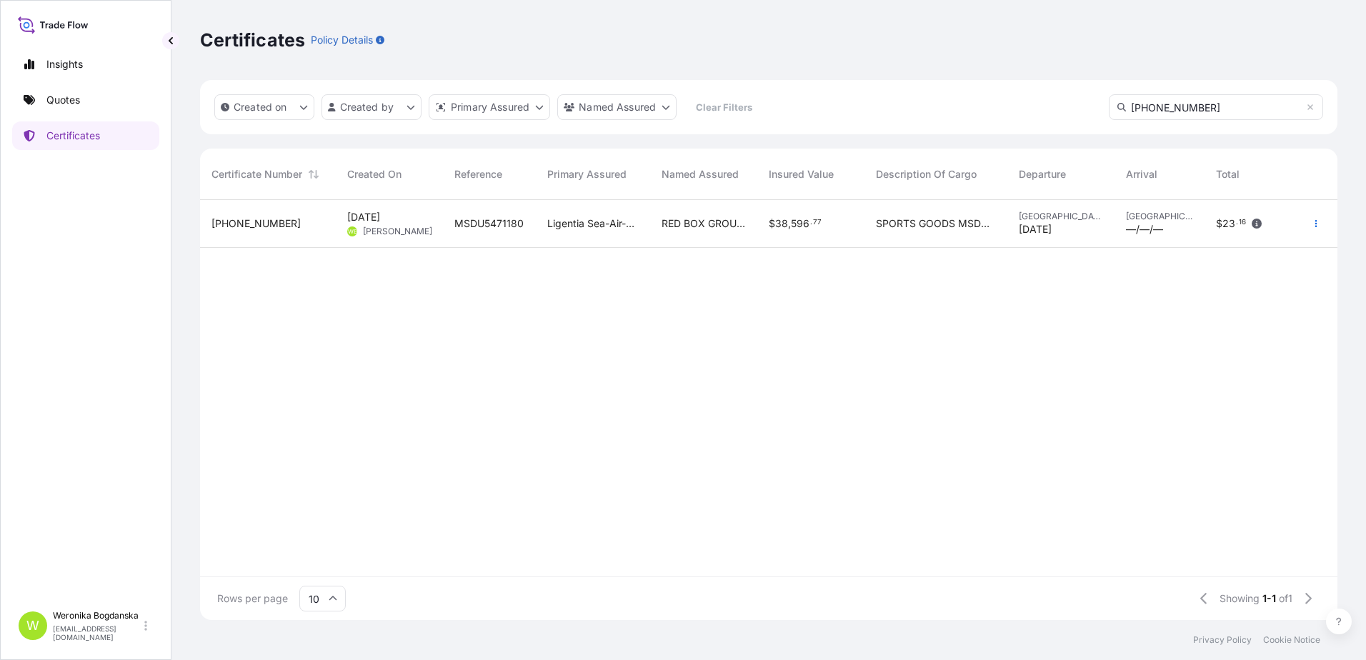
type input "[PHONE_NUMBER]"
click at [498, 219] on span "MSDU5471180" at bounding box center [488, 223] width 69 height 14
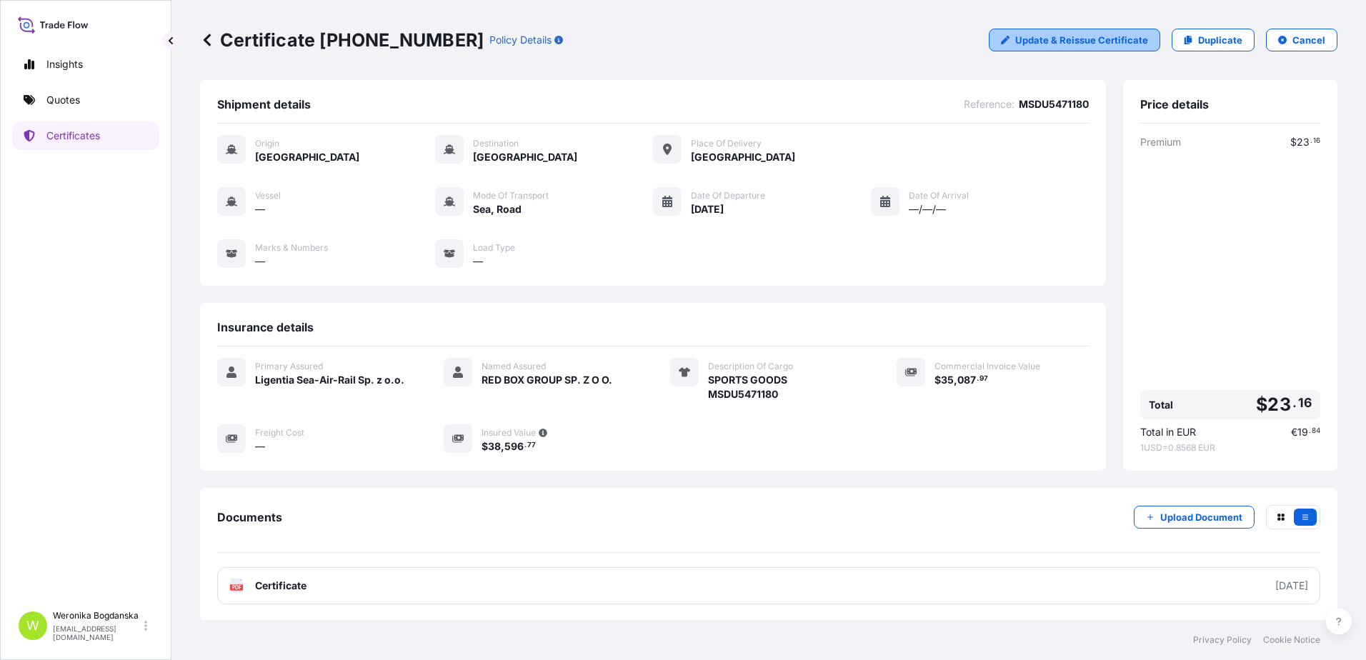
click at [1044, 46] on p "Update & Reissue Certificate" at bounding box center [1081, 40] width 133 height 14
select select "Sea"
select select "Road / [GEOGRAPHIC_DATA]"
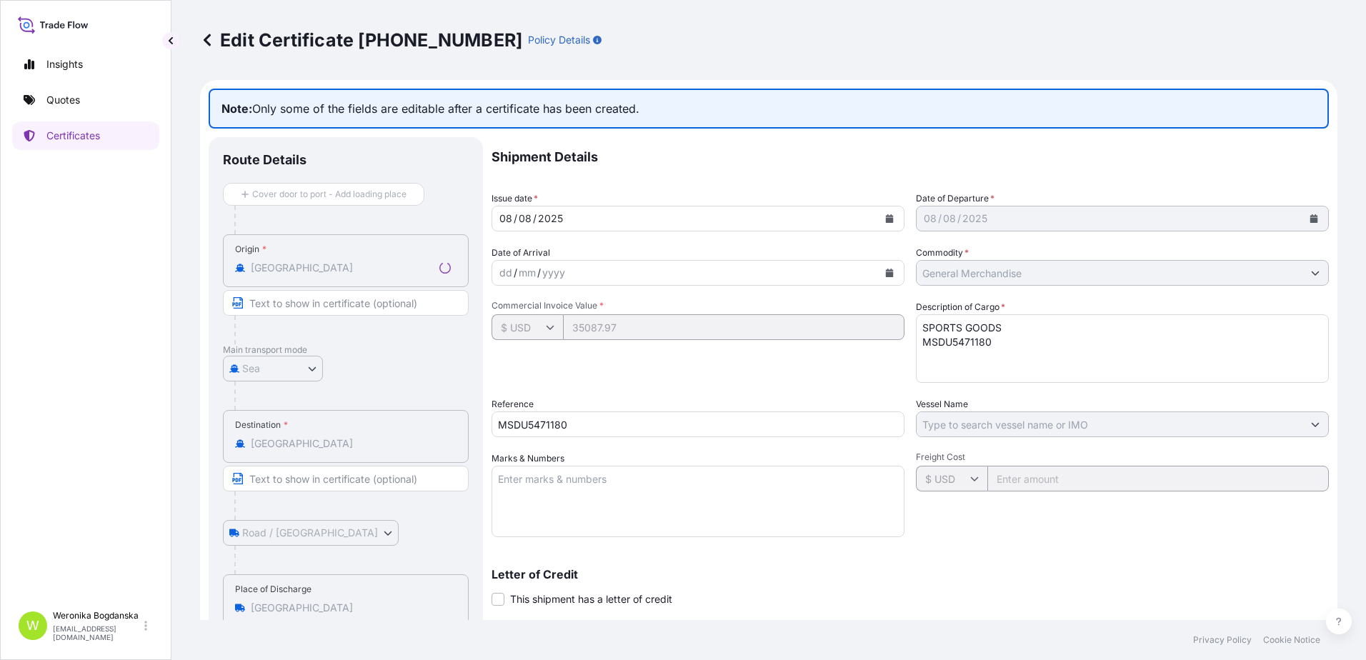
select select "31440"
click at [1030, 347] on textarea "SPORTS GOODS MSDU5471180" at bounding box center [1122, 348] width 413 height 69
type textarea "SPORTS GOODS MSDU5471180 40HC; 6501,600 KGS; 64,560 CBM; 595 CTN"
drag, startPoint x: 586, startPoint y: 428, endPoint x: 450, endPoint y: 424, distance: 135.7
click at [450, 424] on div "Route Details Cover door to port - Add loading place Place of loading Road / [G…" at bounding box center [769, 470] width 1120 height 666
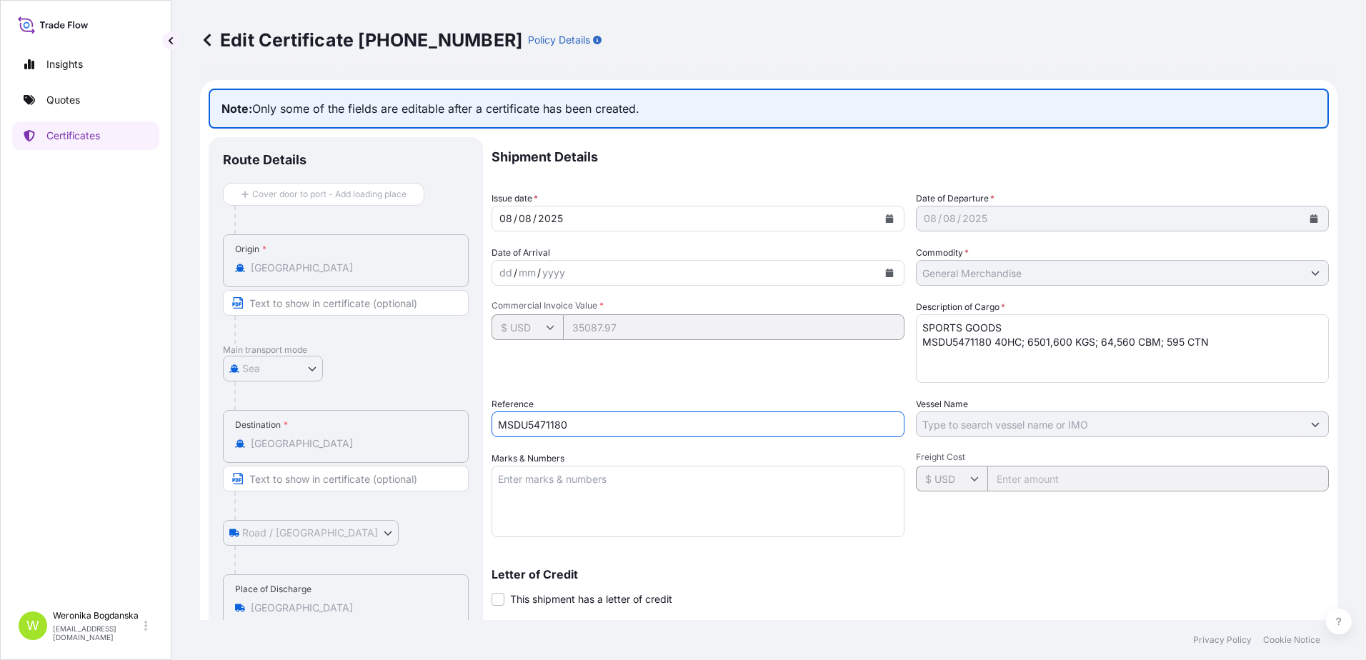
paste input "S02032192"
type input "S02032192"
click at [685, 384] on div "Shipment Details Issue date * [DATE] Date of Departure * [DATE] Date of Arrival…" at bounding box center [909, 450] width 837 height 626
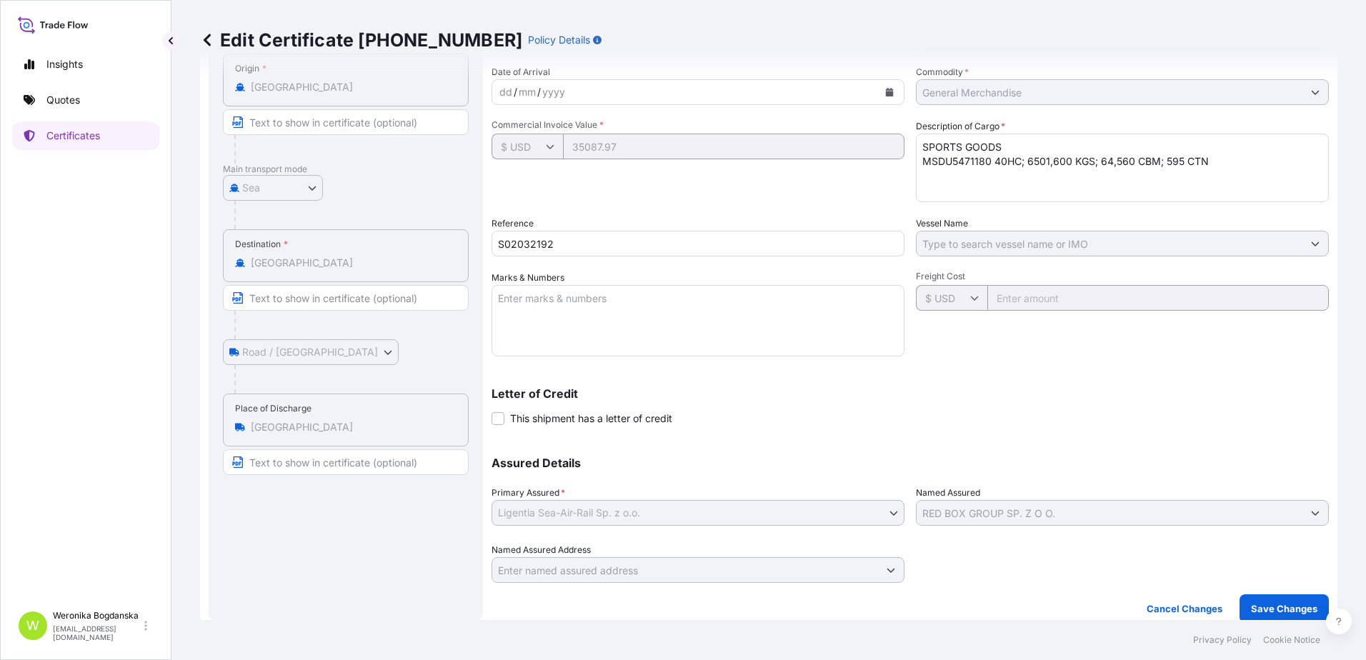
scroll to position [192, 0]
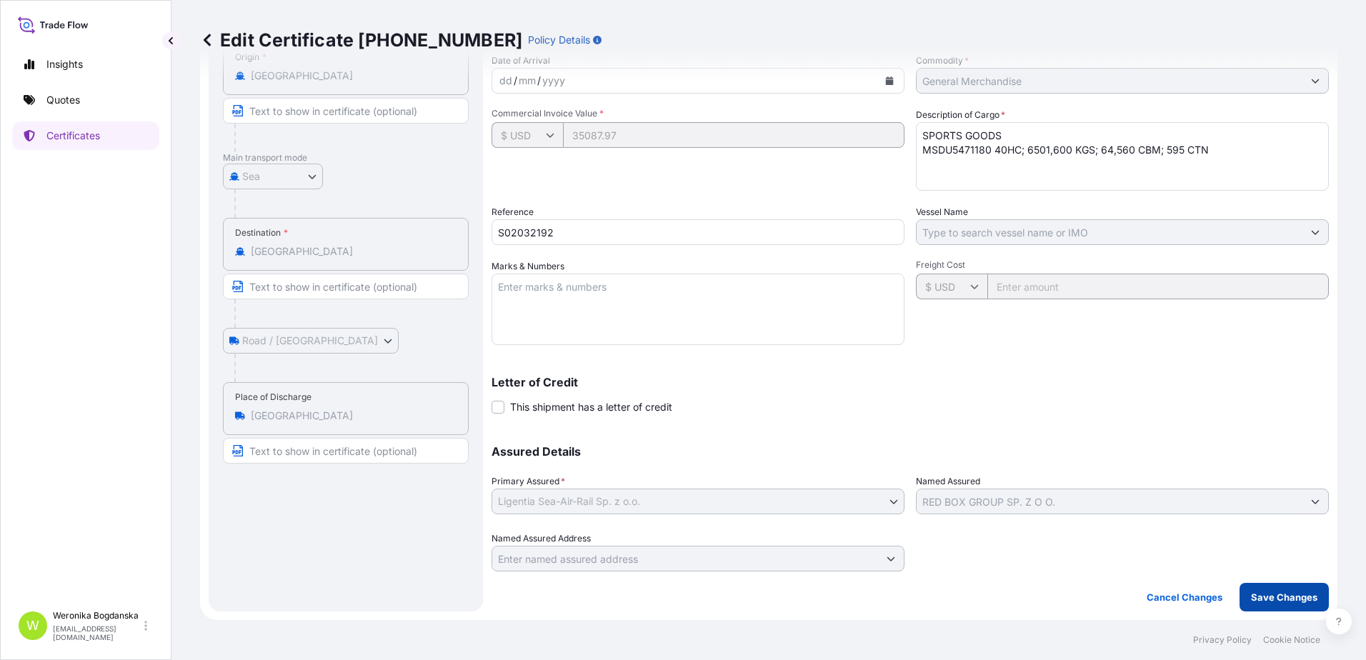
click at [1260, 589] on button "Save Changes" at bounding box center [1283, 597] width 89 height 29
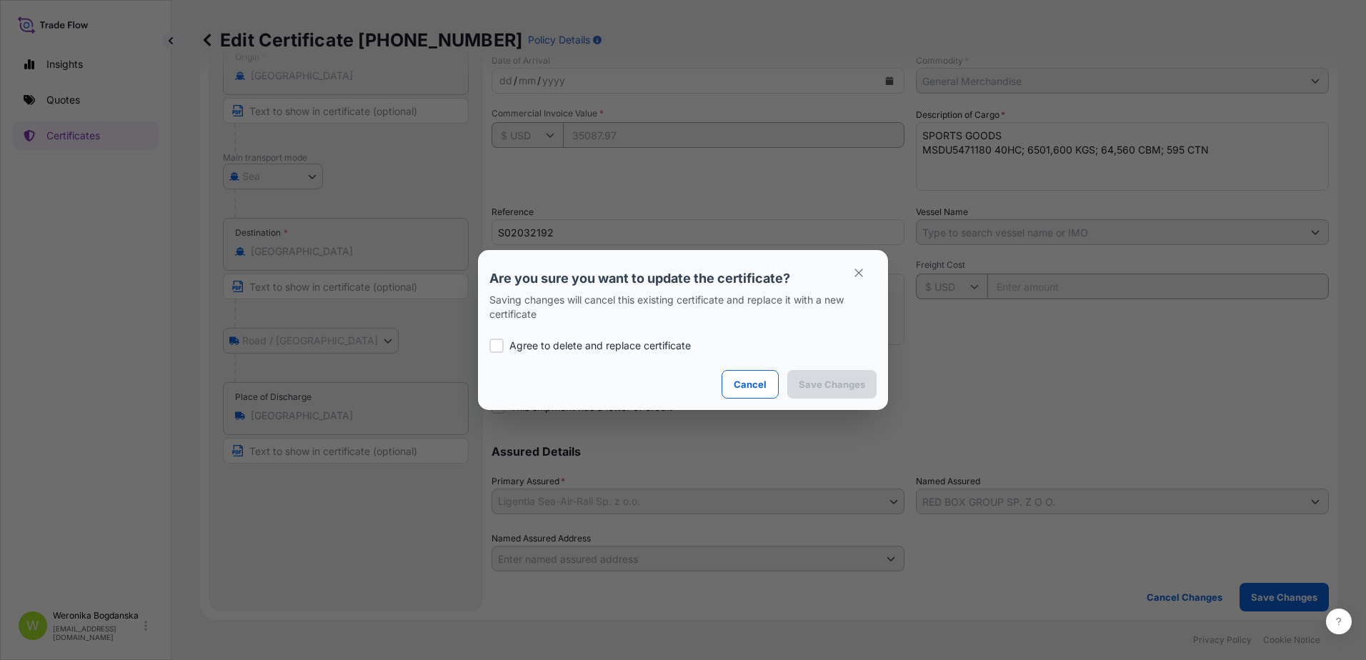
click at [606, 346] on p "Agree to delete and replace certificate" at bounding box center [599, 346] width 181 height 14
checkbox input "true"
click at [830, 387] on p "Save Changes" at bounding box center [831, 384] width 66 height 14
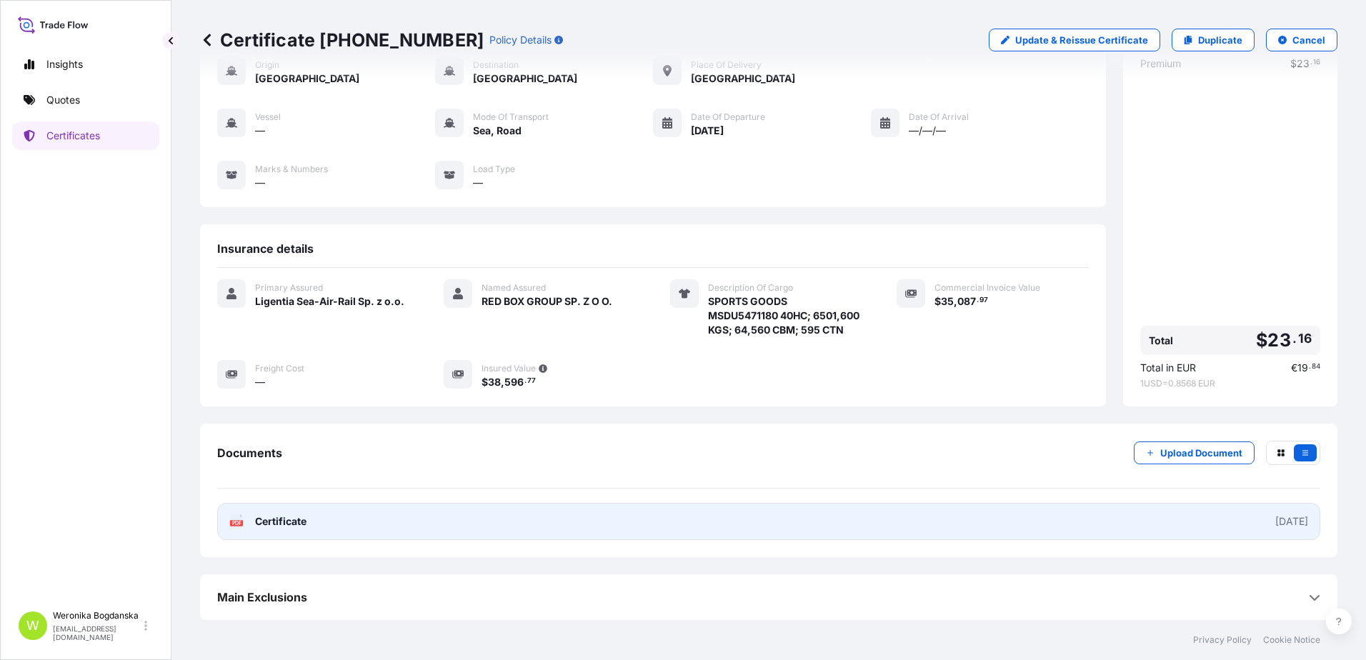
scroll to position [93, 0]
click at [547, 531] on link "PDF Certificate [DATE]" at bounding box center [768, 521] width 1103 height 37
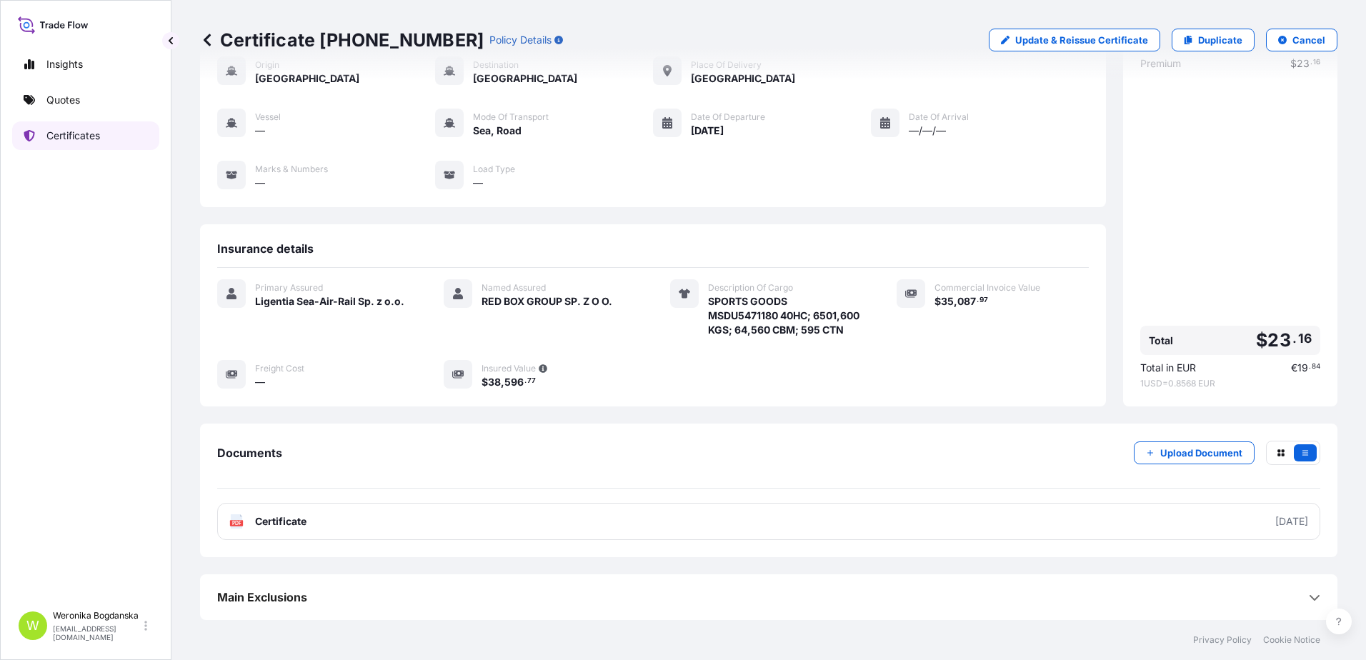
click at [103, 137] on link "Certificates" at bounding box center [85, 135] width 147 height 29
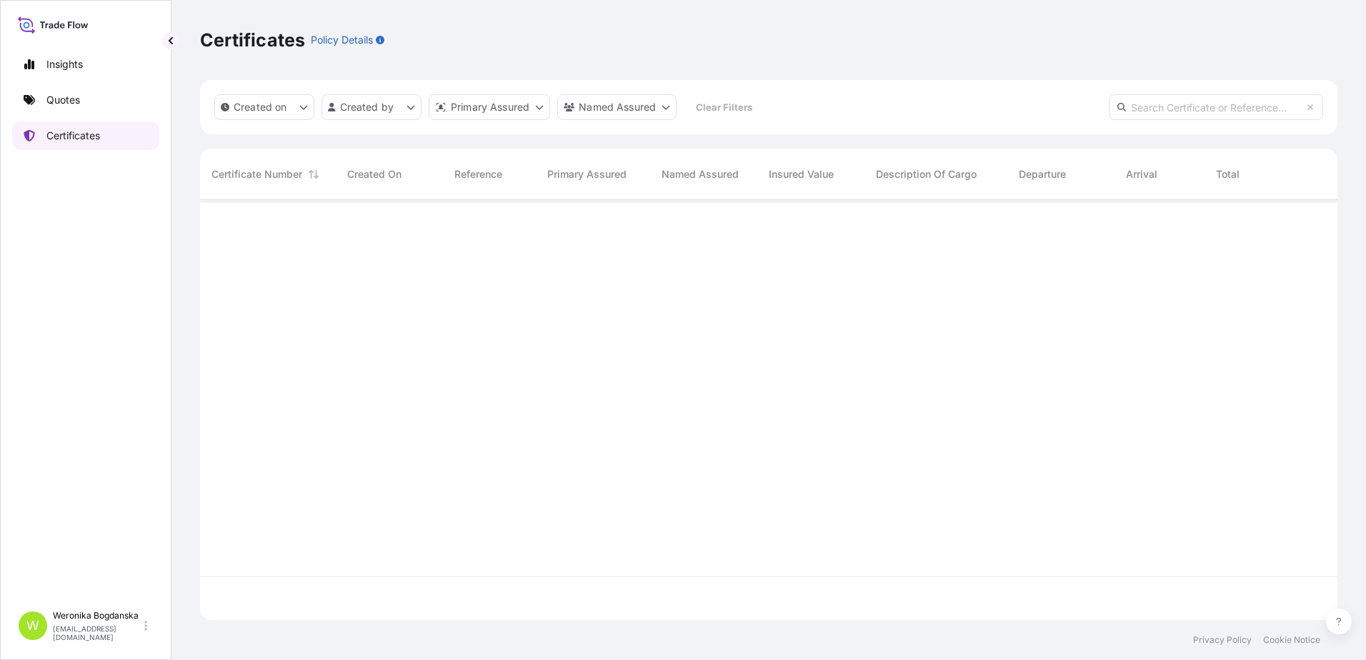
scroll to position [417, 1126]
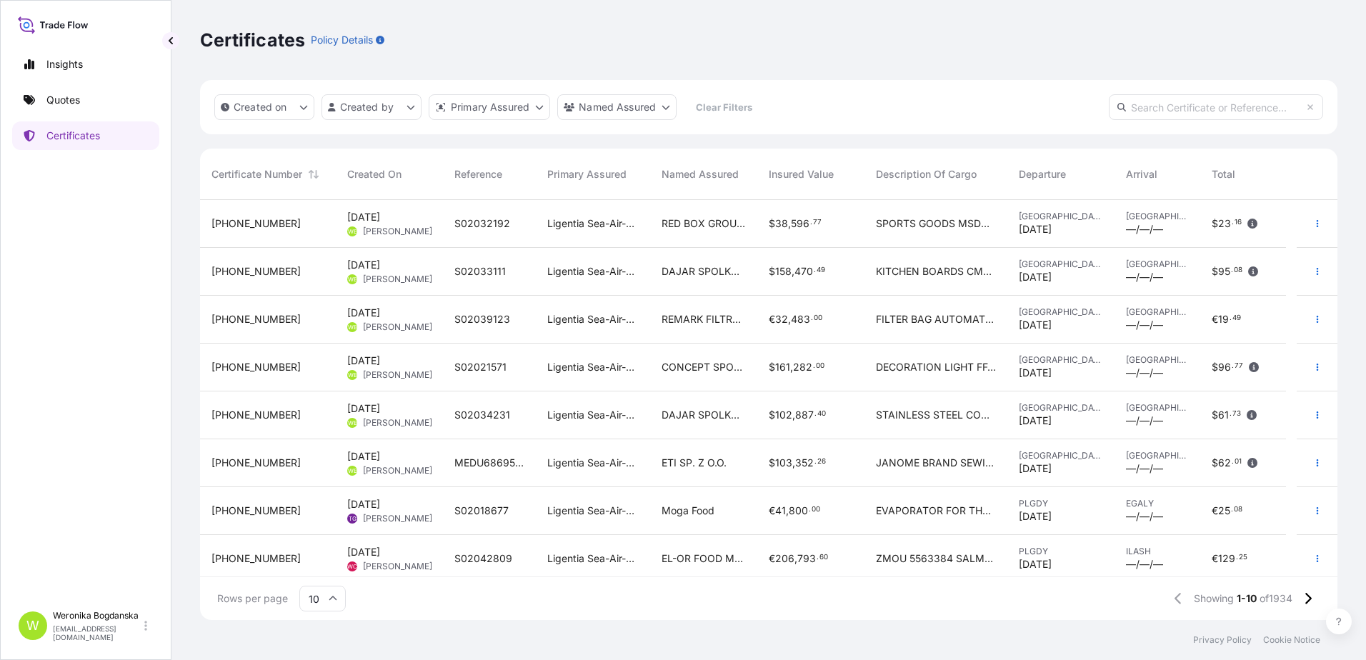
click at [1211, 106] on input "text" at bounding box center [1215, 107] width 214 height 26
paste input "[PHONE_NUMBER]"
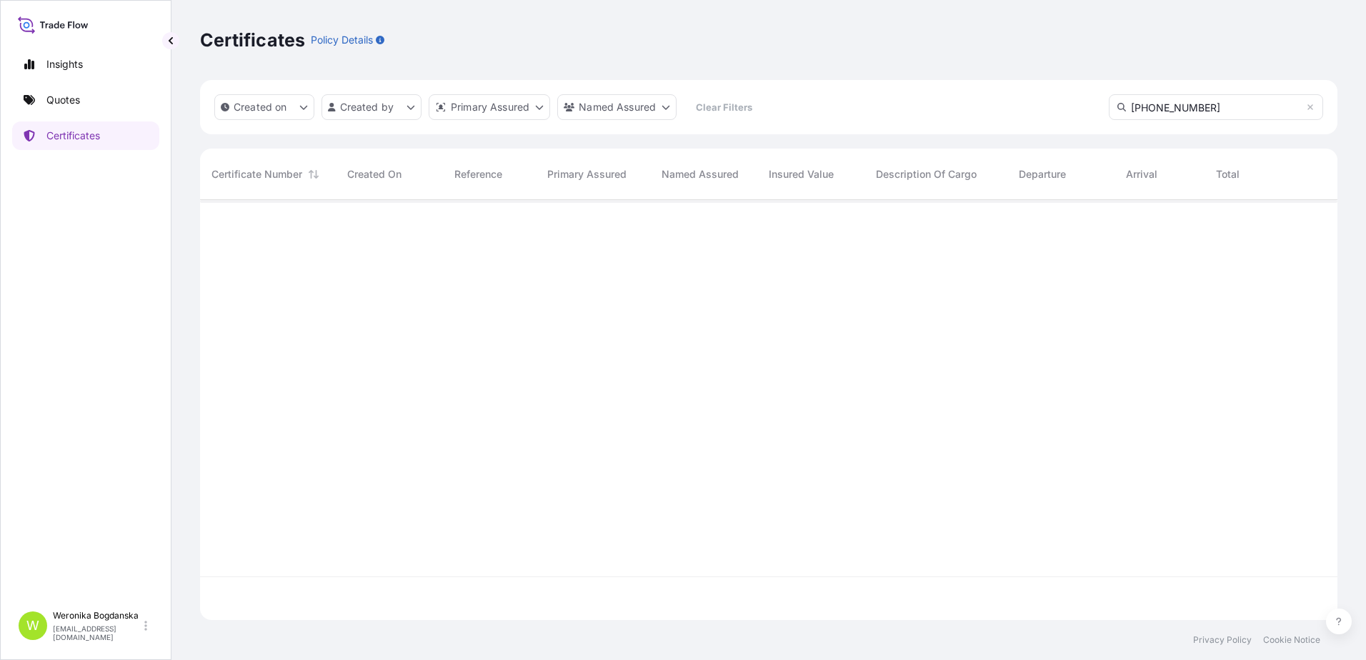
type input "[PHONE_NUMBER]"
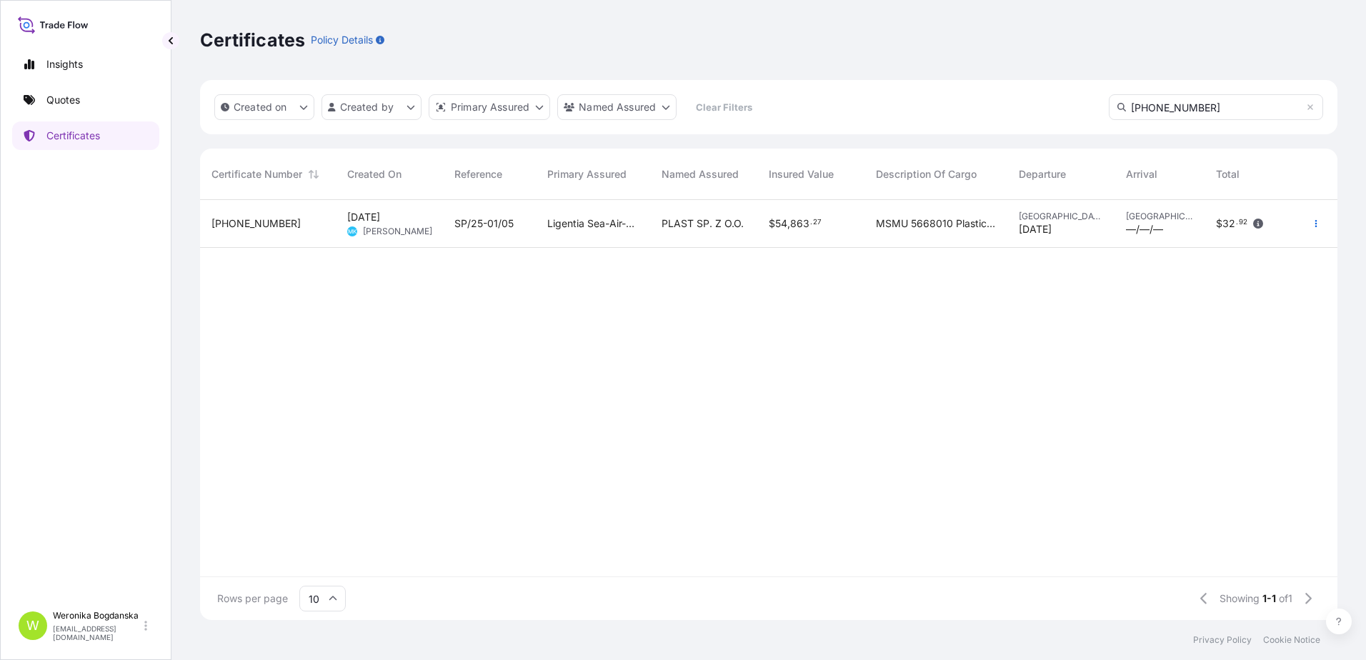
click at [244, 226] on span "[PHONE_NUMBER]" at bounding box center [255, 223] width 89 height 14
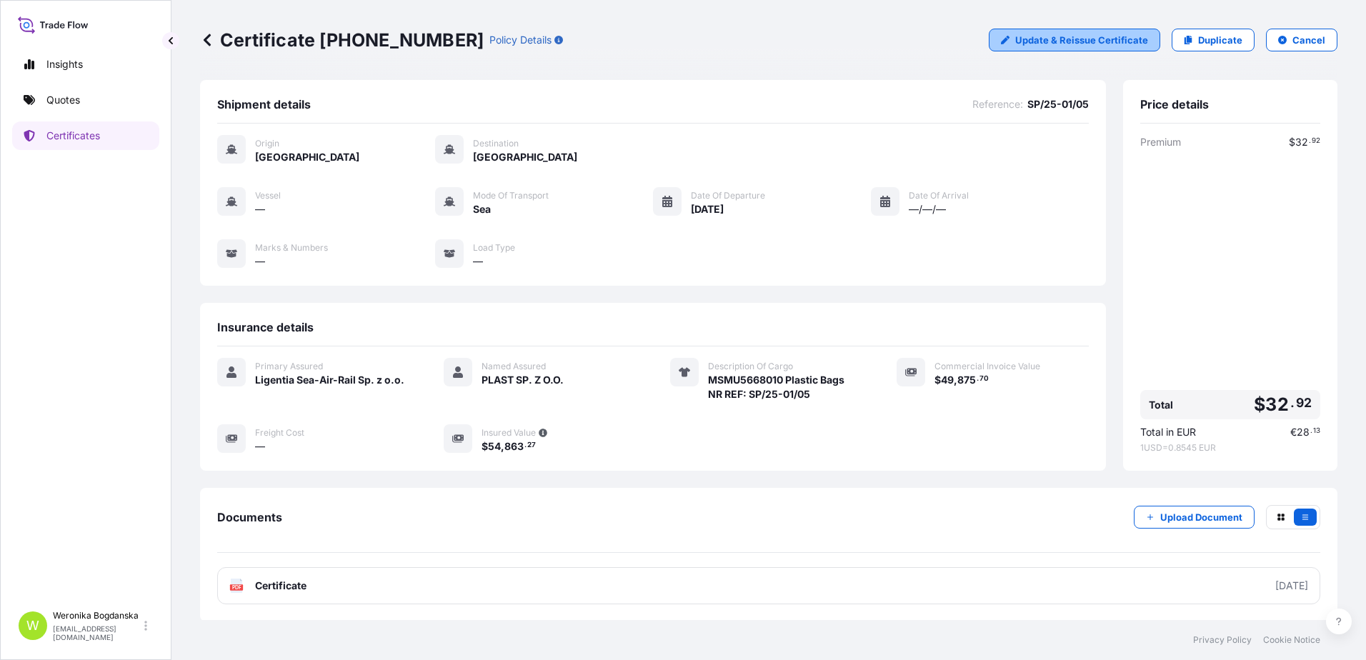
click at [1138, 46] on p "Update & Reissue Certificate" at bounding box center [1081, 40] width 133 height 14
select select "Sea"
select select "31440"
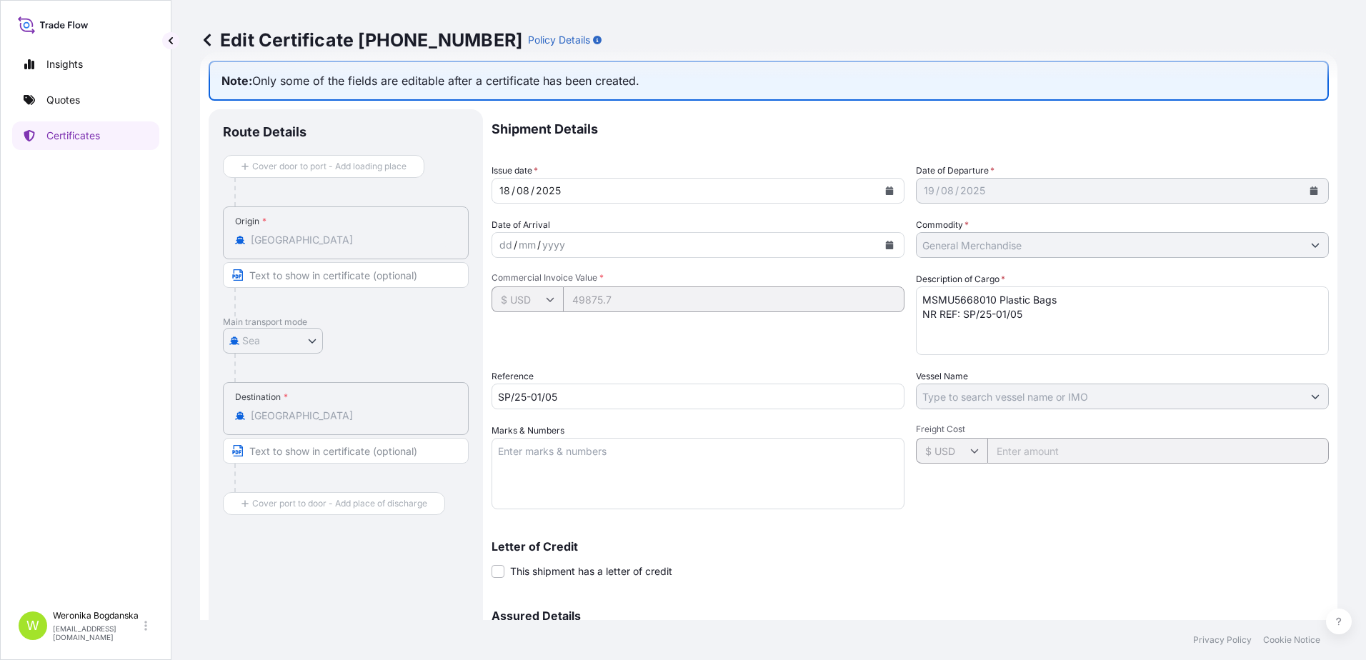
scroll to position [71, 0]
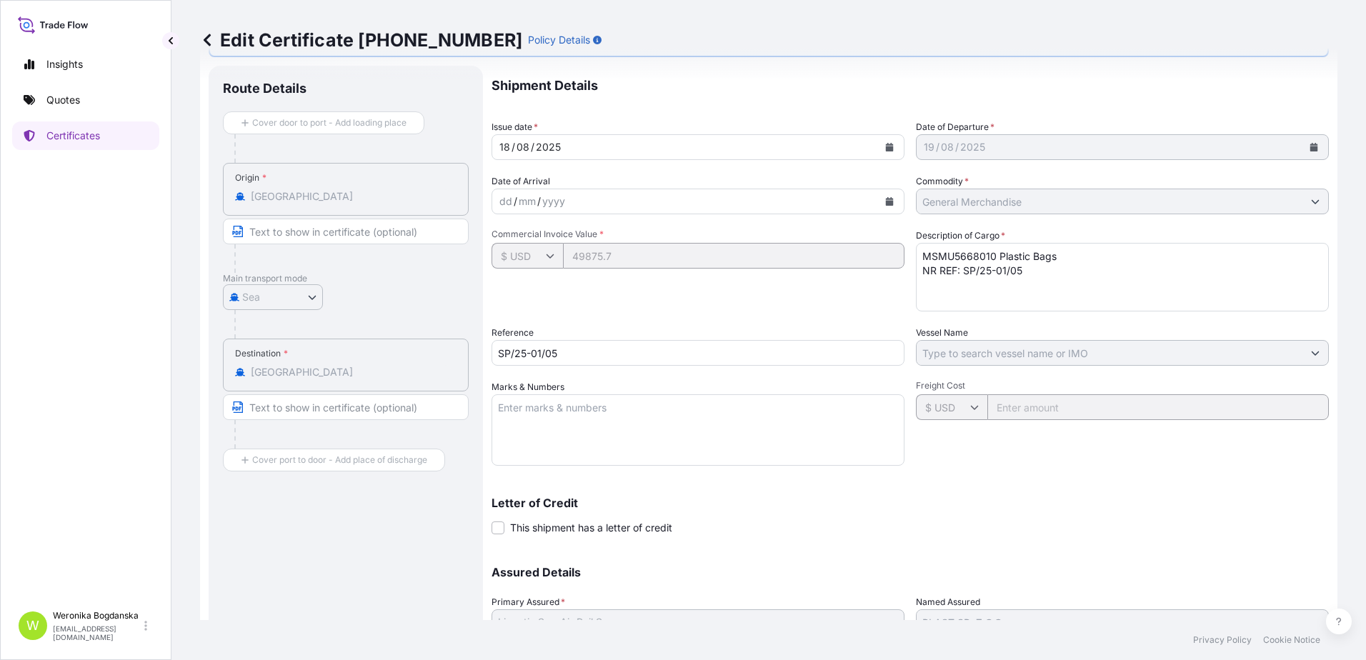
click at [993, 249] on textarea "MSMU5668010 Plastic Bags NR REF: SP/25-01/05" at bounding box center [1122, 277] width 413 height 69
click at [999, 249] on textarea "MSMU5668010 Plastic Bags NR REF: SP/25-01/05" at bounding box center [1122, 277] width 413 height 69
type textarea "MSMU5668010 40HC; 24996,500 KGS; 61,410 CBM; 2400 CTN Plastic Bags NR REF: SP/2…"
drag, startPoint x: 584, startPoint y: 347, endPoint x: 368, endPoint y: 339, distance: 215.8
click at [368, 339] on div "Route Details Cover door to port - Add loading place Place of loading Road / [G…" at bounding box center [769, 399] width 1120 height 666
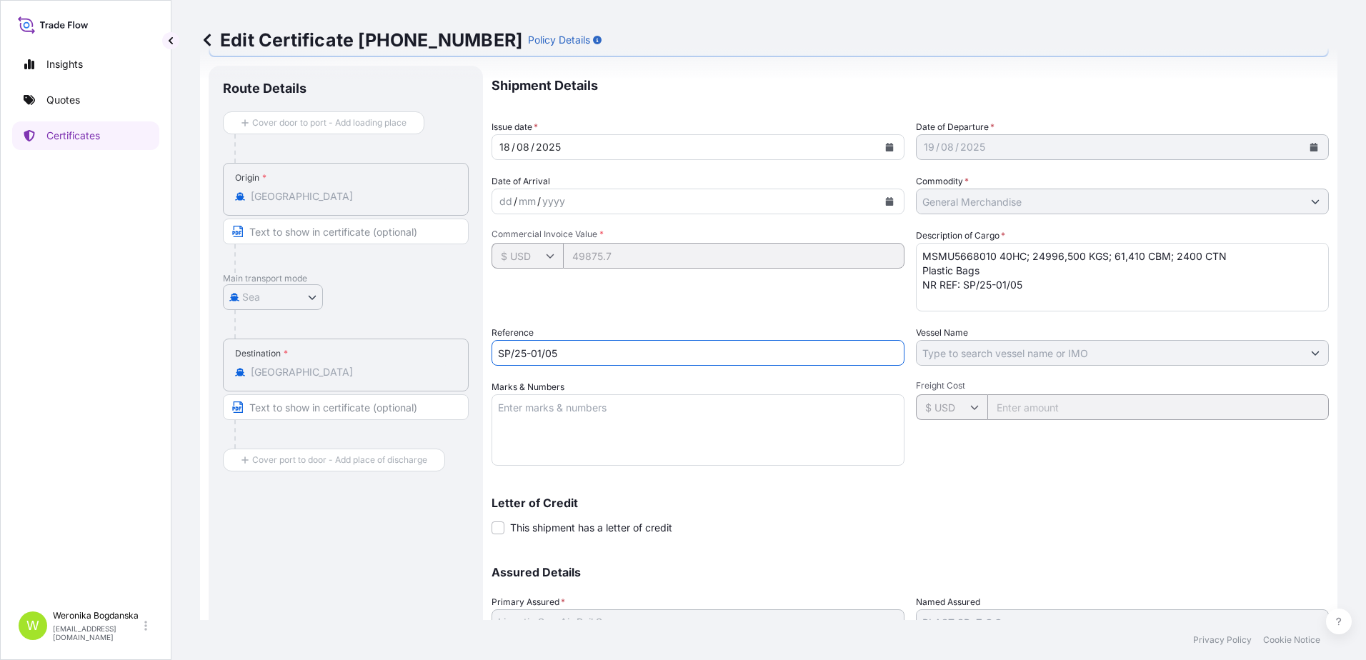
paste input "02043936"
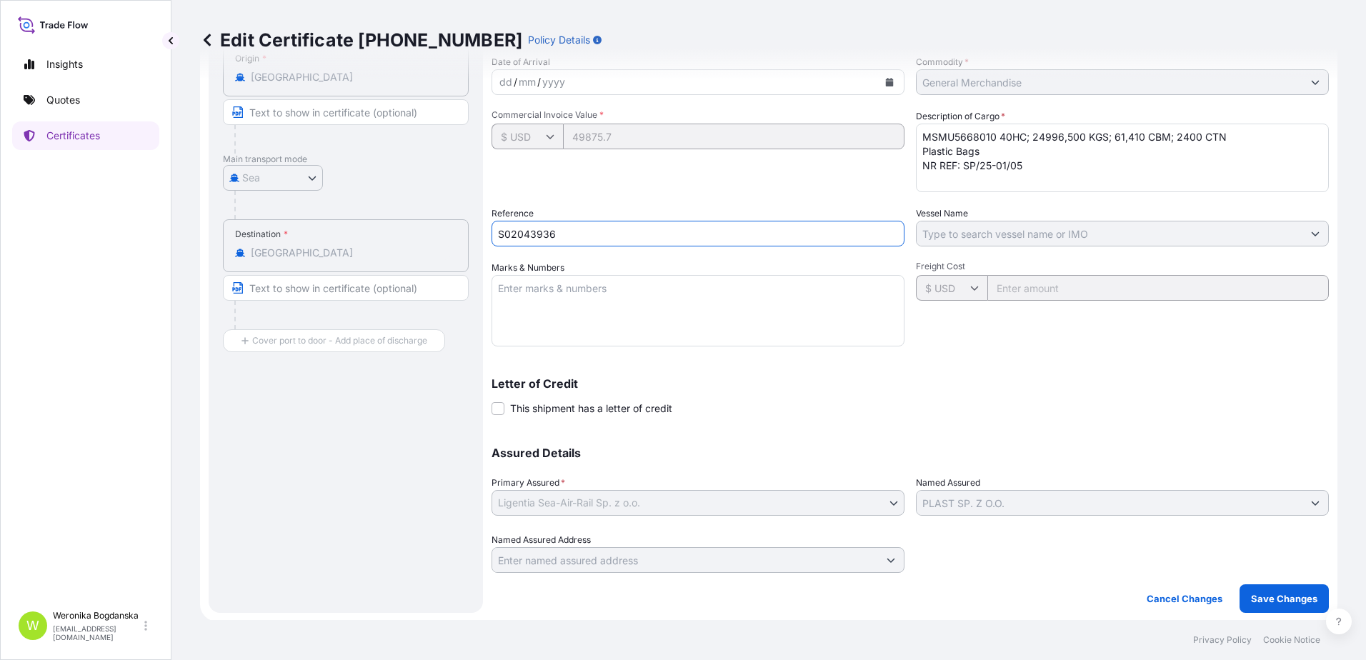
scroll to position [192, 0]
type input "S02043936"
click at [1269, 600] on p "Save Changes" at bounding box center [1284, 597] width 66 height 14
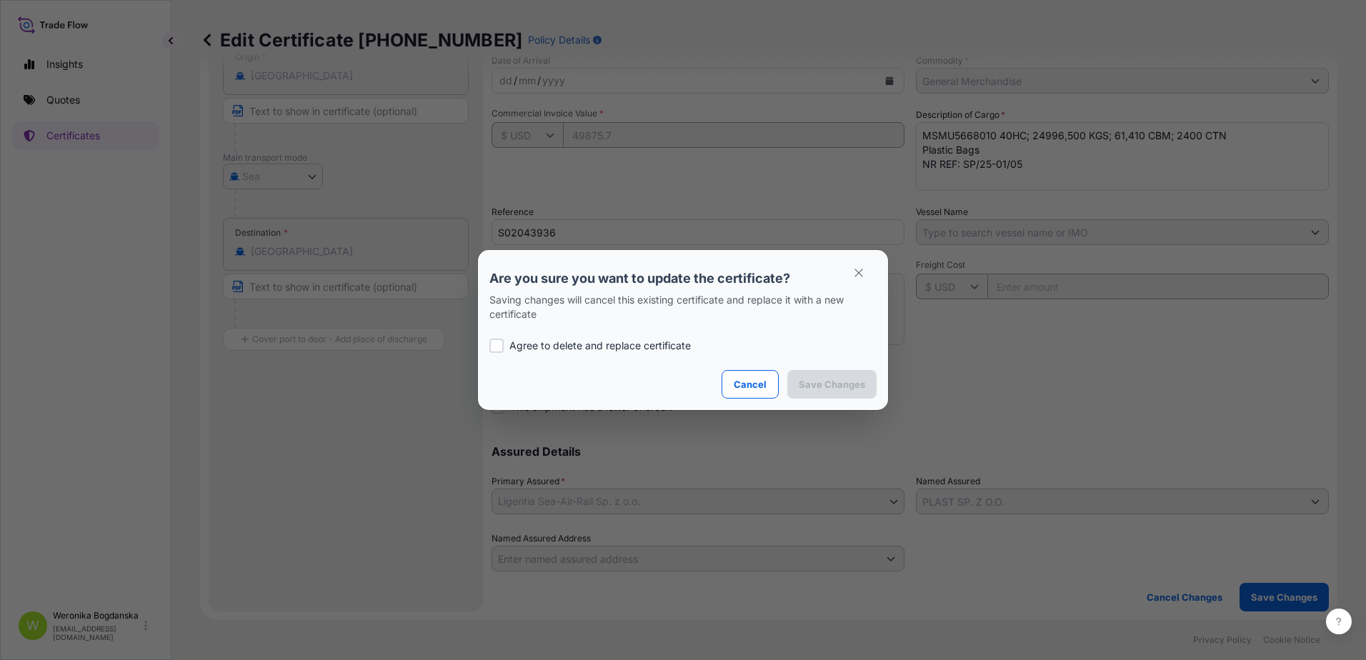
click at [597, 337] on div "Agree to delete and replace certificate" at bounding box center [682, 345] width 387 height 49
click at [591, 348] on p "Agree to delete and replace certificate" at bounding box center [599, 346] width 181 height 14
checkbox input "true"
click at [861, 393] on button "Save Changes" at bounding box center [831, 384] width 89 height 29
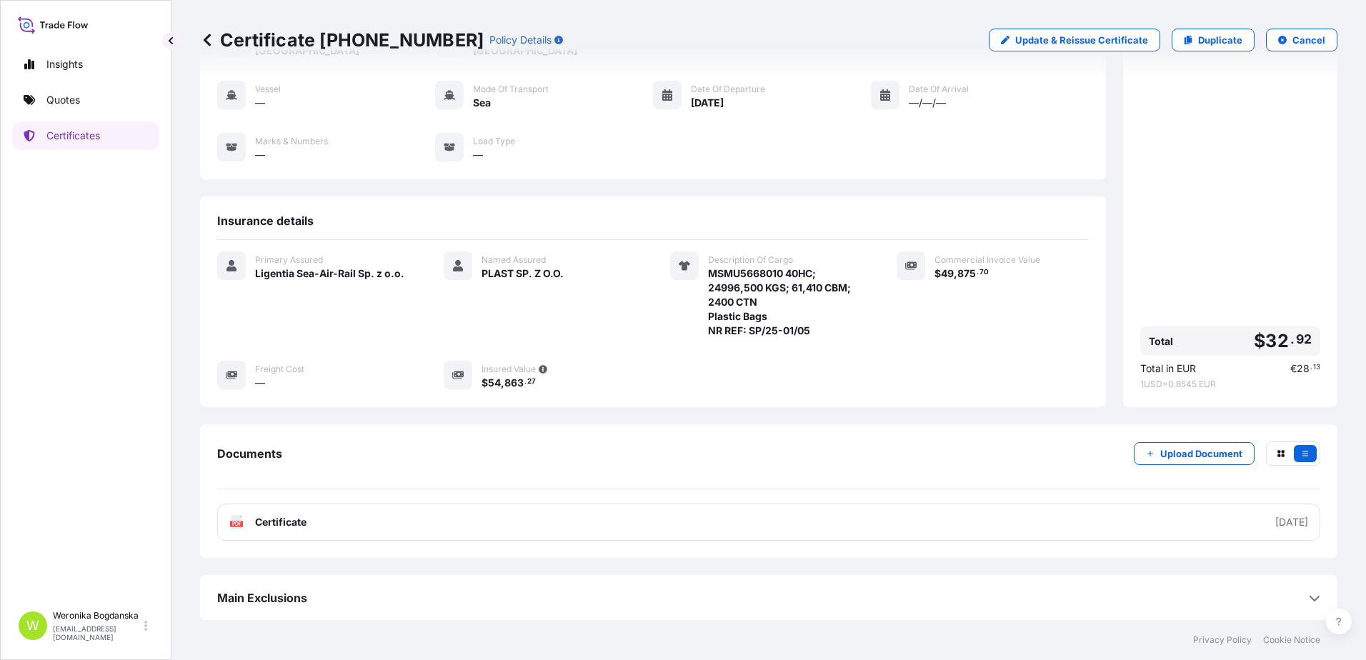
scroll to position [107, 0]
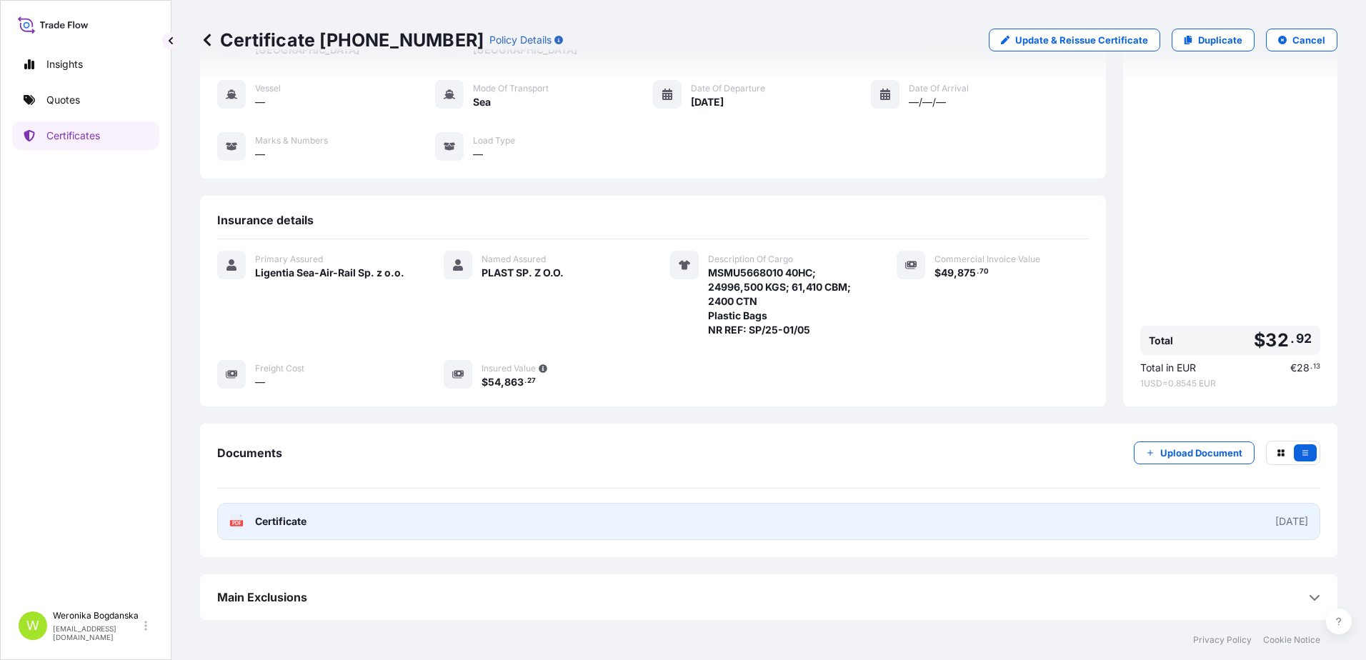
click at [736, 525] on link "PDF Certificate [DATE]" at bounding box center [768, 521] width 1103 height 37
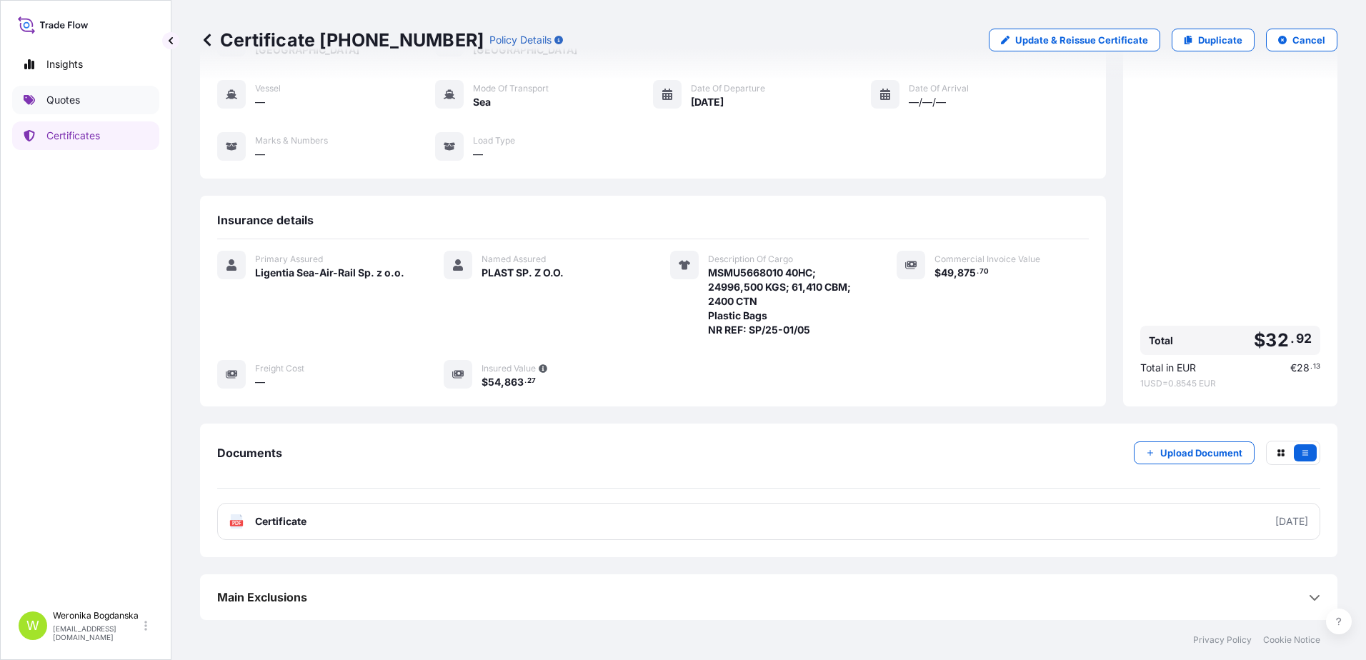
click at [76, 129] on p "Certificates" at bounding box center [73, 136] width 54 height 14
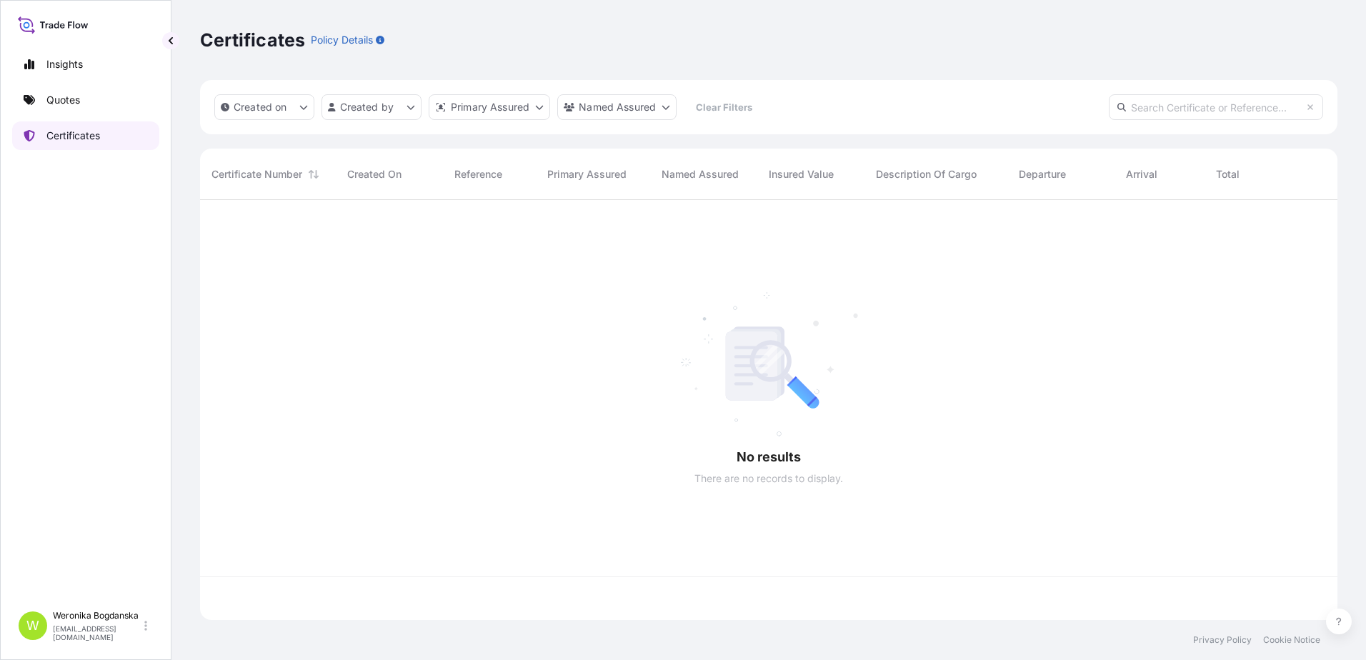
scroll to position [417, 1126]
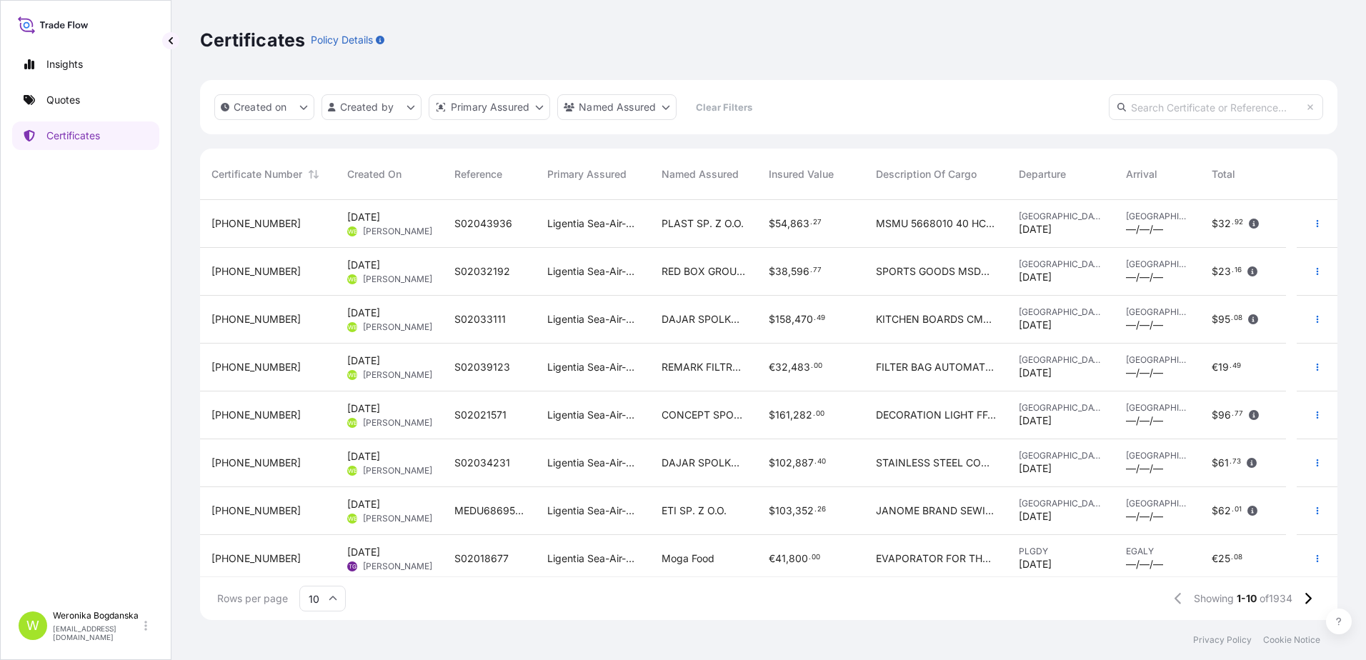
click at [1186, 99] on input "text" at bounding box center [1215, 107] width 214 height 26
paste input "[PHONE_NUMBER]"
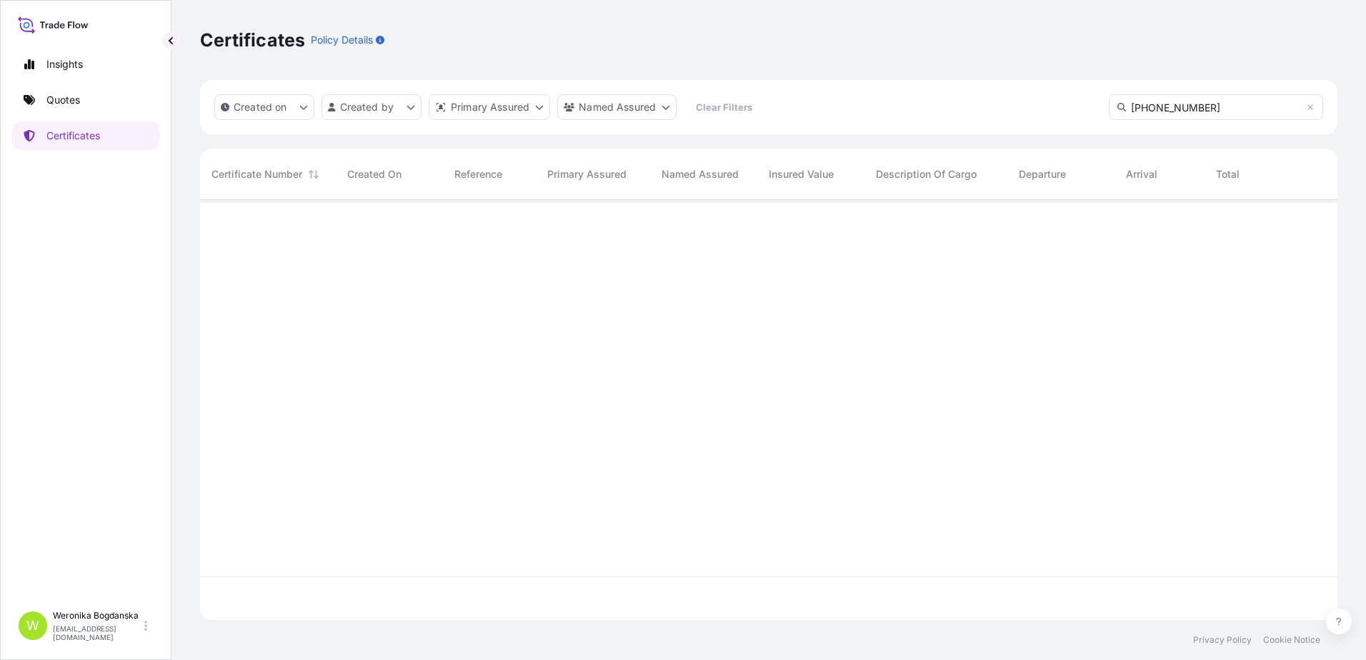
type input "[PHONE_NUMBER]"
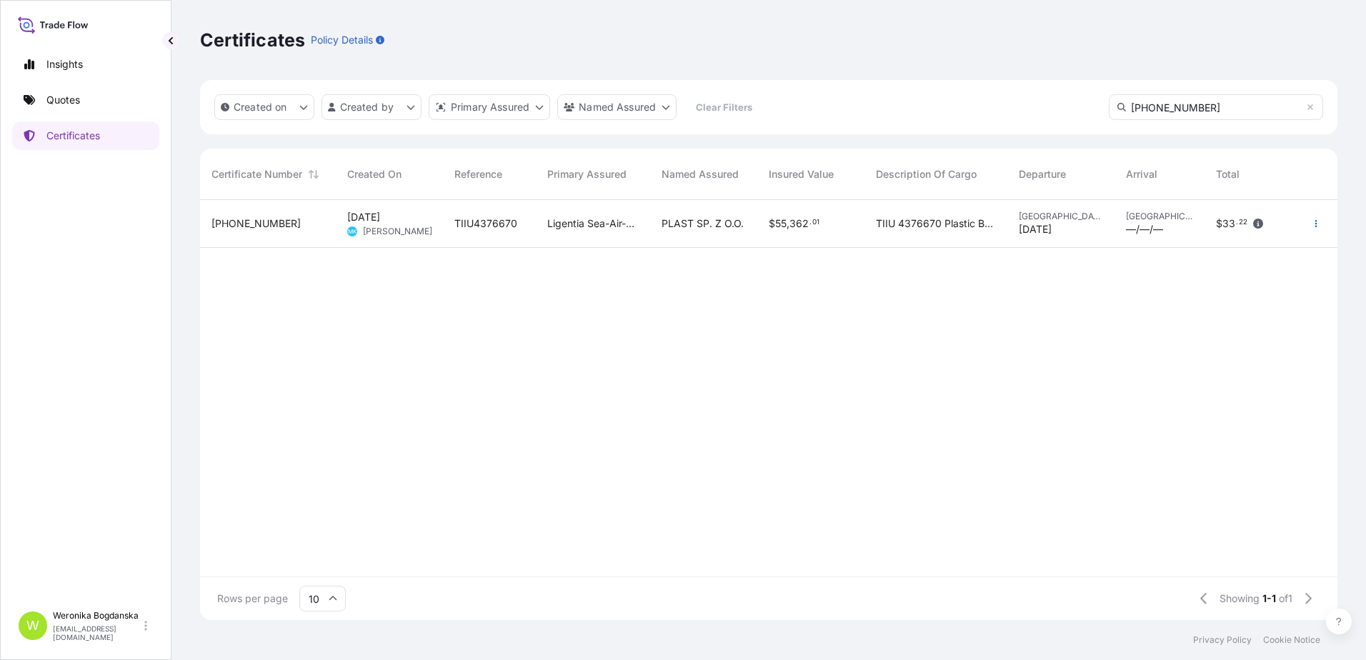
click at [522, 228] on div "TIIU4376670" at bounding box center [489, 223] width 70 height 14
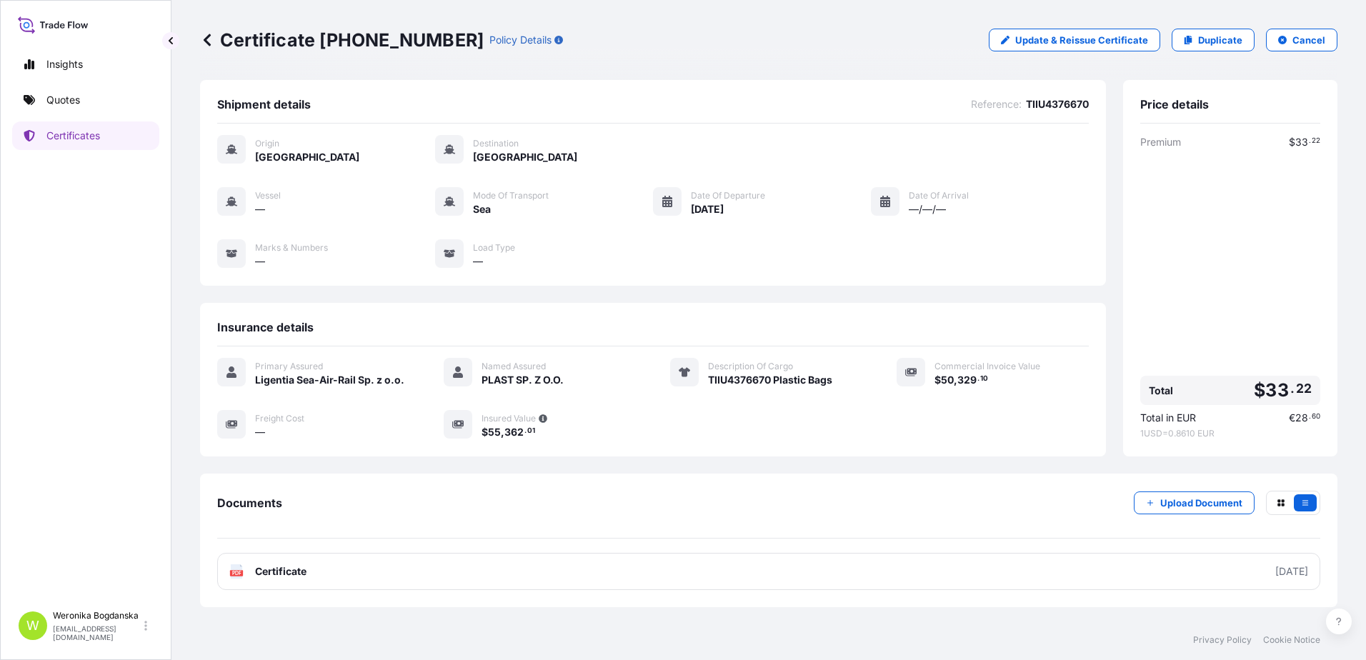
click at [1142, 46] on link "Update & Reissue Certificate" at bounding box center [1073, 40] width 171 height 23
select select "Sea"
select select "31440"
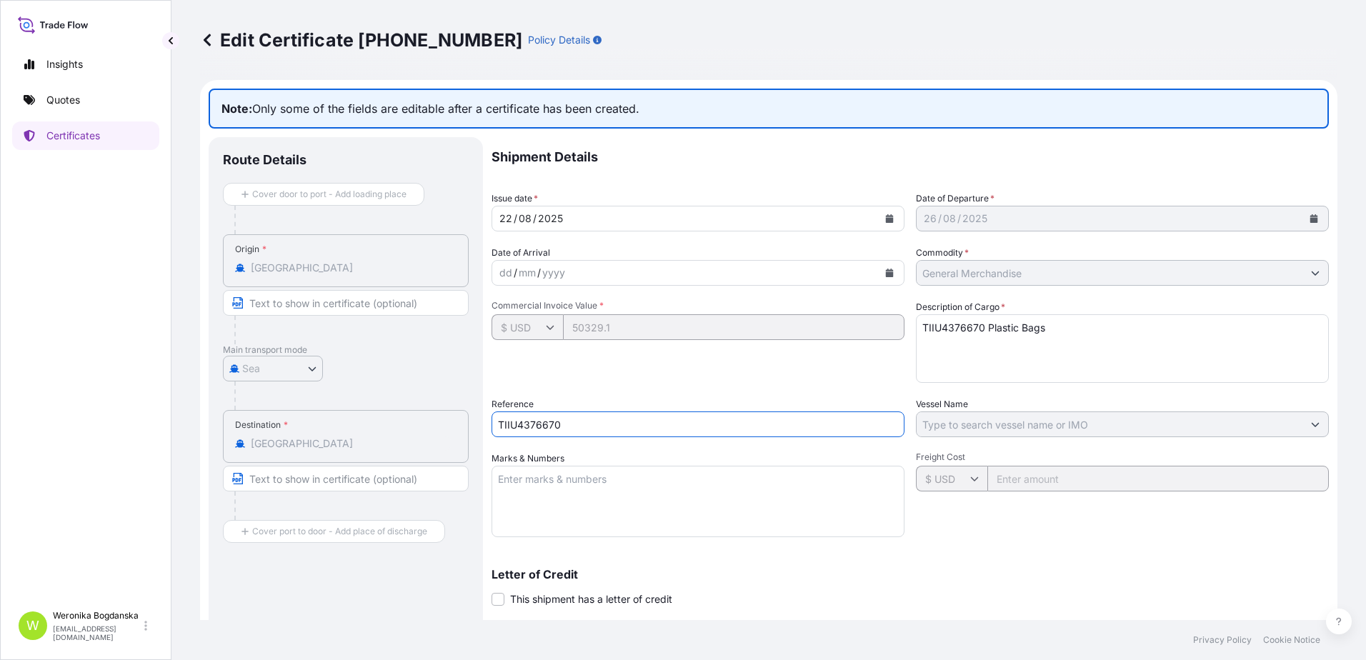
drag, startPoint x: 580, startPoint y: 432, endPoint x: 330, endPoint y: 429, distance: 250.0
click at [330, 429] on div "Route Details Cover door to port - Add loading place Place of loading Road / [G…" at bounding box center [769, 470] width 1120 height 666
paste input "S02043943"
type input "S02043943"
click at [983, 328] on textarea "TIIU4376670 Plastic Bags" at bounding box center [1122, 348] width 413 height 69
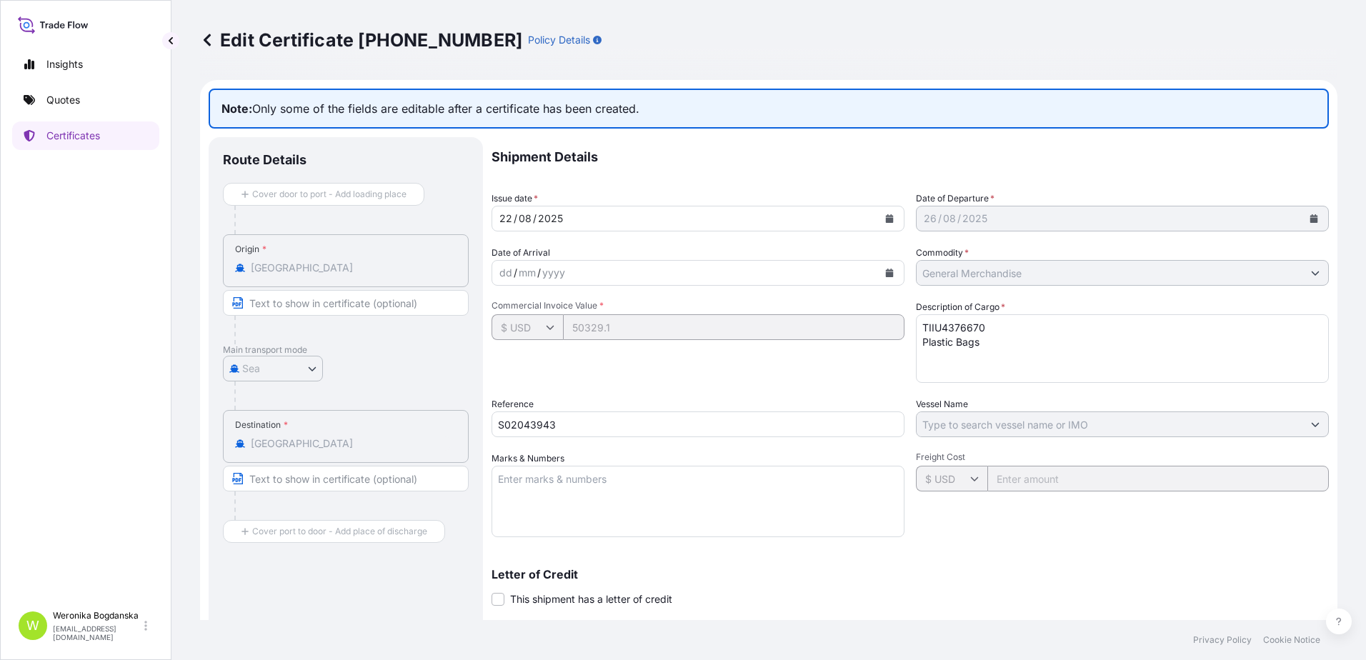
click at [1096, 326] on textarea "TIIU4376670 Plastic Bags" at bounding box center [1122, 348] width 413 height 69
type textarea "TIIU4376670 40HC; 24991,990 KGS; 62,150 CBM; 2456 CTN Plastic Bags"
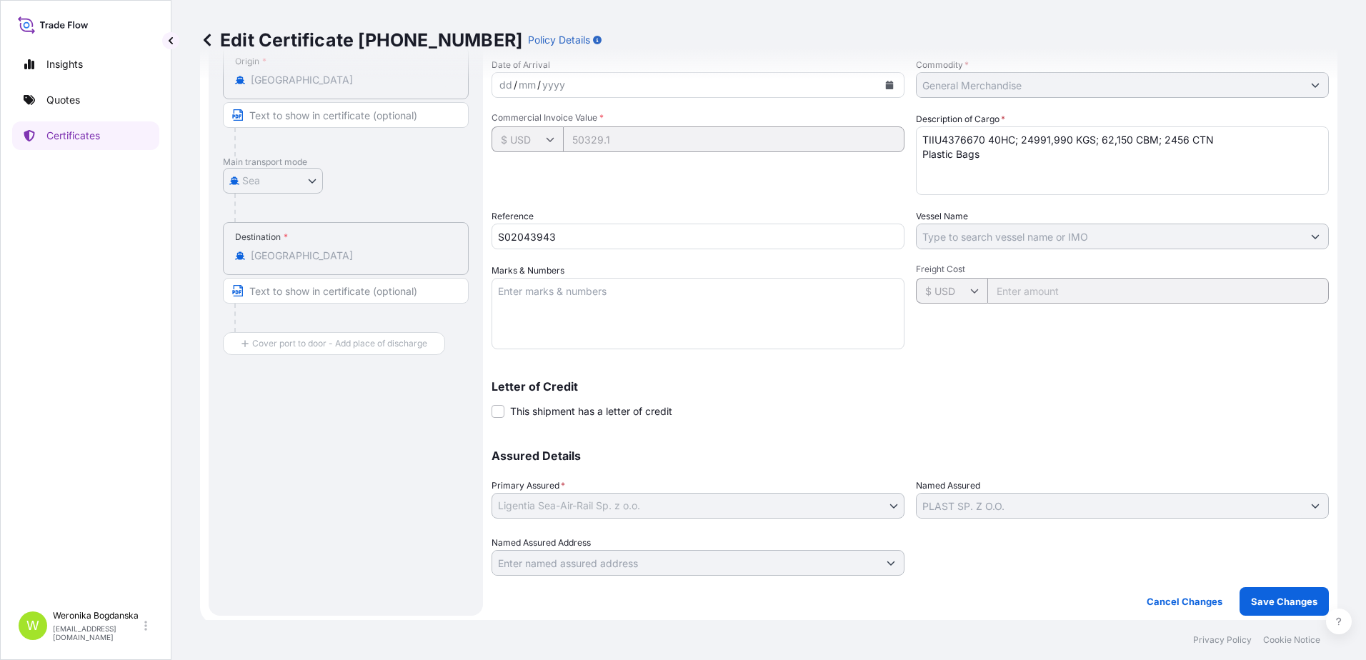
scroll to position [192, 0]
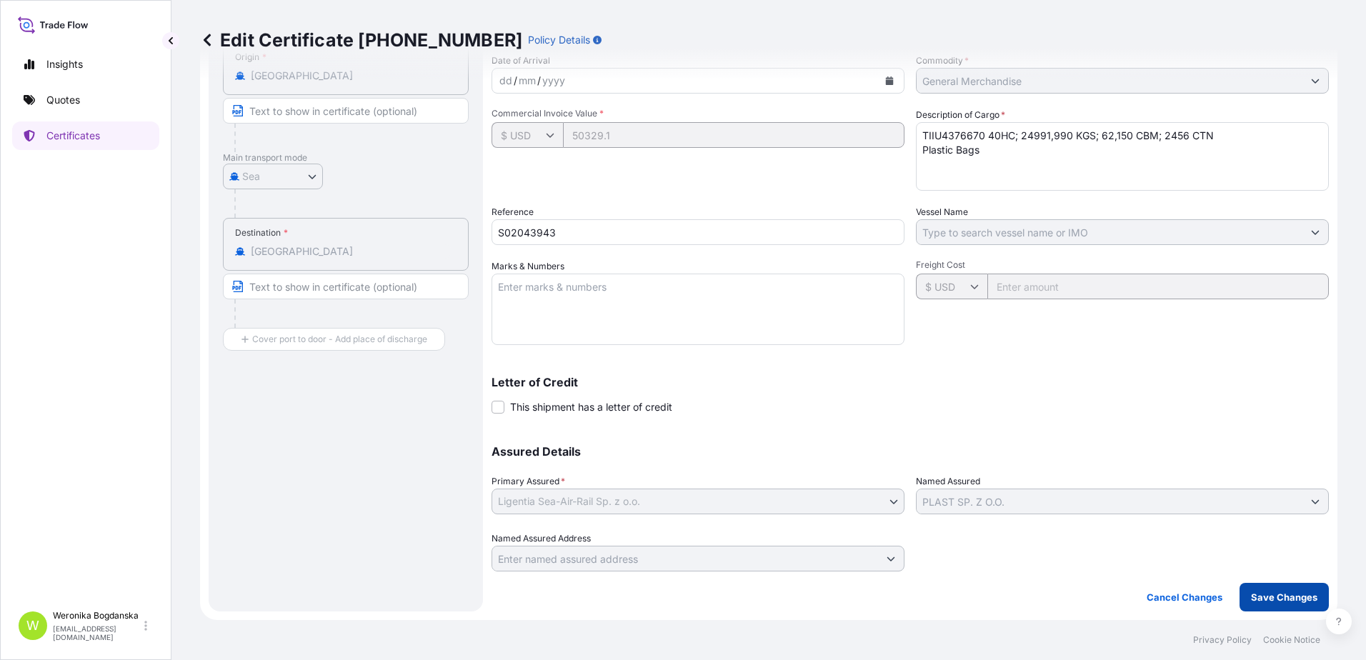
click at [1294, 595] on p "Save Changes" at bounding box center [1284, 597] width 66 height 14
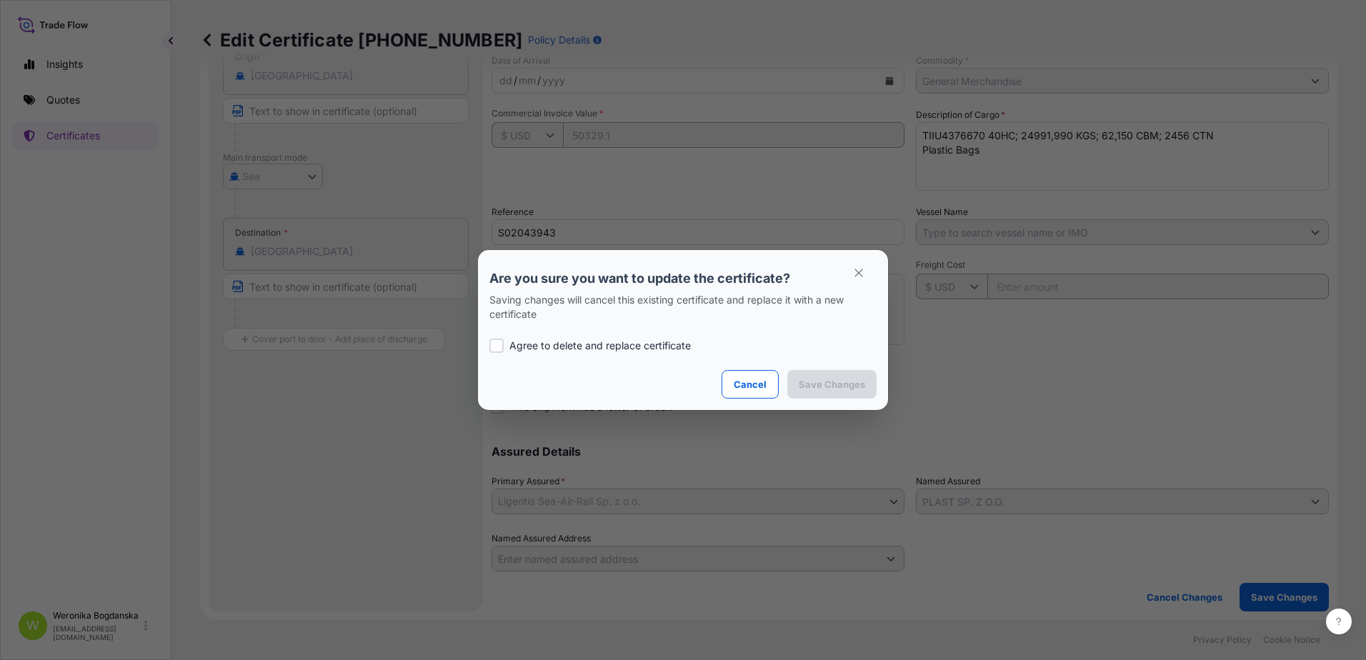
click at [619, 353] on div "Agree to delete and replace certificate" at bounding box center [682, 345] width 387 height 49
click at [619, 351] on p "Agree to delete and replace certificate" at bounding box center [599, 346] width 181 height 14
checkbox input "true"
click at [828, 380] on p "Save Changes" at bounding box center [831, 384] width 66 height 14
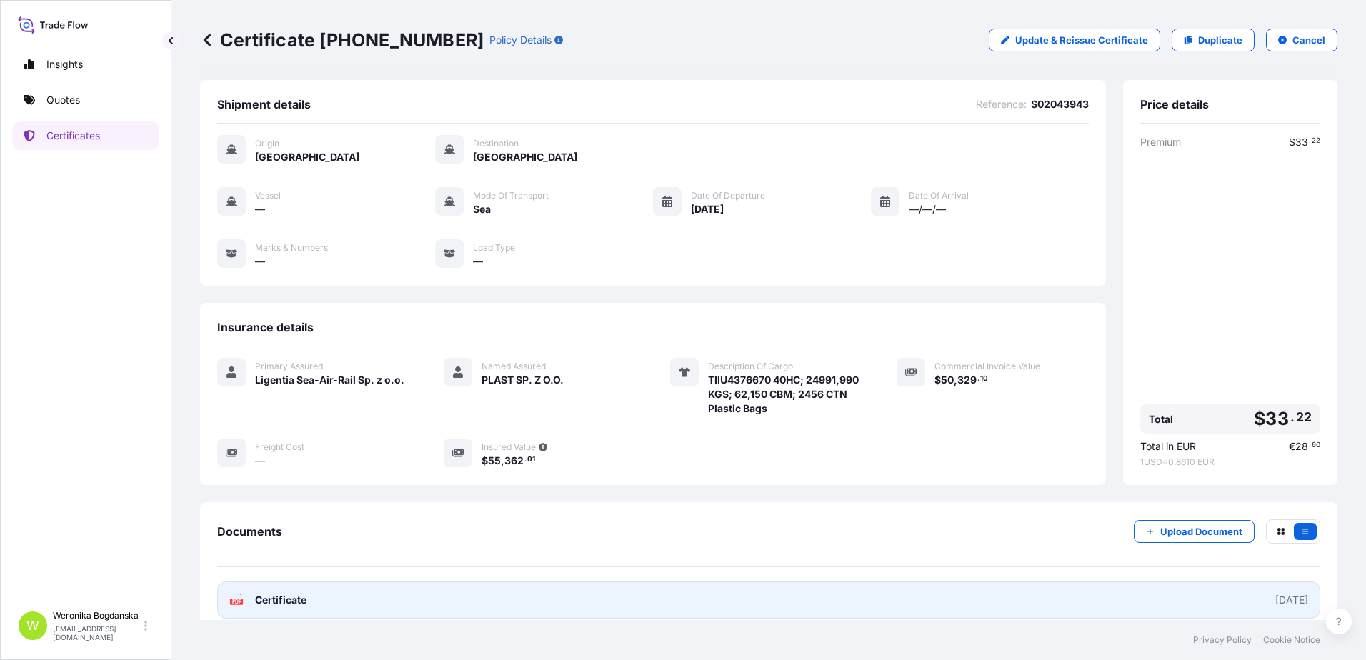
click at [818, 601] on link "PDF Certificate [DATE]" at bounding box center [768, 599] width 1103 height 37
